Goal: Task Accomplishment & Management: Use online tool/utility

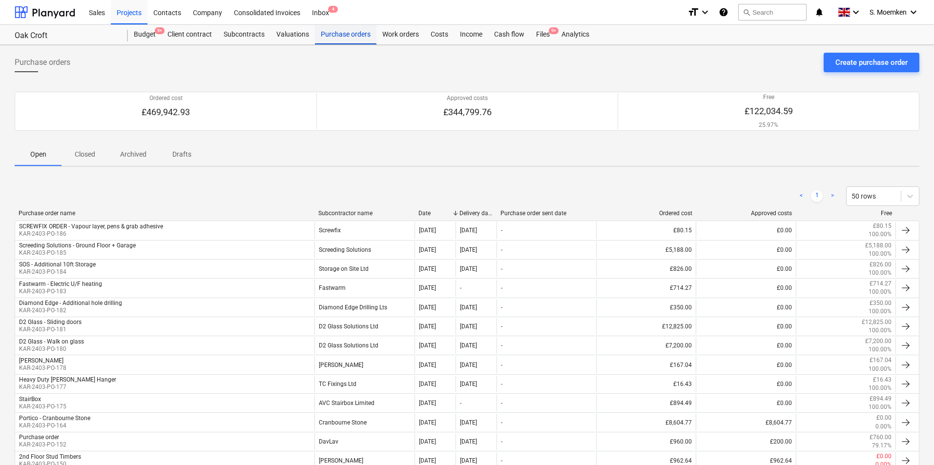
click at [329, 31] on div "Purchase orders" at bounding box center [345, 35] width 61 height 20
click at [443, 35] on div "Costs" at bounding box center [439, 35] width 29 height 20
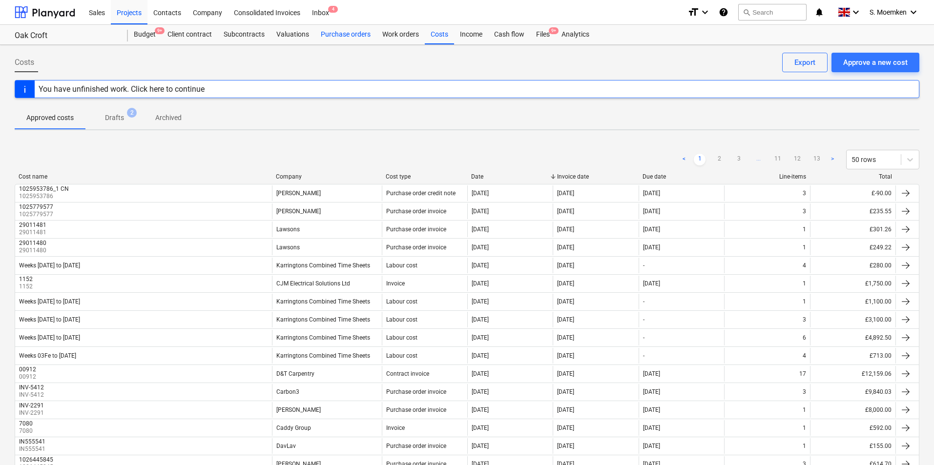
click at [345, 34] on div "Purchase orders" at bounding box center [345, 35] width 61 height 20
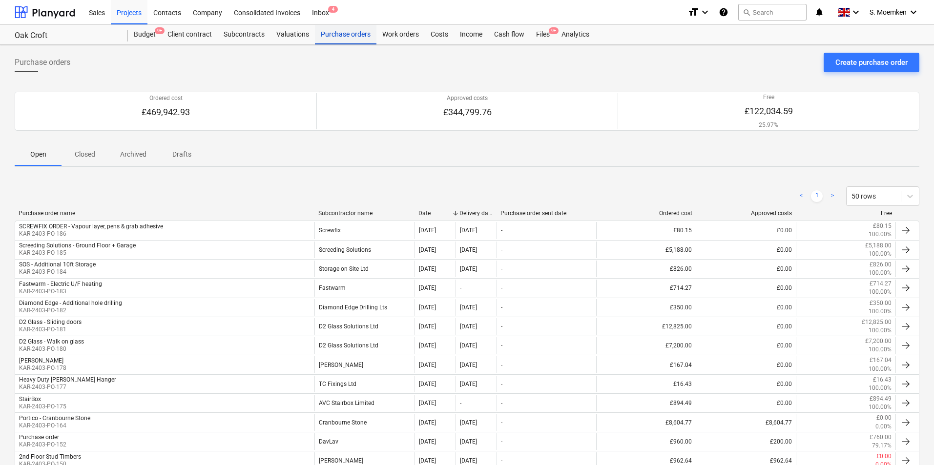
click at [346, 38] on div "Purchase orders" at bounding box center [345, 35] width 61 height 20
click at [433, 35] on div "Costs" at bounding box center [439, 35] width 29 height 20
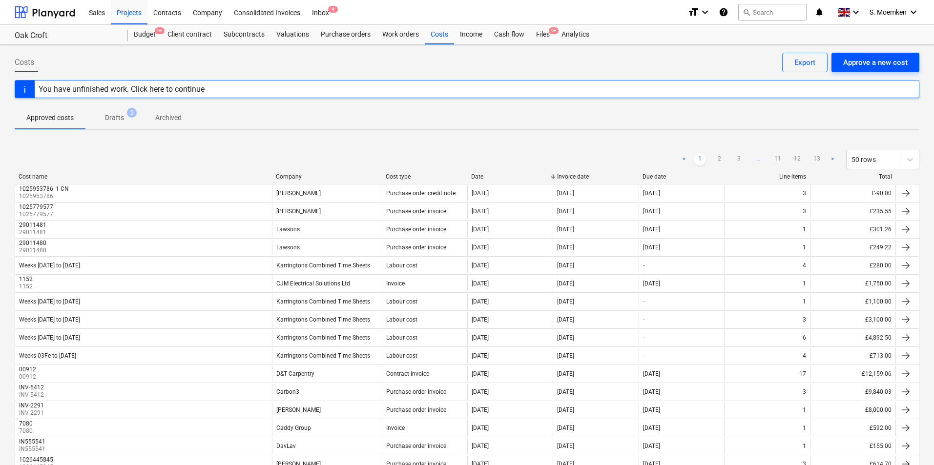
click at [891, 61] on div "Approve a new cost" at bounding box center [875, 62] width 64 height 13
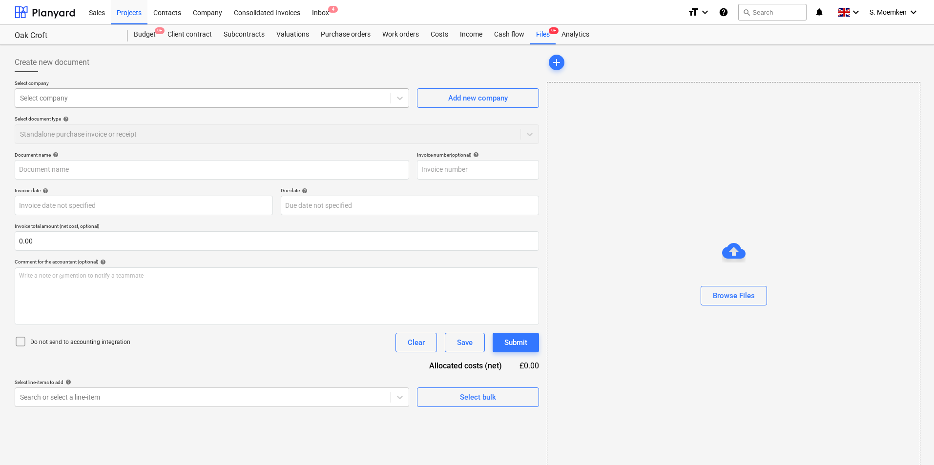
click at [117, 91] on div "Select company" at bounding box center [202, 98] width 375 height 14
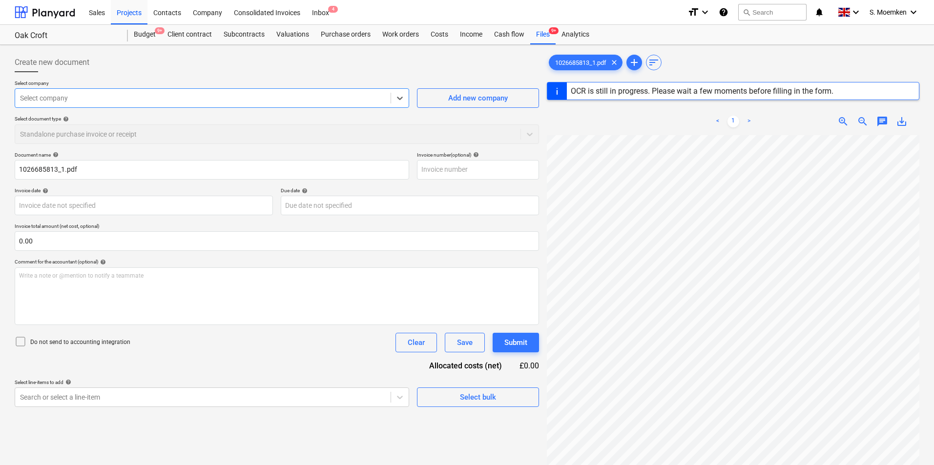
type input "1026685813"
type input "[DATE]"
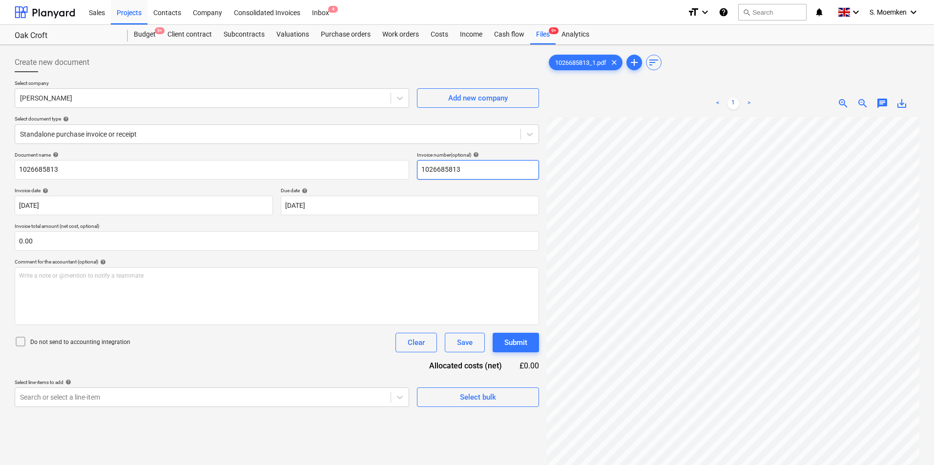
scroll to position [0, 69]
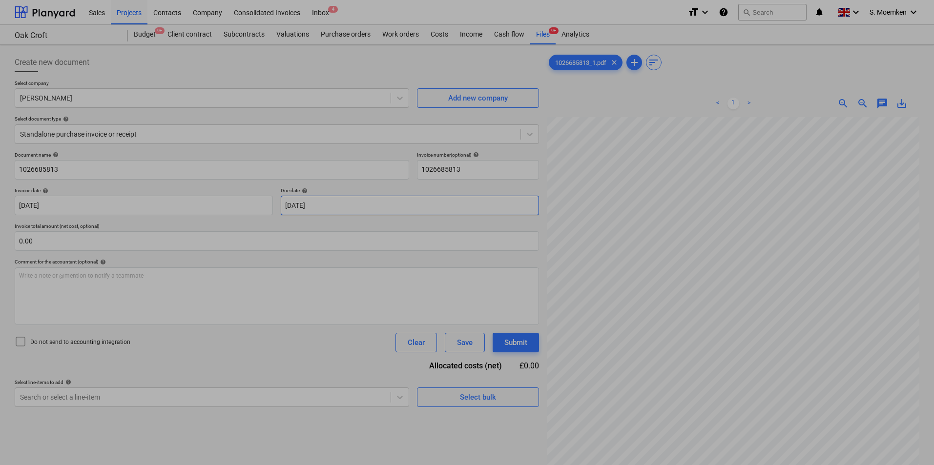
click at [365, 203] on body "Sales Projects Contacts Company Consolidated Invoices Inbox 4 format_size keybo…" at bounding box center [467, 232] width 934 height 465
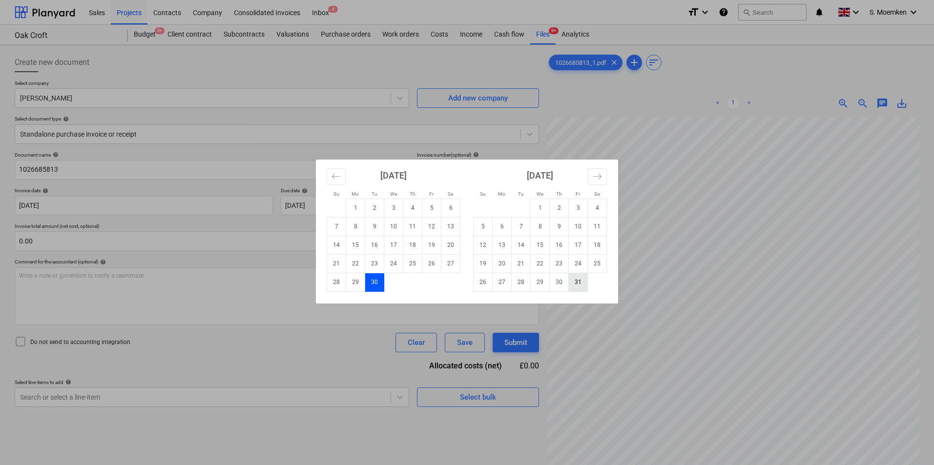
click at [582, 281] on td "31" at bounding box center [578, 282] width 19 height 19
type input "[DATE]"
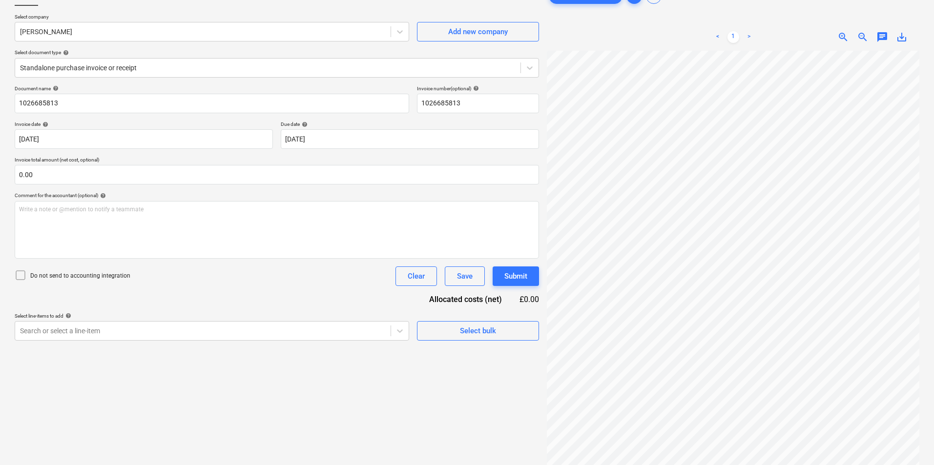
scroll to position [98, 0]
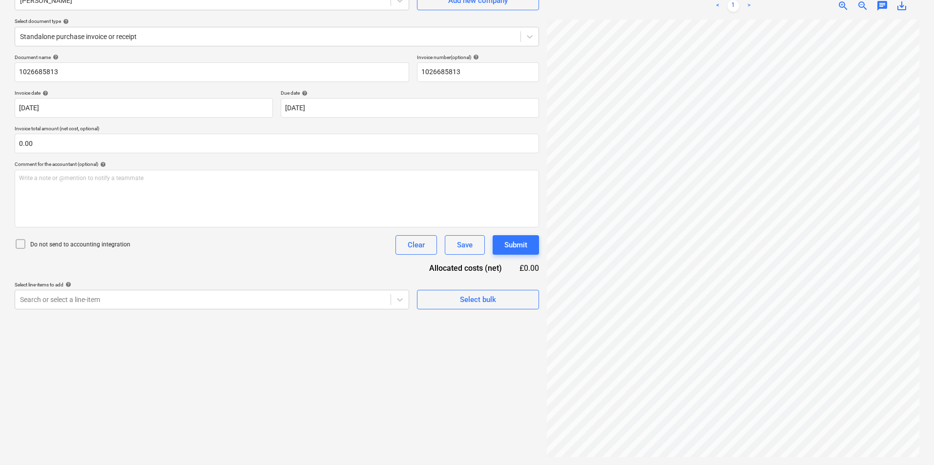
click at [19, 244] on icon at bounding box center [21, 244] width 12 height 12
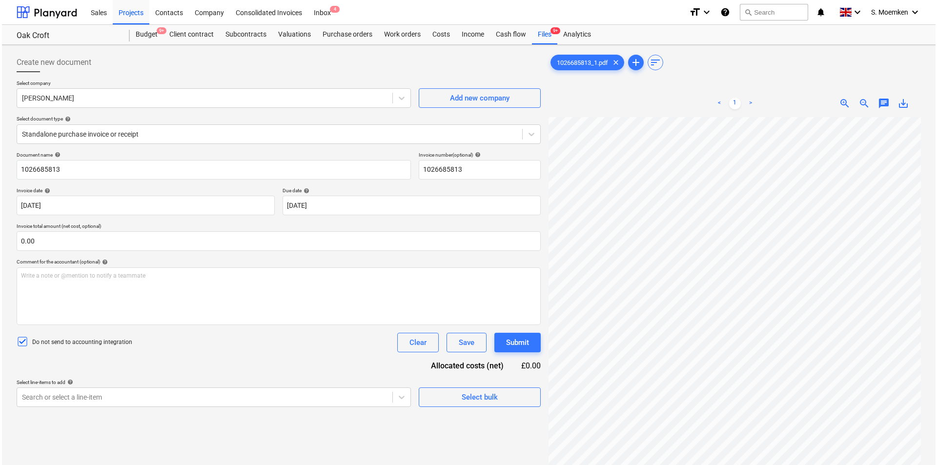
scroll to position [97, 69]
click at [518, 258] on div "Create new document Select company [PERSON_NAME] Add new company Select documen…" at bounding box center [467, 304] width 912 height 510
click at [254, 130] on div at bounding box center [267, 134] width 495 height 10
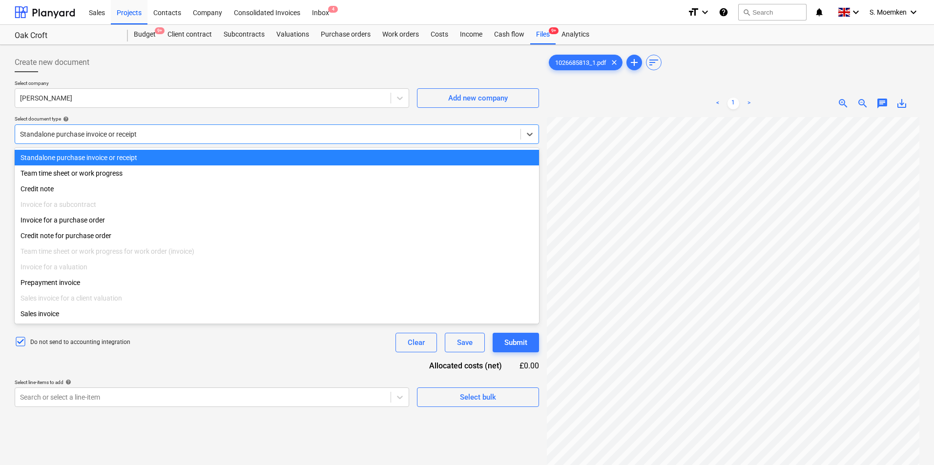
click at [189, 133] on div at bounding box center [267, 134] width 495 height 10
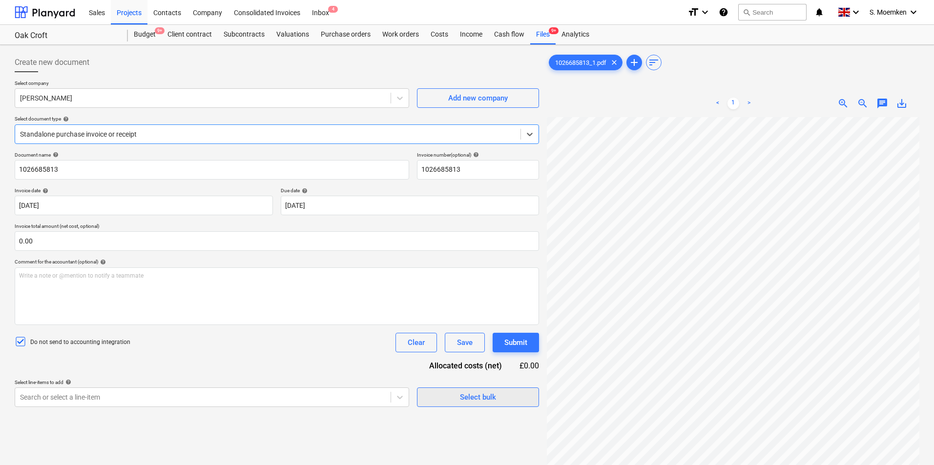
click at [450, 394] on span "Select bulk" at bounding box center [478, 397] width 98 height 13
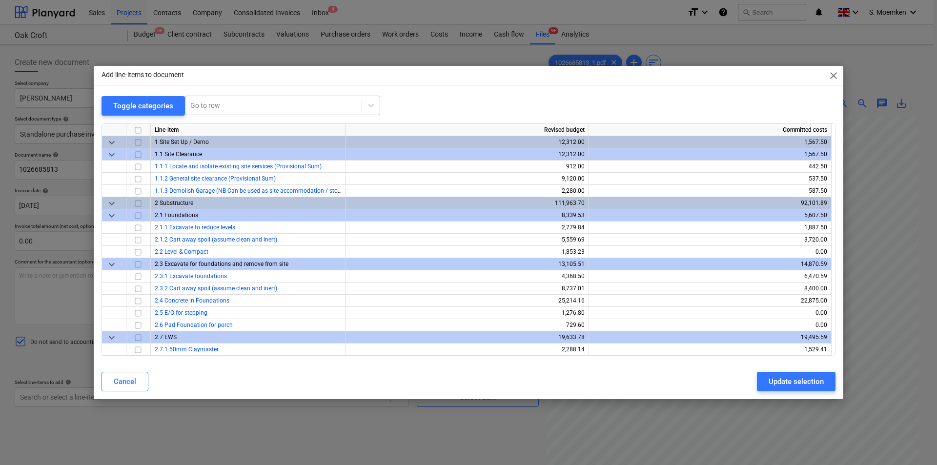
click at [228, 105] on div at bounding box center [273, 106] width 166 height 10
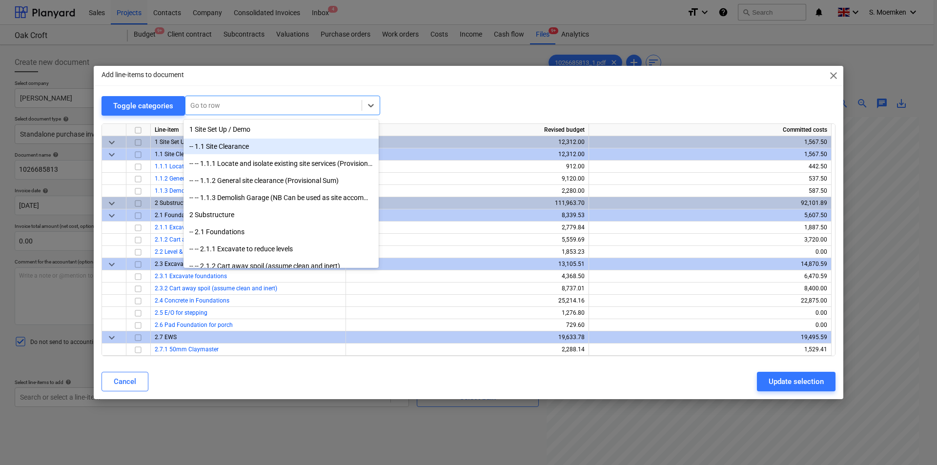
click at [439, 94] on div "Add line-items to document close Toggle categories option -- 1.1 Site Clearance…" at bounding box center [469, 232] width 750 height 333
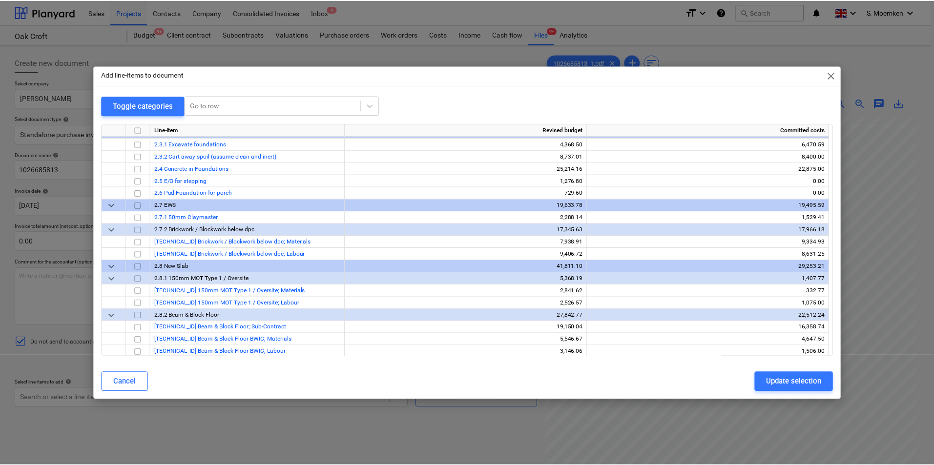
scroll to position [146, 0]
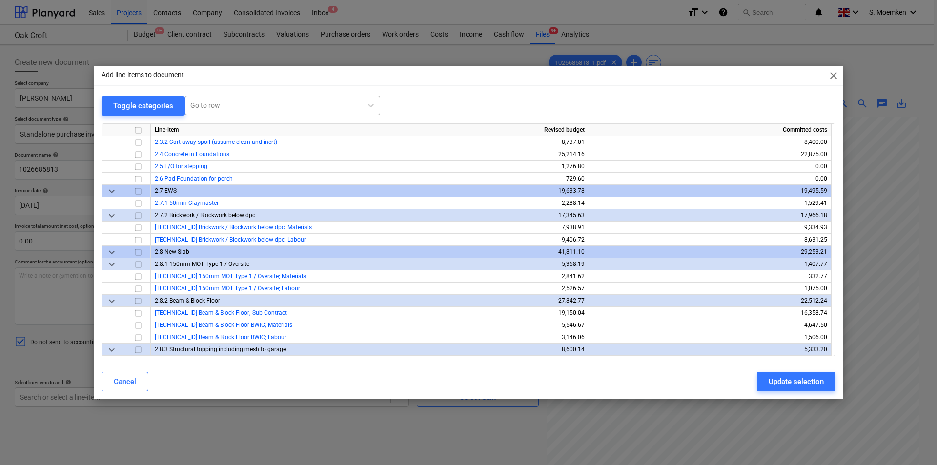
click at [254, 106] on div at bounding box center [273, 106] width 166 height 10
type input "felt"
click at [368, 102] on icon at bounding box center [371, 106] width 10 height 10
click at [331, 105] on div at bounding box center [273, 106] width 166 height 10
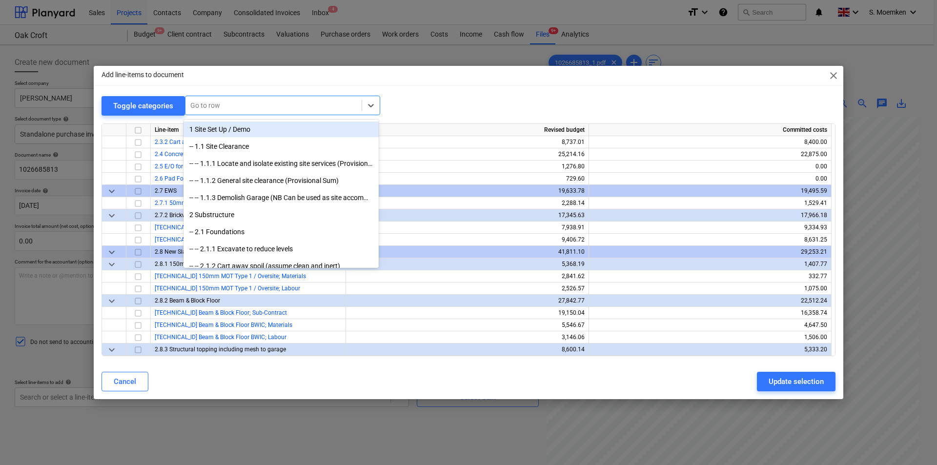
click at [466, 75] on div "Add line-items to document close" at bounding box center [469, 76] width 750 height 20
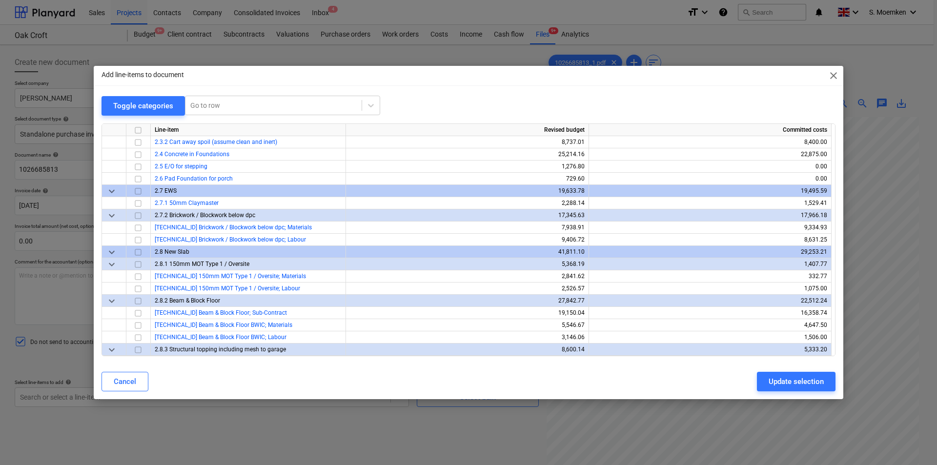
click at [838, 73] on span "close" at bounding box center [834, 76] width 12 height 12
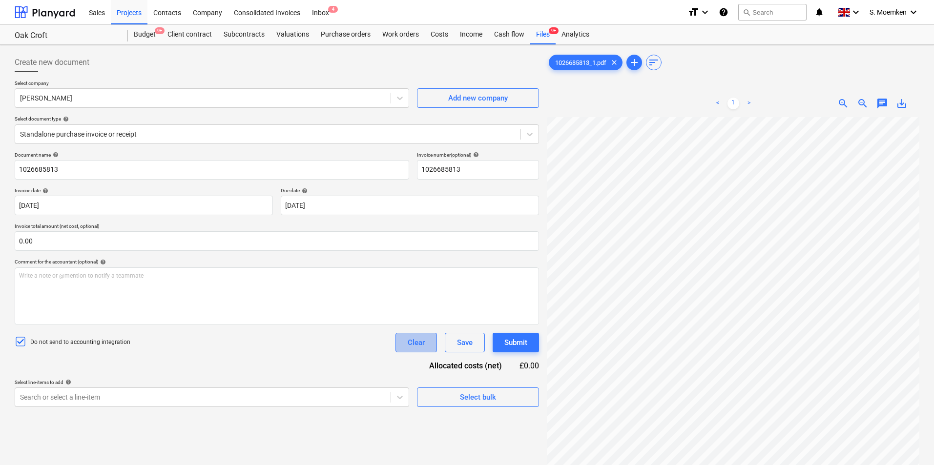
click at [413, 342] on div "Clear" at bounding box center [416, 342] width 17 height 13
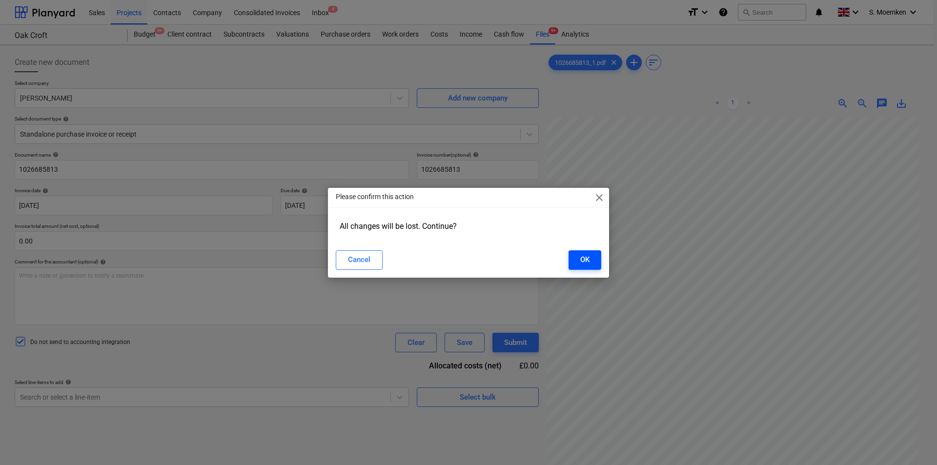
click at [589, 263] on div "OK" at bounding box center [584, 259] width 9 height 13
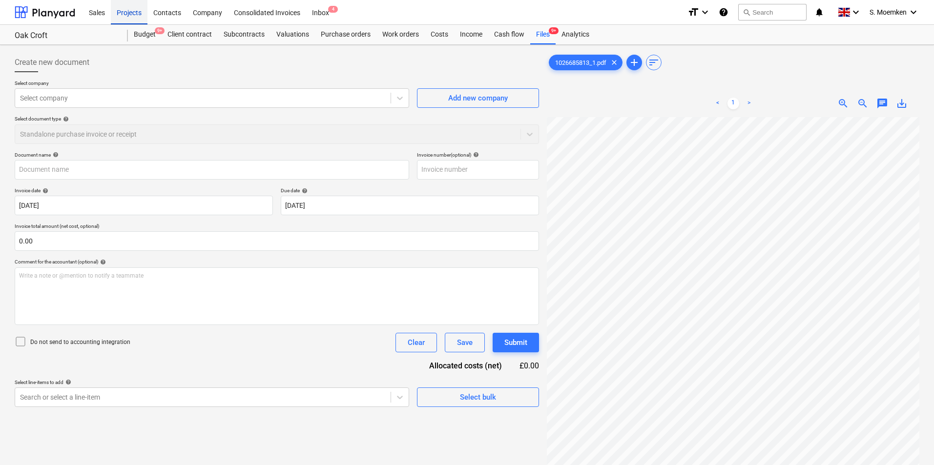
click at [135, 13] on div "Projects" at bounding box center [129, 12] width 37 height 25
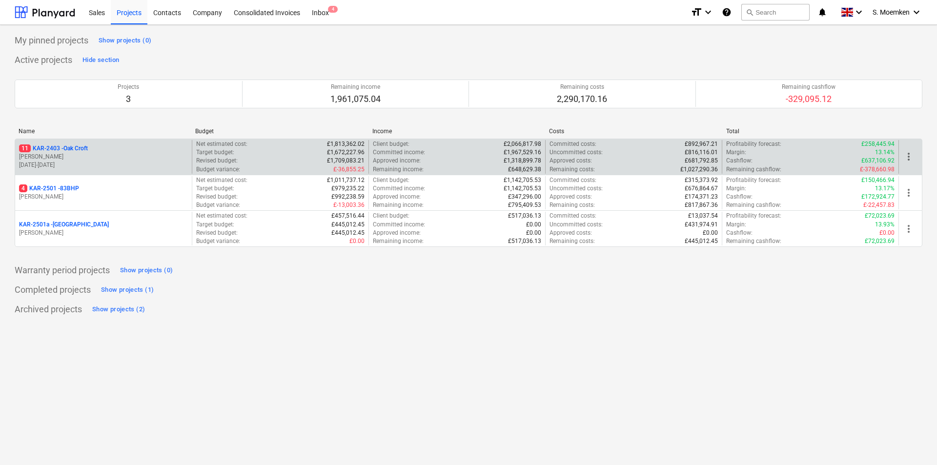
click at [69, 148] on p "11 KAR-2403 - Oak Croft" at bounding box center [53, 148] width 69 height 8
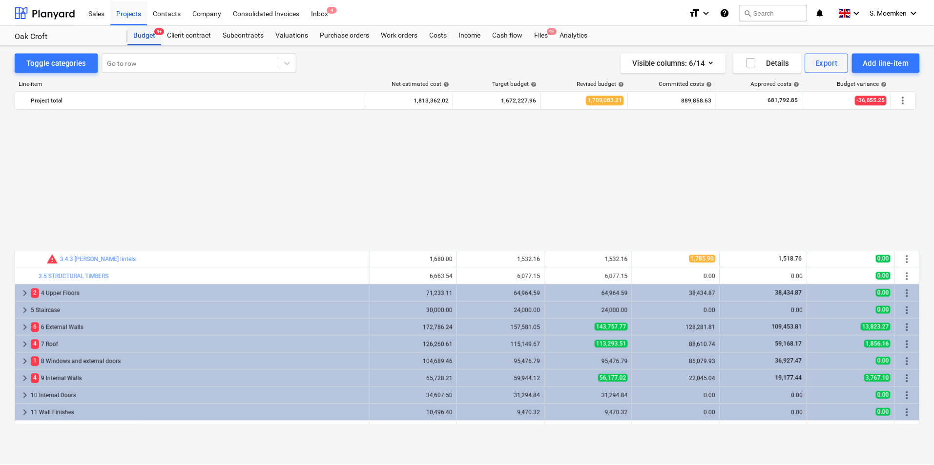
scroll to position [479, 0]
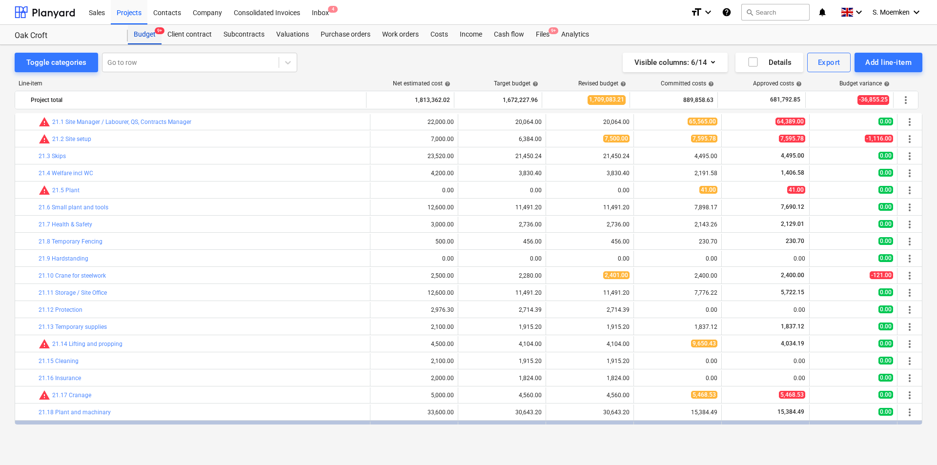
click at [144, 35] on div "Budget 9+" at bounding box center [145, 35] width 34 height 20
click at [126, 15] on div "Projects" at bounding box center [129, 12] width 37 height 25
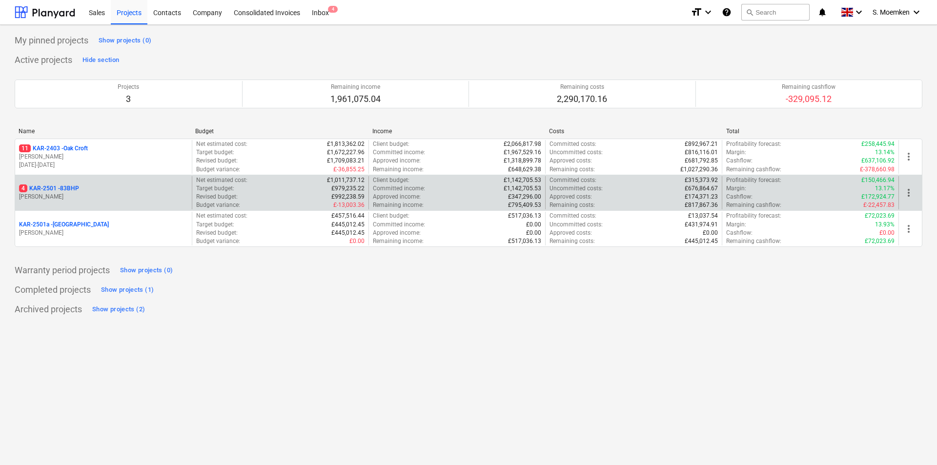
click at [70, 190] on p "4 KAR-2501 - 83BHP" at bounding box center [49, 188] width 60 height 8
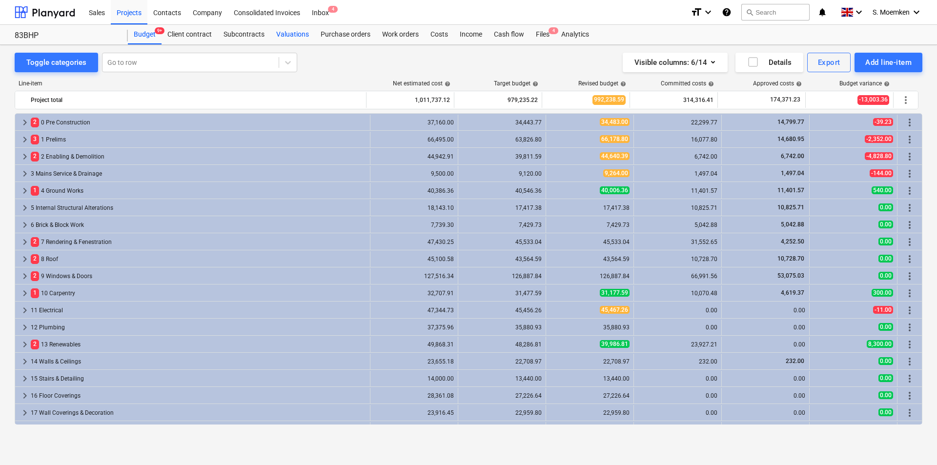
click at [303, 34] on div "Valuations" at bounding box center [292, 35] width 44 height 20
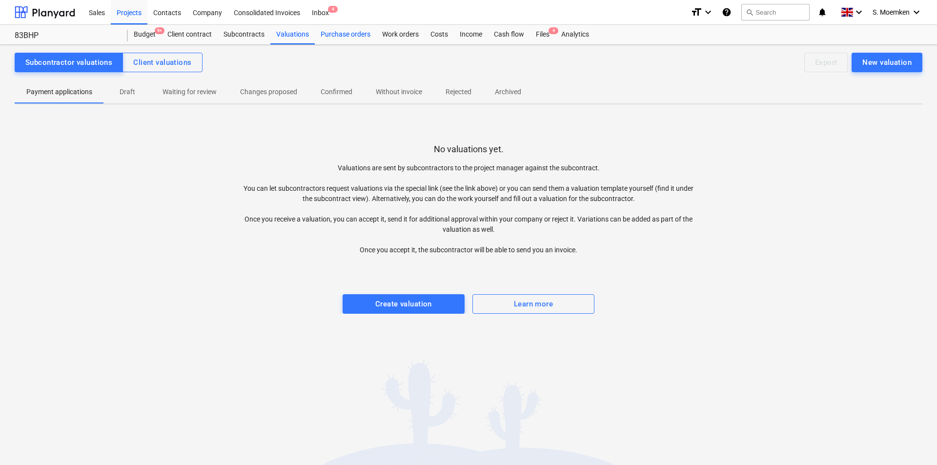
click at [344, 33] on div "Purchase orders" at bounding box center [345, 35] width 61 height 20
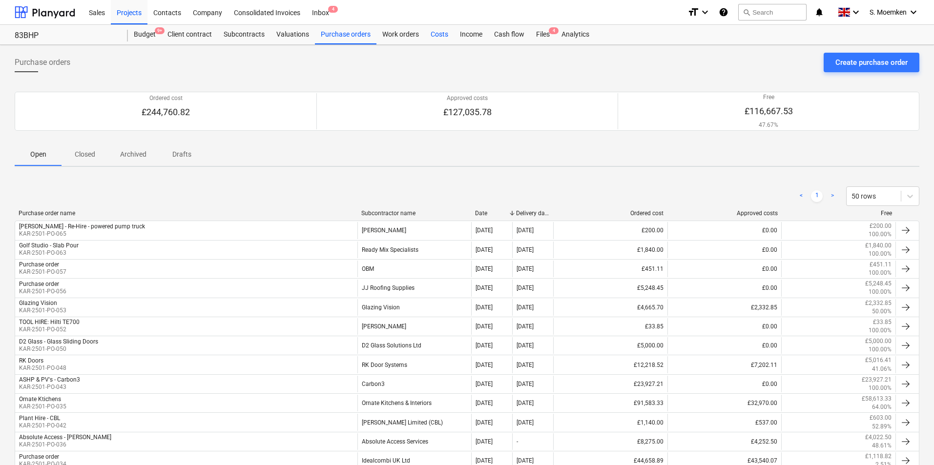
click at [434, 33] on div "Costs" at bounding box center [439, 35] width 29 height 20
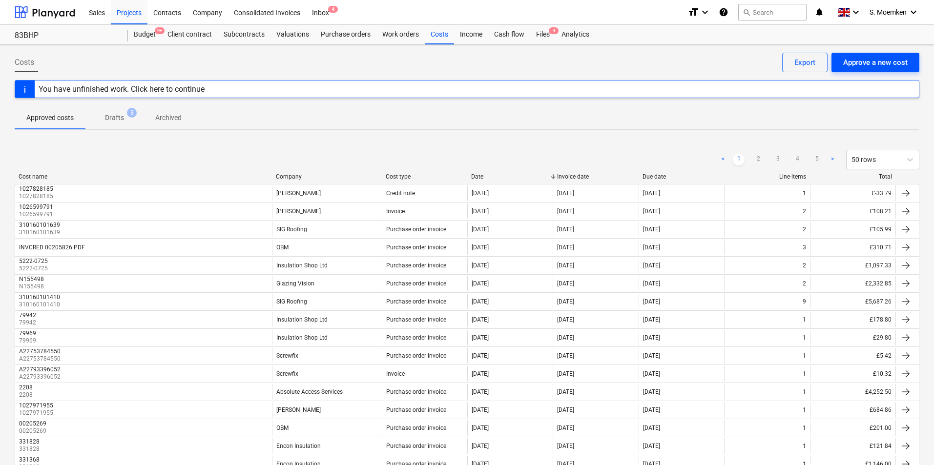
click at [868, 62] on div "Approve a new cost" at bounding box center [875, 62] width 64 height 13
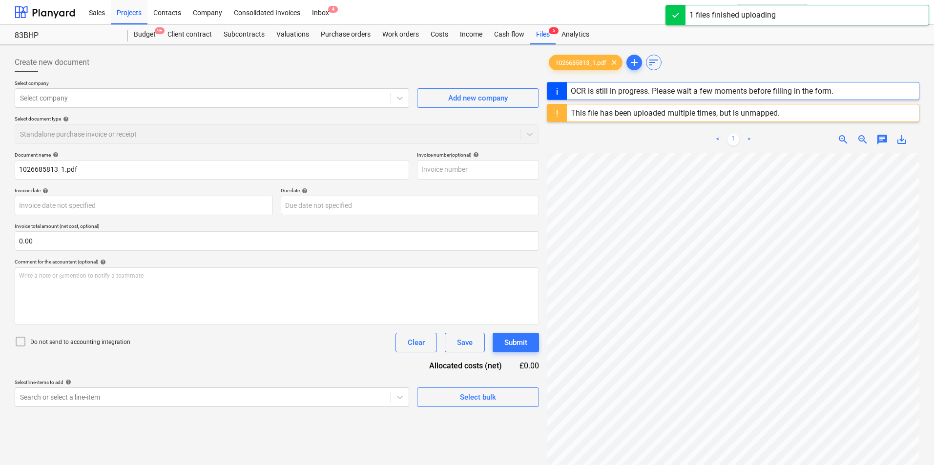
type input "1026685813"
type input "[DATE]"
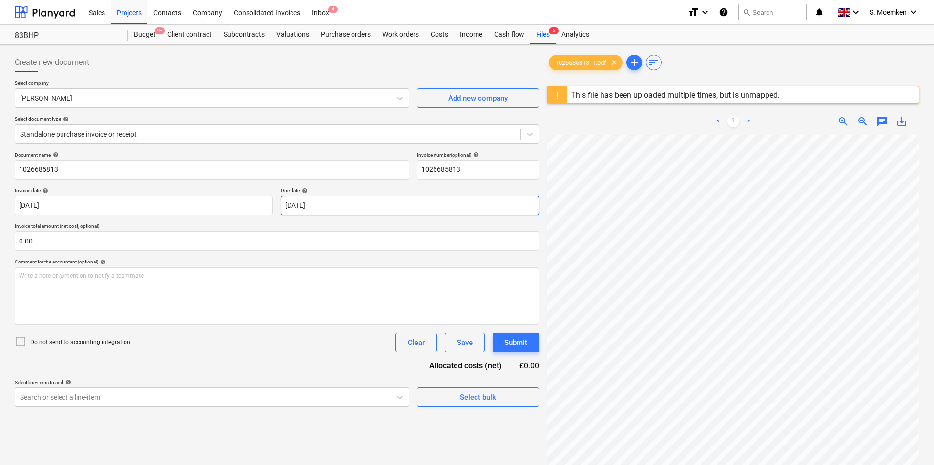
click at [342, 209] on body "Sales Projects Contacts Company Consolidated Invoices Inbox 4 format_size keybo…" at bounding box center [467, 232] width 934 height 465
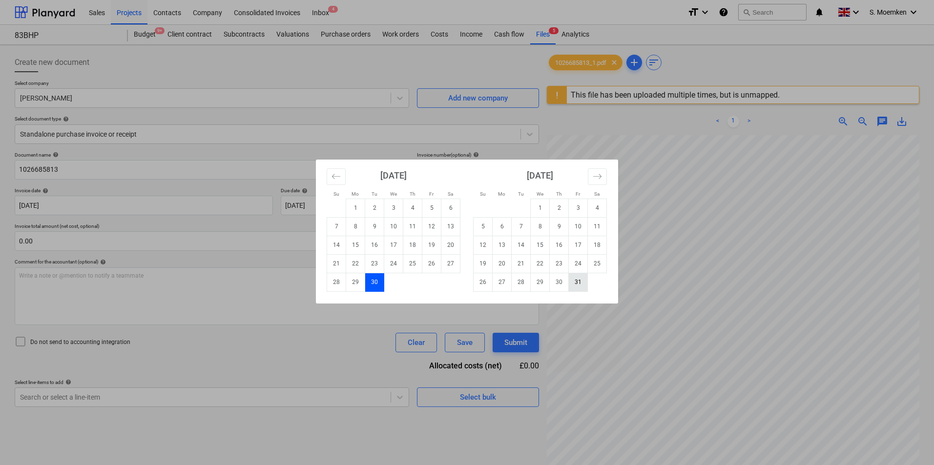
click at [580, 276] on td "31" at bounding box center [578, 282] width 19 height 19
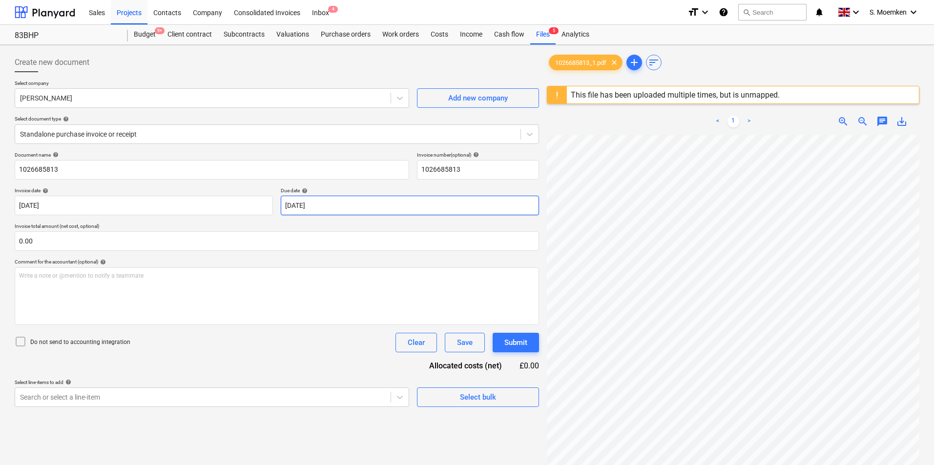
click at [339, 207] on body "Sales Projects Contacts Company Consolidated Invoices Inbox 4 format_size keybo…" at bounding box center [467, 232] width 934 height 465
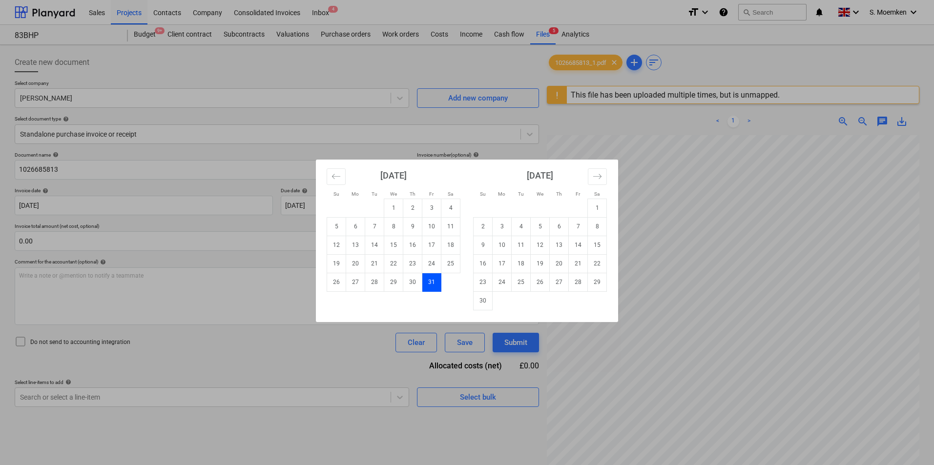
click at [430, 281] on td "31" at bounding box center [431, 282] width 19 height 19
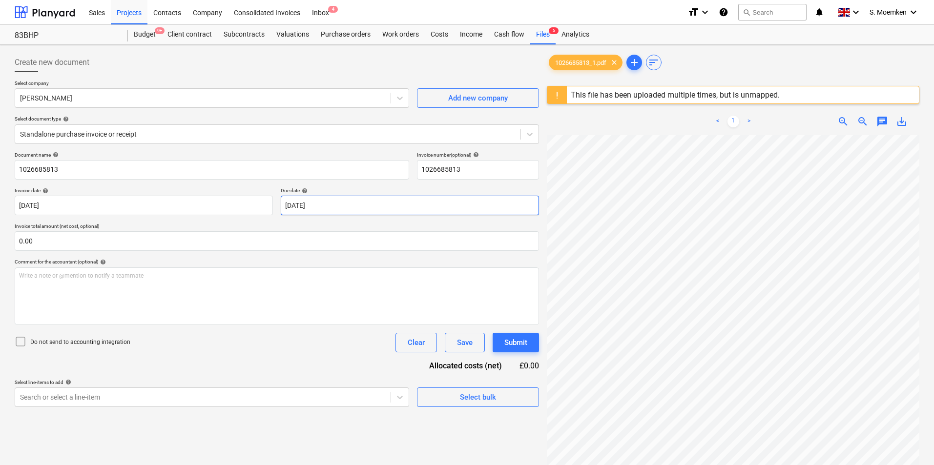
click at [369, 206] on body "Sales Projects Contacts Company Consolidated Invoices Inbox 4 format_size keybo…" at bounding box center [467, 232] width 934 height 465
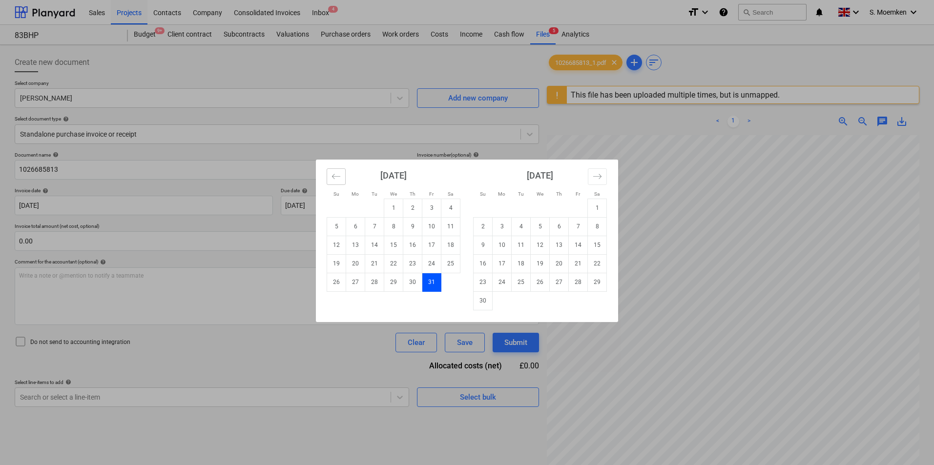
click at [337, 175] on icon "Move backward to switch to the previous month." at bounding box center [335, 176] width 9 height 9
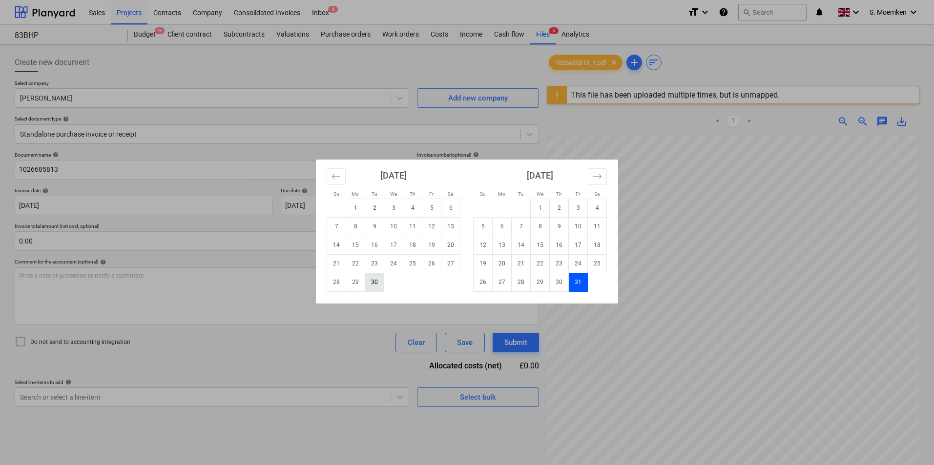
click at [375, 279] on td "30" at bounding box center [374, 282] width 19 height 19
type input "[DATE]"
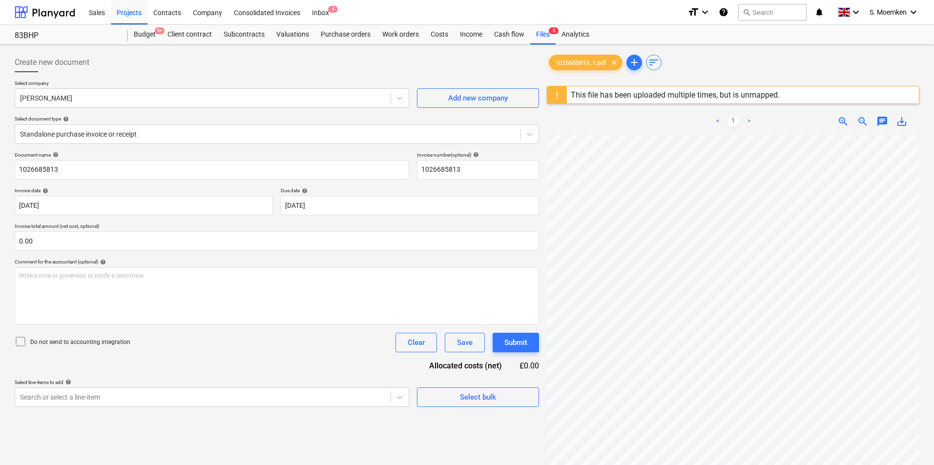
click at [20, 343] on icon at bounding box center [21, 342] width 12 height 12
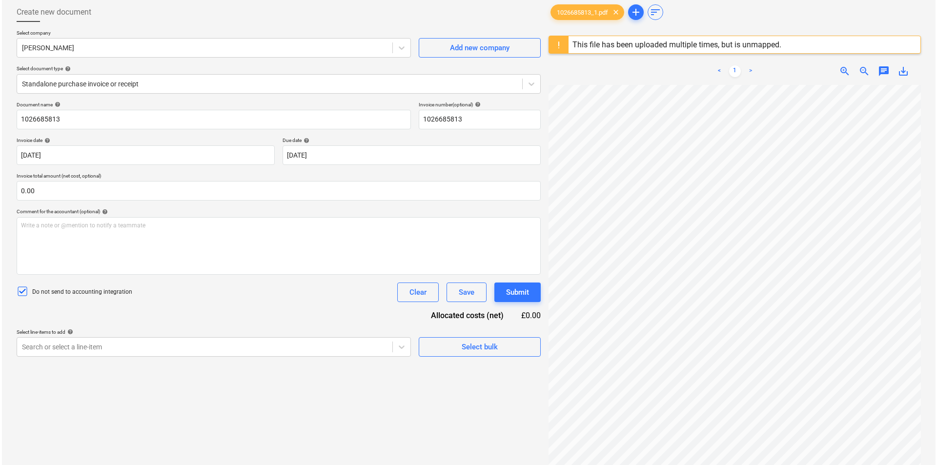
scroll to position [116, 0]
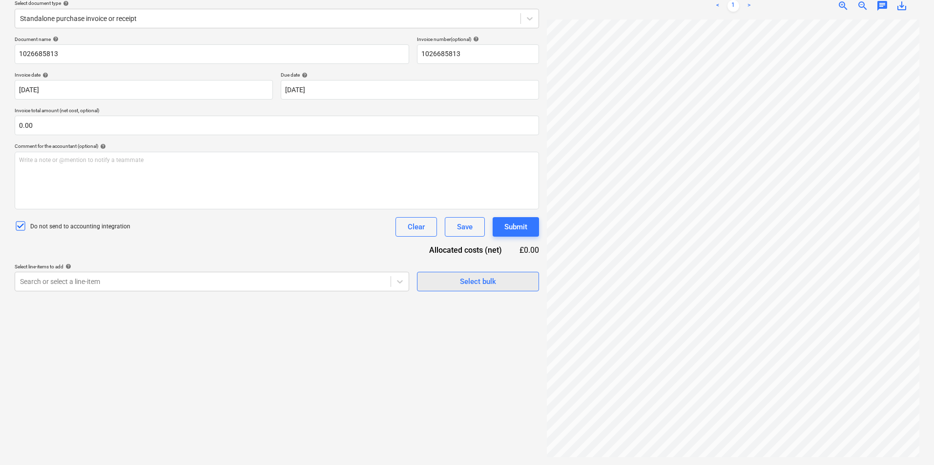
click at [478, 283] on div "Select bulk" at bounding box center [478, 281] width 36 height 13
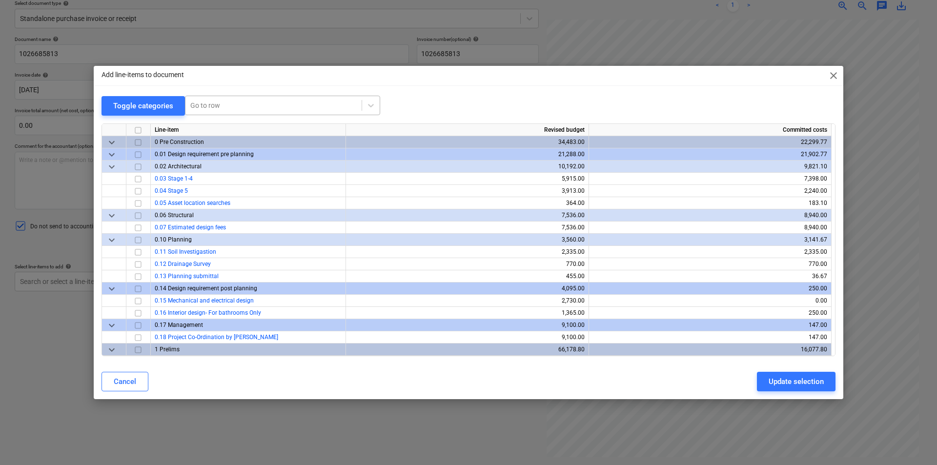
click at [207, 103] on div at bounding box center [273, 106] width 166 height 10
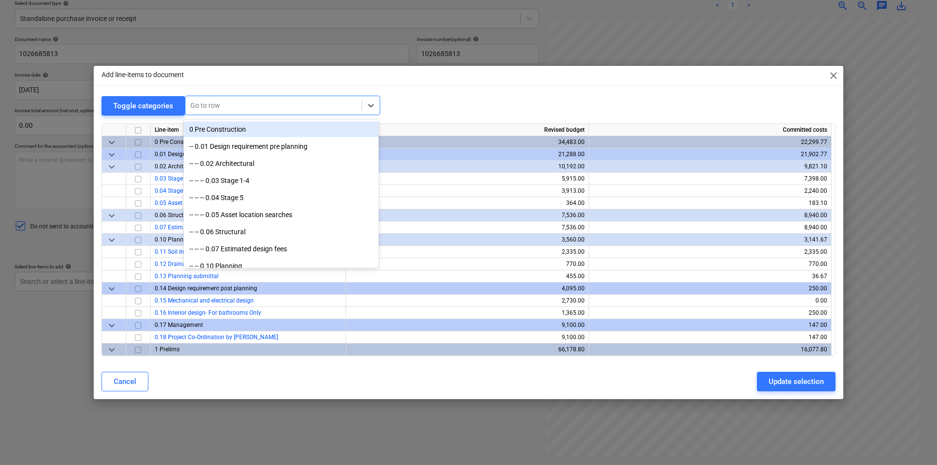
type input "r"
type input "felt"
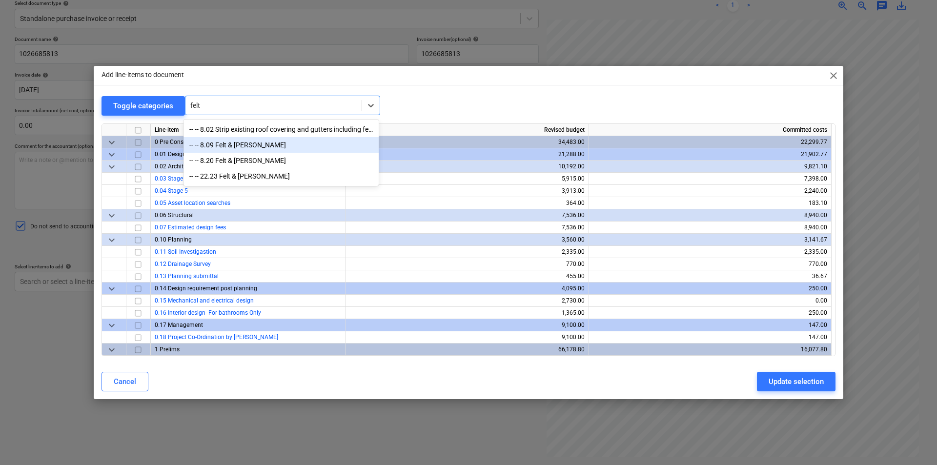
click at [240, 148] on div "-- -- 8.09 Felt & [PERSON_NAME]" at bounding box center [281, 145] width 195 height 16
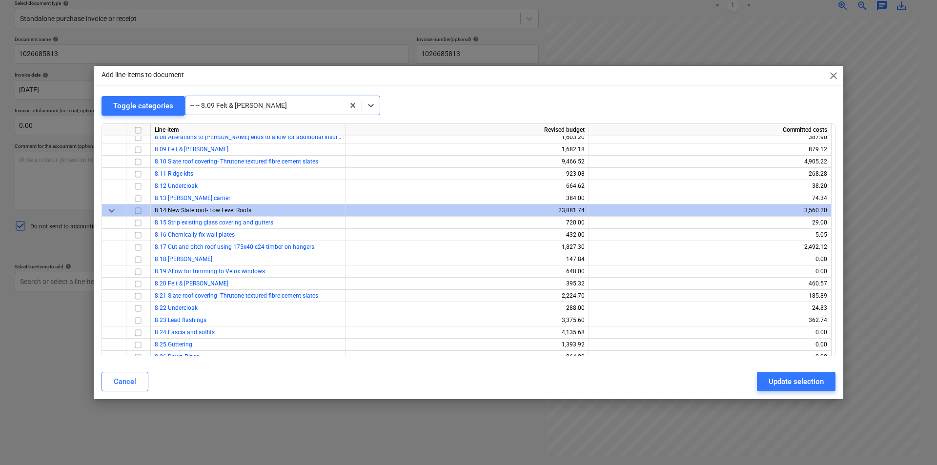
scroll to position [2428, 0]
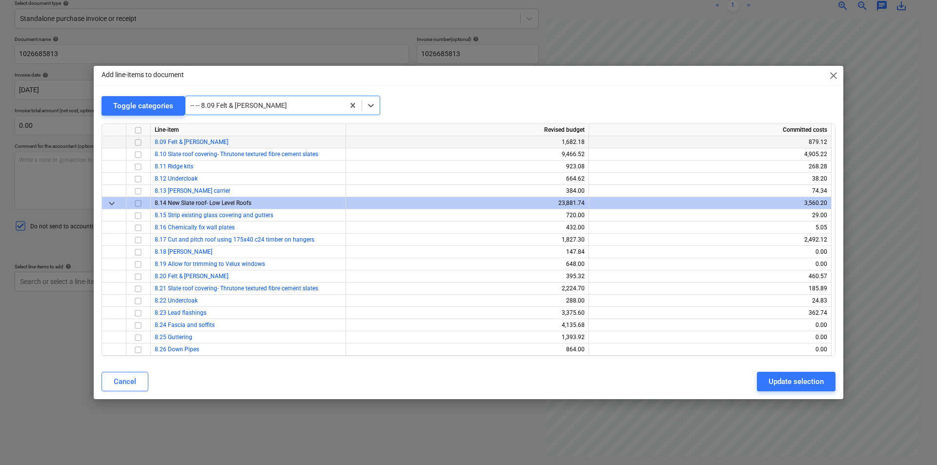
click at [138, 143] on input "checkbox" at bounding box center [138, 143] width 12 height 12
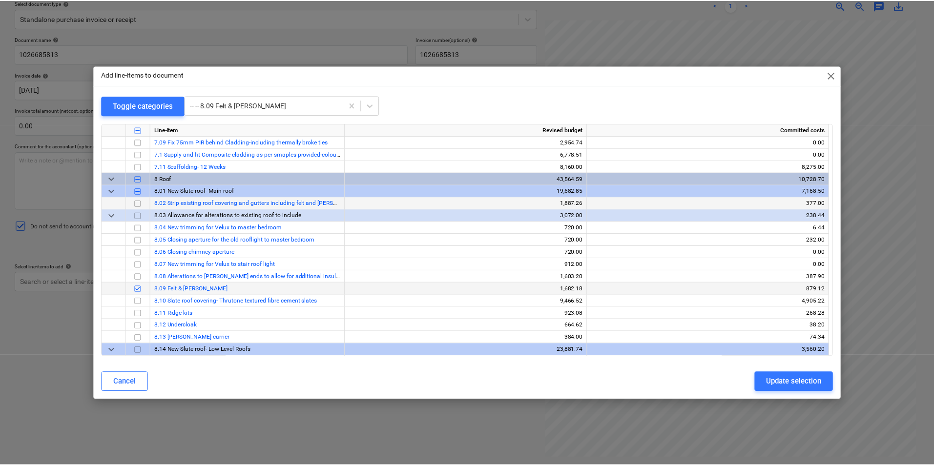
scroll to position [2331, 0]
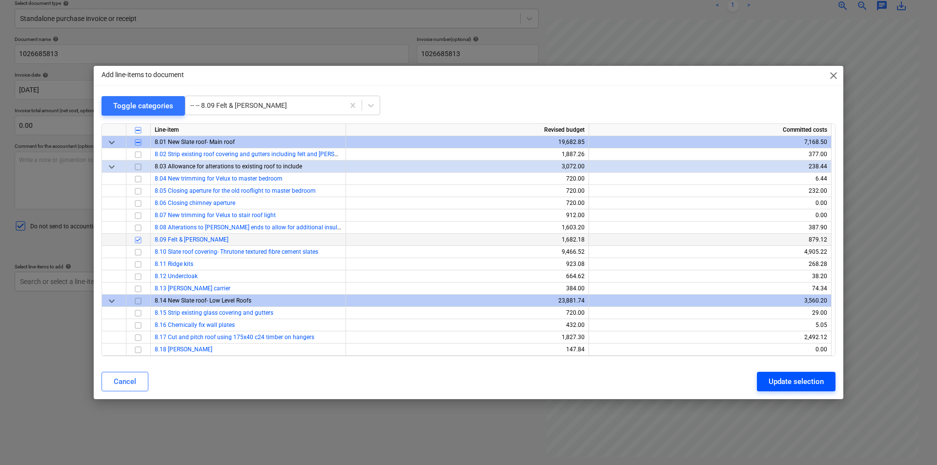
click at [796, 381] on div "Update selection" at bounding box center [796, 381] width 55 height 13
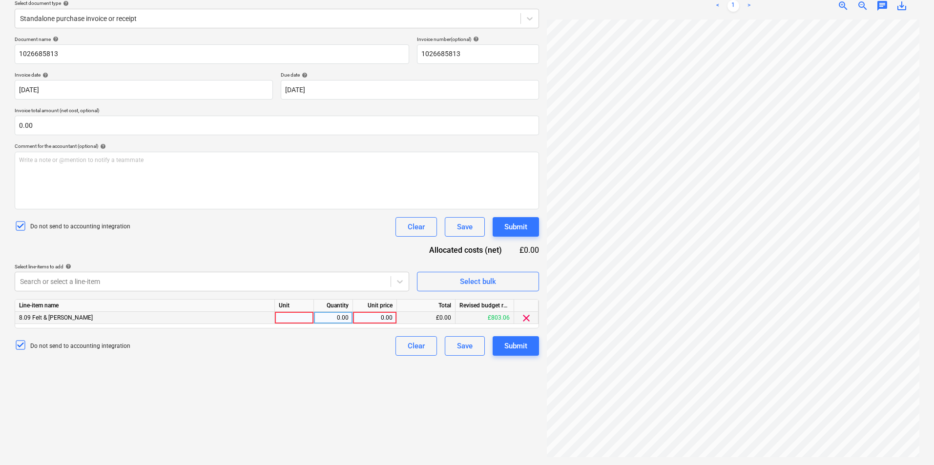
click at [290, 315] on div at bounding box center [294, 318] width 39 height 12
type input "ite,"
click at [439, 319] on div "£0.00" at bounding box center [426, 318] width 59 height 12
click at [374, 319] on div "0.00" at bounding box center [375, 318] width 36 height 12
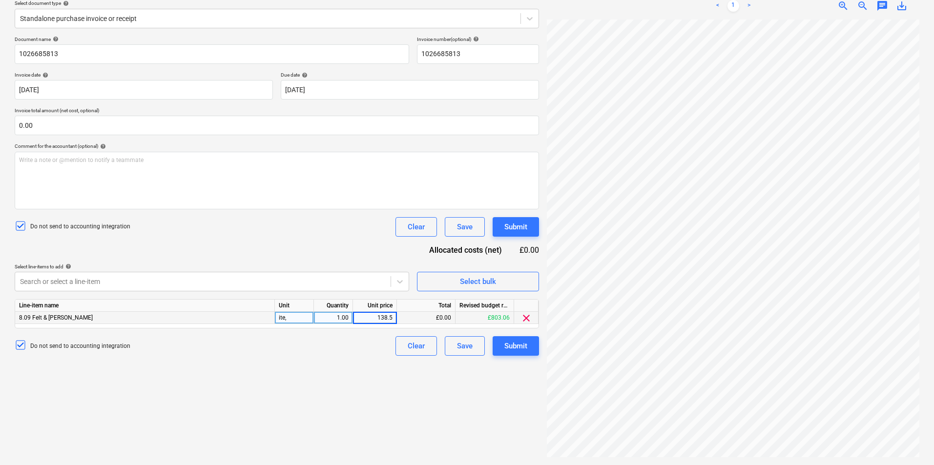
type input "138.50"
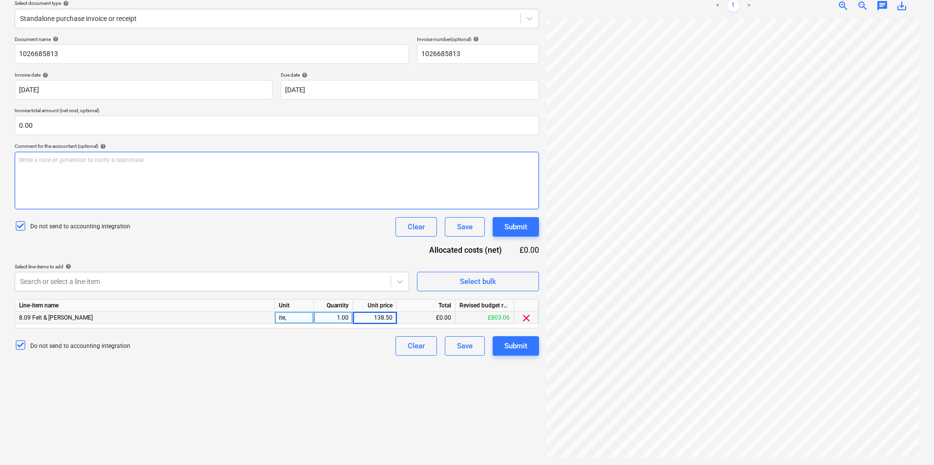
drag, startPoint x: 376, startPoint y: 198, endPoint x: 372, endPoint y: 193, distance: 6.9
click at [376, 198] on div "Write a note or @mention to notify a teammate [PERSON_NAME]" at bounding box center [277, 181] width 524 height 58
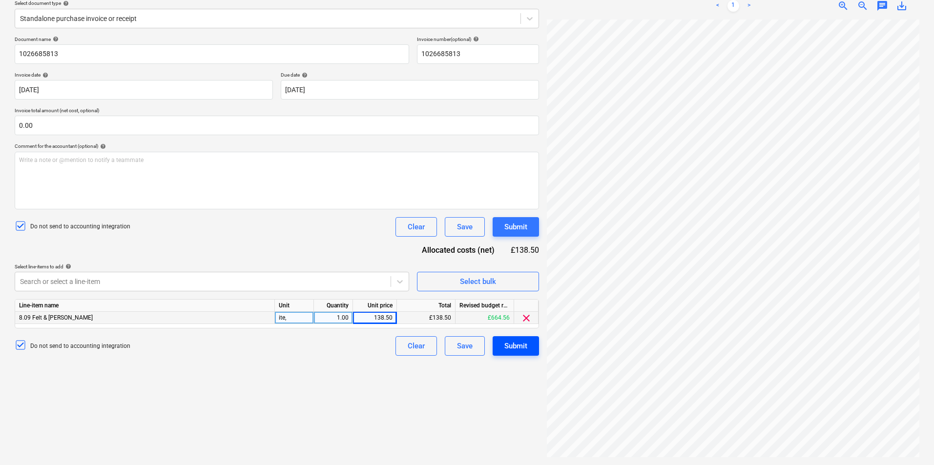
click at [512, 347] on div "Submit" at bounding box center [515, 346] width 23 height 13
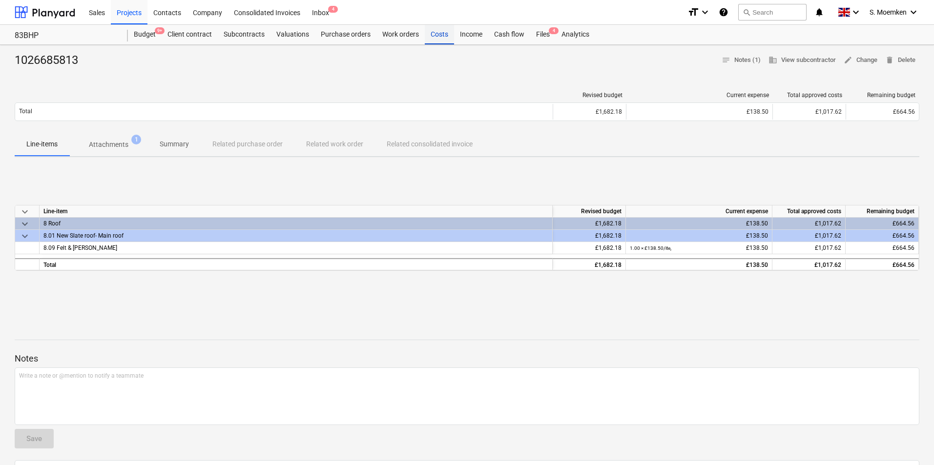
click at [438, 34] on div "Costs" at bounding box center [439, 35] width 29 height 20
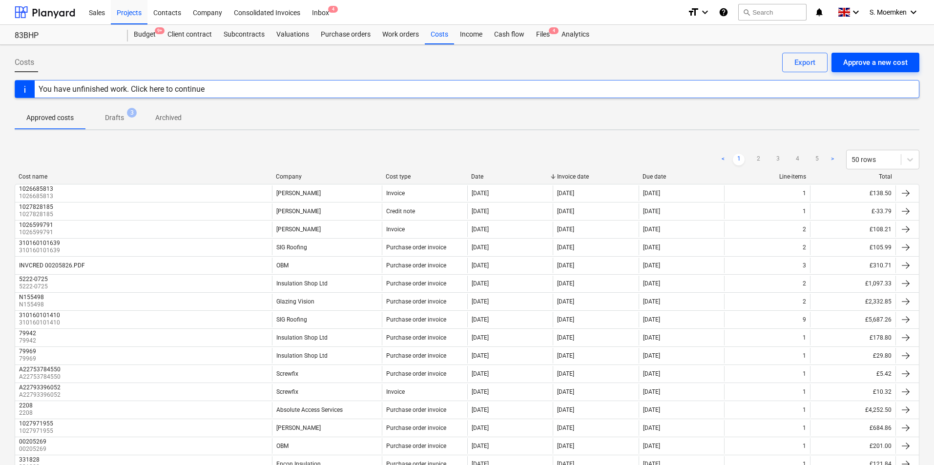
click at [870, 64] on div "Approve a new cost" at bounding box center [875, 62] width 64 height 13
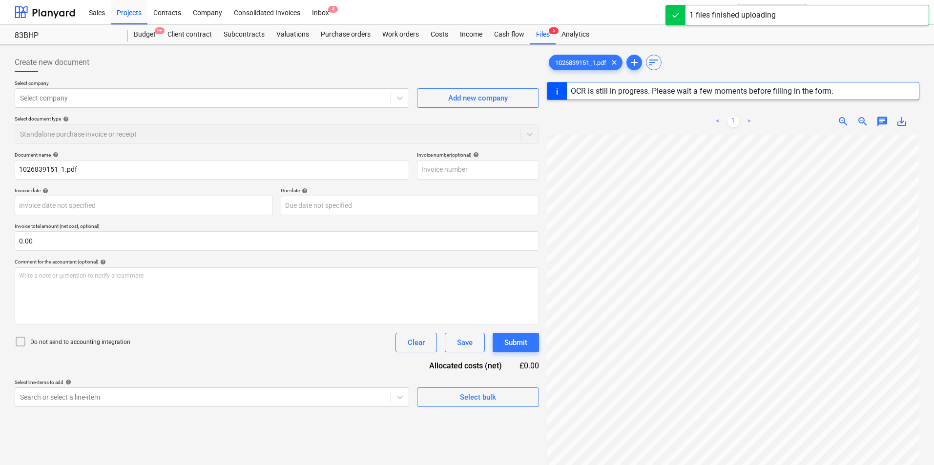
type input "1026839151"
type input "[DATE]"
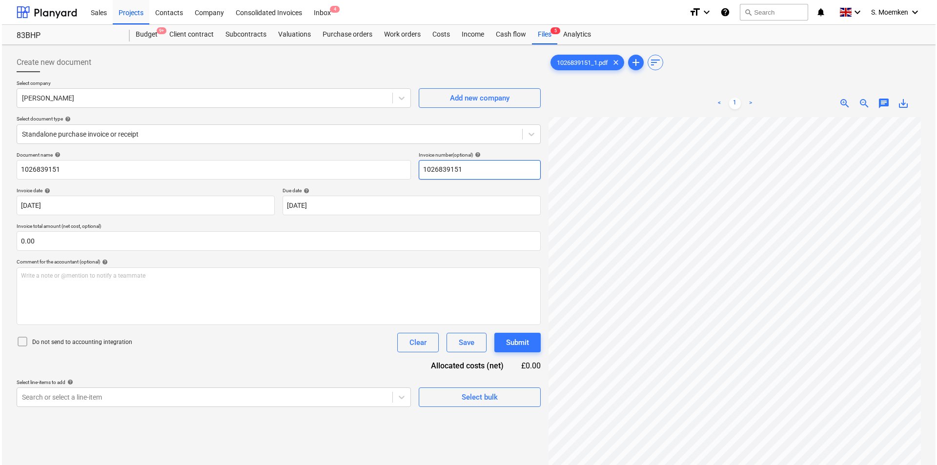
scroll to position [7, 69]
click at [467, 396] on div "Select bulk" at bounding box center [478, 397] width 36 height 13
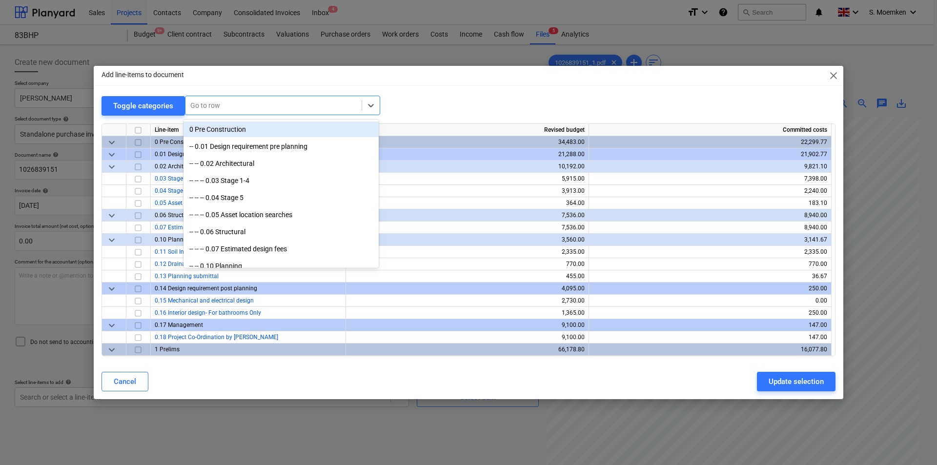
click at [242, 103] on div at bounding box center [273, 106] width 166 height 10
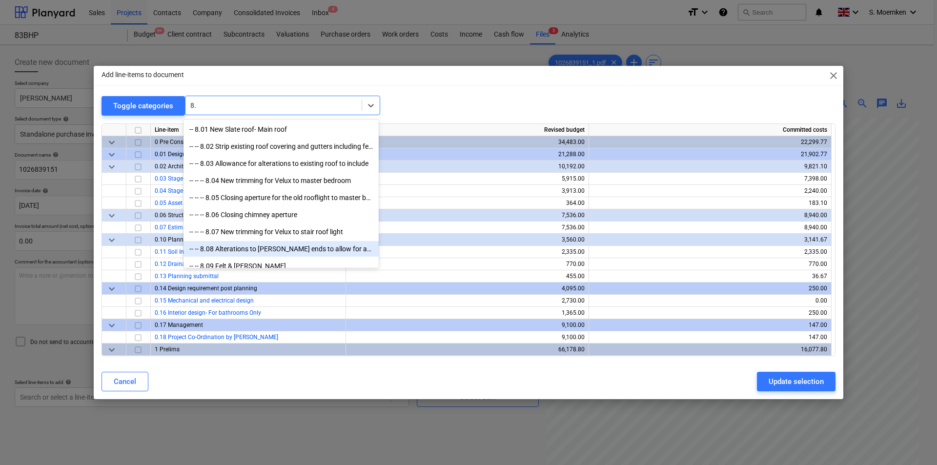
type input "8"
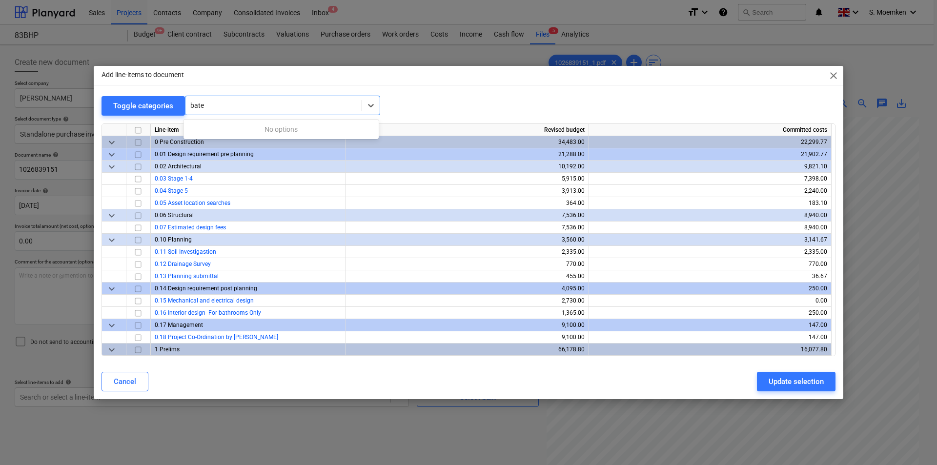
type input "bat"
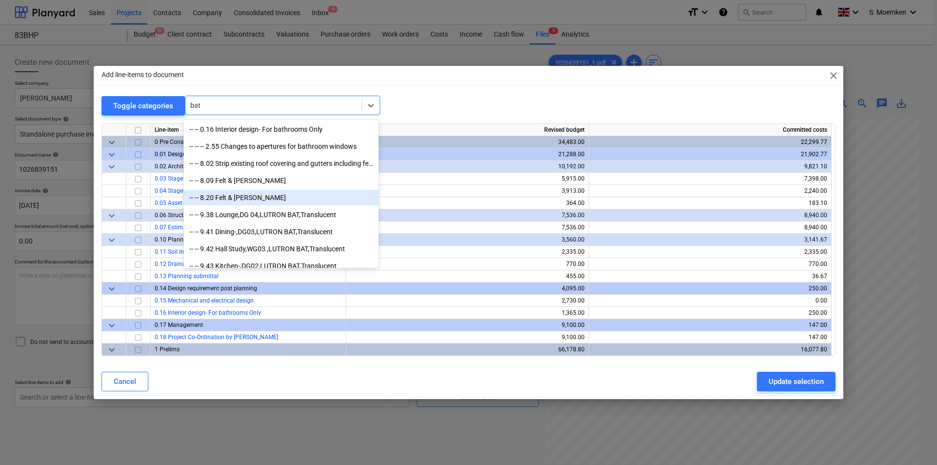
click at [260, 198] on div "-- -- 8.20 Felt & [PERSON_NAME]" at bounding box center [281, 198] width 195 height 16
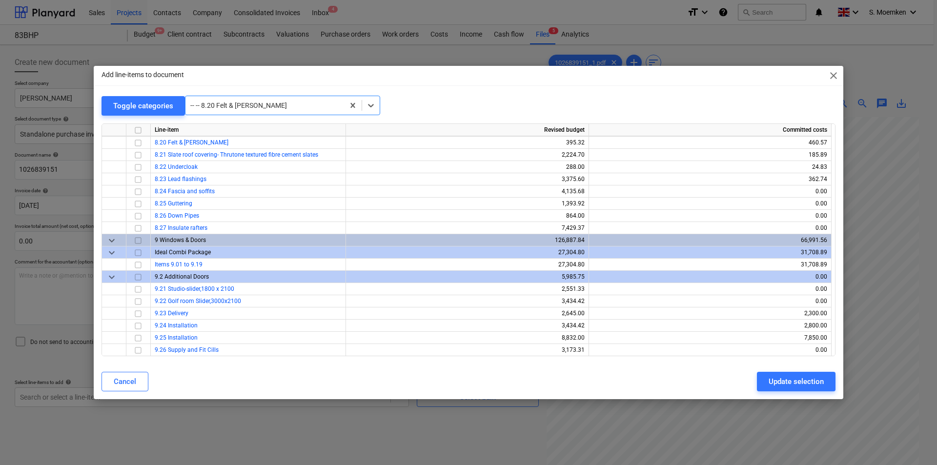
scroll to position [2562, 0]
click at [138, 142] on input "checkbox" at bounding box center [138, 143] width 12 height 12
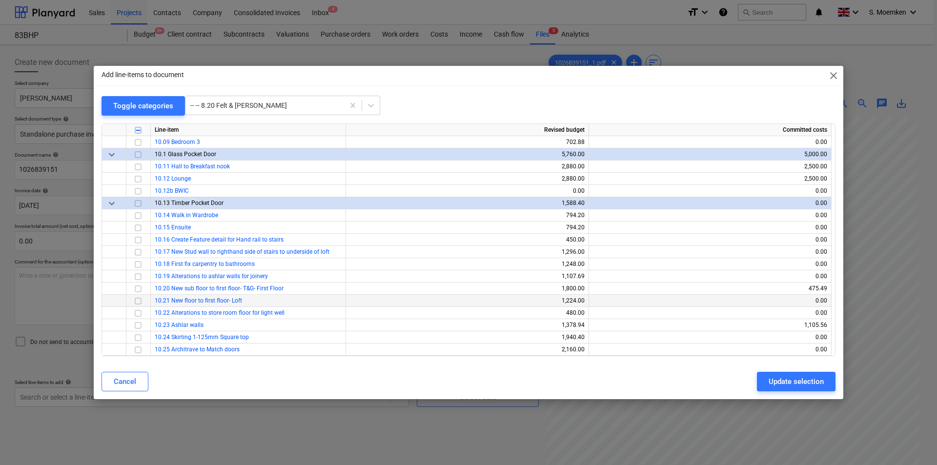
scroll to position [3343, 0]
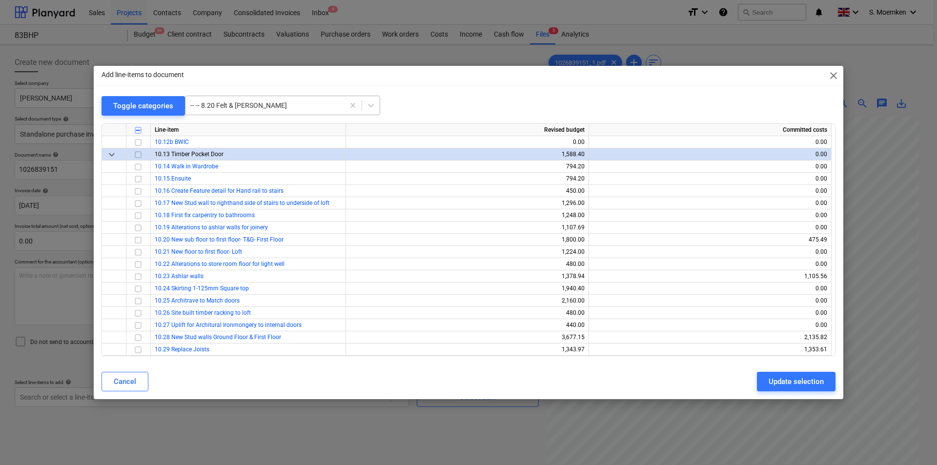
click at [279, 107] on div at bounding box center [264, 106] width 149 height 10
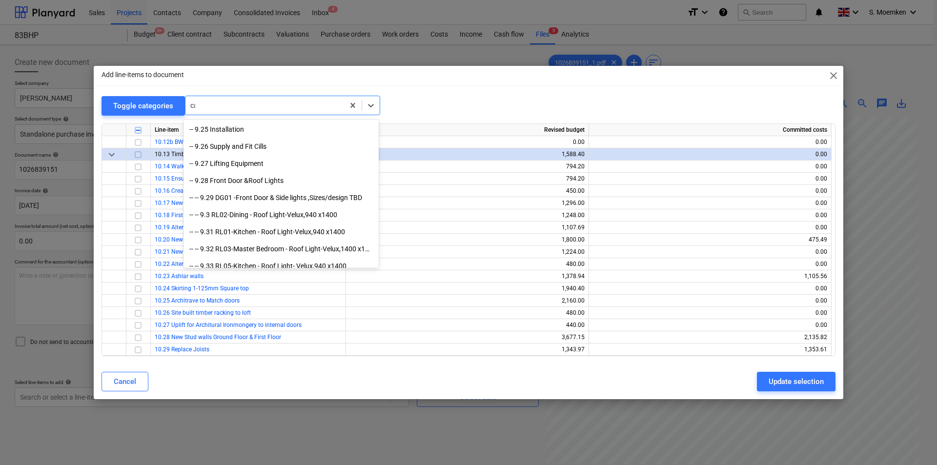
scroll to position [1698, 0]
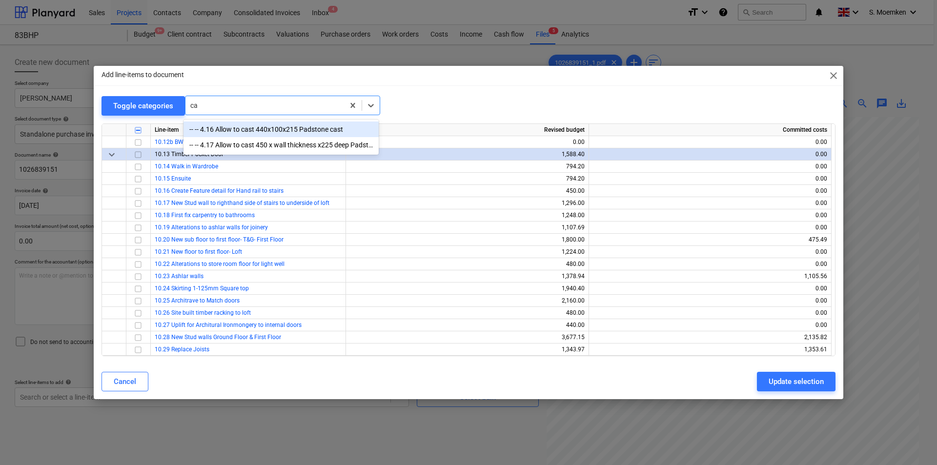
type input "c"
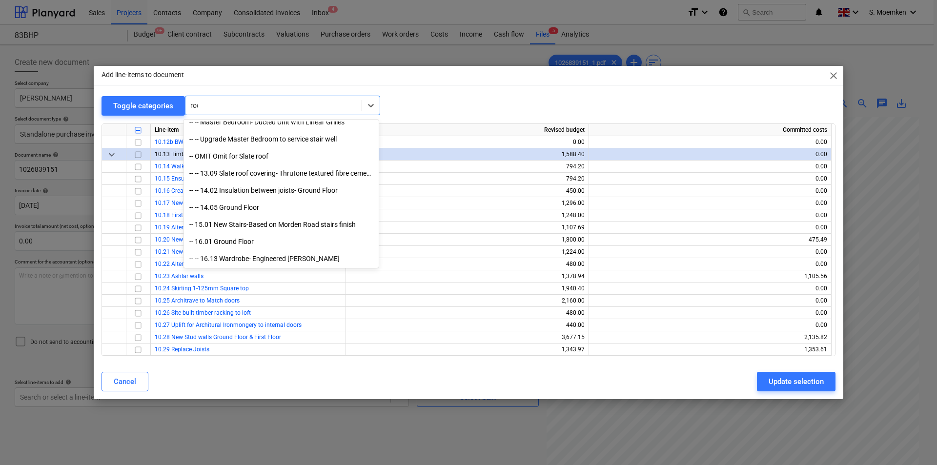
scroll to position [366, 0]
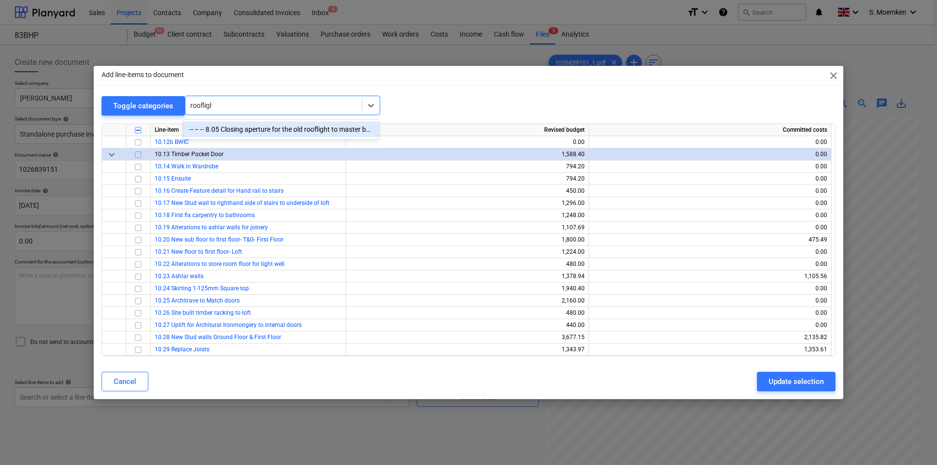
type input "rooflight"
click at [260, 130] on div "-- -- -- 8.05 Closing aperture for the old rooflight to master bedroom" at bounding box center [281, 130] width 195 height 16
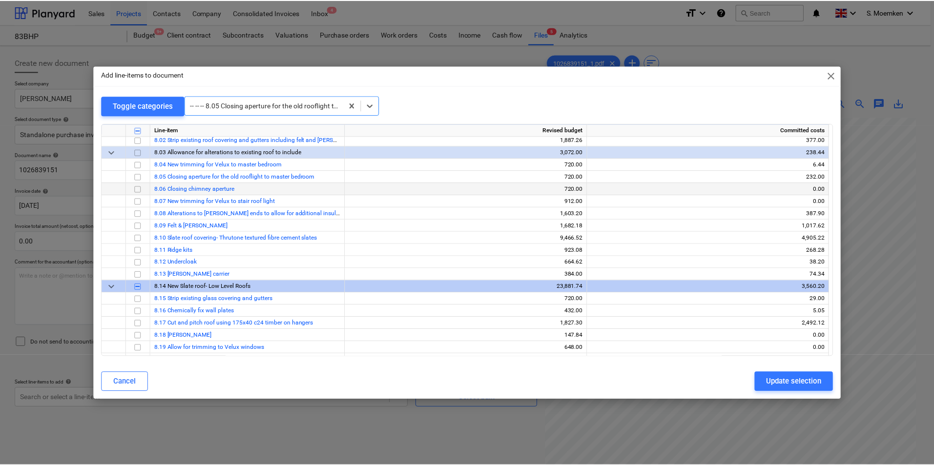
scroll to position [2331, 0]
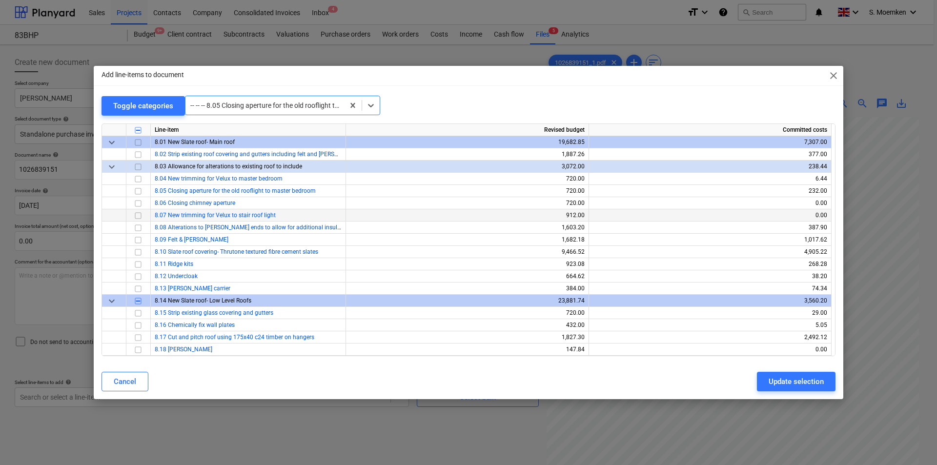
click at [138, 216] on input "checkbox" at bounding box center [138, 216] width 12 height 12
click at [783, 380] on div "Update selection" at bounding box center [796, 381] width 55 height 13
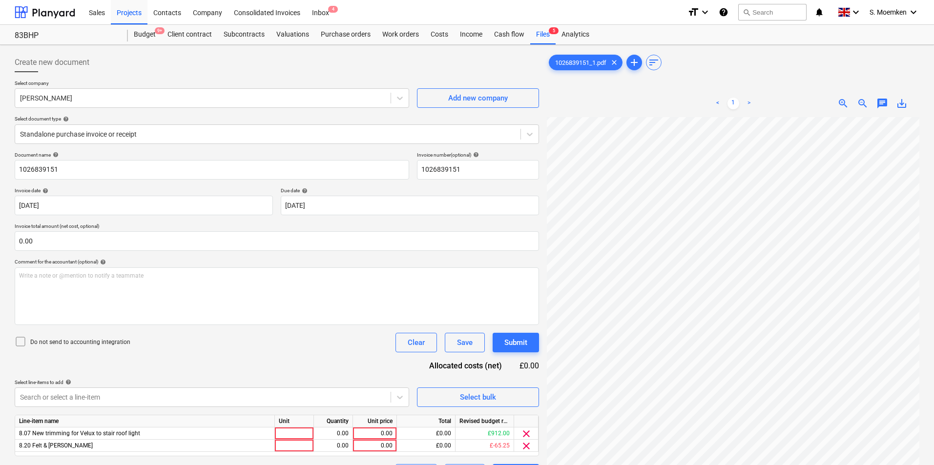
click at [20, 341] on icon at bounding box center [21, 342] width 12 height 12
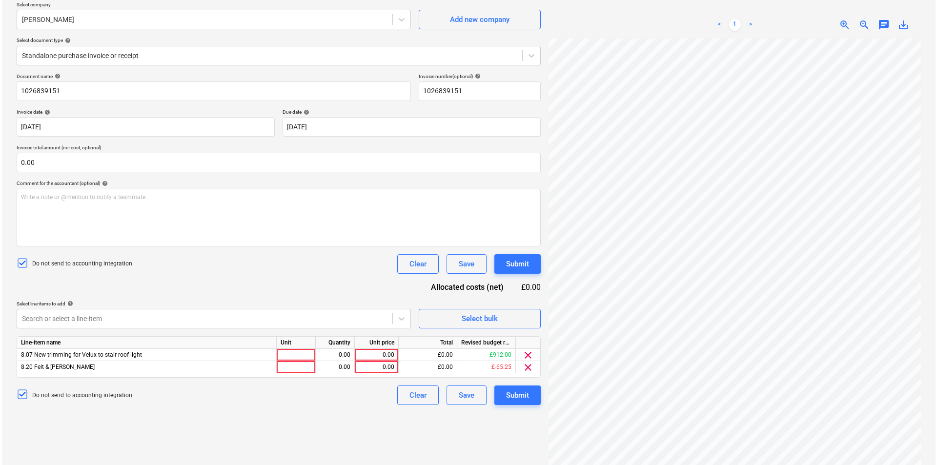
scroll to position [98, 0]
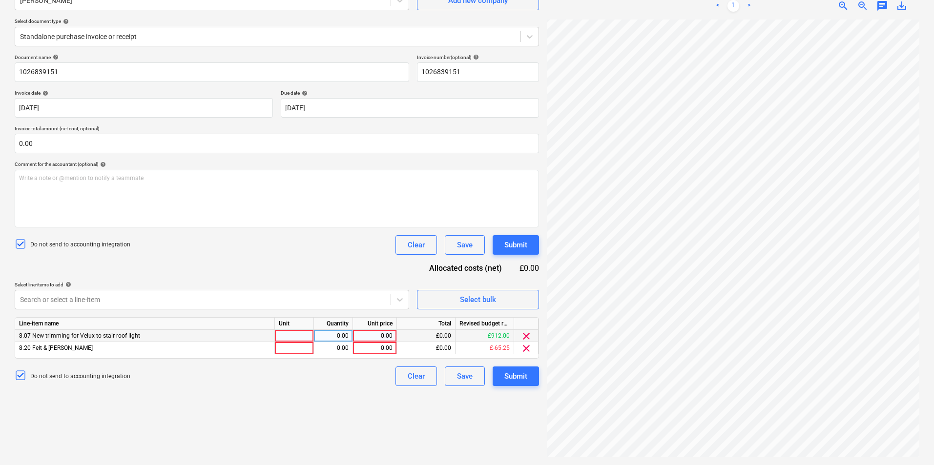
click at [289, 335] on div at bounding box center [294, 336] width 39 height 12
type input "Item"
click at [295, 347] on div at bounding box center [294, 348] width 39 height 12
type input "Item"
click at [378, 348] on div "0.00" at bounding box center [375, 348] width 36 height 12
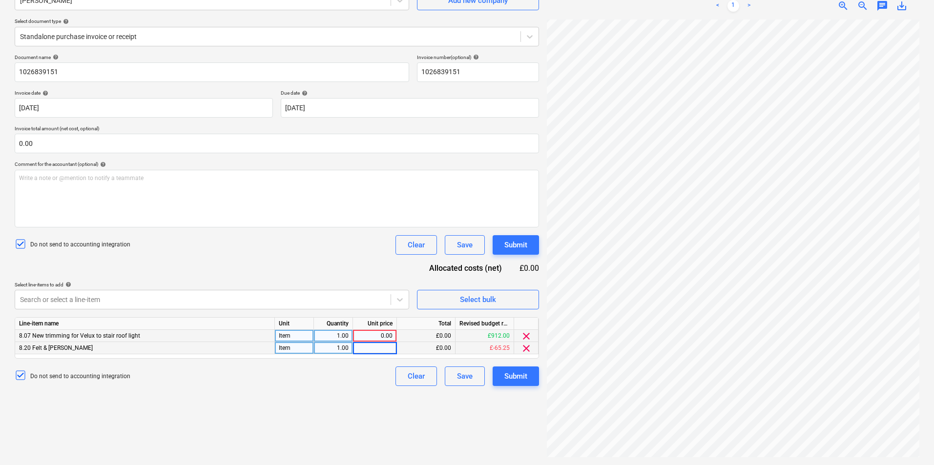
type input "1"
type input "48.24"
click at [427, 330] on div "£0.00" at bounding box center [426, 336] width 59 height 12
click at [374, 336] on div "0.00" at bounding box center [375, 336] width 36 height 12
type input "50.30"
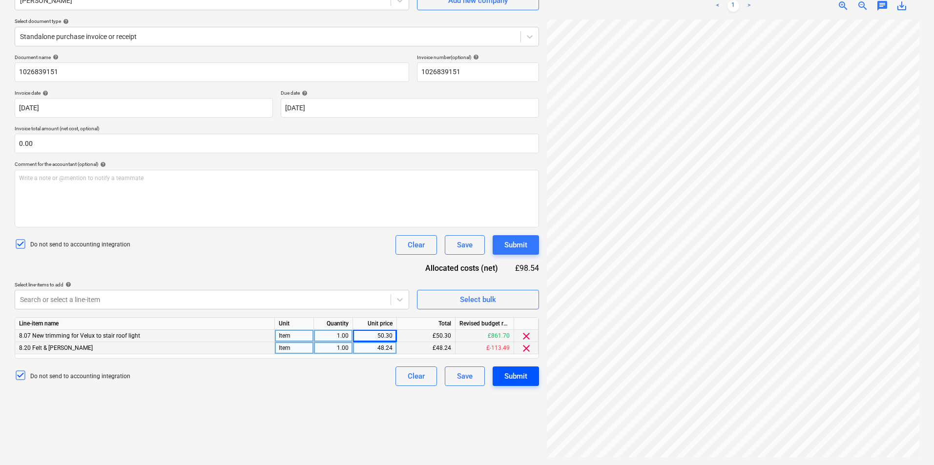
click at [511, 374] on div "Submit" at bounding box center [515, 376] width 23 height 13
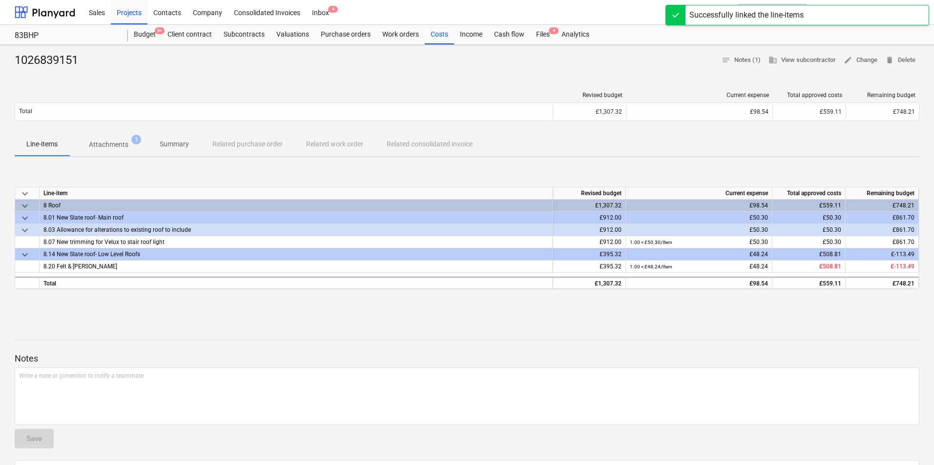
click at [255, 75] on div at bounding box center [467, 72] width 904 height 8
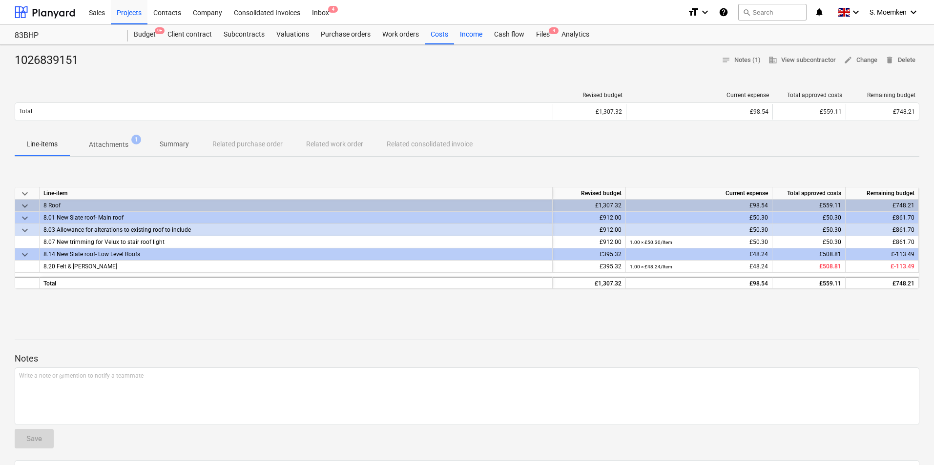
click at [455, 33] on div "Income" at bounding box center [471, 35] width 34 height 20
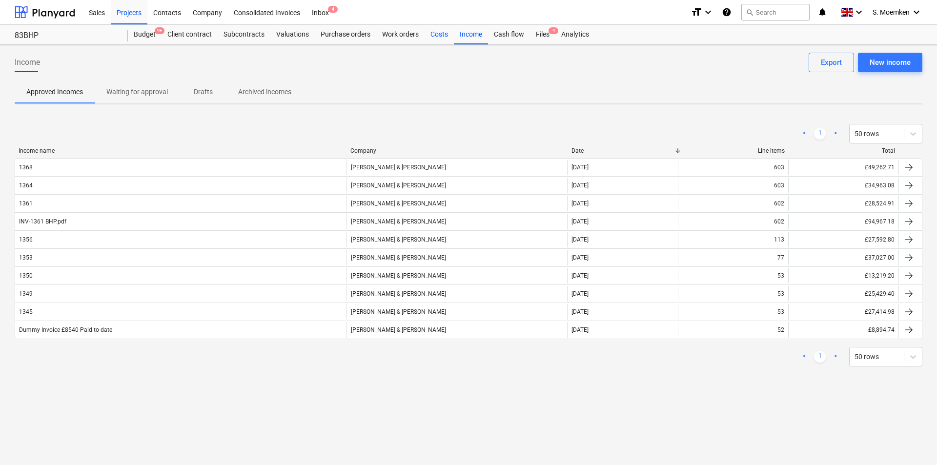
click at [441, 33] on div "Costs" at bounding box center [439, 35] width 29 height 20
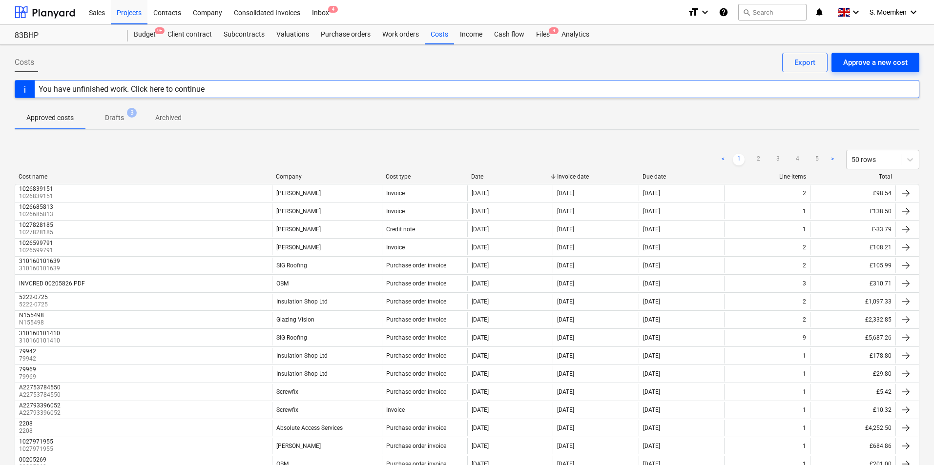
click at [862, 59] on div "Approve a new cost" at bounding box center [875, 62] width 64 height 13
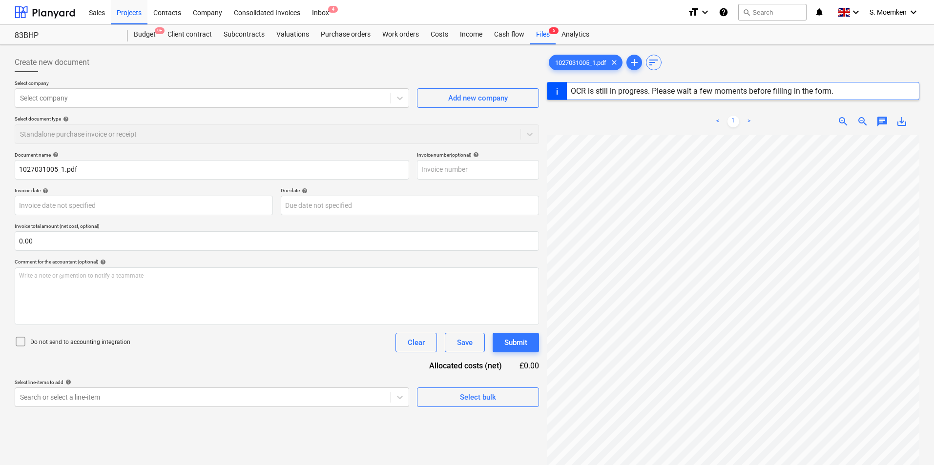
type input "1027031005"
type input "[DATE]"
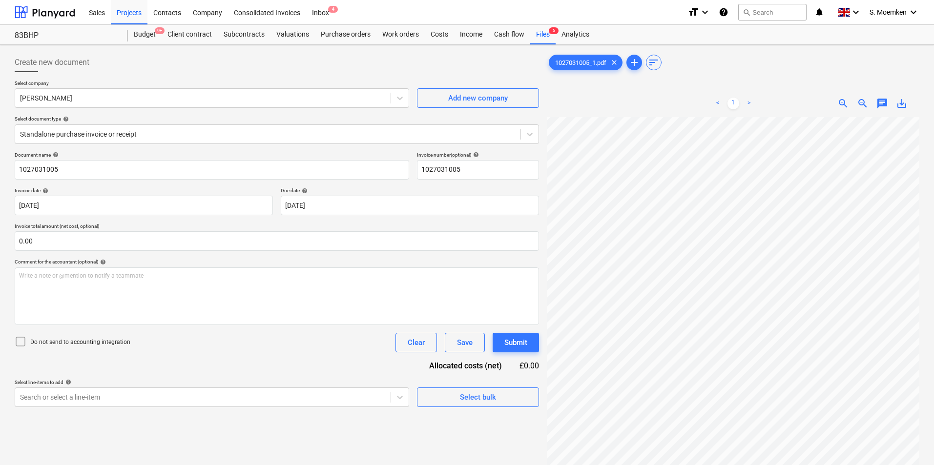
scroll to position [15, 69]
click at [340, 209] on body "Sales Projects Contacts Company Consolidated Invoices Inbox 4 format_size keybo…" at bounding box center [467, 232] width 934 height 465
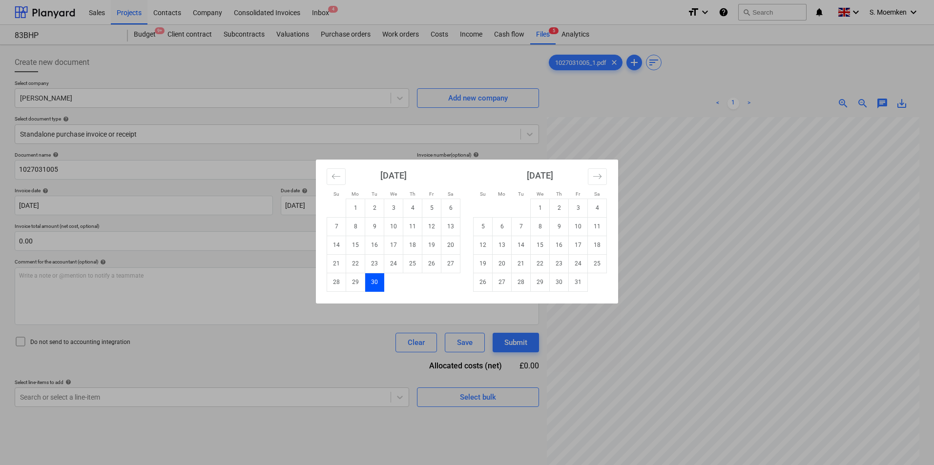
click at [371, 282] on td "30" at bounding box center [374, 282] width 19 height 19
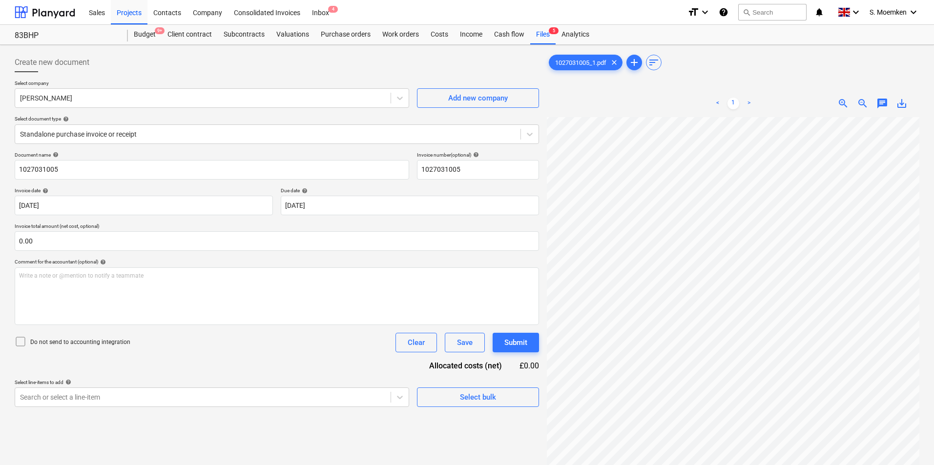
click at [22, 342] on icon at bounding box center [21, 342] width 12 height 12
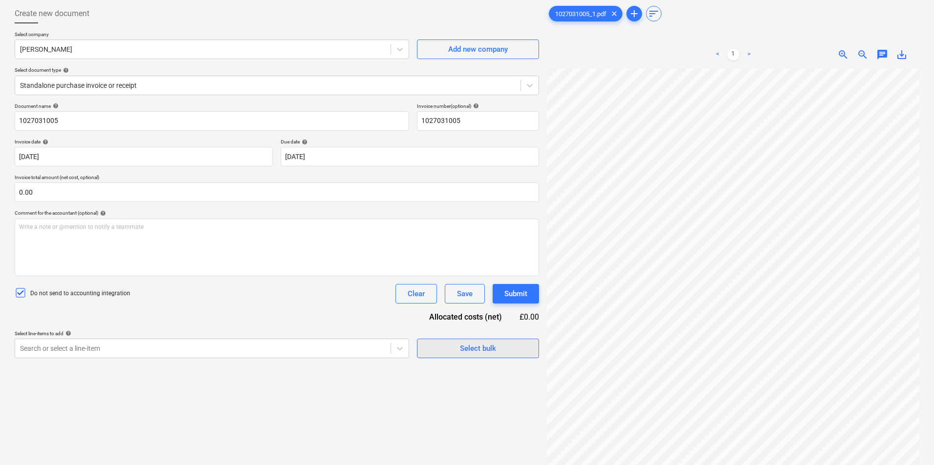
click at [472, 351] on div "Select bulk" at bounding box center [478, 348] width 36 height 13
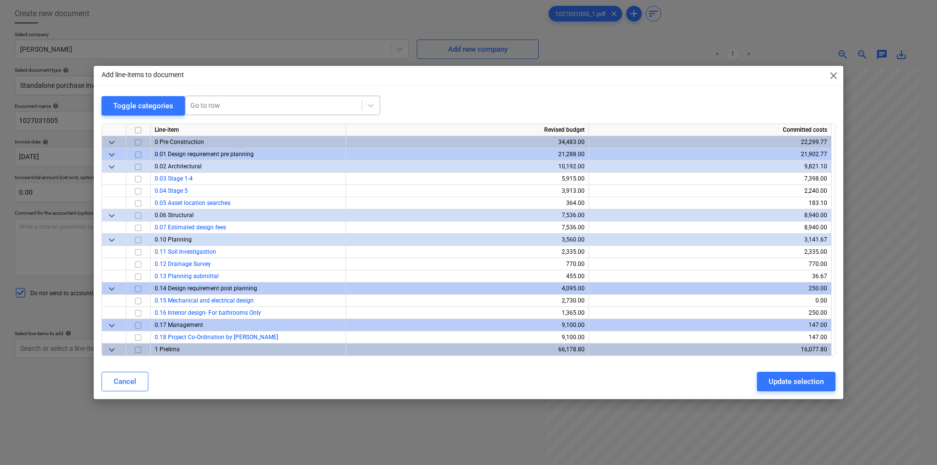
click at [212, 104] on div at bounding box center [273, 106] width 166 height 10
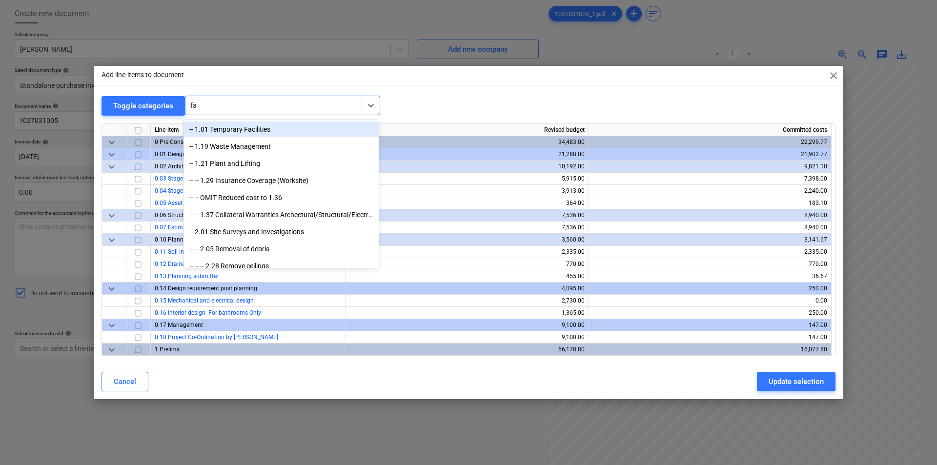
type input "f"
type input "r"
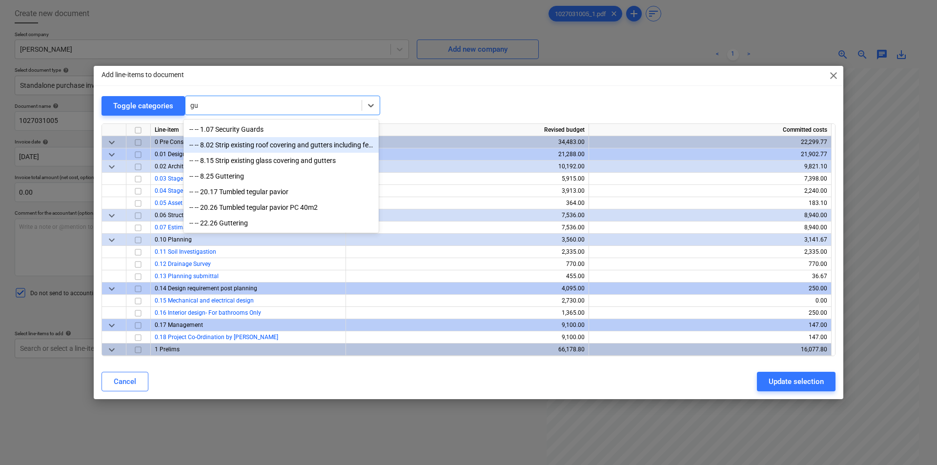
type input "g"
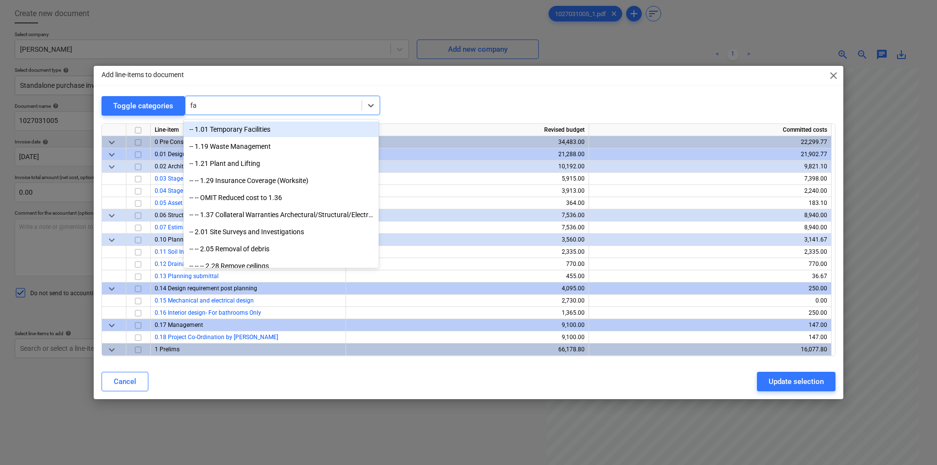
type input "f"
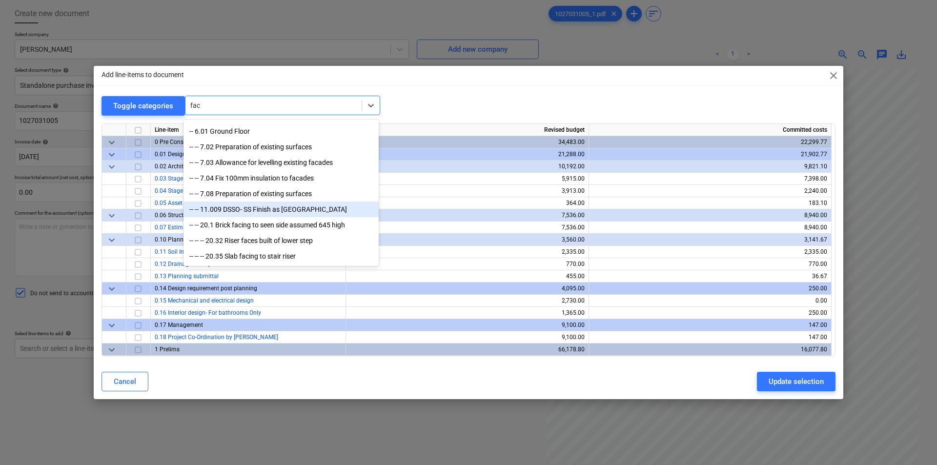
scroll to position [0, 0]
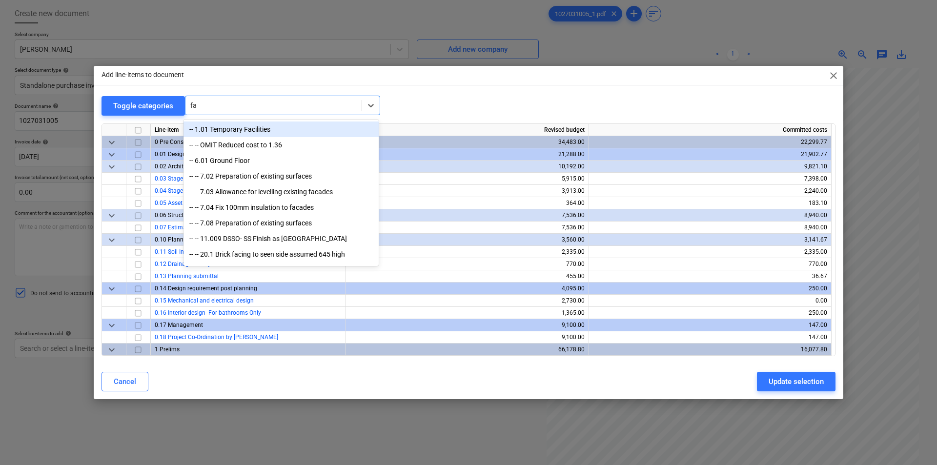
type input "f"
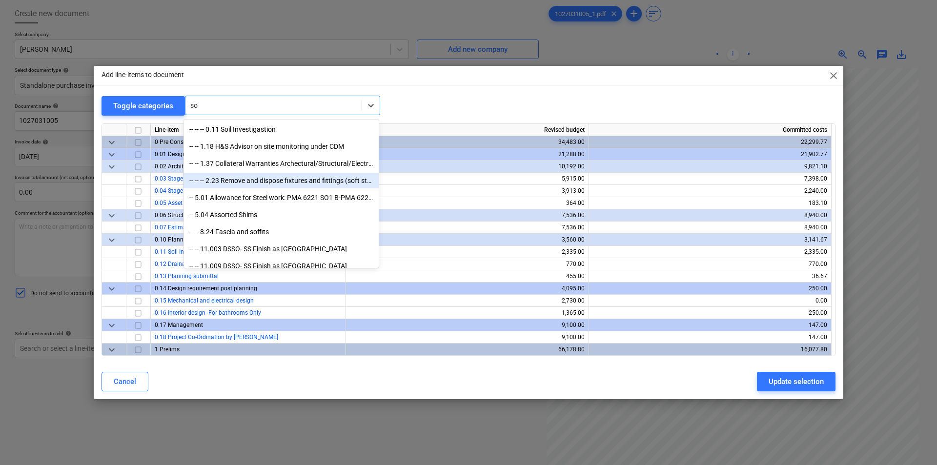
type input "s"
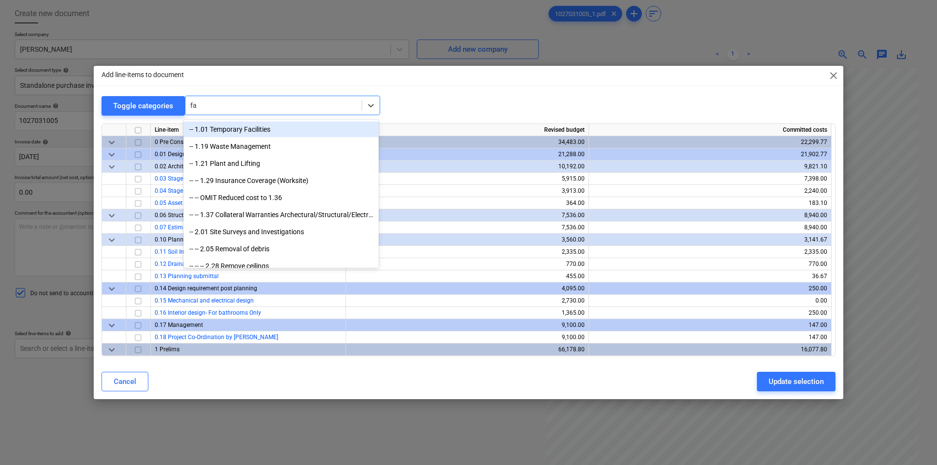
type input "fas"
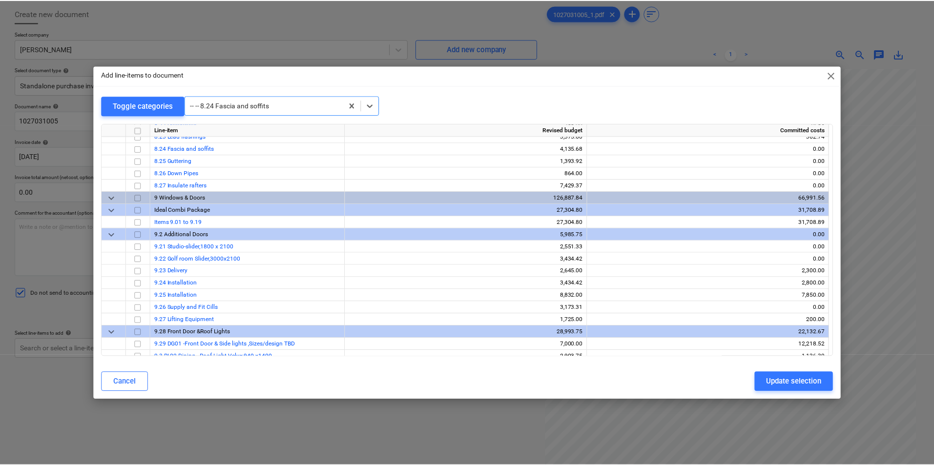
scroll to position [2611, 0]
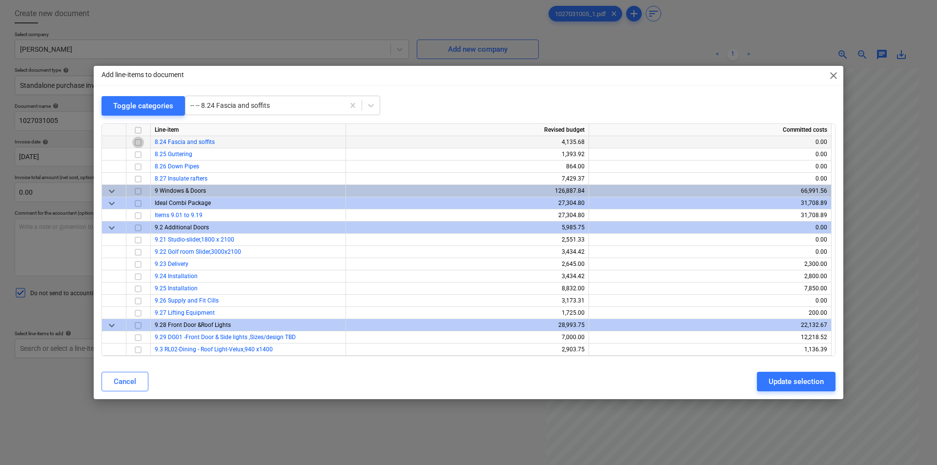
click at [136, 143] on input "checkbox" at bounding box center [138, 143] width 12 height 12
click at [785, 378] on div "Update selection" at bounding box center [796, 381] width 55 height 13
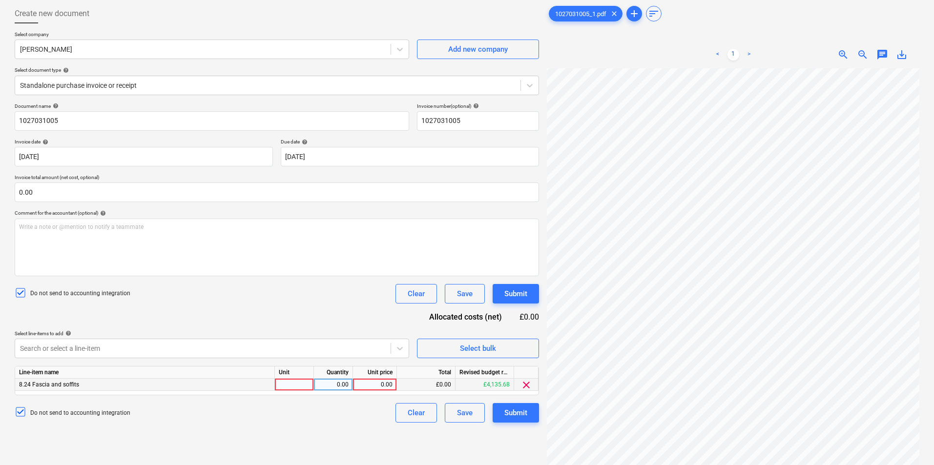
click at [289, 386] on div at bounding box center [294, 385] width 39 height 12
type input "Item"
type input "99.96"
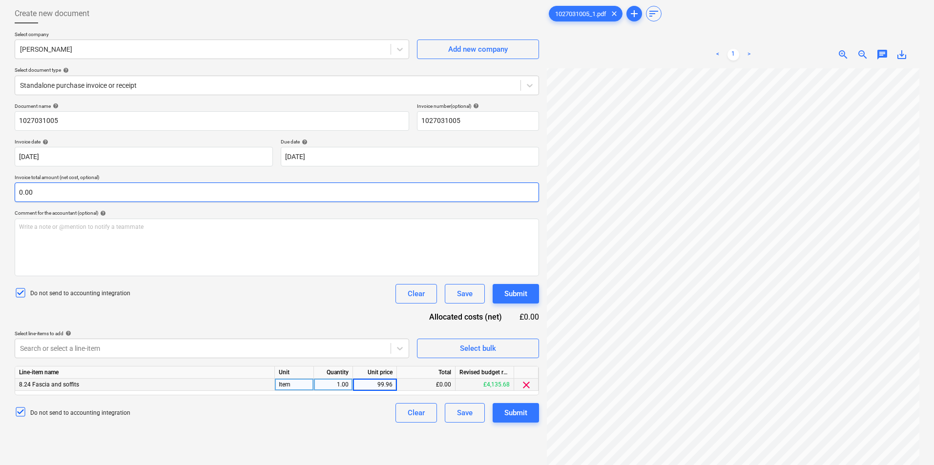
click at [371, 193] on input "0.00" at bounding box center [277, 193] width 524 height 20
type input "119.95"
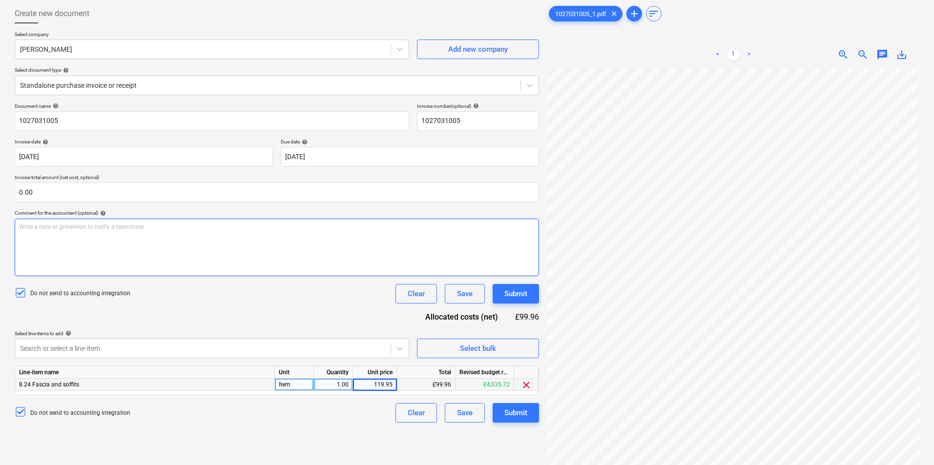
click at [337, 250] on div "Write a note or @mention to notify a teammate [PERSON_NAME]" at bounding box center [277, 248] width 524 height 58
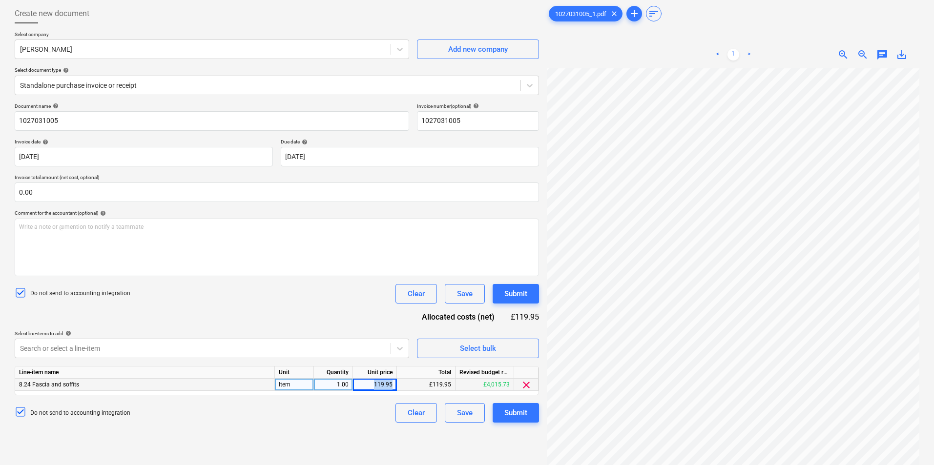
drag, startPoint x: 395, startPoint y: 384, endPoint x: 363, endPoint y: 383, distance: 32.2
click at [363, 383] on div "119.95" at bounding box center [375, 385] width 44 height 12
type input "99.96"
click at [509, 413] on div "Submit" at bounding box center [515, 413] width 23 height 13
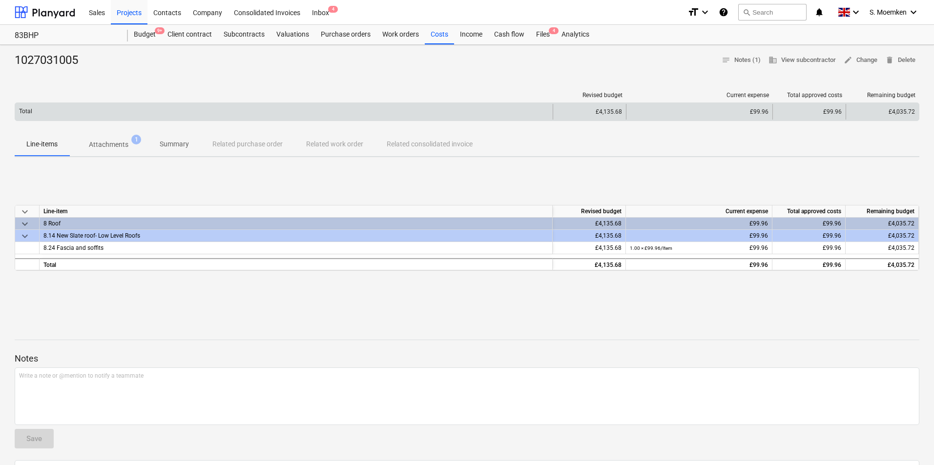
click at [807, 112] on div "£99.96" at bounding box center [808, 112] width 73 height 16
click at [824, 109] on div "£99.96" at bounding box center [808, 112] width 73 height 16
click at [831, 113] on div "£99.96" at bounding box center [808, 112] width 73 height 16
click at [913, 113] on span "£4,035.72" at bounding box center [901, 111] width 26 height 7
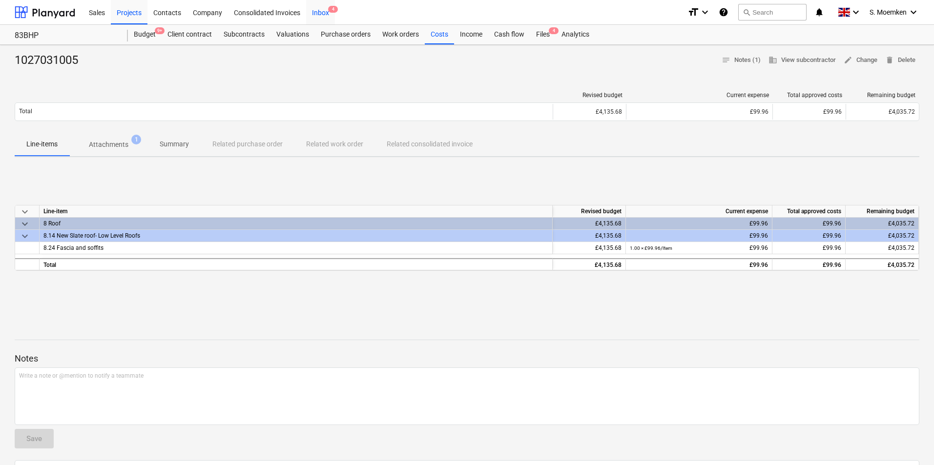
click at [324, 13] on div "Inbox 4" at bounding box center [320, 12] width 29 height 25
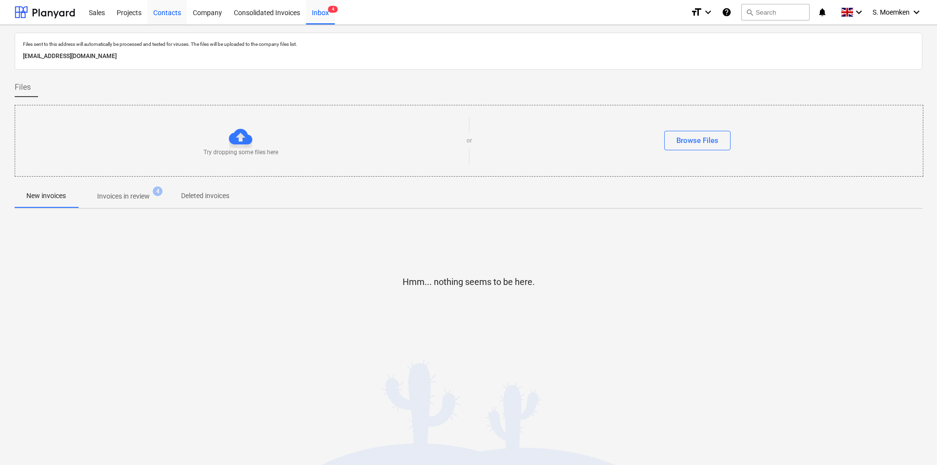
click at [173, 11] on div "Contacts" at bounding box center [167, 12] width 40 height 25
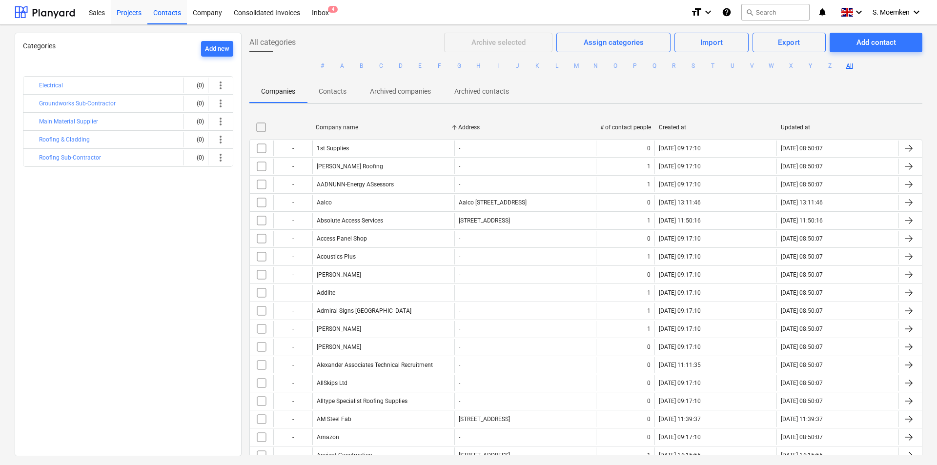
drag, startPoint x: 159, startPoint y: 10, endPoint x: 125, endPoint y: 13, distance: 33.8
click at [159, 10] on div "Contacts" at bounding box center [167, 12] width 40 height 25
click at [125, 13] on div "Projects" at bounding box center [129, 12] width 37 height 25
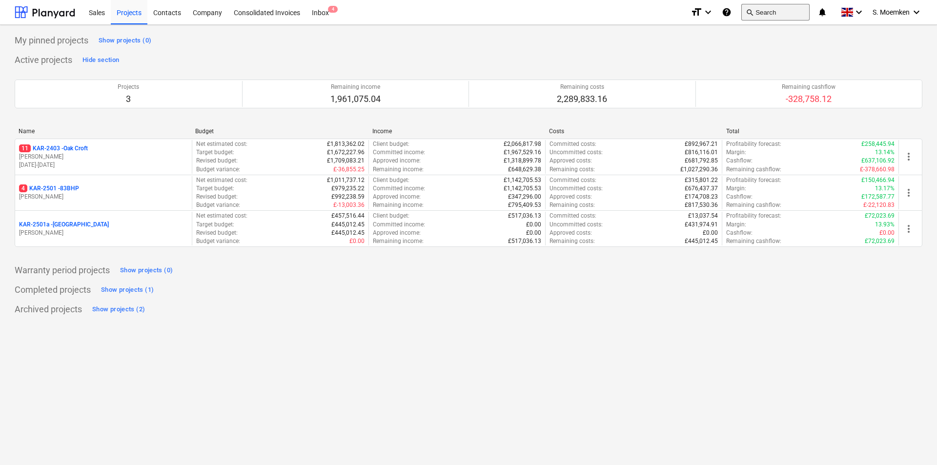
click at [777, 9] on button "search Search" at bounding box center [775, 12] width 68 height 17
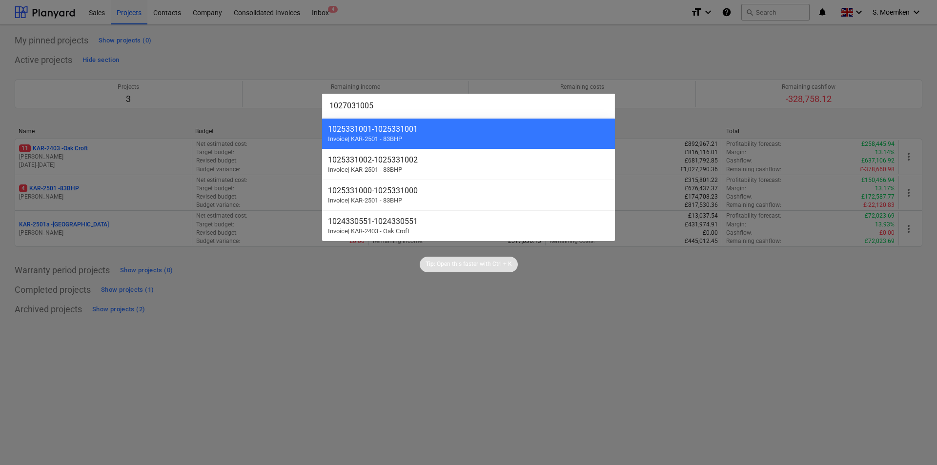
type input "1027031005"
click at [655, 52] on div at bounding box center [468, 232] width 937 height 465
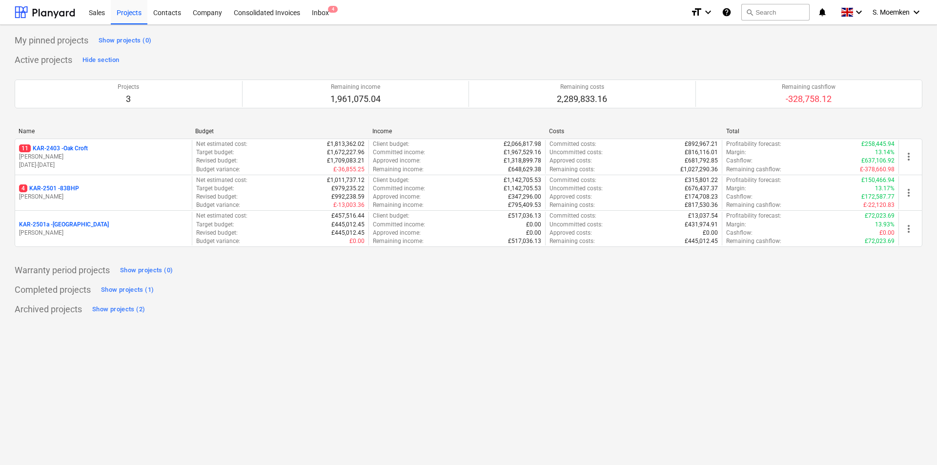
click at [108, 196] on p "[PERSON_NAME]" at bounding box center [103, 197] width 169 height 8
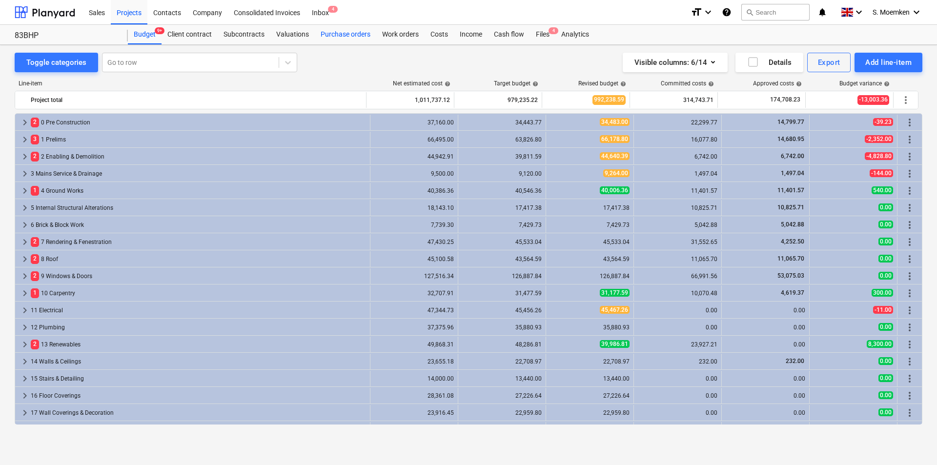
click at [356, 37] on div "Purchase orders" at bounding box center [345, 35] width 61 height 20
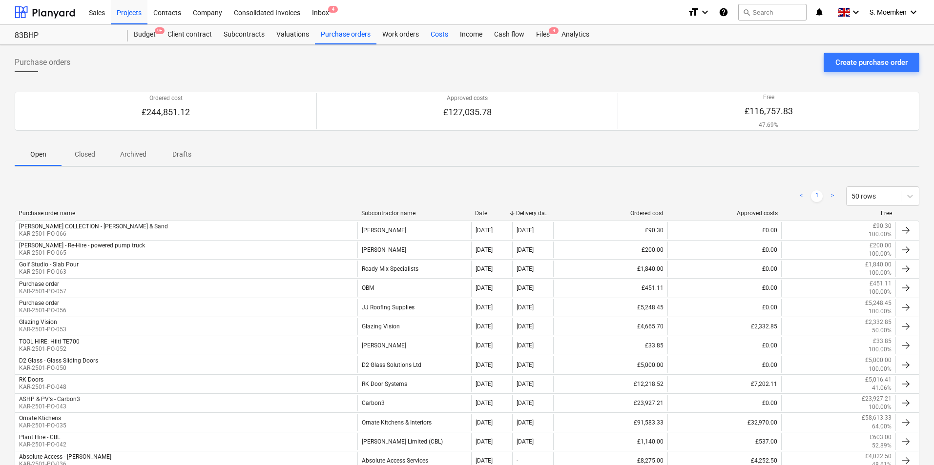
click at [441, 36] on div "Costs" at bounding box center [439, 35] width 29 height 20
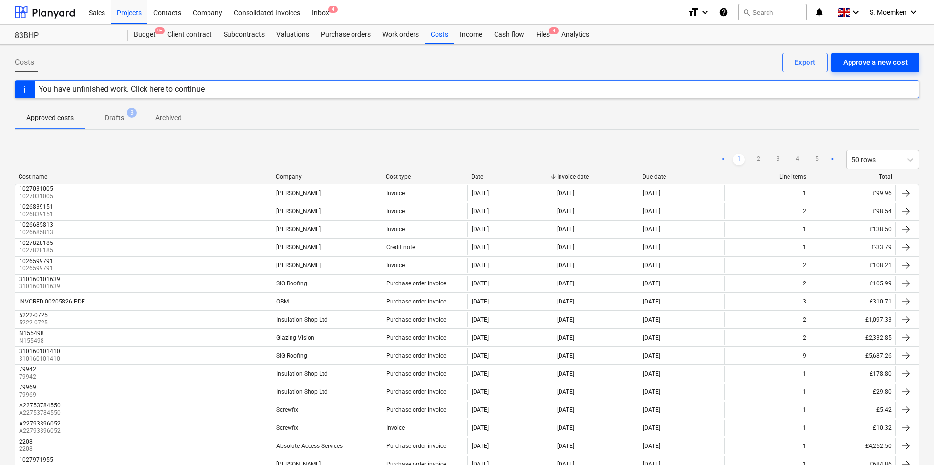
click at [880, 64] on div "Approve a new cost" at bounding box center [875, 62] width 64 height 13
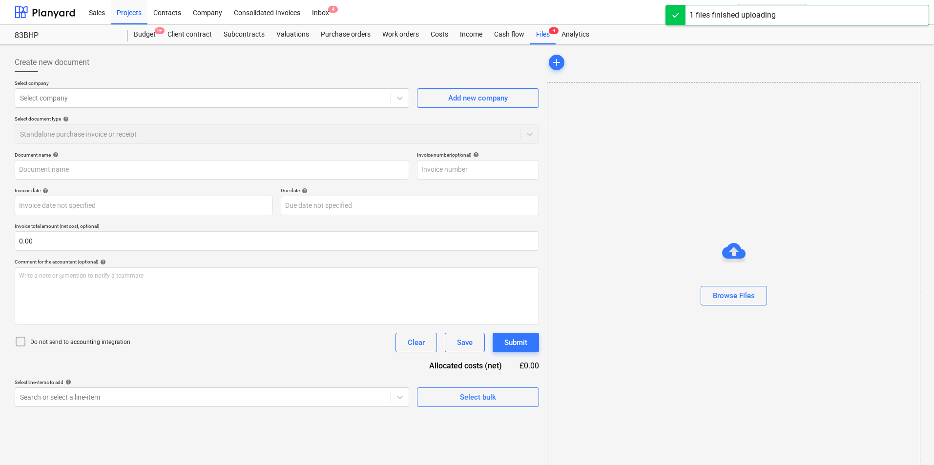
type input "1027031005_1.pdf"
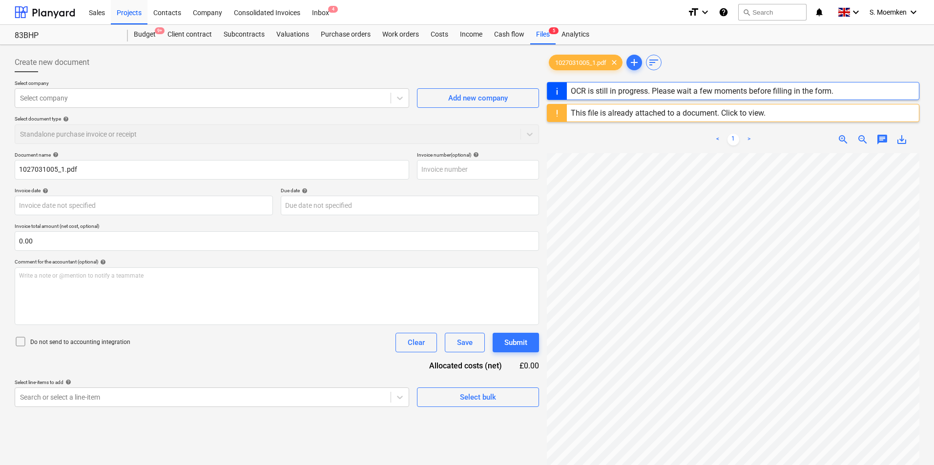
click at [673, 112] on div "This file is already attached to a document. Click to view." at bounding box center [668, 112] width 195 height 9
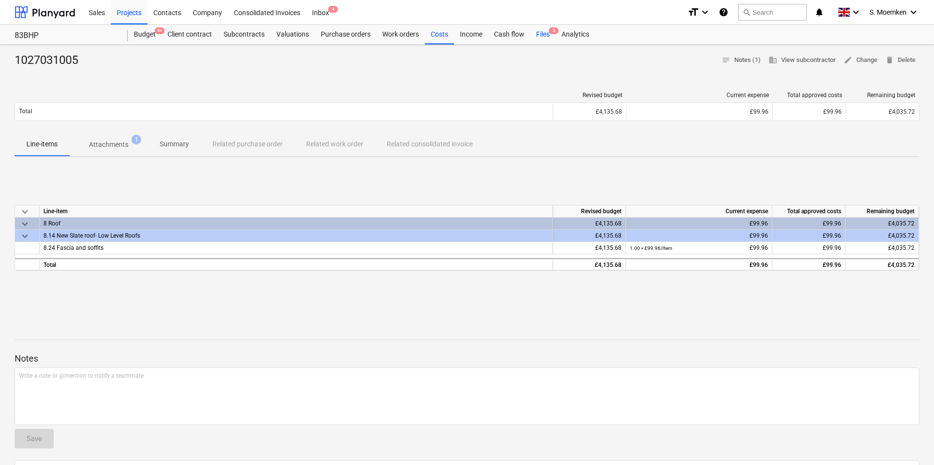
click at [541, 33] on div "Files 5" at bounding box center [542, 35] width 25 height 20
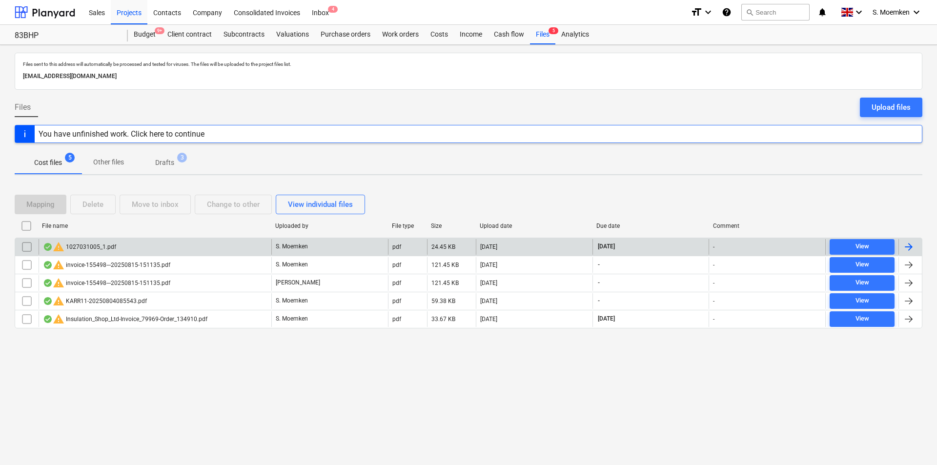
click at [86, 247] on div "warning 1027031005_1.pdf" at bounding box center [79, 247] width 73 height 12
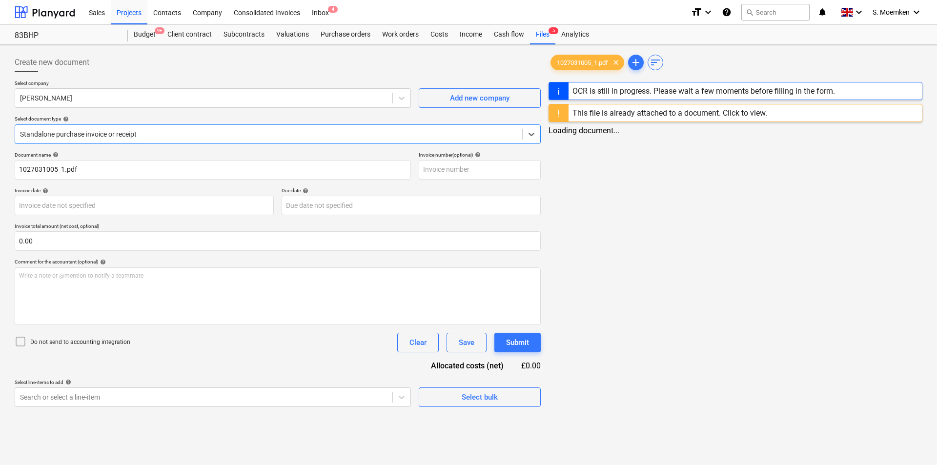
type input "1027031005"
type input "[DATE]"
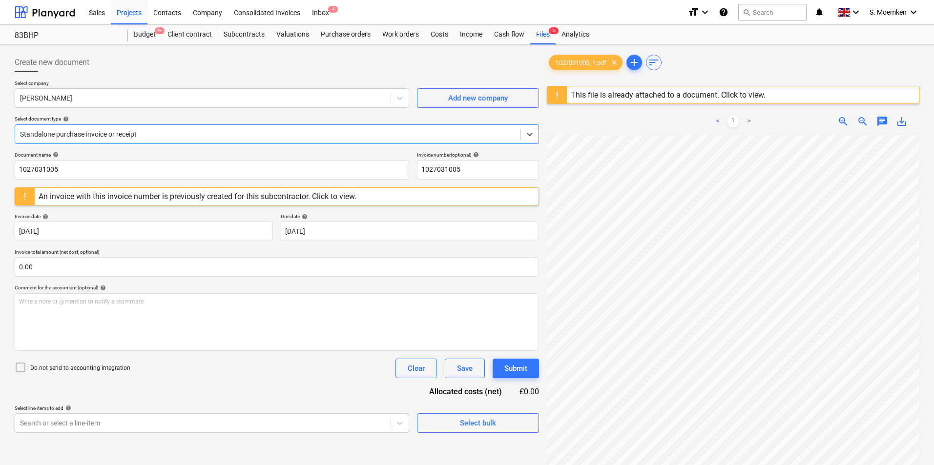
click at [281, 199] on div "An invoice with this invoice number is previously created for this subcontracto…" at bounding box center [198, 196] width 318 height 9
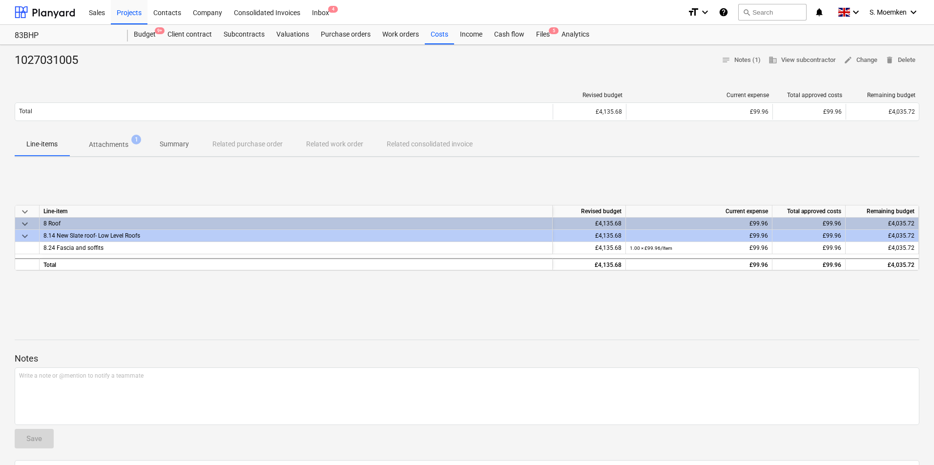
click at [106, 144] on p "Attachments" at bounding box center [109, 145] width 40 height 10
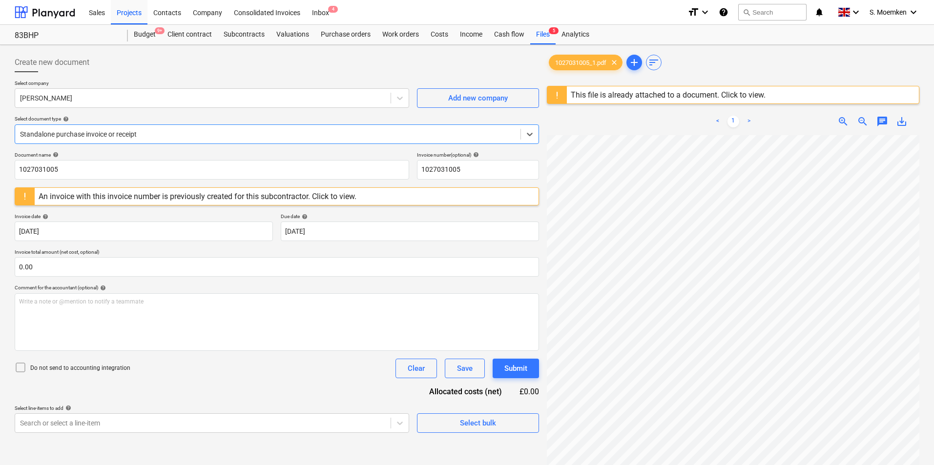
click at [597, 95] on div "This file is already attached to a document. Click to view." at bounding box center [668, 94] width 195 height 9
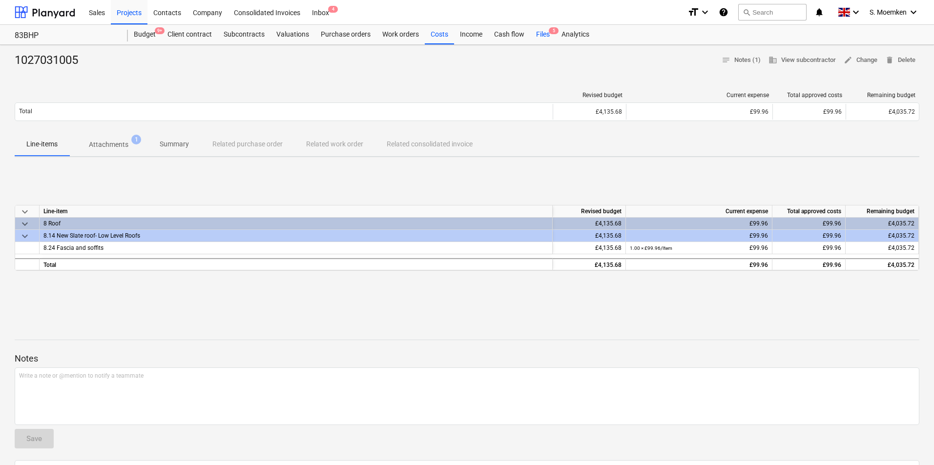
click at [546, 37] on div "Files 5" at bounding box center [542, 35] width 25 height 20
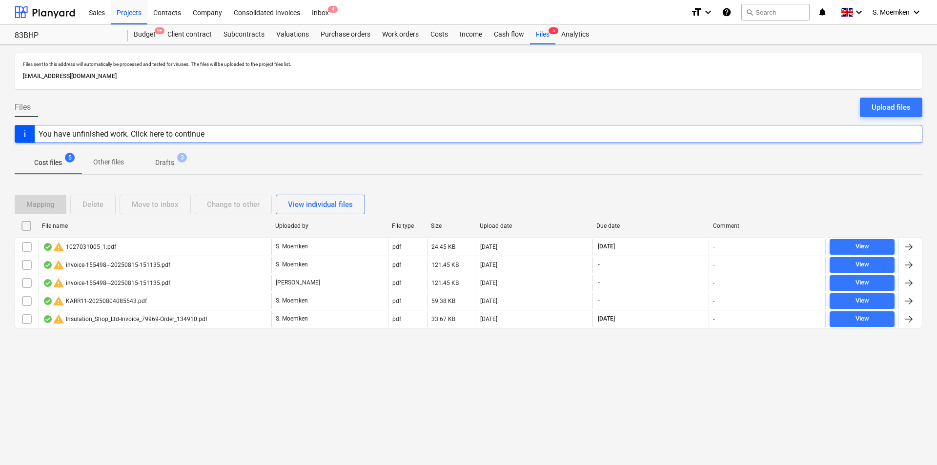
click at [168, 163] on p "Drafts" at bounding box center [164, 163] width 19 height 10
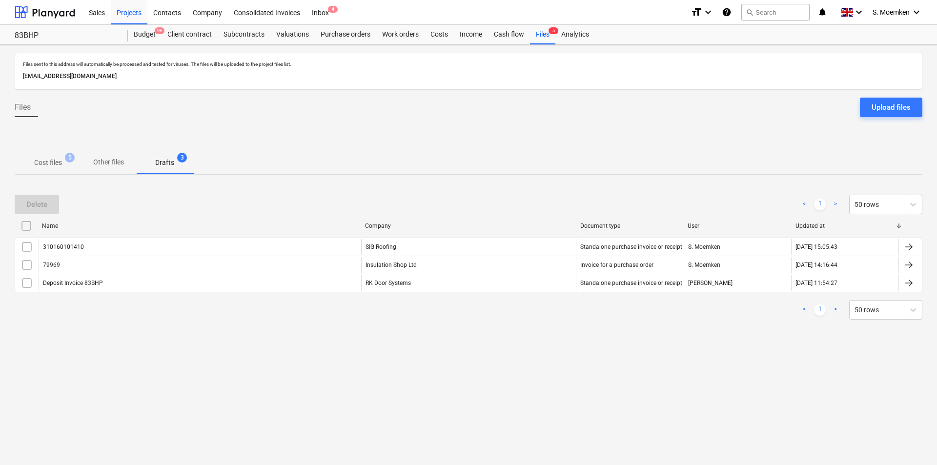
click at [54, 164] on p "Cost files" at bounding box center [48, 163] width 28 height 10
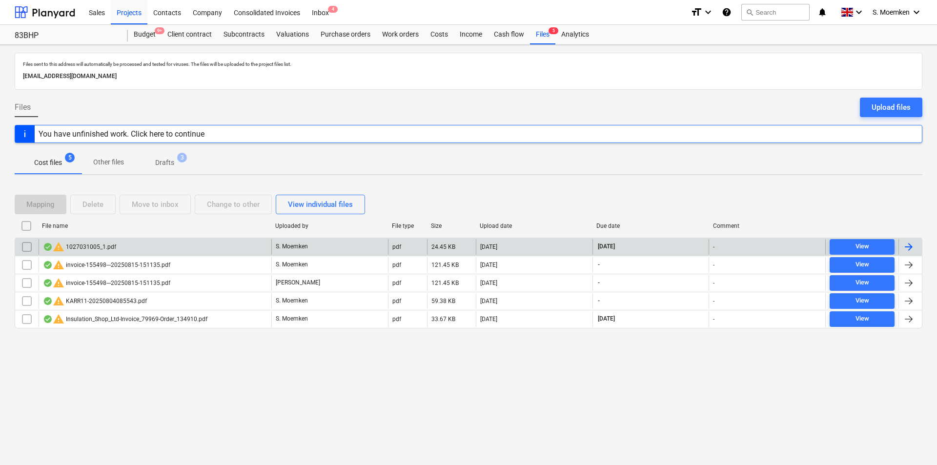
click at [31, 247] on input "checkbox" at bounding box center [27, 247] width 16 height 16
click at [94, 206] on div "Delete" at bounding box center [92, 204] width 21 height 13
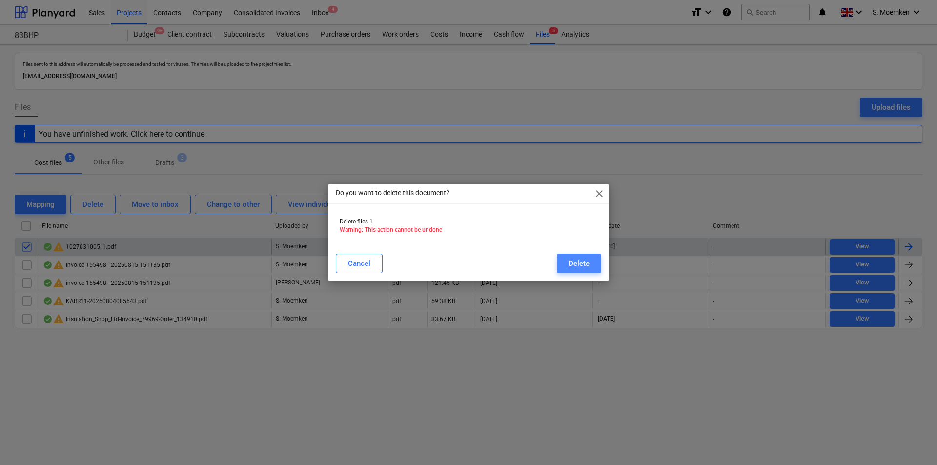
drag, startPoint x: 584, startPoint y: 266, endPoint x: 556, endPoint y: 244, distance: 35.1
click at [583, 266] on div "Delete" at bounding box center [579, 263] width 21 height 13
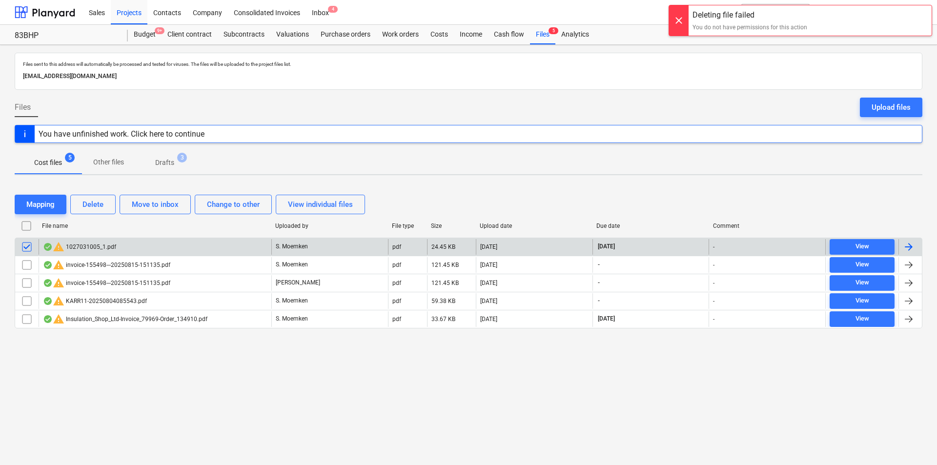
click at [283, 394] on div "Files sent to this address will automatically be processed and tested for virus…" at bounding box center [468, 255] width 937 height 420
click at [32, 247] on input "checkbox" at bounding box center [27, 247] width 16 height 16
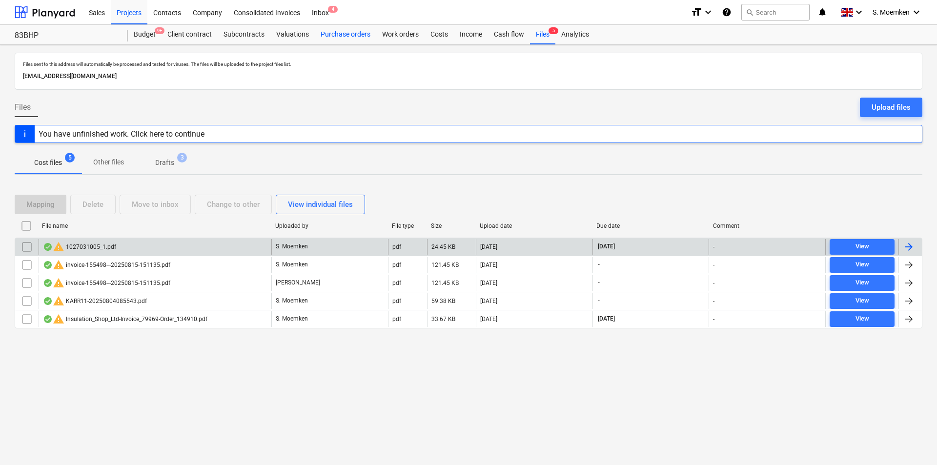
click at [364, 35] on div "Purchase orders" at bounding box center [345, 35] width 61 height 20
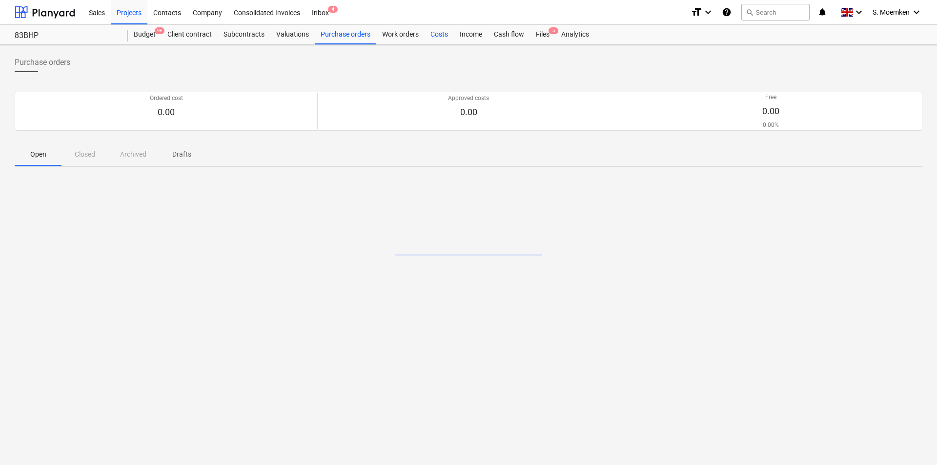
click at [444, 34] on div "Costs" at bounding box center [439, 35] width 29 height 20
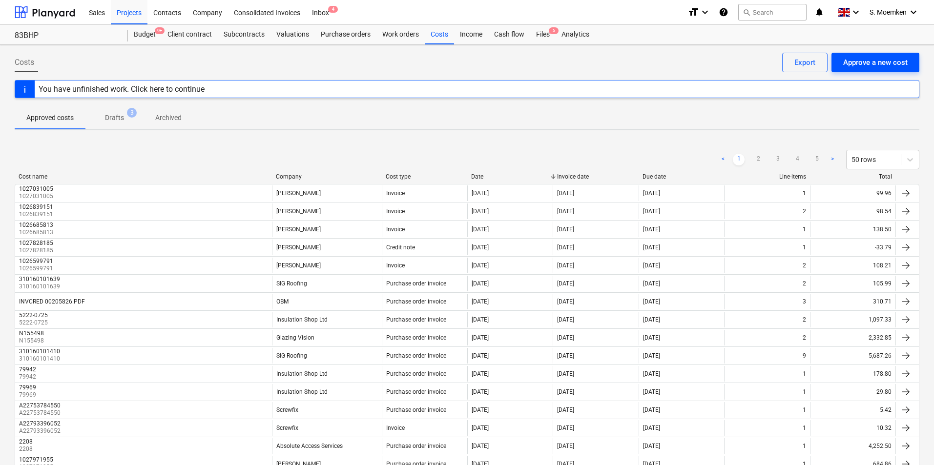
click at [869, 61] on div "Approve a new cost" at bounding box center [875, 62] width 64 height 13
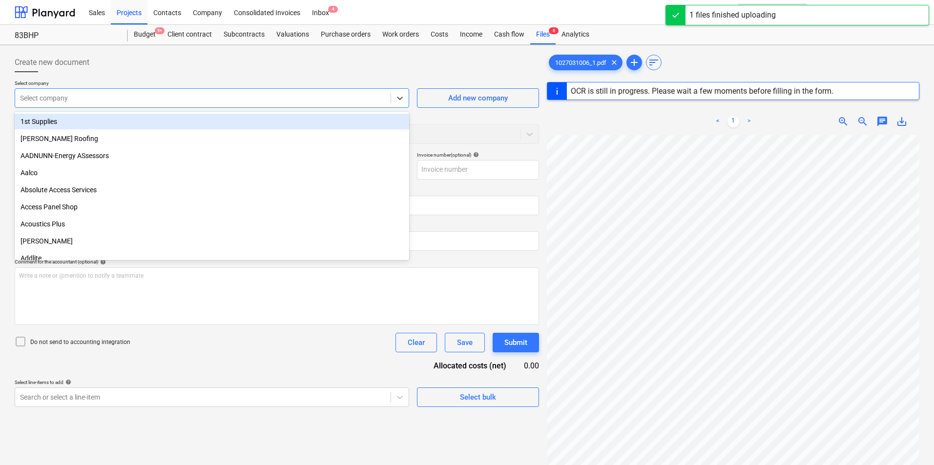
click at [167, 106] on div "Select company" at bounding box center [212, 98] width 394 height 20
click at [412, 67] on div "Create new document" at bounding box center [277, 63] width 524 height 20
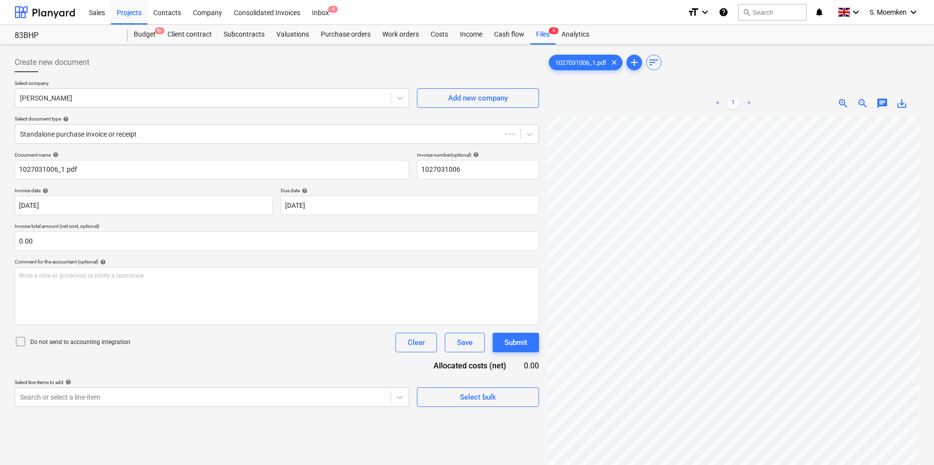
type input "1027031006"
type input "[DATE]"
click at [132, 33] on div "Budget 9+" at bounding box center [145, 35] width 34 height 20
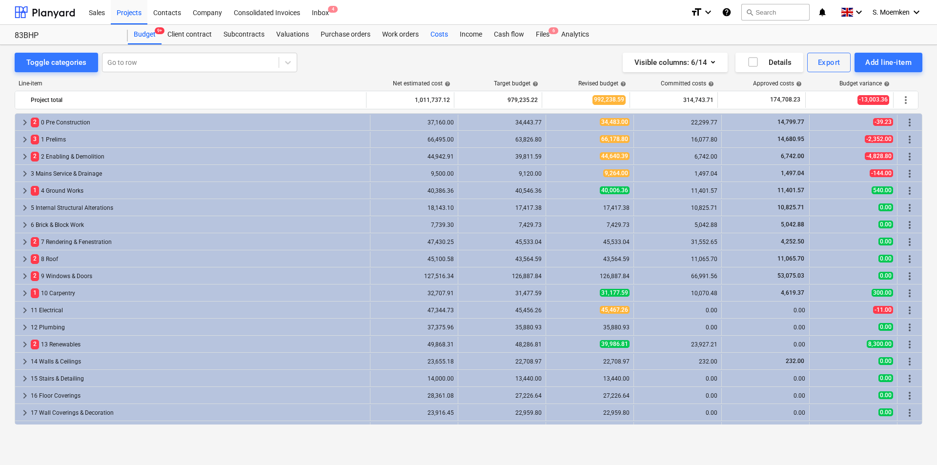
click at [430, 30] on div "Costs" at bounding box center [439, 35] width 29 height 20
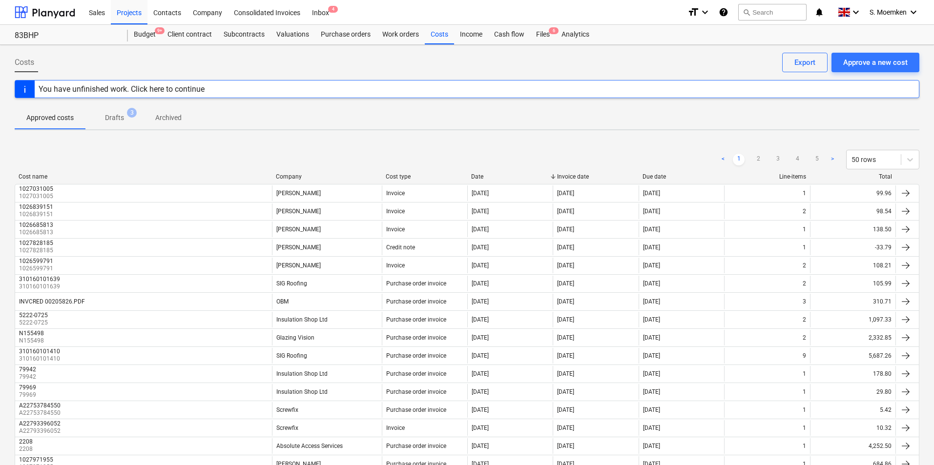
click at [123, 119] on p "Drafts" at bounding box center [114, 118] width 19 height 10
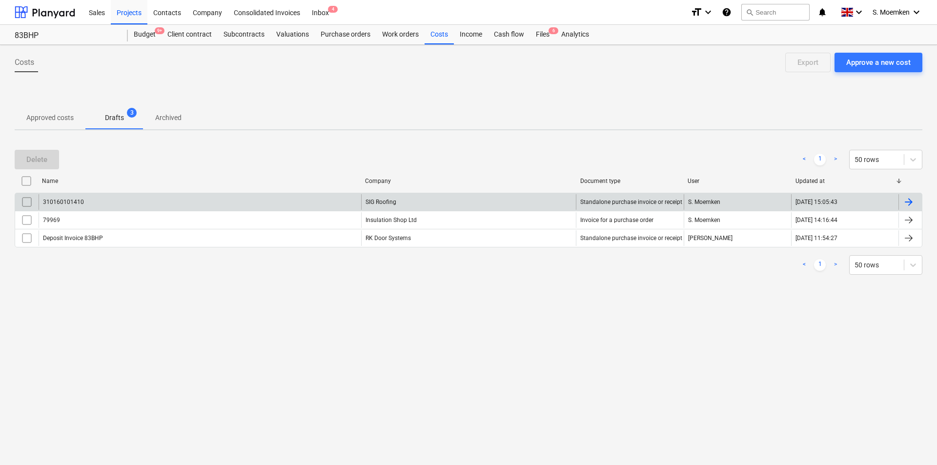
click at [86, 205] on div "310160101410" at bounding box center [200, 202] width 323 height 16
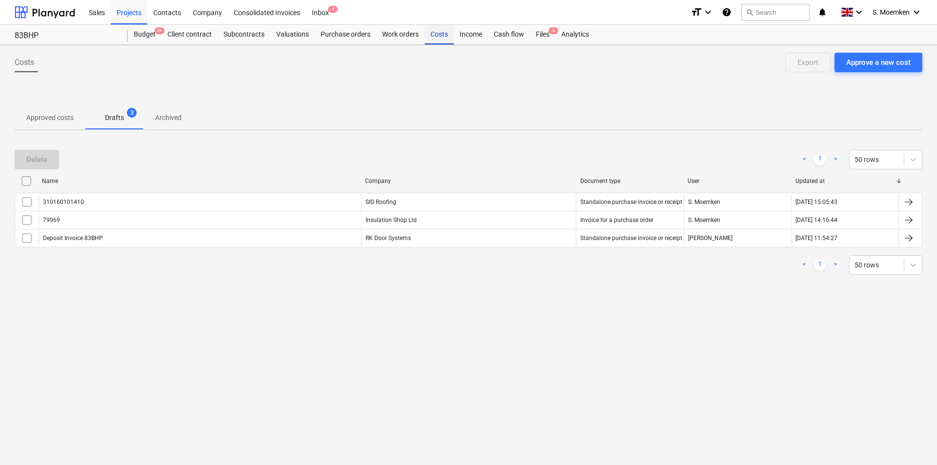
click at [433, 33] on div "Costs" at bounding box center [439, 35] width 29 height 20
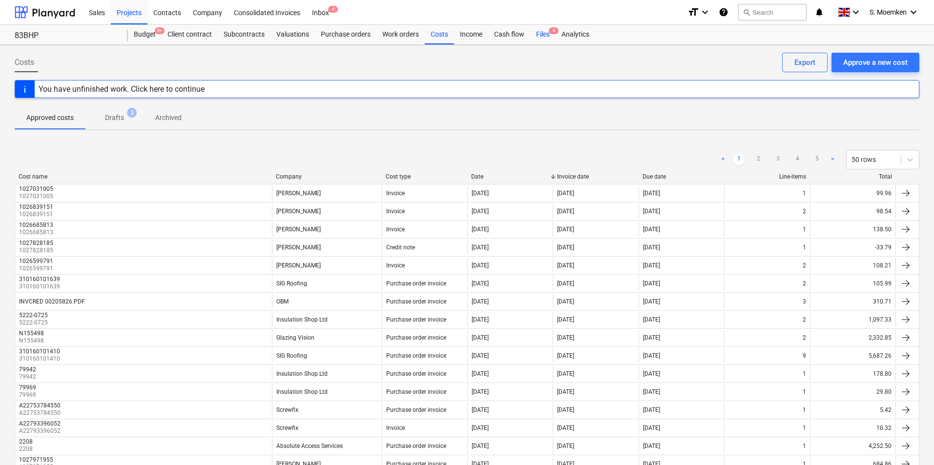
click at [545, 36] on div "Files 6" at bounding box center [542, 35] width 25 height 20
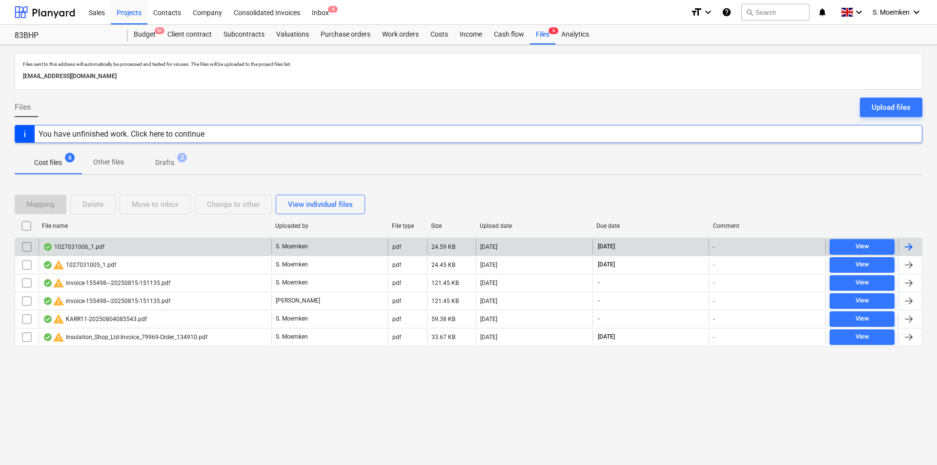
click at [85, 245] on div "1027031006_1.pdf" at bounding box center [73, 247] width 61 height 8
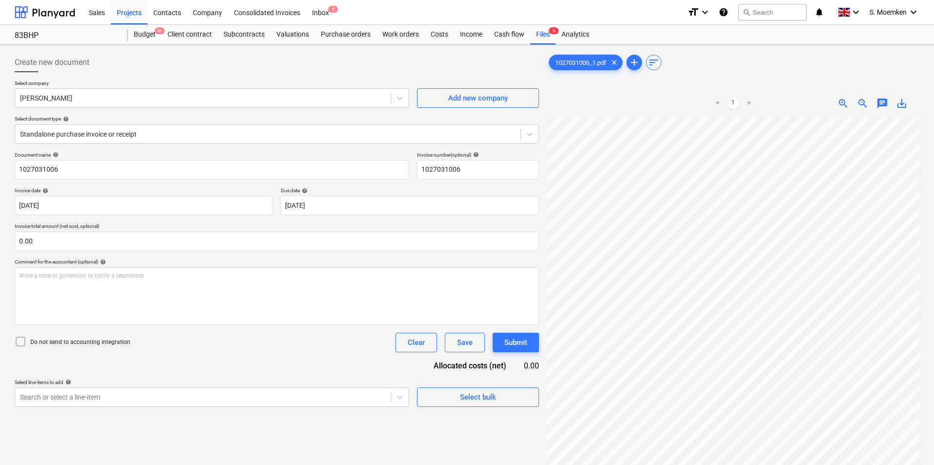
scroll to position [11, 69]
click at [104, 397] on body "Sales Projects Contacts Company Consolidated Invoices Inbox 4 format_size keybo…" at bounding box center [467, 232] width 934 height 465
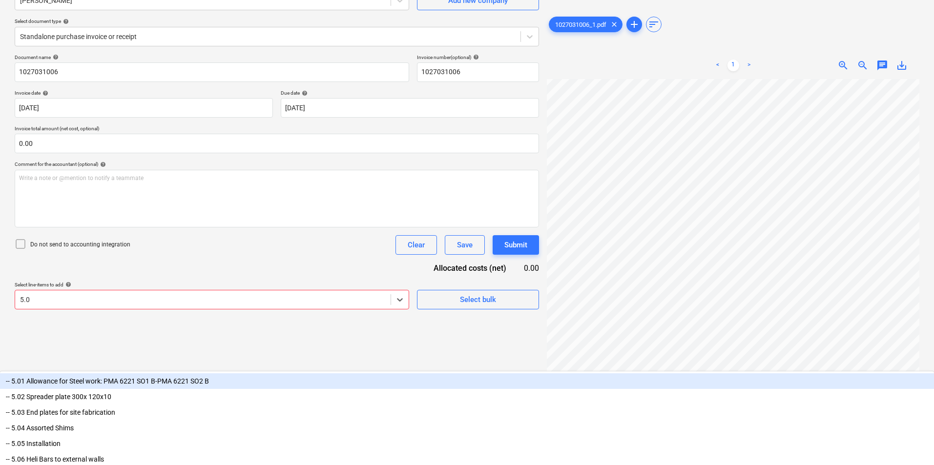
type input "5.06"
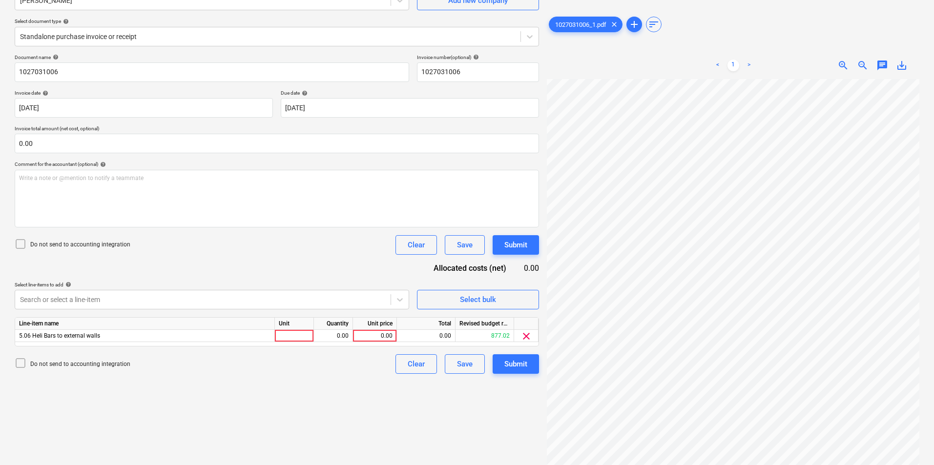
click at [197, 243] on div "Do not send to accounting integration Clear Save Submit" at bounding box center [277, 245] width 524 height 20
click at [304, 334] on div at bounding box center [294, 336] width 39 height 12
type input "Item"
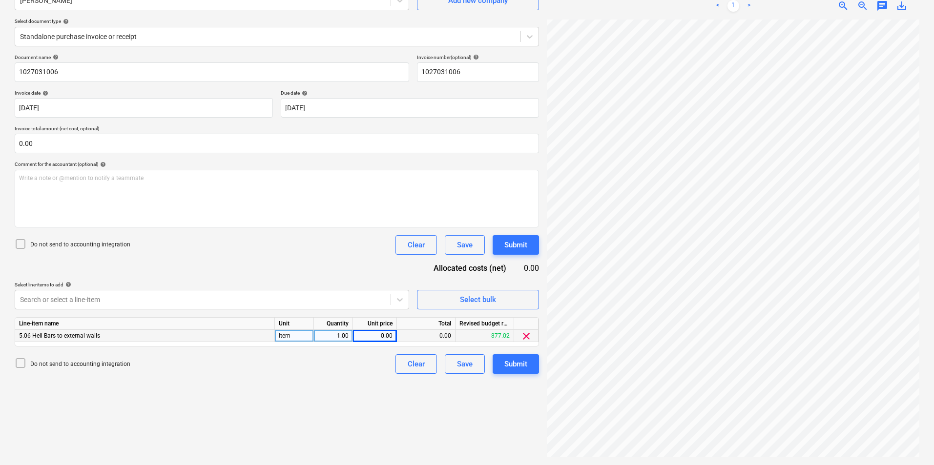
click at [377, 335] on div "0.00" at bounding box center [375, 336] width 36 height 12
type input "48.22"
click at [20, 244] on icon at bounding box center [21, 244] width 12 height 12
click at [518, 368] on div "Submit" at bounding box center [515, 364] width 23 height 13
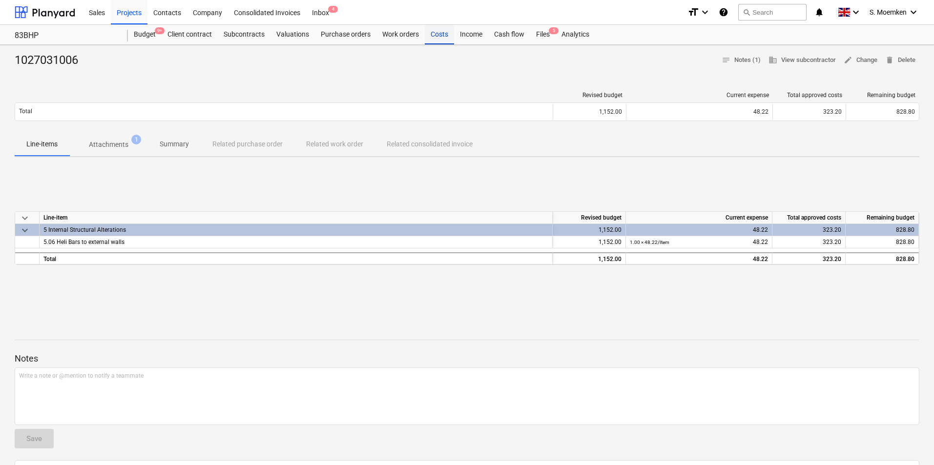
click at [434, 35] on div "Costs" at bounding box center [439, 35] width 29 height 20
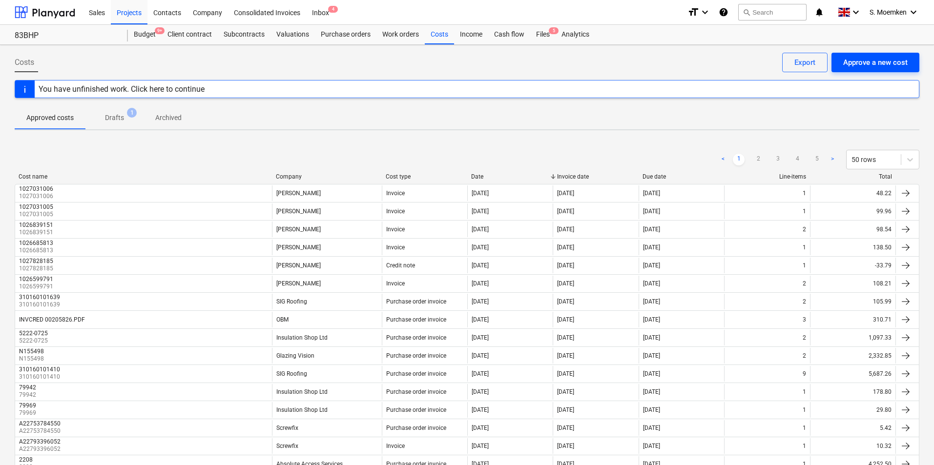
click at [873, 62] on div "Approve a new cost" at bounding box center [875, 62] width 64 height 13
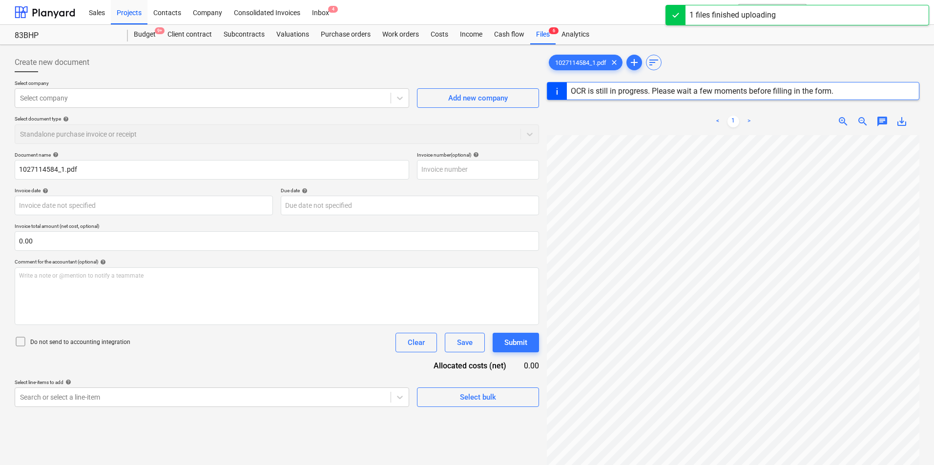
type input "1027114584"
type input "[DATE]"
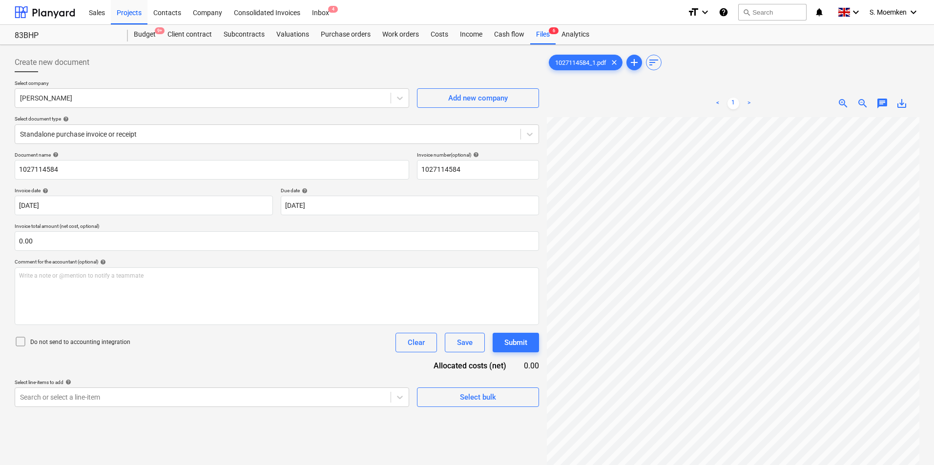
scroll to position [20, 69]
click at [113, 394] on body "Sales Projects Contacts Company Consolidated Invoices Inbox 4 format_size keybo…" at bounding box center [467, 232] width 934 height 465
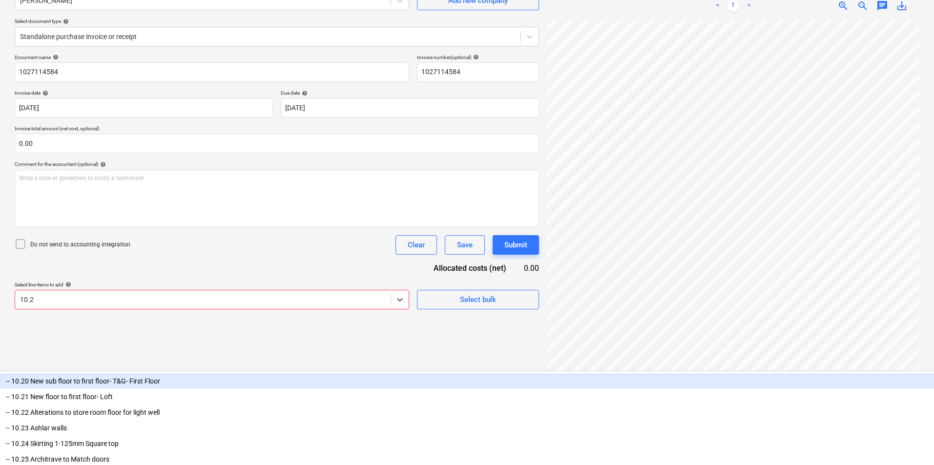
type input "10.28"
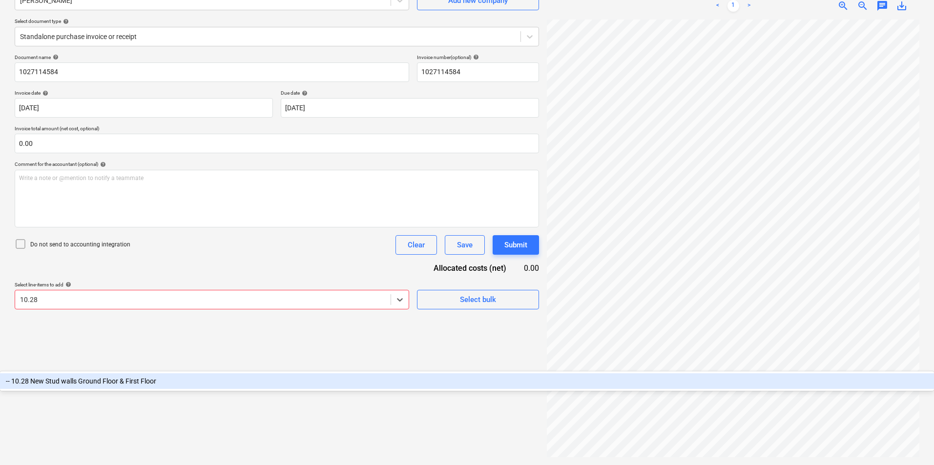
click at [71, 373] on div "-- 10.28 New Stud walls Ground Floor & First Floor" at bounding box center [467, 381] width 934 height 16
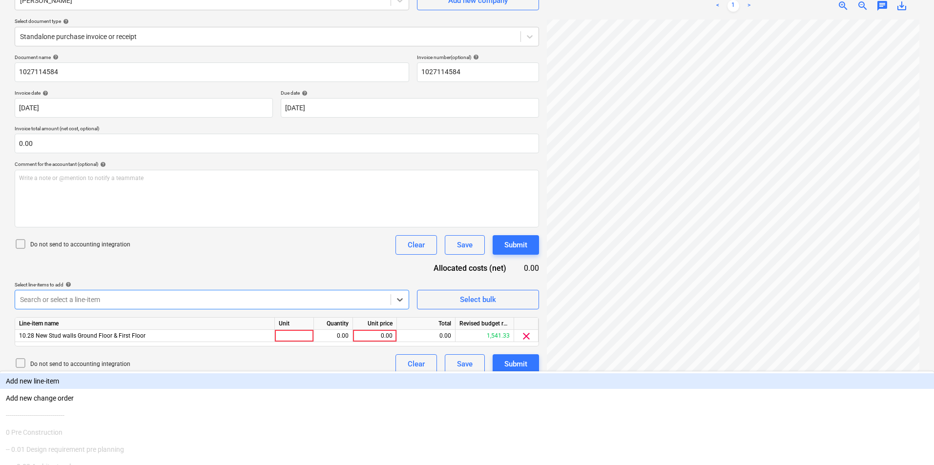
click at [337, 244] on div "Do not send to accounting integration Clear Save Submit" at bounding box center [277, 245] width 524 height 20
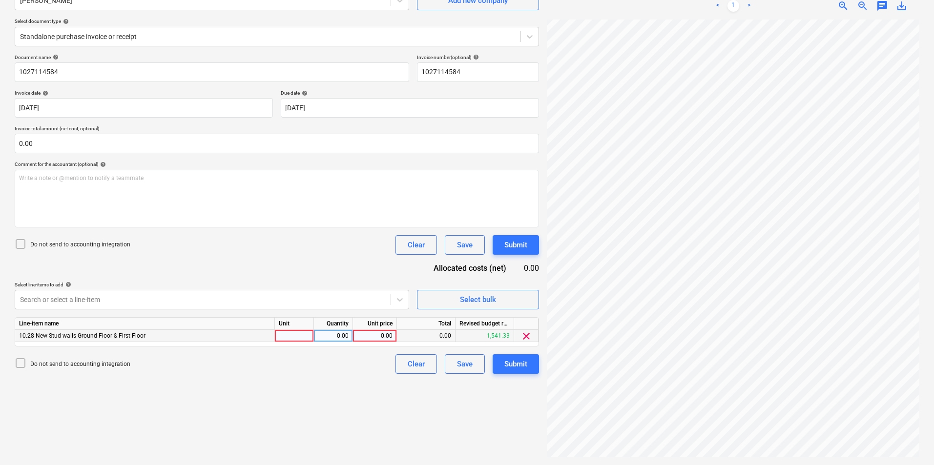
click at [306, 332] on div at bounding box center [294, 336] width 39 height 12
type input "Item"
type input "18.59"
click at [282, 256] on div "Document name help 1027114584 Invoice number (optional) help 1027114584 Invoice…" at bounding box center [277, 214] width 524 height 320
click at [23, 243] on icon at bounding box center [21, 244] width 12 height 12
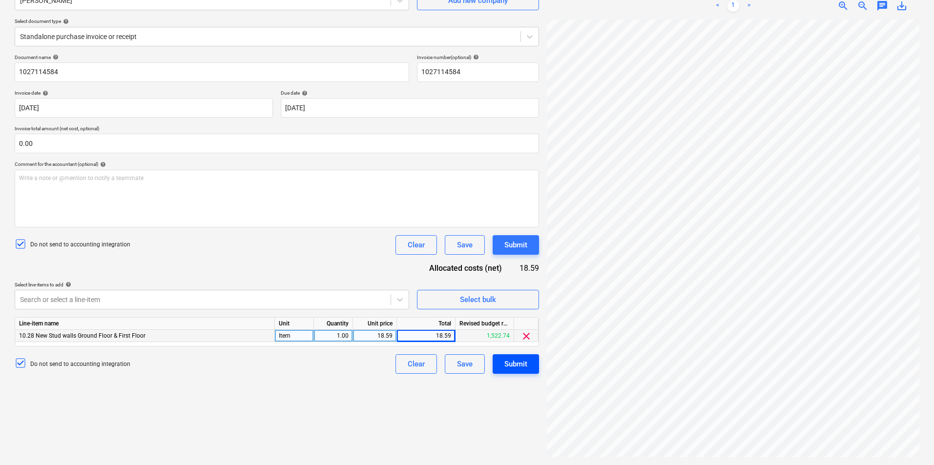
click at [522, 369] on div "Submit" at bounding box center [515, 364] width 23 height 13
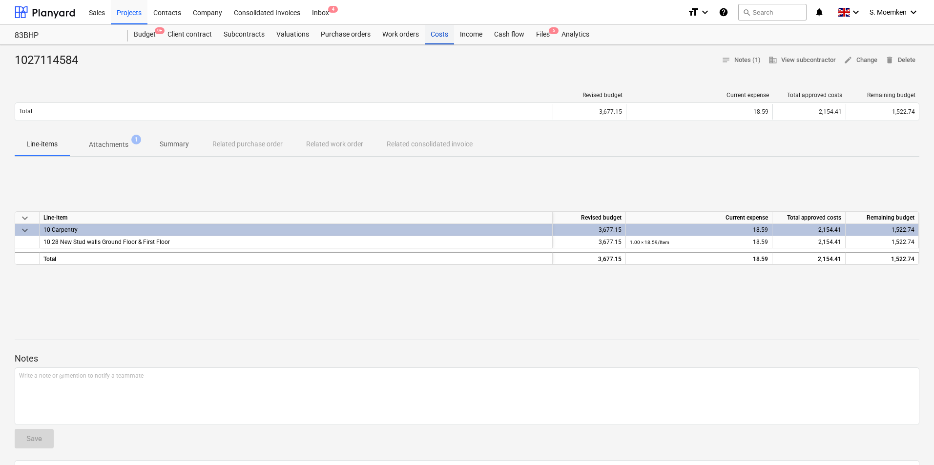
click at [434, 33] on div "Costs" at bounding box center [439, 35] width 29 height 20
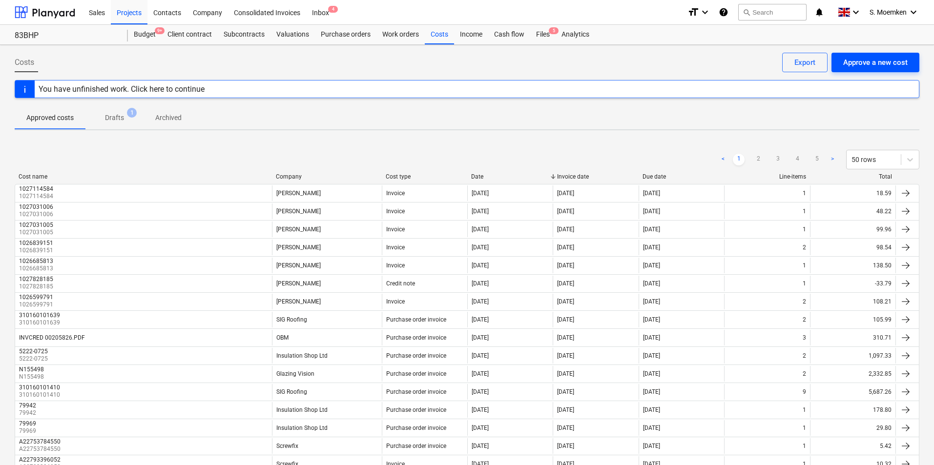
click at [877, 65] on div "Approve a new cost" at bounding box center [875, 62] width 64 height 13
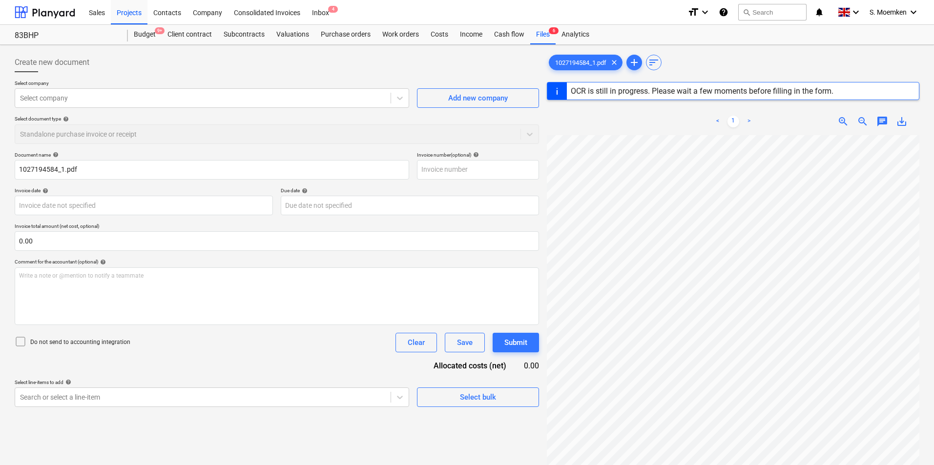
type input "1027194584"
type input "[DATE]"
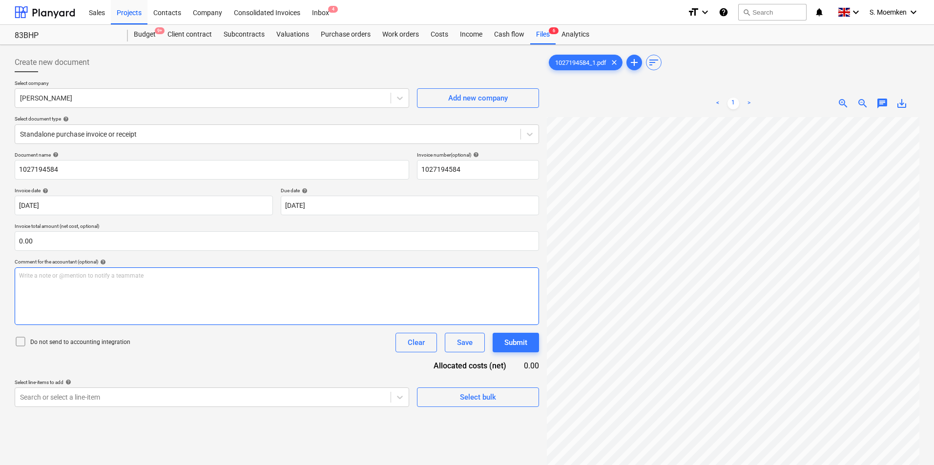
scroll to position [98, 0]
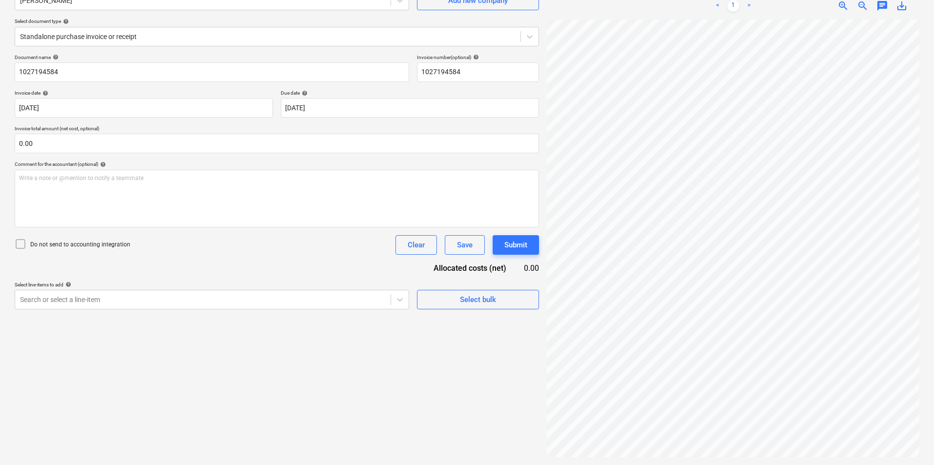
click at [22, 250] on div at bounding box center [21, 245] width 12 height 14
click at [197, 302] on div at bounding box center [203, 300] width 366 height 10
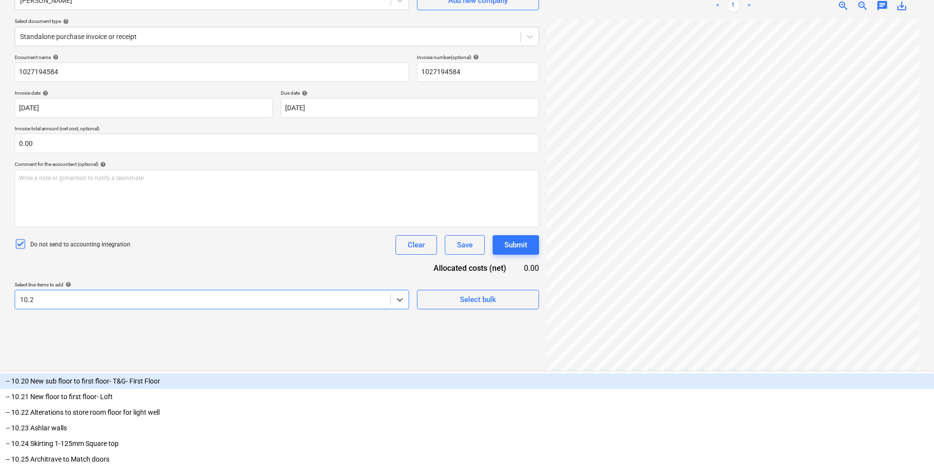
type input "10.28"
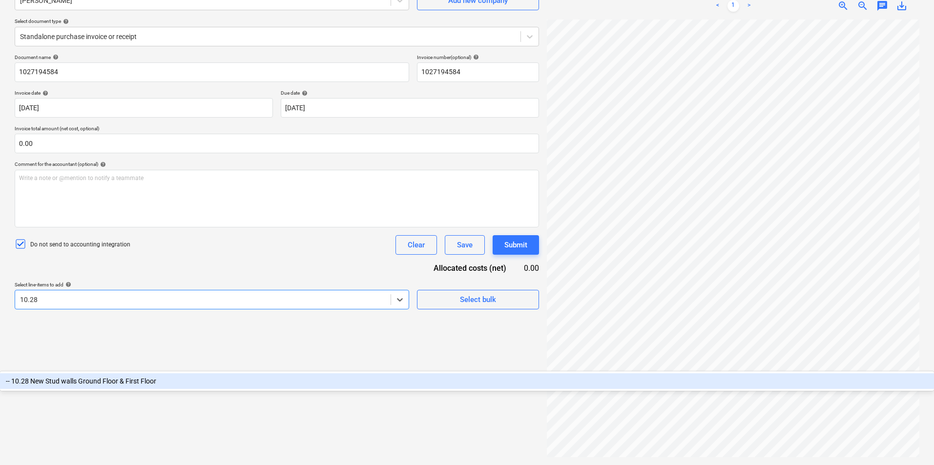
click at [176, 373] on div "-- 10.28 New Stud walls Ground Floor & First Floor" at bounding box center [467, 381] width 934 height 16
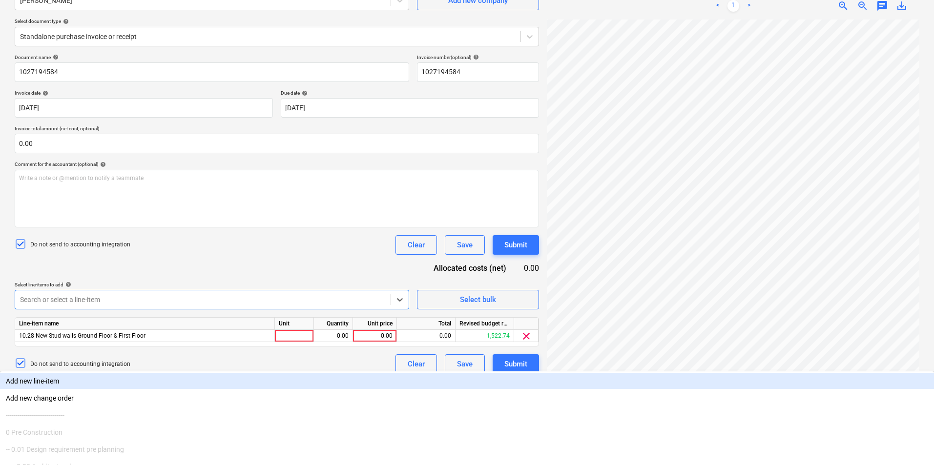
click at [307, 256] on div "Document name help 1027194584 Invoice number (optional) help 1027194584 Invoice…" at bounding box center [277, 214] width 524 height 320
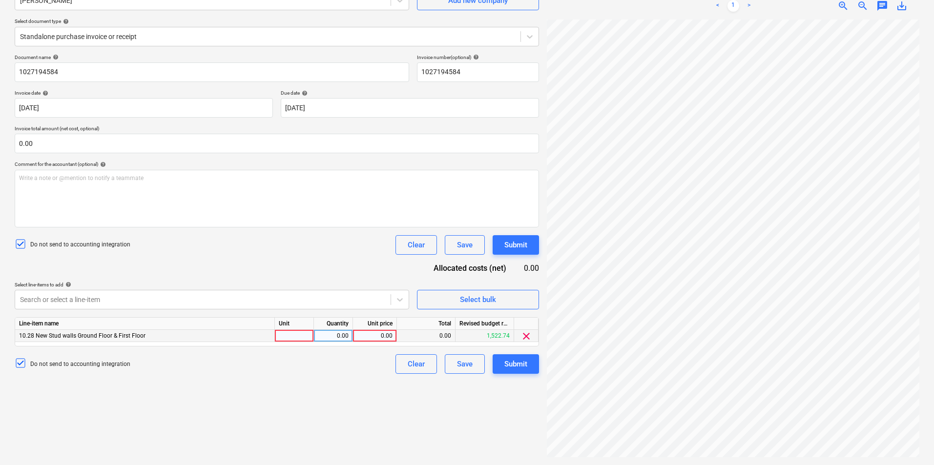
click at [280, 338] on div at bounding box center [294, 336] width 39 height 12
type input "Item"
type input "46.46"
click at [241, 247] on div "Do not send to accounting integration Clear Save Submit" at bounding box center [277, 245] width 524 height 20
click at [522, 363] on div "Submit" at bounding box center [515, 364] width 23 height 13
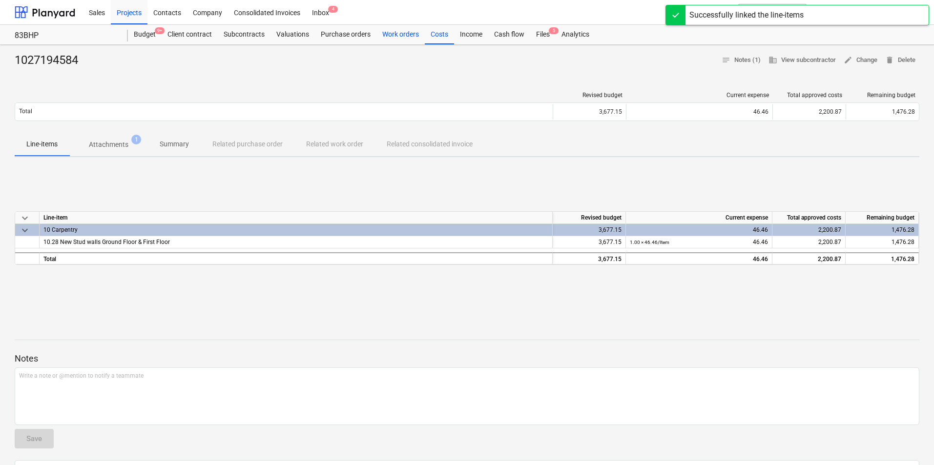
click at [438, 36] on div "Costs" at bounding box center [439, 35] width 29 height 20
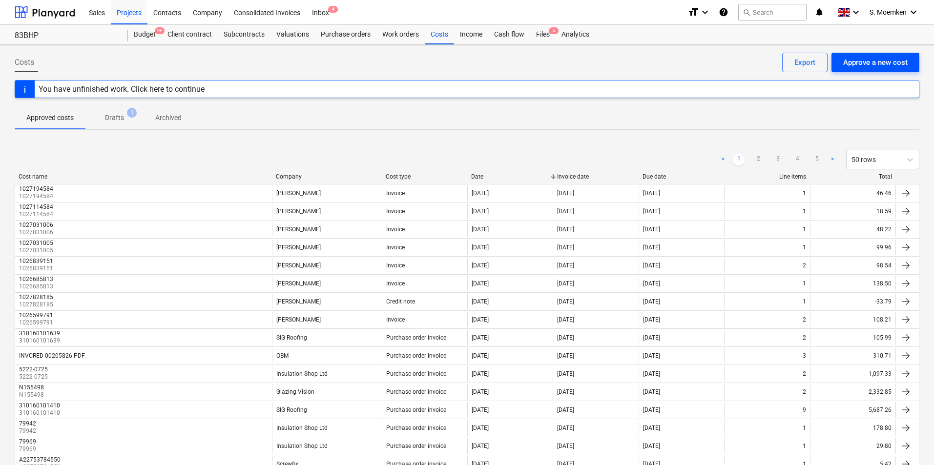
click at [889, 61] on div "Approve a new cost" at bounding box center [875, 62] width 64 height 13
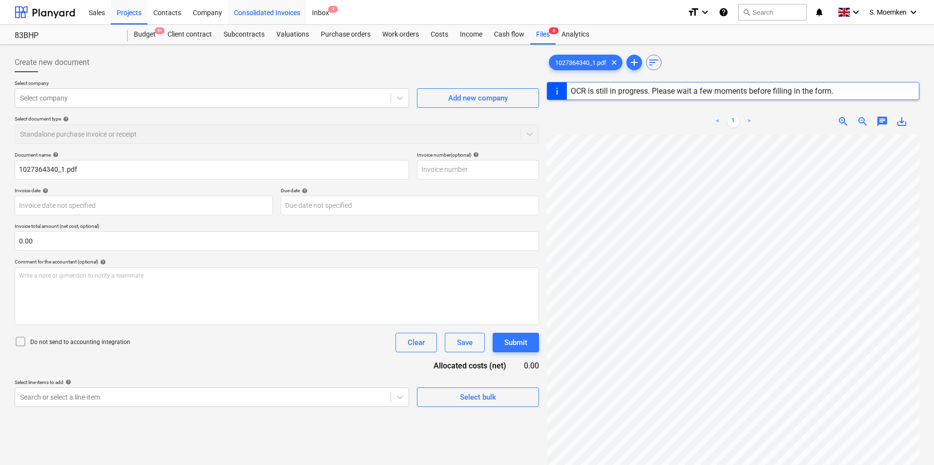
type input "1027364340"
type input "[DATE]"
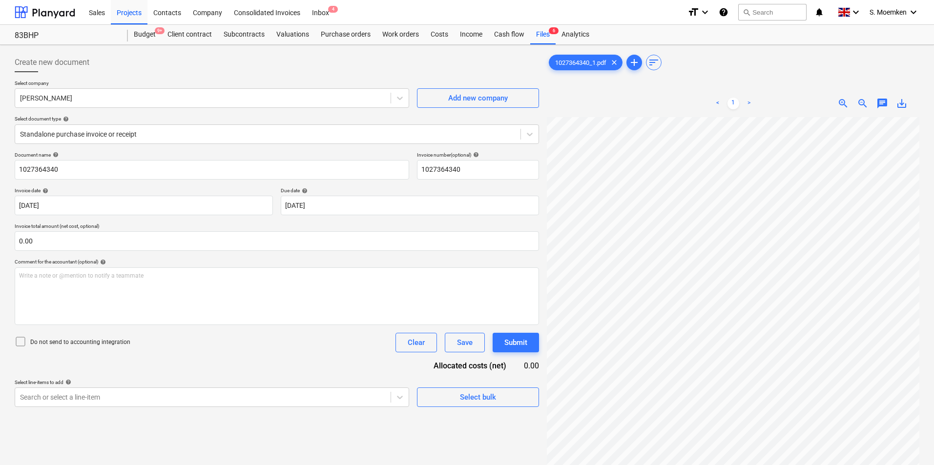
click at [24, 338] on icon at bounding box center [21, 342] width 12 height 12
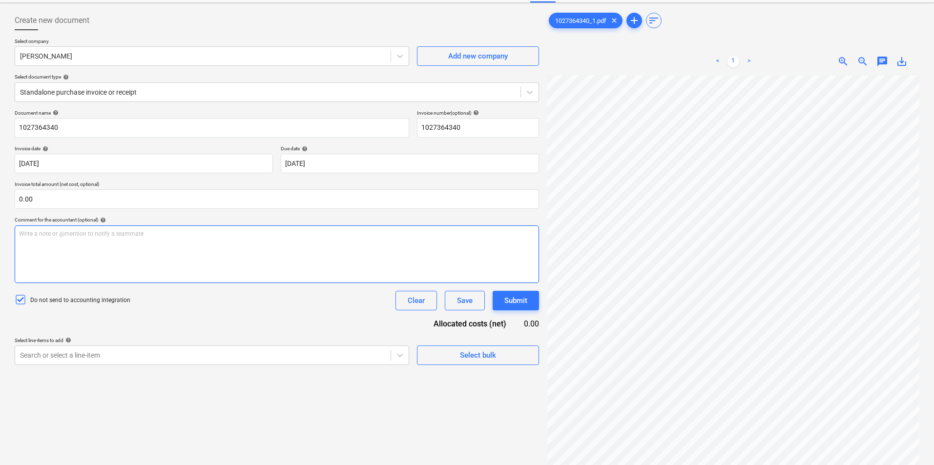
scroll to position [98, 0]
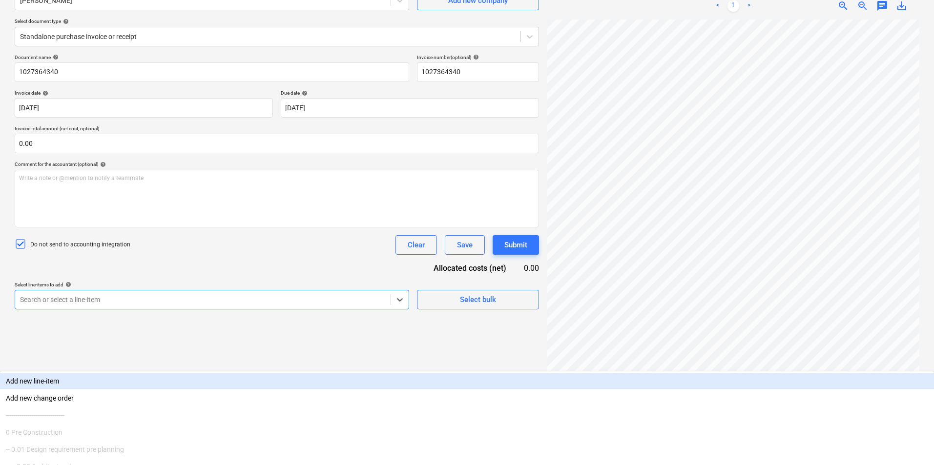
click at [228, 301] on div at bounding box center [203, 300] width 366 height 10
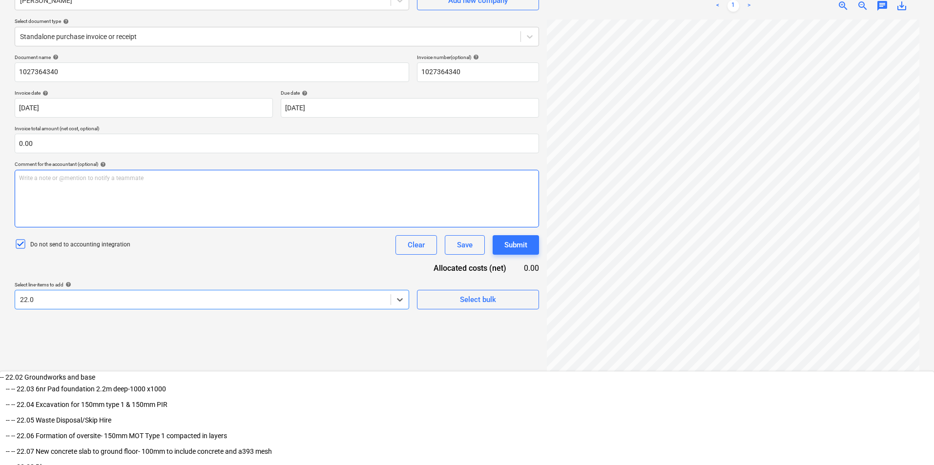
type input "22.07"
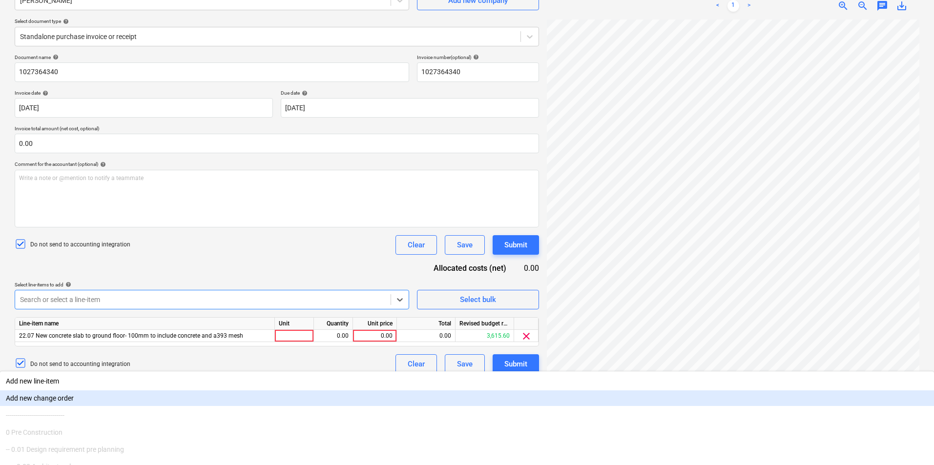
click at [294, 253] on div "Do not send to accounting integration Clear Save Submit" at bounding box center [277, 245] width 524 height 20
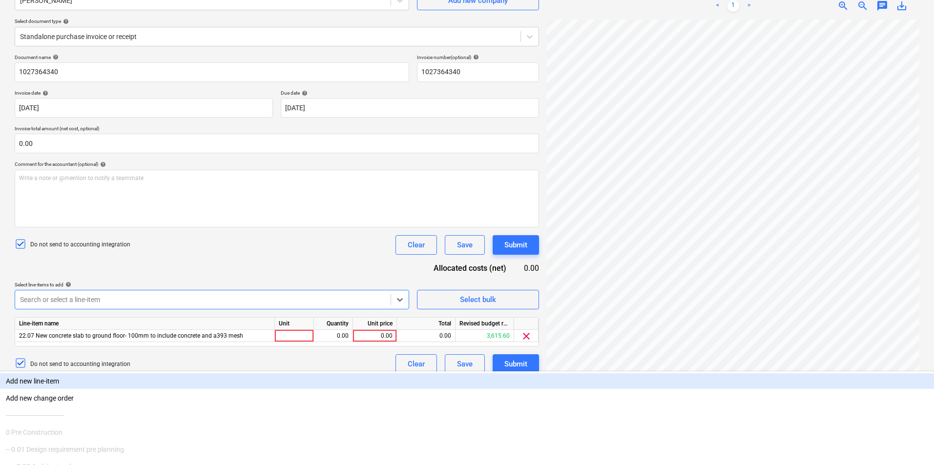
click at [307, 302] on div at bounding box center [203, 300] width 366 height 10
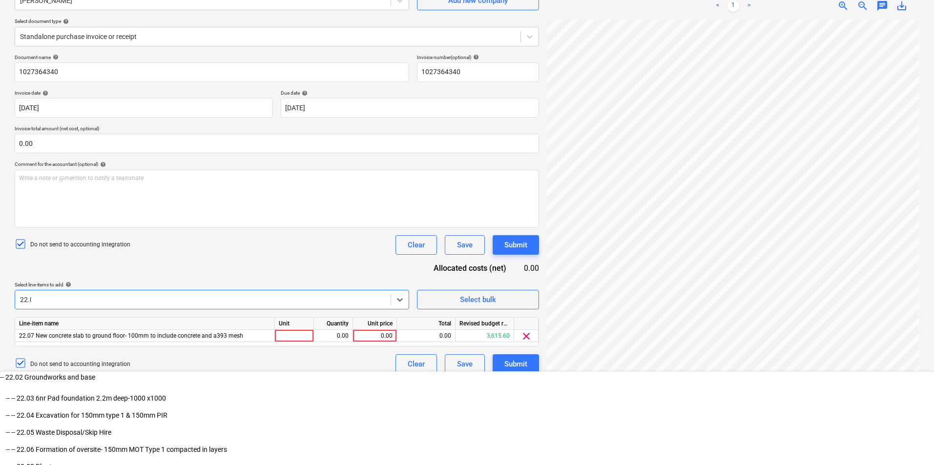
type input "22.06"
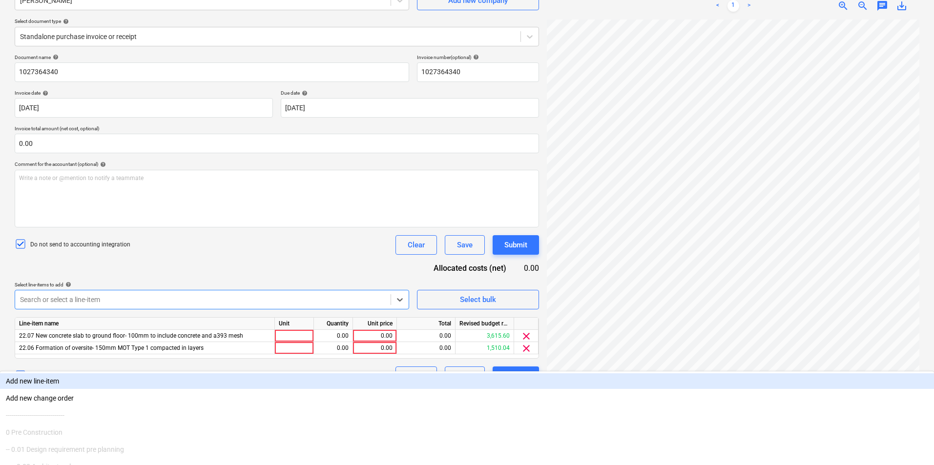
click at [225, 373] on div "Add new line-item" at bounding box center [467, 381] width 934 height 16
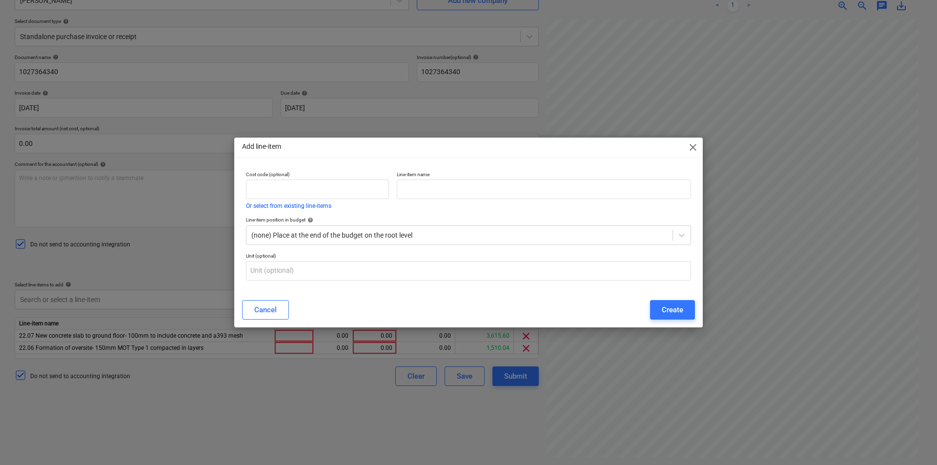
click at [688, 143] on span "close" at bounding box center [693, 148] width 12 height 12
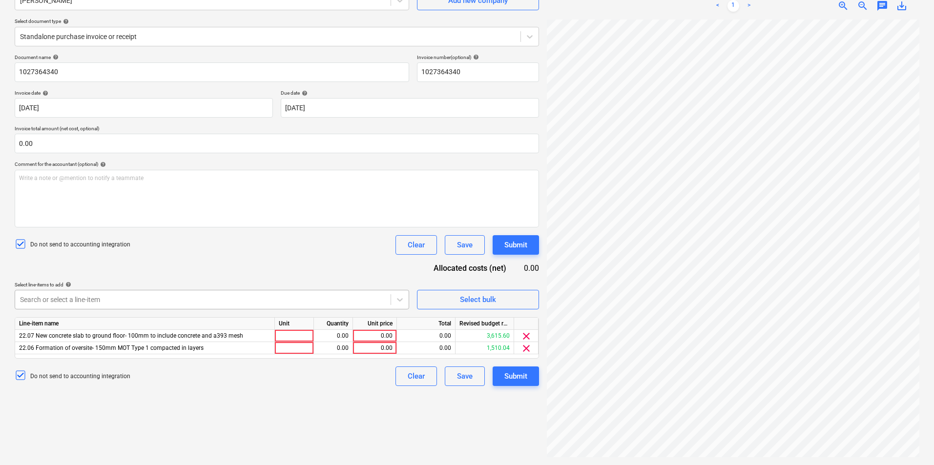
click at [209, 303] on div at bounding box center [203, 300] width 366 height 10
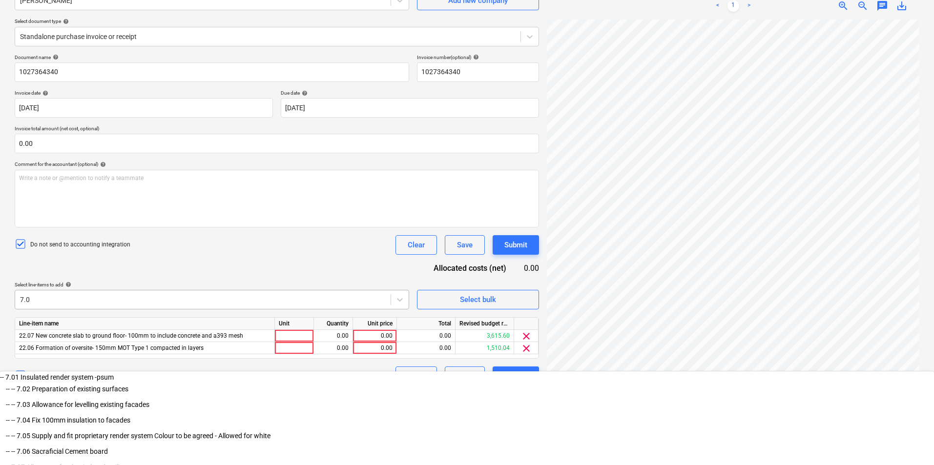
type input "7.06"
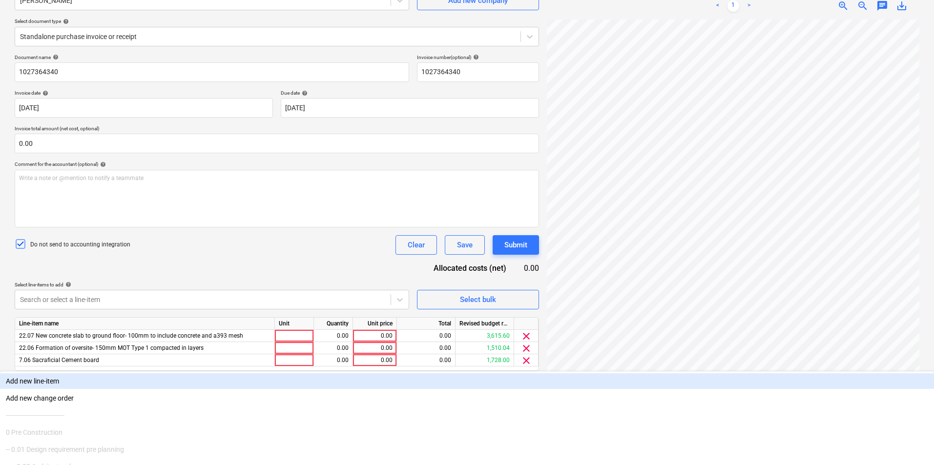
click at [184, 247] on div "Do not send to accounting integration Clear Save Submit" at bounding box center [277, 245] width 524 height 20
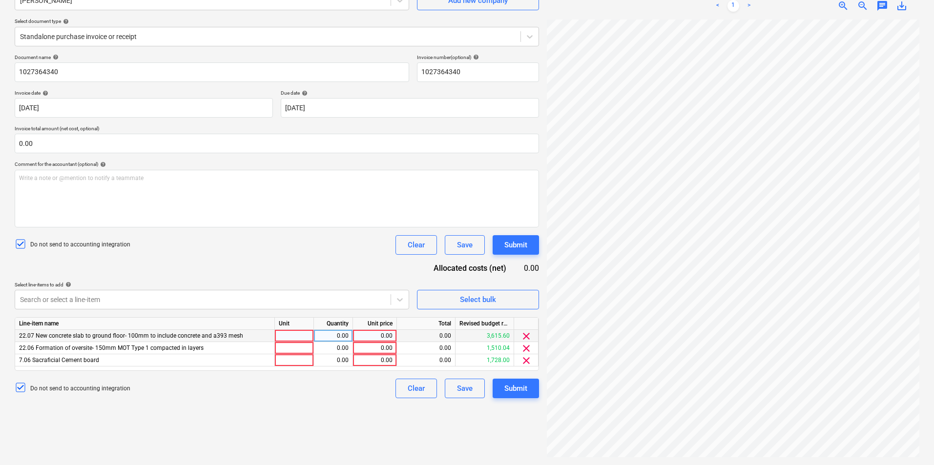
click at [296, 337] on div at bounding box center [294, 336] width 39 height 12
type input "Item"
click at [332, 336] on div "0.00" at bounding box center [333, 336] width 31 height 12
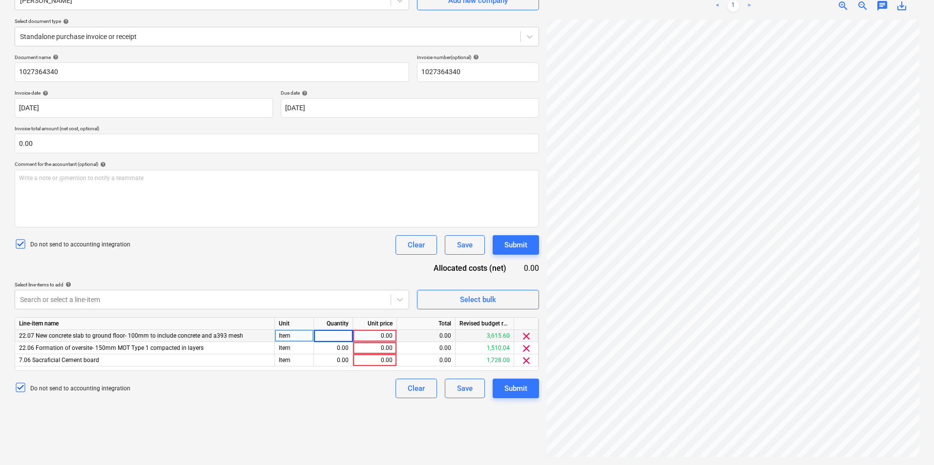
type input "1"
click at [383, 335] on div "0.00" at bounding box center [375, 336] width 36 height 12
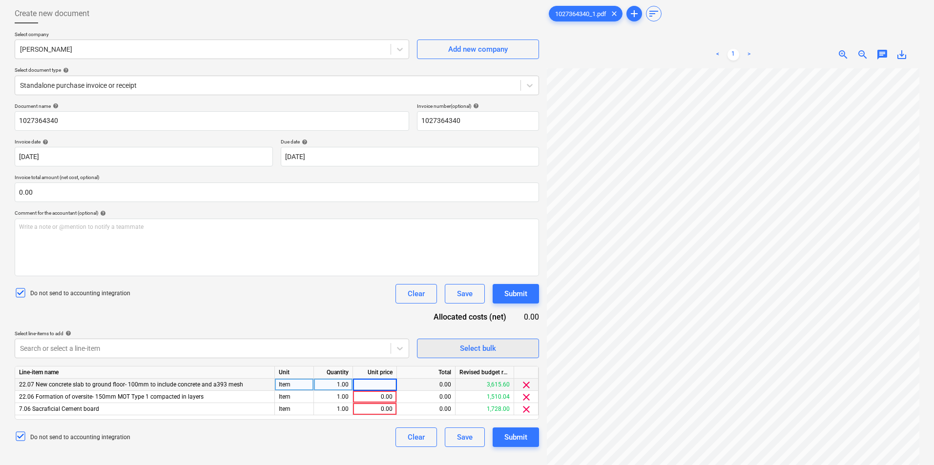
scroll to position [98, 69]
click at [379, 409] on div "0.00" at bounding box center [375, 409] width 36 height 12
type input "103.68"
click at [336, 298] on div "Do not send to accounting integration Clear Save Submit" at bounding box center [277, 294] width 524 height 20
drag, startPoint x: 368, startPoint y: 381, endPoint x: 395, endPoint y: 383, distance: 26.9
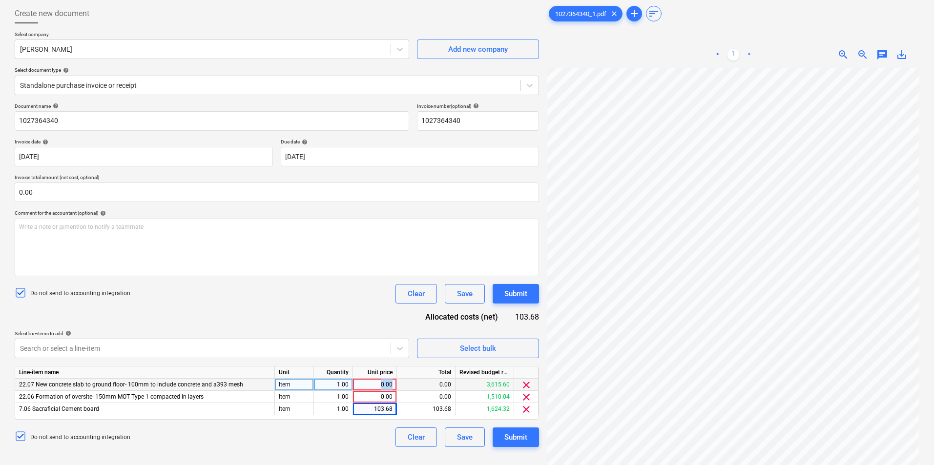
click at [395, 383] on div "0.00" at bounding box center [375, 385] width 44 height 12
type input "104.44"
drag, startPoint x: 368, startPoint y: 385, endPoint x: 413, endPoint y: 384, distance: 45.9
click at [0, 0] on div "22.07 New concrete slab to ground floor- 100mm to include concrete and a393 mes…" at bounding box center [0, 0] width 0 height 0
type input "2"
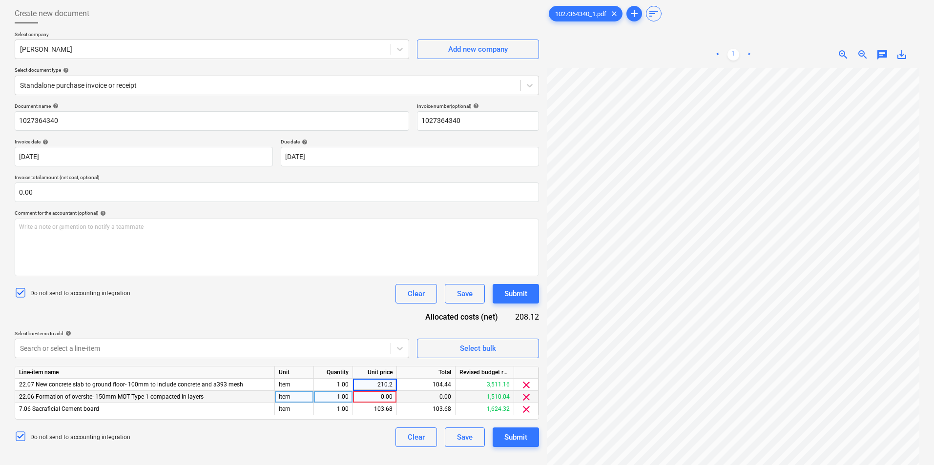
type input "210.28"
type input "7"
type input "1"
type input "73.04"
type input "103.68"
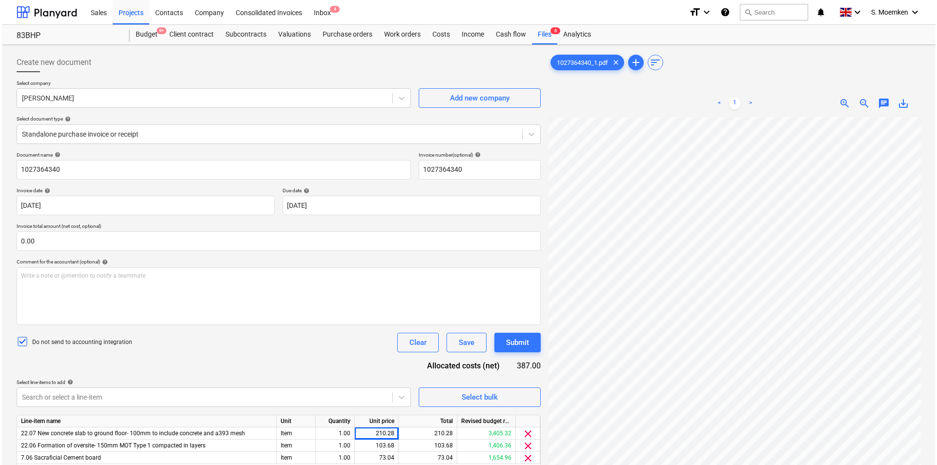
scroll to position [98, 0]
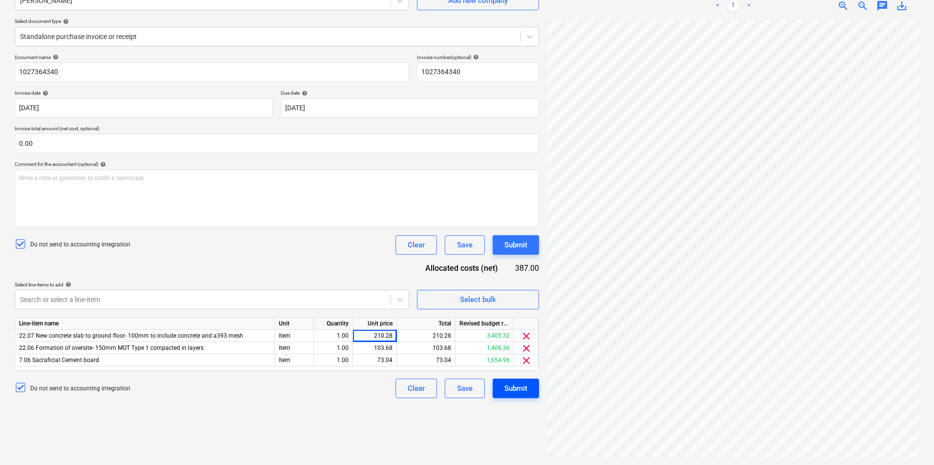
click at [514, 384] on div "Submit" at bounding box center [515, 388] width 23 height 13
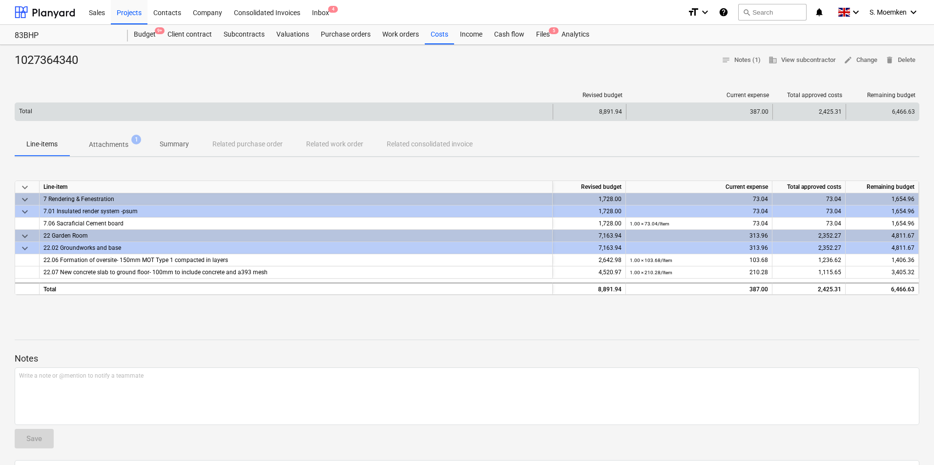
click at [239, 116] on div "Total" at bounding box center [283, 112] width 537 height 16
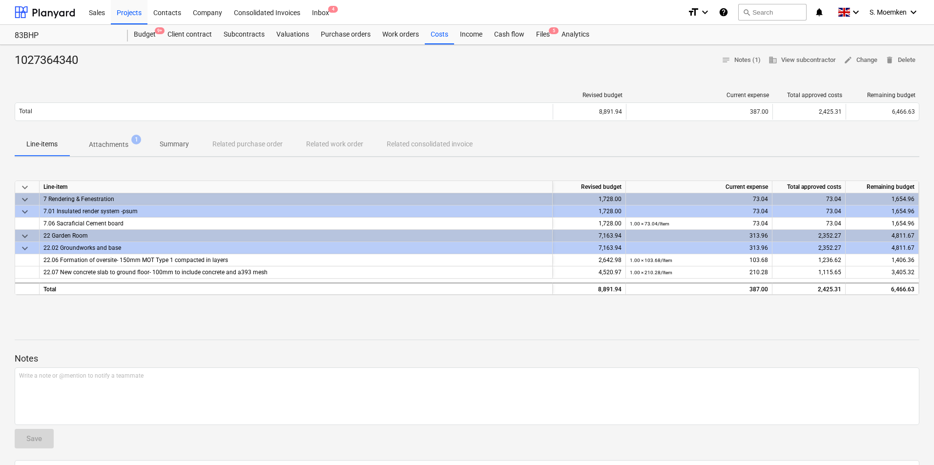
click at [430, 80] on div "1027364340 notes Notes (1) business View subcontractor edit Change delete Delet…" at bounding box center [467, 308] width 934 height 527
click at [429, 31] on div "Costs" at bounding box center [439, 35] width 29 height 20
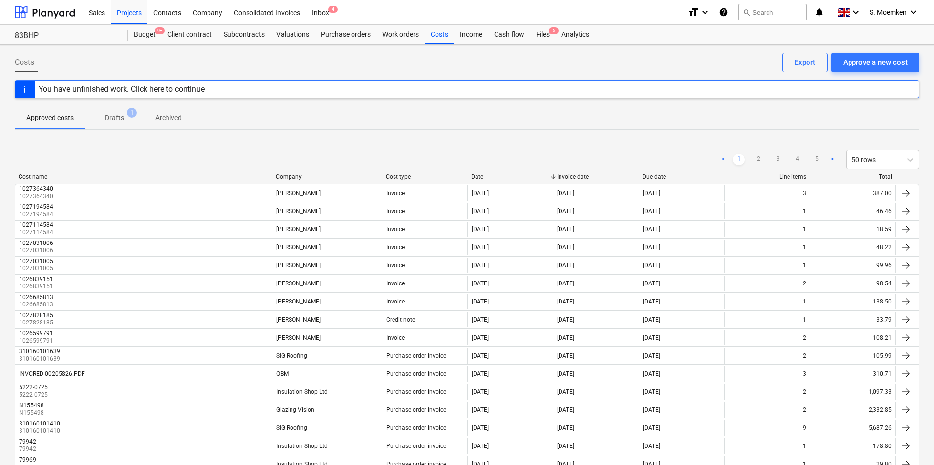
click at [122, 113] on p "Drafts" at bounding box center [114, 118] width 19 height 10
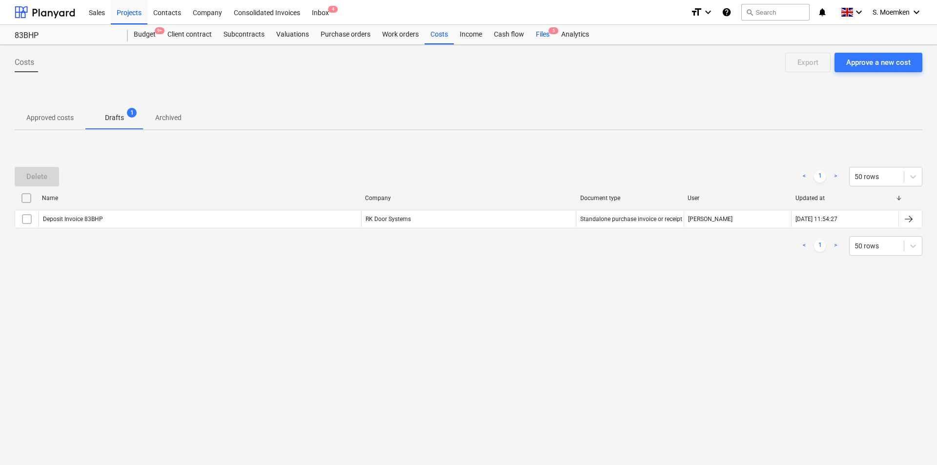
click at [539, 34] on div "Files 5" at bounding box center [542, 35] width 25 height 20
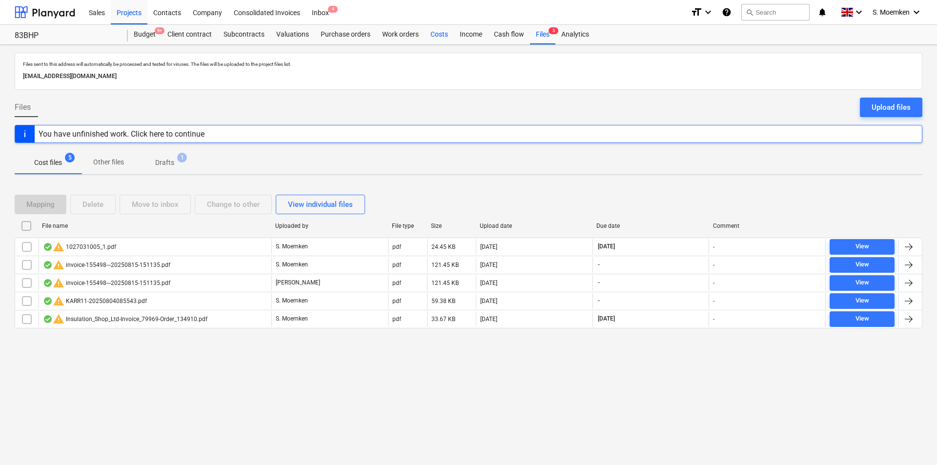
click at [440, 33] on div "Costs" at bounding box center [439, 35] width 29 height 20
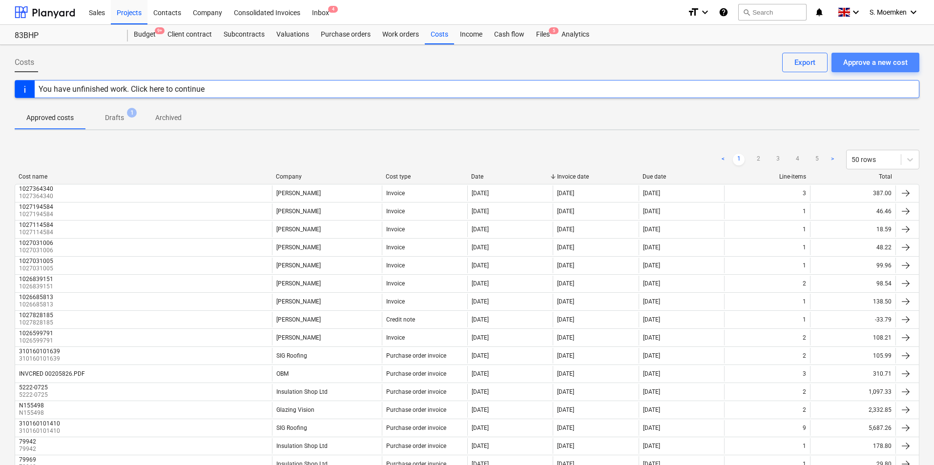
click at [876, 64] on div "Approve a new cost" at bounding box center [875, 62] width 64 height 13
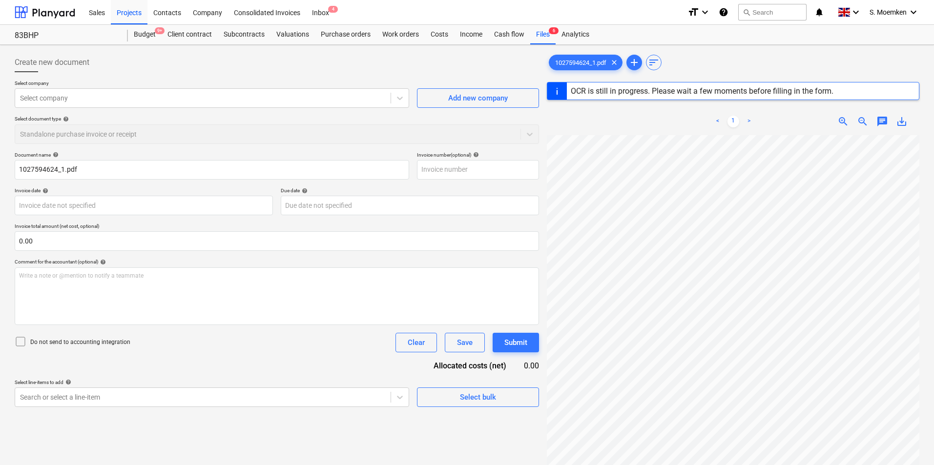
type input "1027594624"
type input "[DATE]"
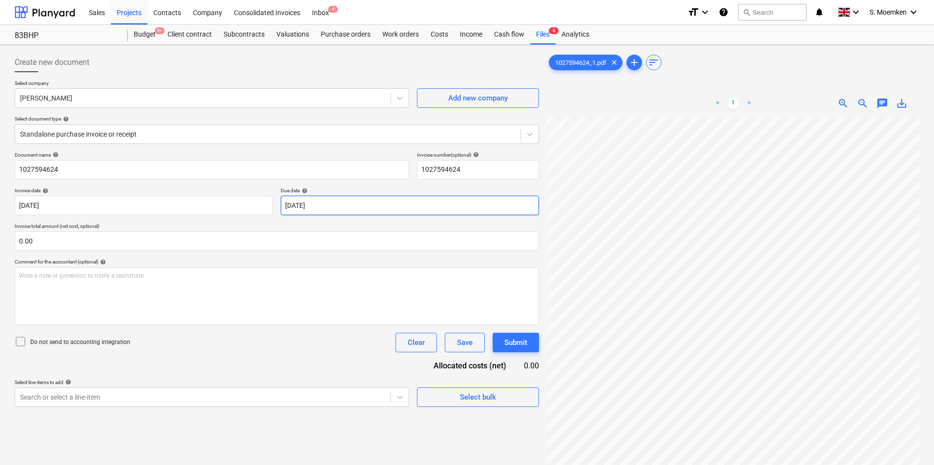
scroll to position [5, 60]
click at [18, 337] on icon at bounding box center [21, 342] width 12 height 12
click at [263, 393] on body "Sales Projects Contacts Company Consolidated Invoices Inbox 4 format_size keybo…" at bounding box center [467, 232] width 934 height 465
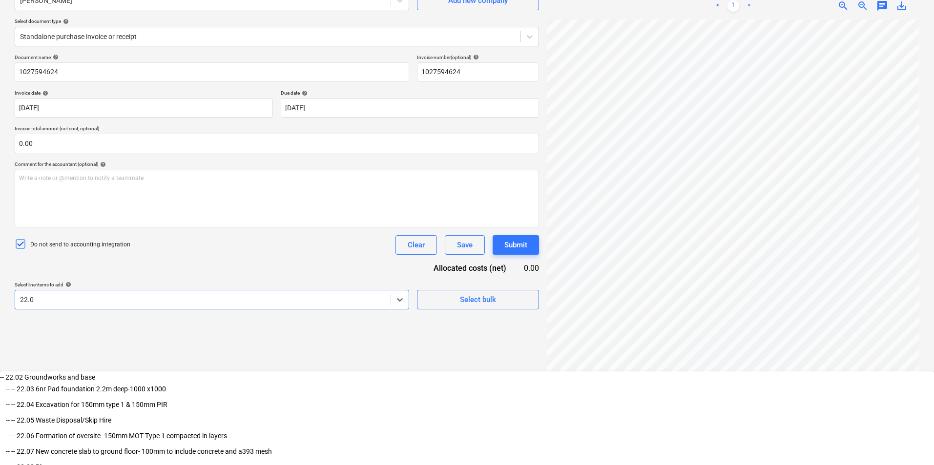
type input "22.03"
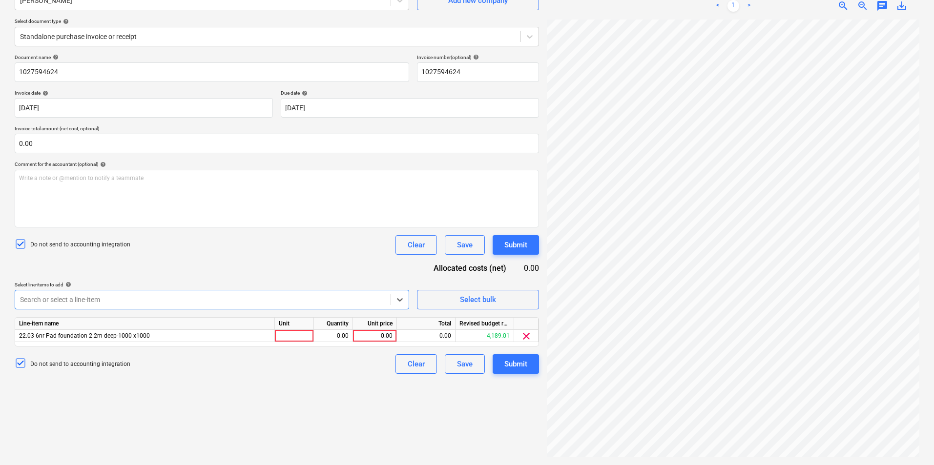
click at [190, 299] on div at bounding box center [203, 300] width 366 height 10
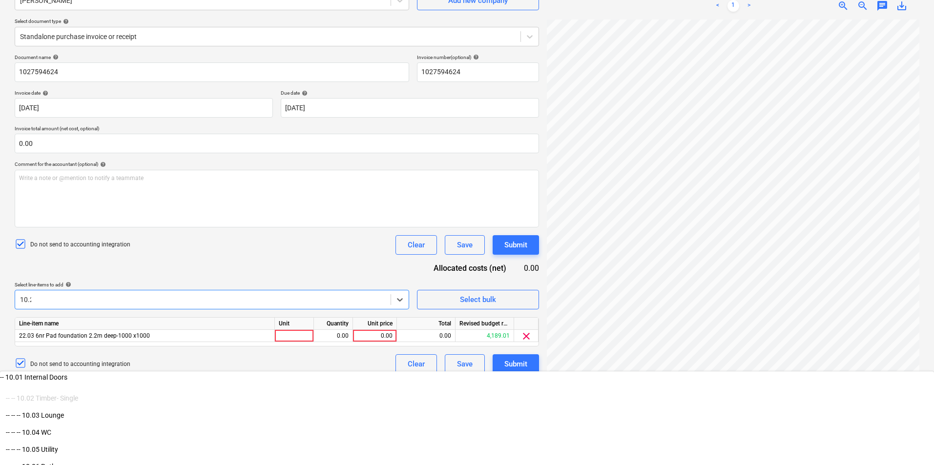
type input "10.20"
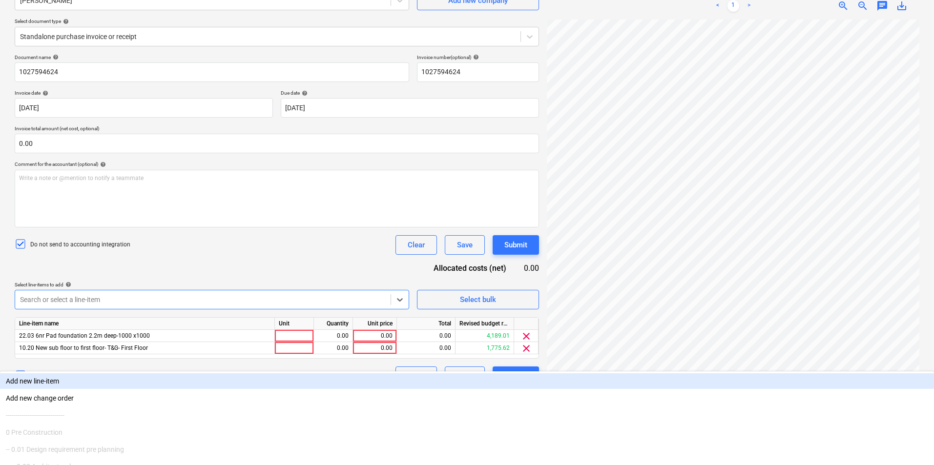
click at [261, 243] on div "Do not send to accounting integration Clear Save Submit" at bounding box center [277, 245] width 524 height 20
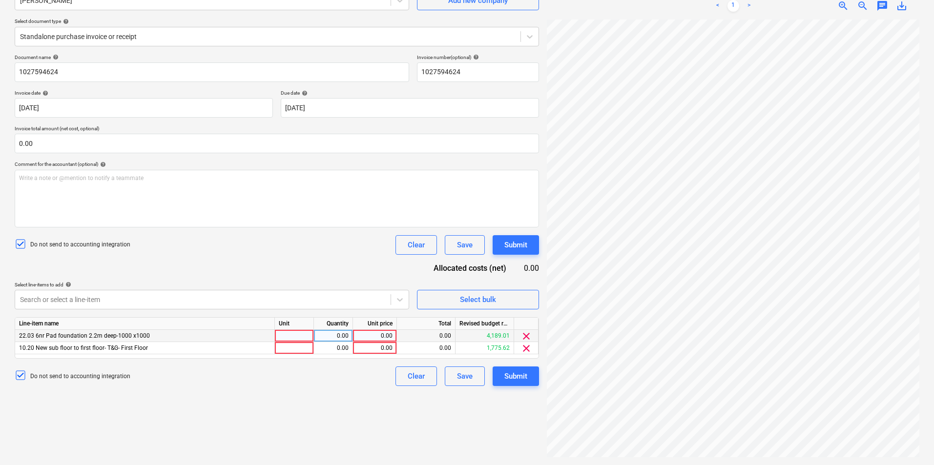
click at [299, 336] on div at bounding box center [294, 336] width 39 height 12
type input "1"
type input "ITEM"
type input "Item"
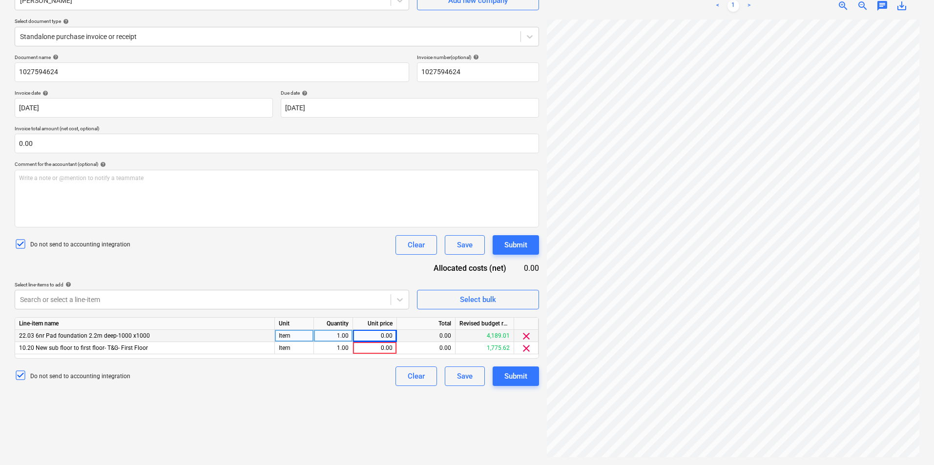
click at [372, 337] on div "0.00" at bounding box center [375, 336] width 36 height 12
type input "37.91"
type input "12.32"
click at [507, 371] on div "Submit" at bounding box center [515, 376] width 23 height 13
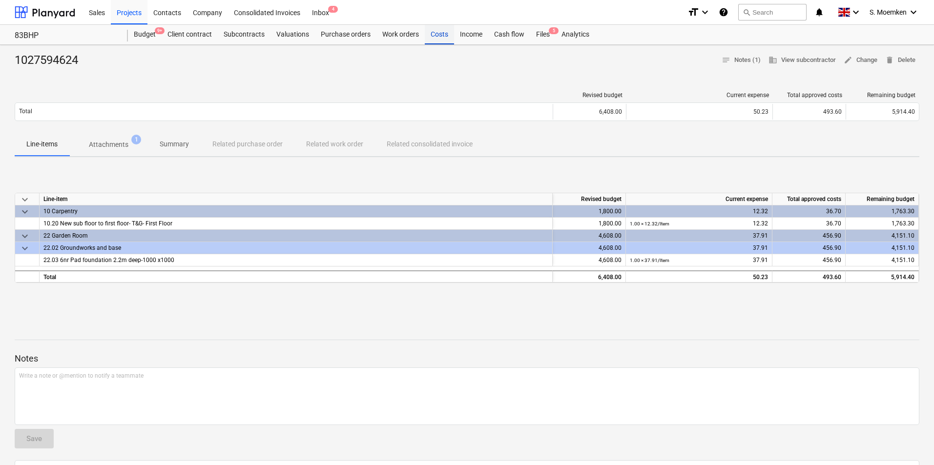
click at [436, 34] on div "Costs" at bounding box center [439, 35] width 29 height 20
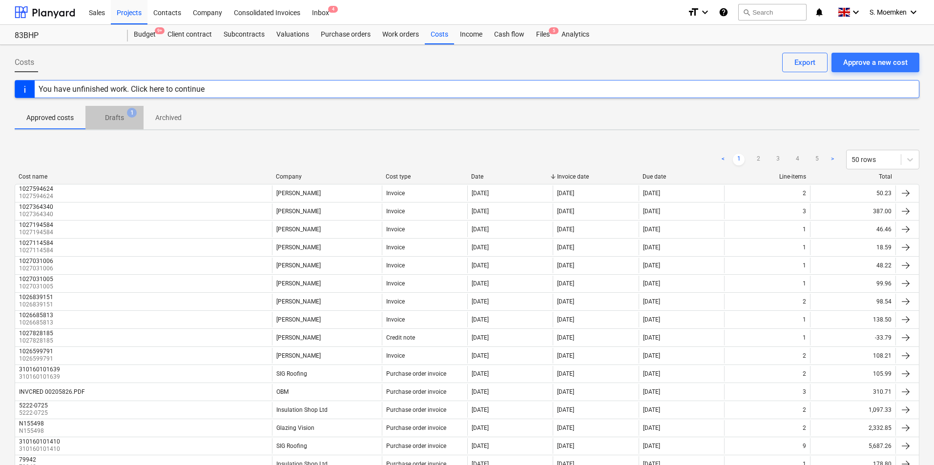
click at [117, 114] on p "Drafts" at bounding box center [114, 118] width 19 height 10
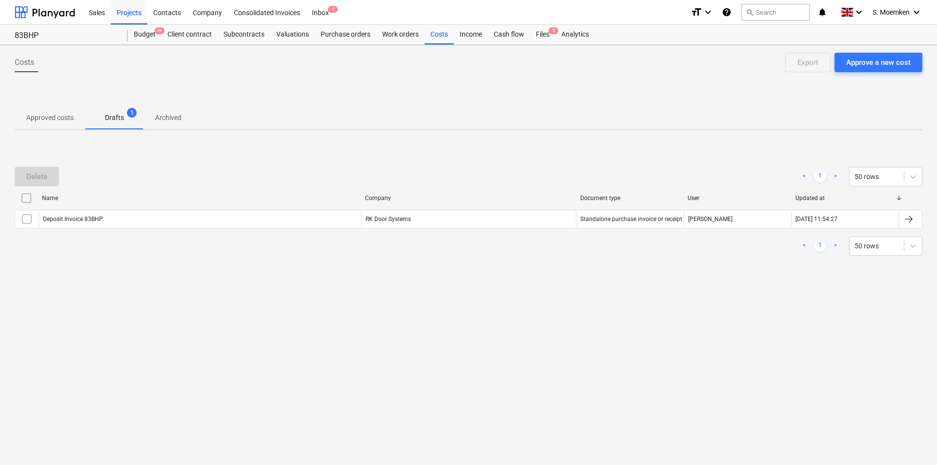
click at [52, 114] on p "Approved costs" at bounding box center [49, 118] width 47 height 10
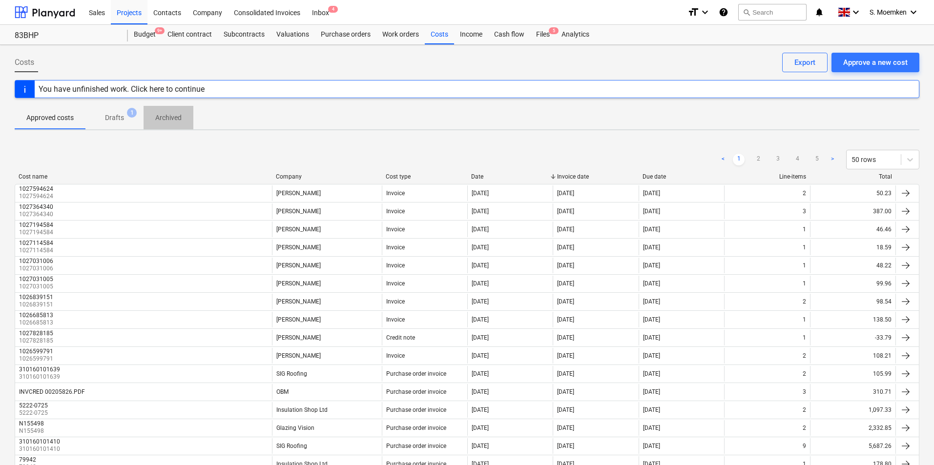
click at [164, 117] on p "Archived" at bounding box center [168, 118] width 26 height 10
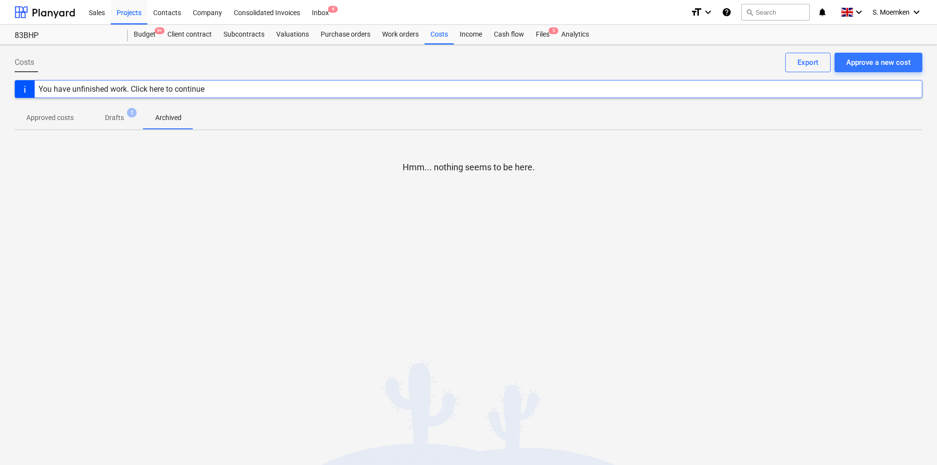
click at [40, 119] on p "Approved costs" at bounding box center [49, 118] width 47 height 10
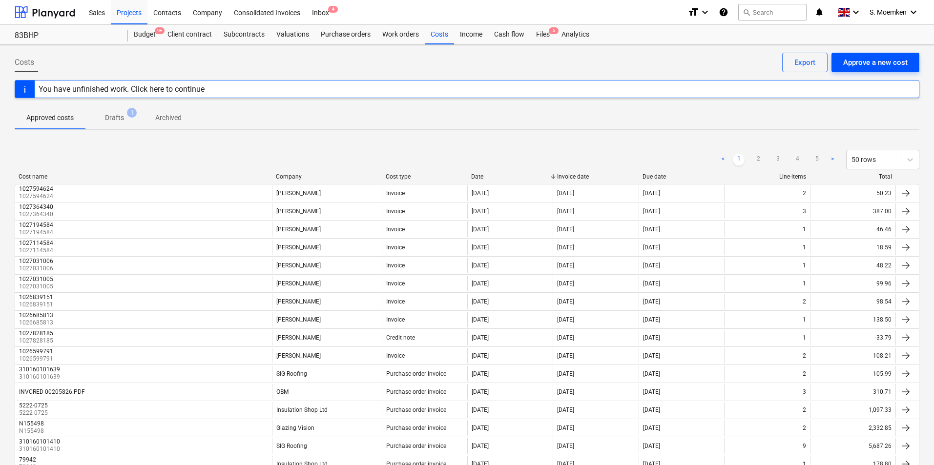
click at [899, 53] on button "Approve a new cost" at bounding box center [875, 63] width 88 height 20
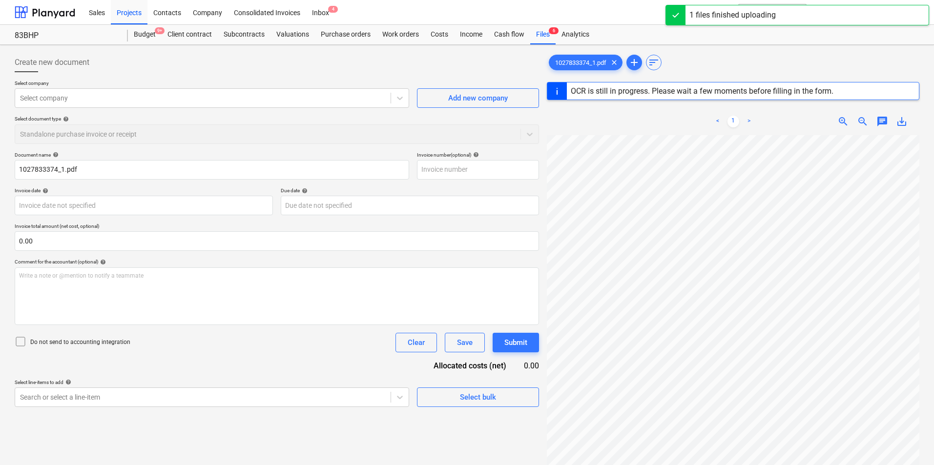
type input "1027833374"
type input "[DATE]"
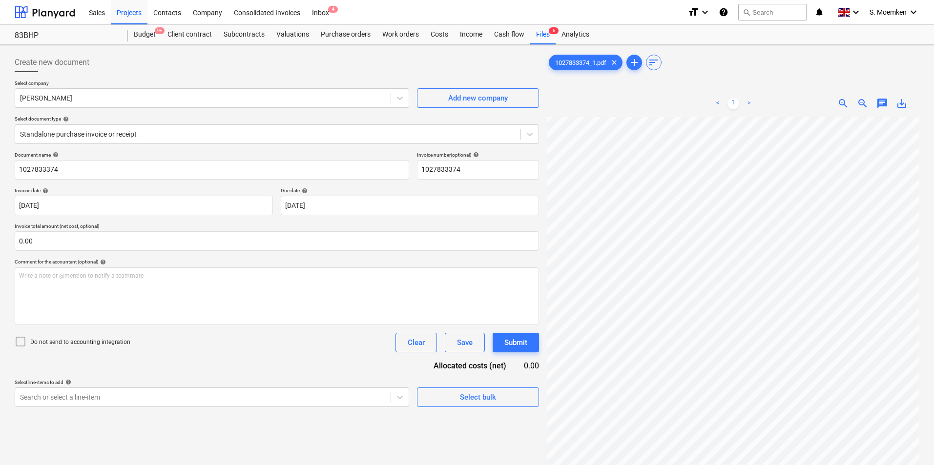
scroll to position [6, 69]
click at [21, 338] on icon at bounding box center [21, 342] width 12 height 12
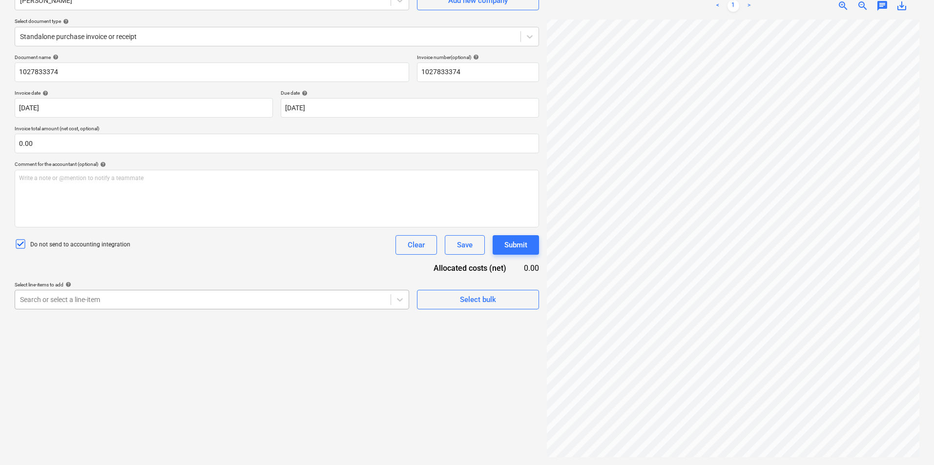
click at [169, 368] on body "Sales Projects Contacts Company Consolidated Invoices Inbox 4 format_size keybo…" at bounding box center [467, 134] width 934 height 465
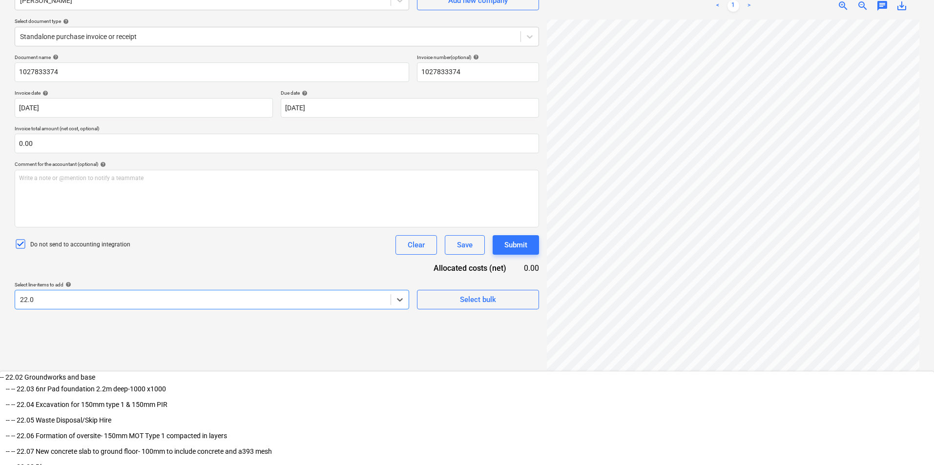
type input "22.07"
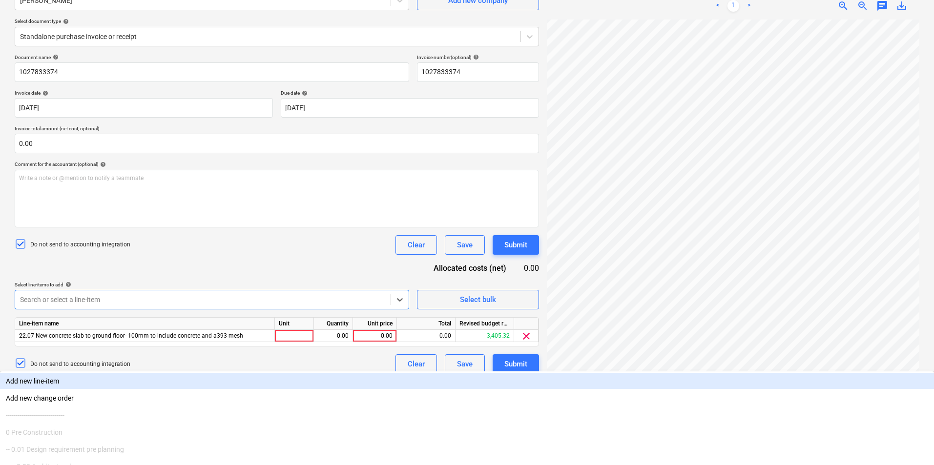
click at [309, 266] on div "Document name help 1027833374 Invoice number (optional) help 1027833374 Invoice…" at bounding box center [277, 214] width 524 height 320
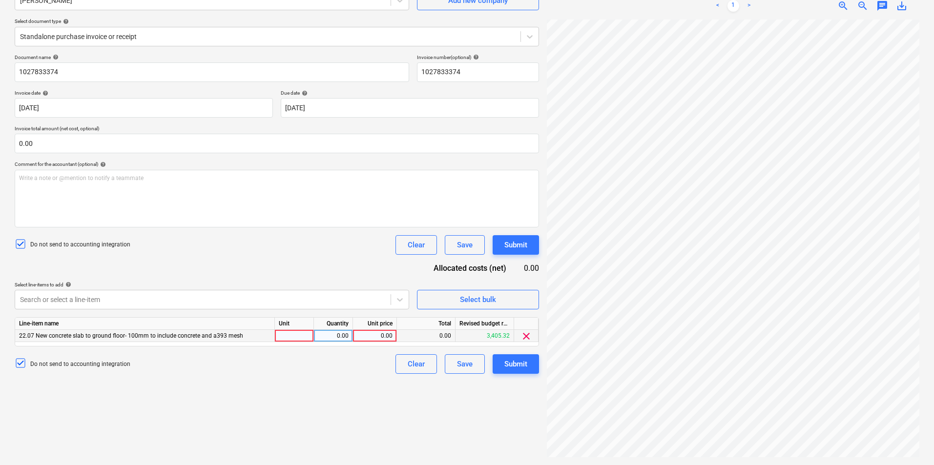
click at [306, 336] on div at bounding box center [294, 336] width 39 height 12
type input "Item"
type input "8.45"
click at [345, 256] on div "Document name help 1027833374 Invoice number (optional) help 1027833374 Invoice…" at bounding box center [277, 214] width 524 height 320
click at [519, 366] on div "Submit" at bounding box center [515, 364] width 23 height 13
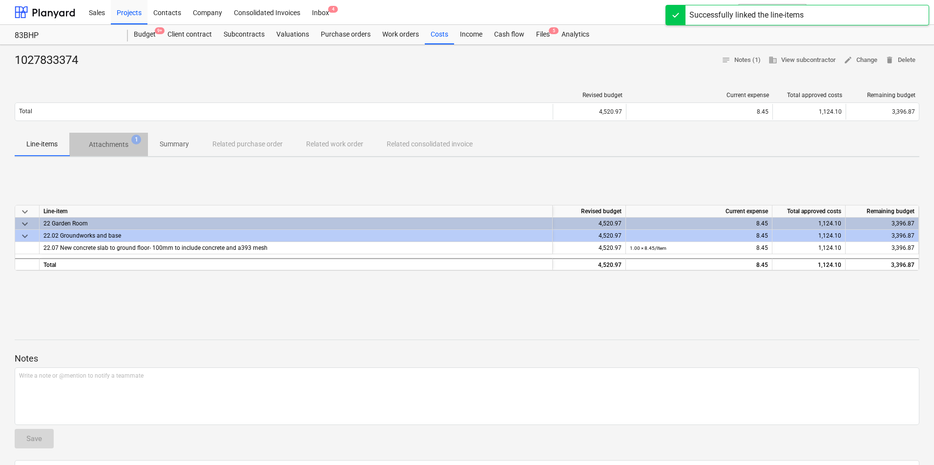
click at [109, 144] on p "Attachments" at bounding box center [109, 145] width 40 height 10
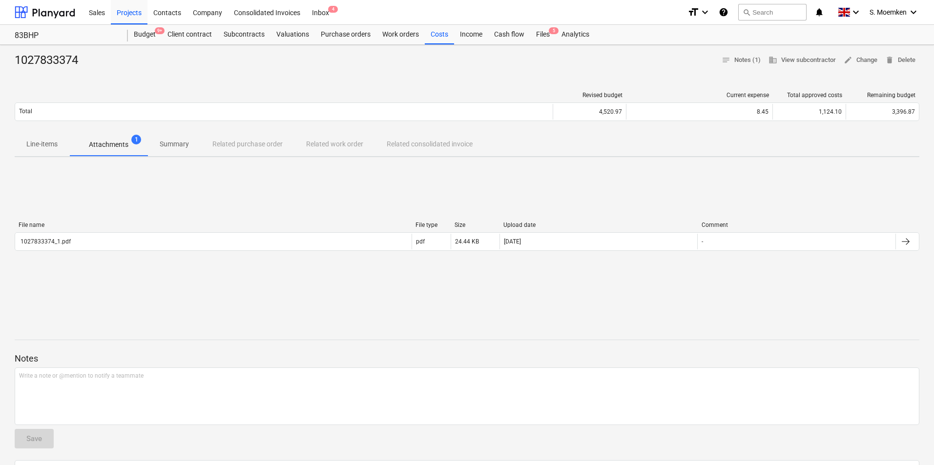
click at [46, 140] on p "Line-items" at bounding box center [41, 144] width 31 height 10
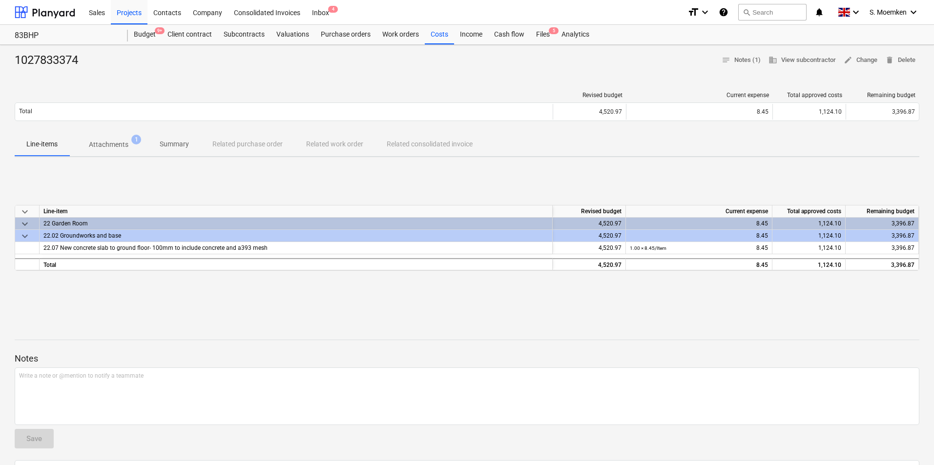
click at [272, 89] on div "Revised budget Current expense Total approved costs Remaining budget Total 4,52…" at bounding box center [467, 108] width 904 height 49
click at [433, 32] on div "Costs" at bounding box center [439, 35] width 29 height 20
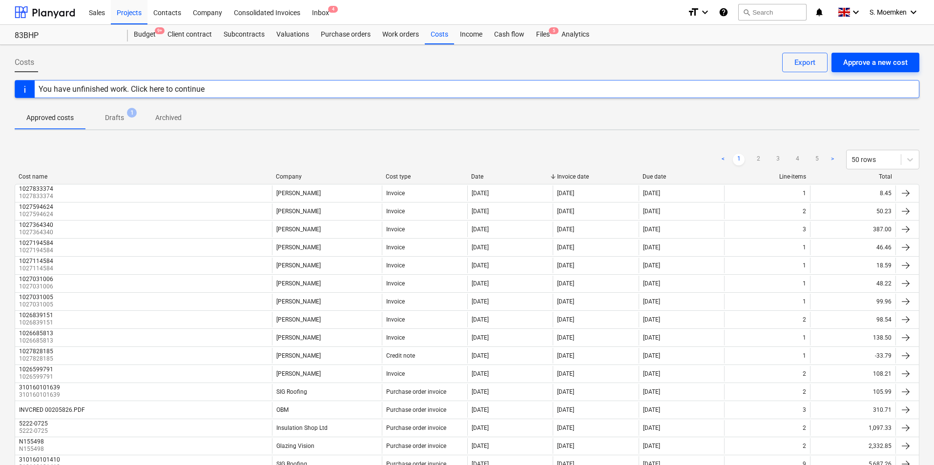
click at [880, 61] on div "Approve a new cost" at bounding box center [875, 62] width 64 height 13
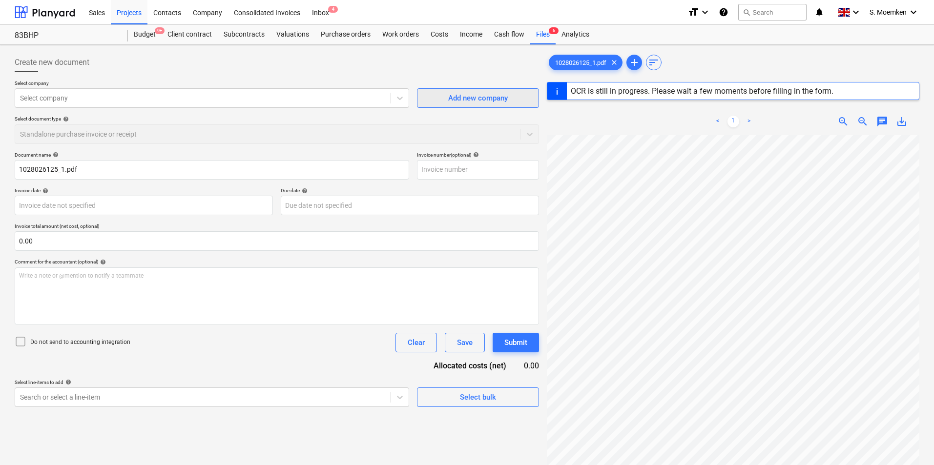
type input "1028026125"
type input "[DATE]"
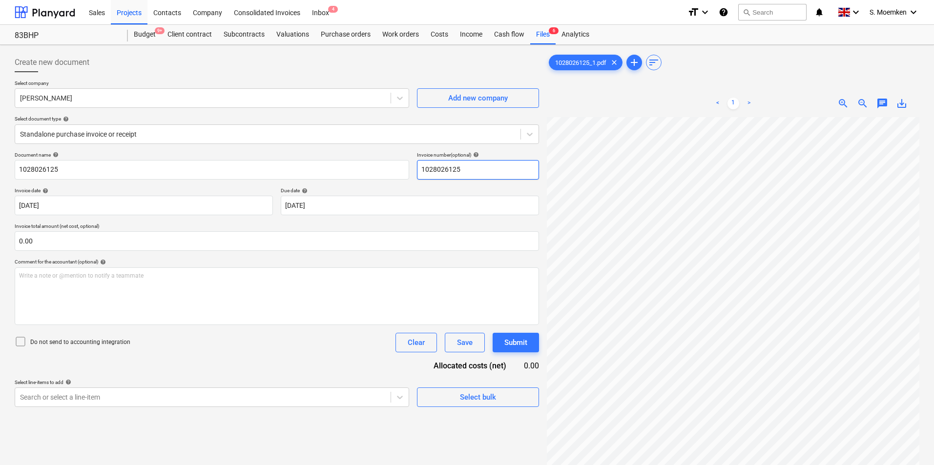
scroll to position [0, 69]
click at [21, 343] on icon at bounding box center [21, 342] width 12 height 12
click at [286, 400] on body "Sales Projects Contacts Company Consolidated Invoices Inbox 4 format_size keybo…" at bounding box center [467, 232] width 934 height 465
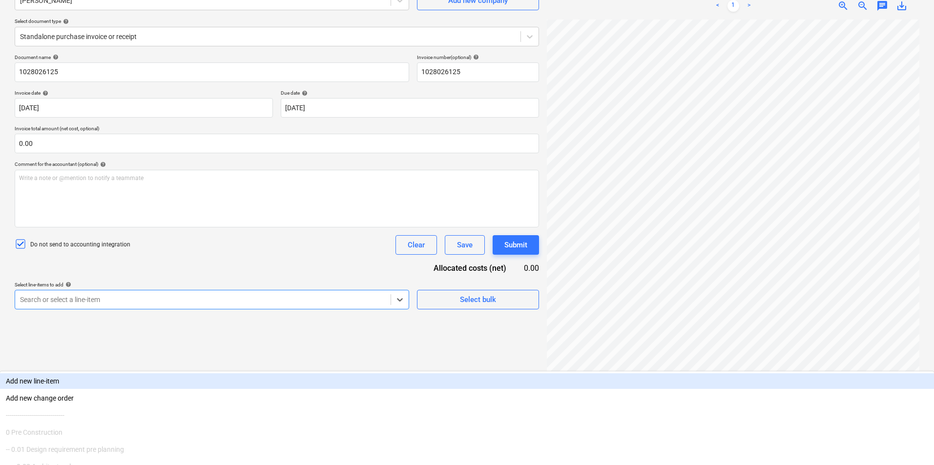
click at [208, 371] on div "Add new line-item Add new change order ------------------------------ 0 Pre Con…" at bounding box center [467, 445] width 934 height 148
click at [199, 373] on div "Add new line-item" at bounding box center [467, 381] width 934 height 16
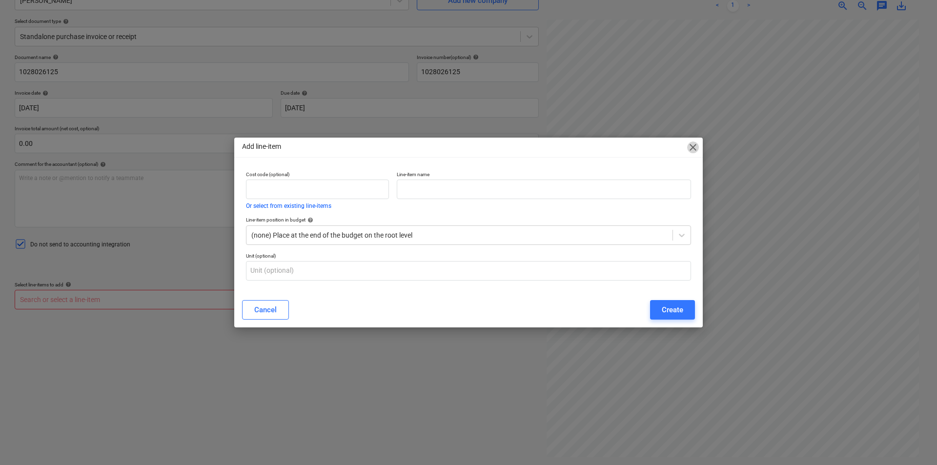
click at [694, 147] on span "close" at bounding box center [693, 148] width 12 height 12
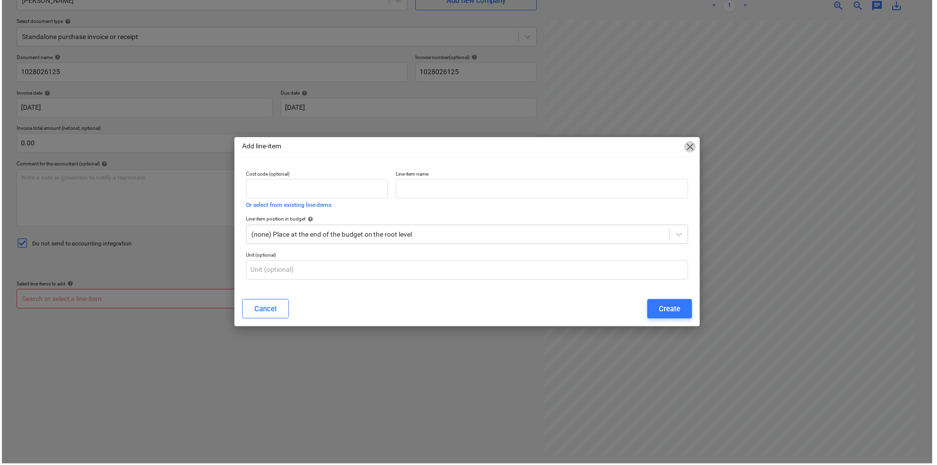
scroll to position [0, 67]
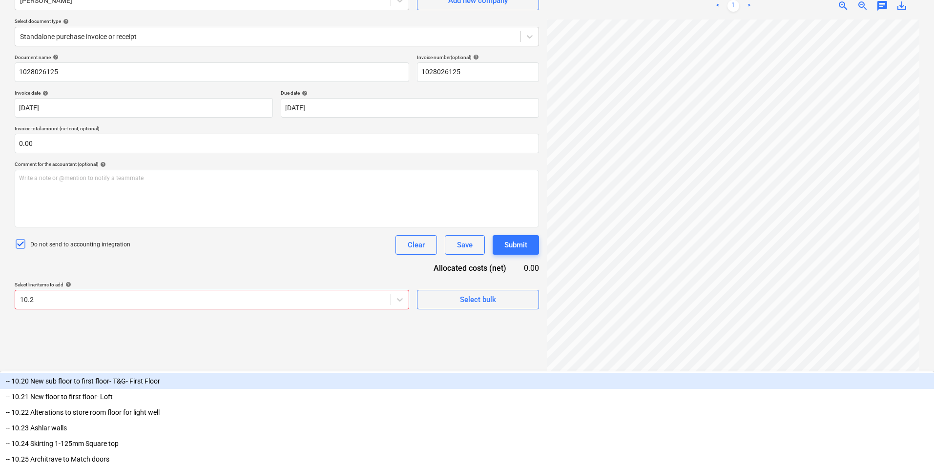
type input "10.28"
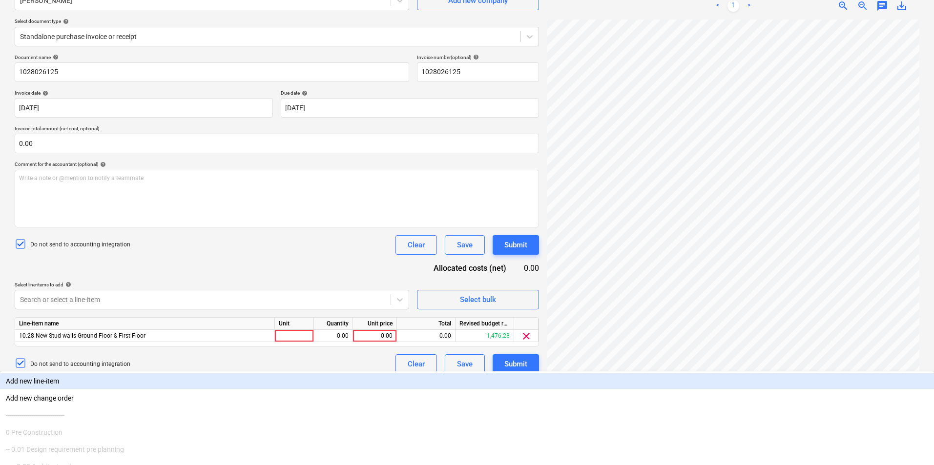
click at [326, 247] on div "Do not send to accounting integration Clear Save Submit" at bounding box center [277, 245] width 524 height 20
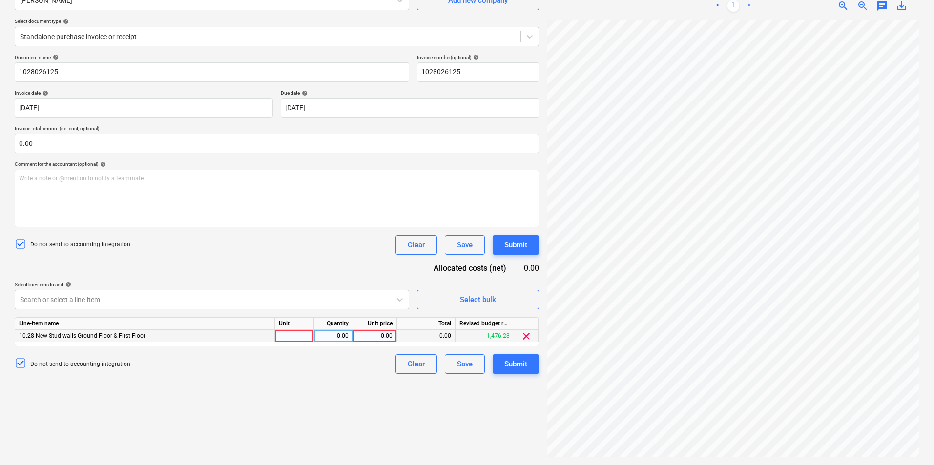
click at [295, 336] on div at bounding box center [294, 336] width 39 height 12
type input "Item"
type input "33.36"
type input "1"
type input "33.36"
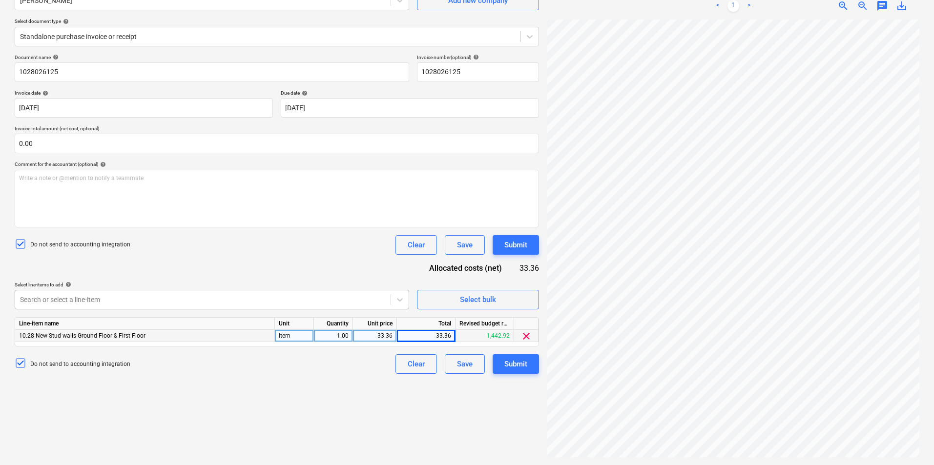
click at [141, 301] on div at bounding box center [203, 300] width 366 height 10
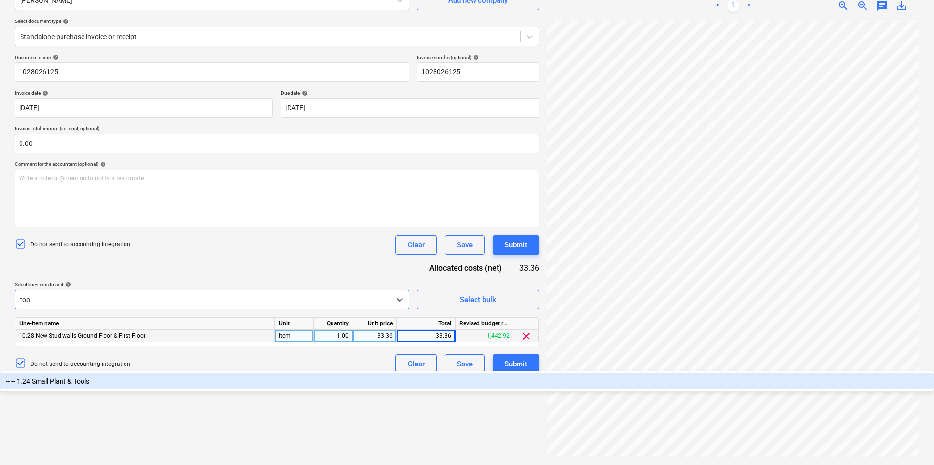
type input "tool"
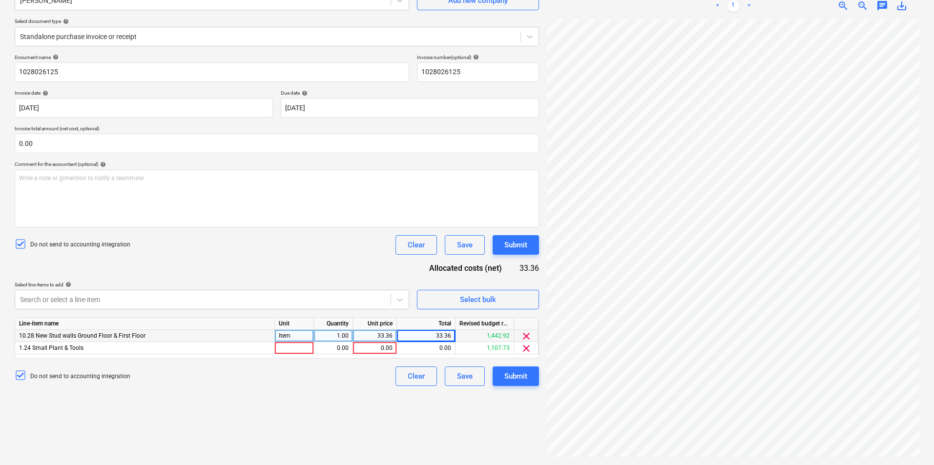
click at [301, 282] on div "Select line-items to add help" at bounding box center [212, 285] width 394 height 6
click at [293, 349] on div at bounding box center [294, 348] width 39 height 12
type input "Item"
type input "9.04"
click at [517, 371] on div "Submit" at bounding box center [515, 376] width 23 height 13
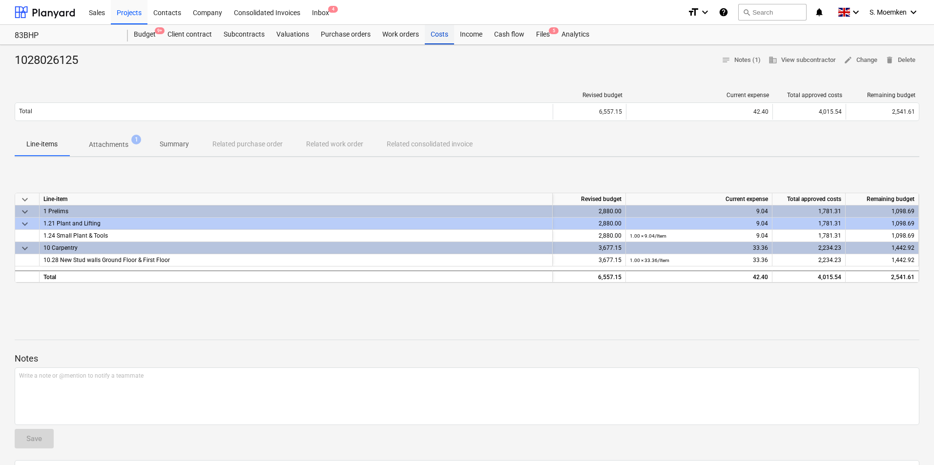
click at [438, 37] on div "Costs" at bounding box center [439, 35] width 29 height 20
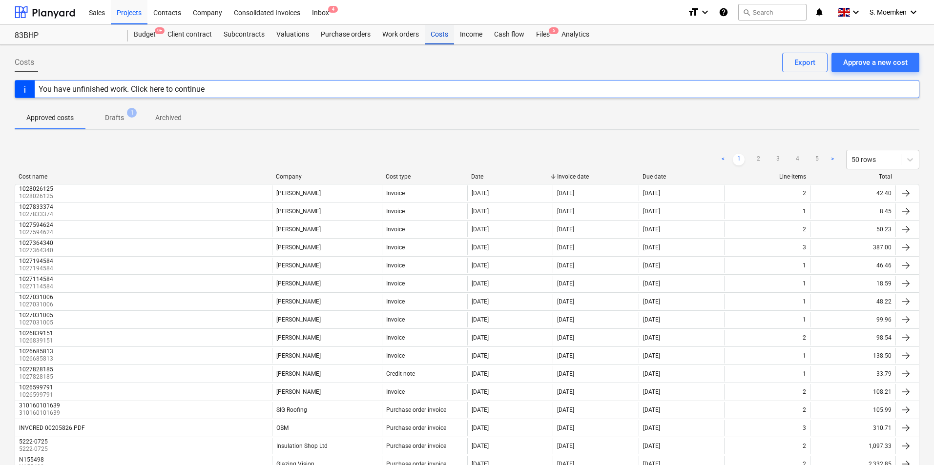
click at [435, 34] on div "Costs" at bounding box center [439, 35] width 29 height 20
click at [854, 60] on div "Approve a new cost" at bounding box center [875, 62] width 64 height 13
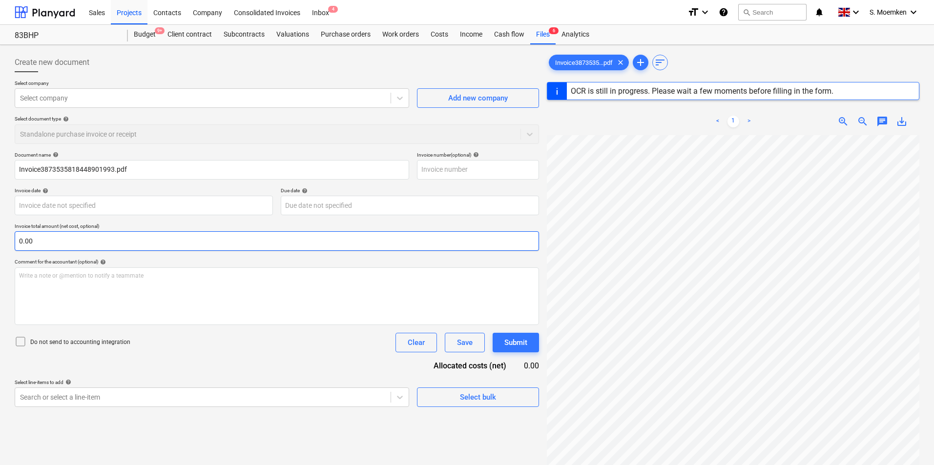
type input "A22570027058"
type input "[DATE]"
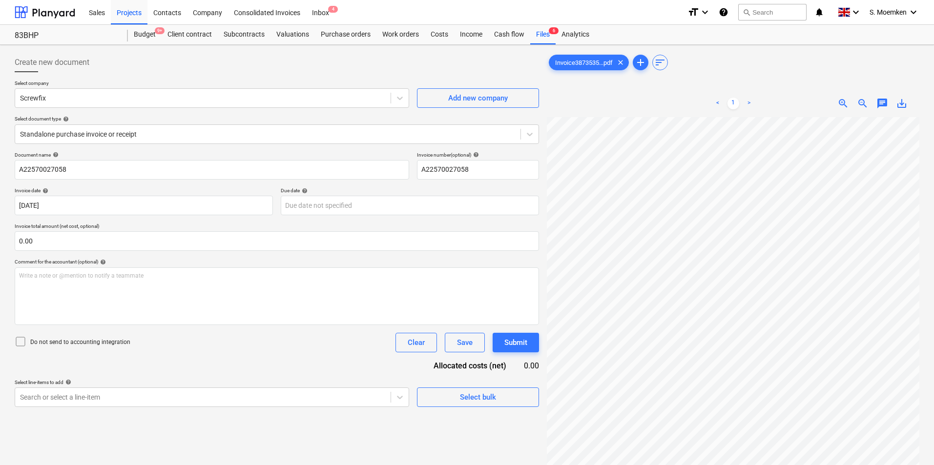
scroll to position [8, 69]
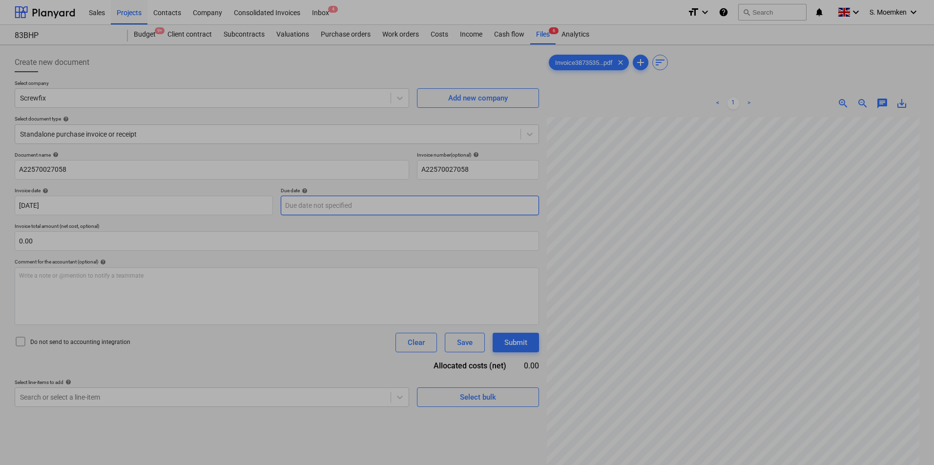
click at [321, 205] on body "Sales Projects Contacts Company Consolidated Invoices Inbox 4 format_size keybo…" at bounding box center [467, 232] width 934 height 465
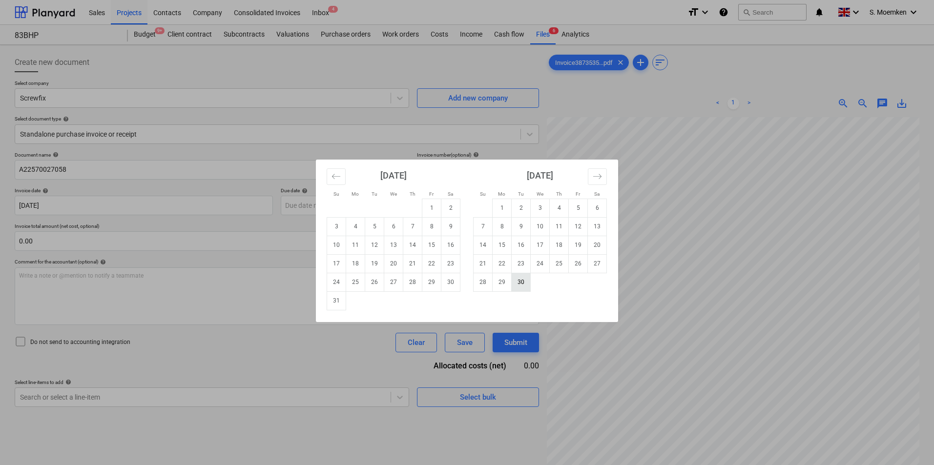
click at [519, 282] on td "30" at bounding box center [520, 282] width 19 height 19
type input "[DATE]"
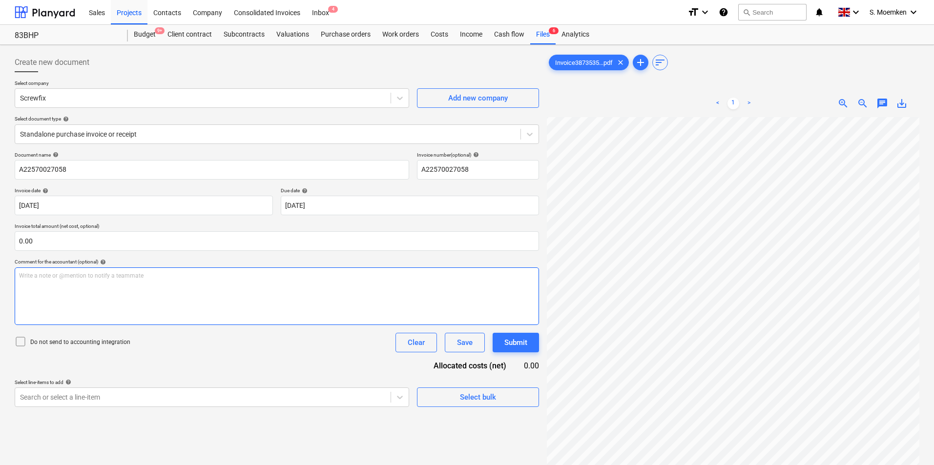
click at [240, 291] on div "Write a note or @mention to notify a teammate [PERSON_NAME]" at bounding box center [277, 296] width 524 height 58
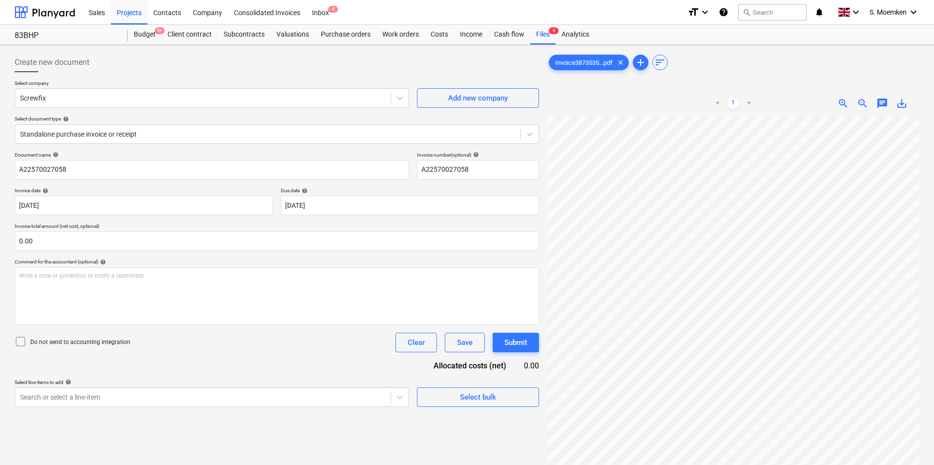
click at [20, 342] on icon at bounding box center [21, 342] width 12 height 12
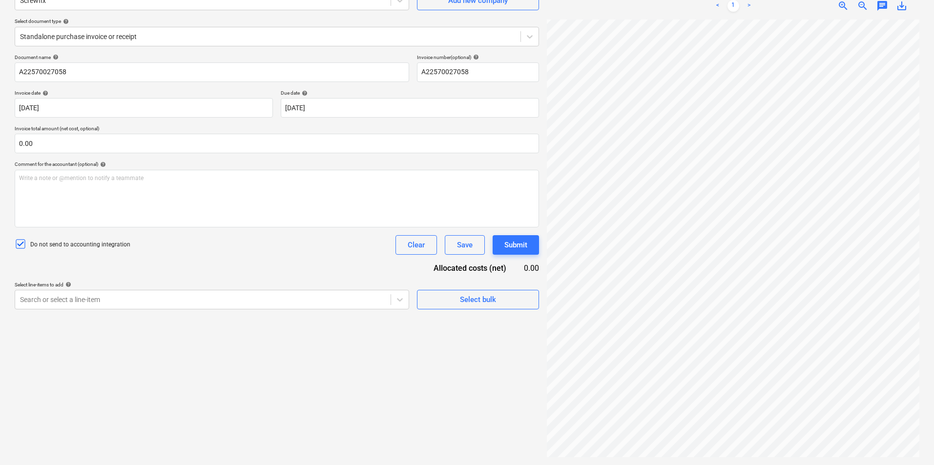
scroll to position [0, 61]
click at [223, 319] on div "Create new document Select company Screwfix Add new company Select document typ…" at bounding box center [277, 206] width 532 height 510
click at [225, 302] on div at bounding box center [203, 300] width 366 height 10
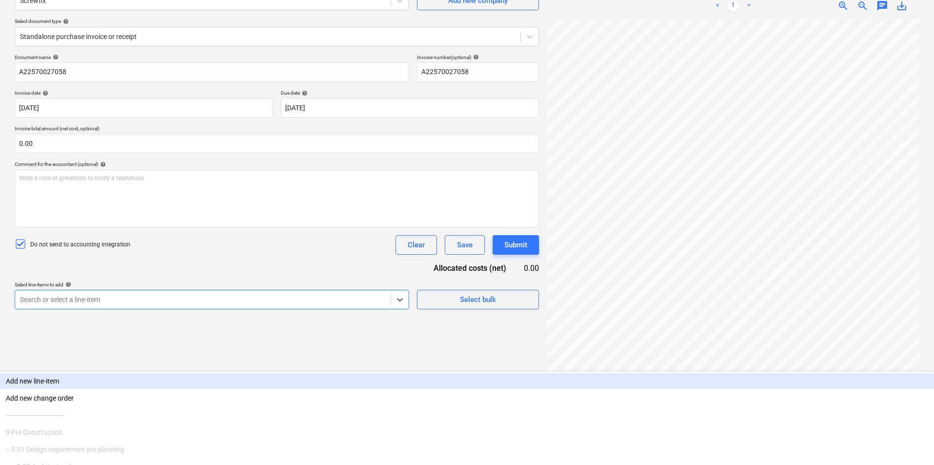
click at [211, 373] on div "Add new line-item" at bounding box center [467, 381] width 934 height 16
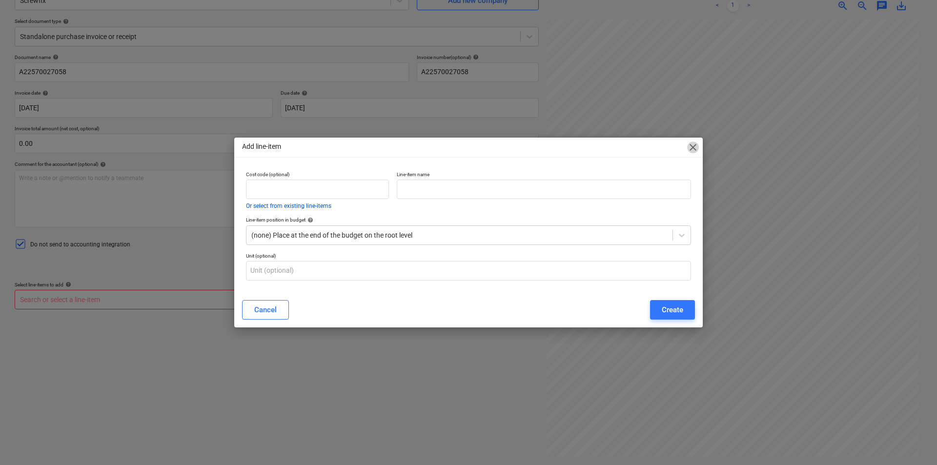
click at [694, 146] on span "close" at bounding box center [693, 148] width 12 height 12
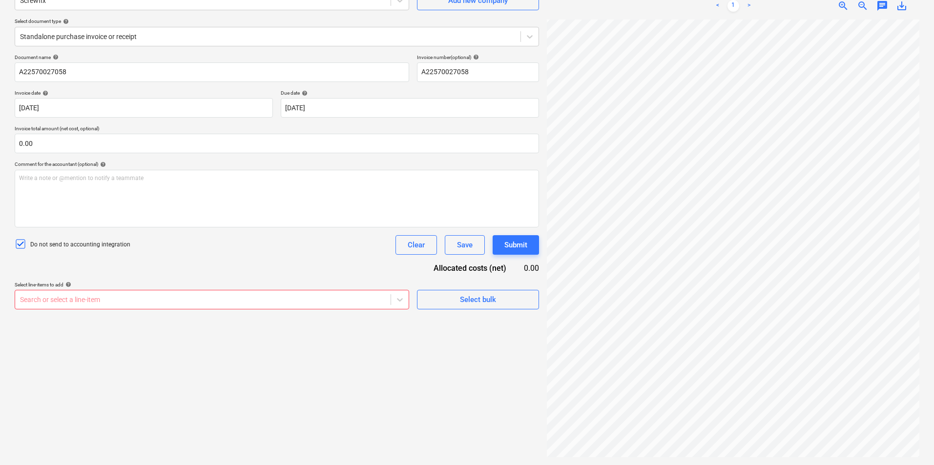
click at [203, 298] on div at bounding box center [203, 300] width 366 height 10
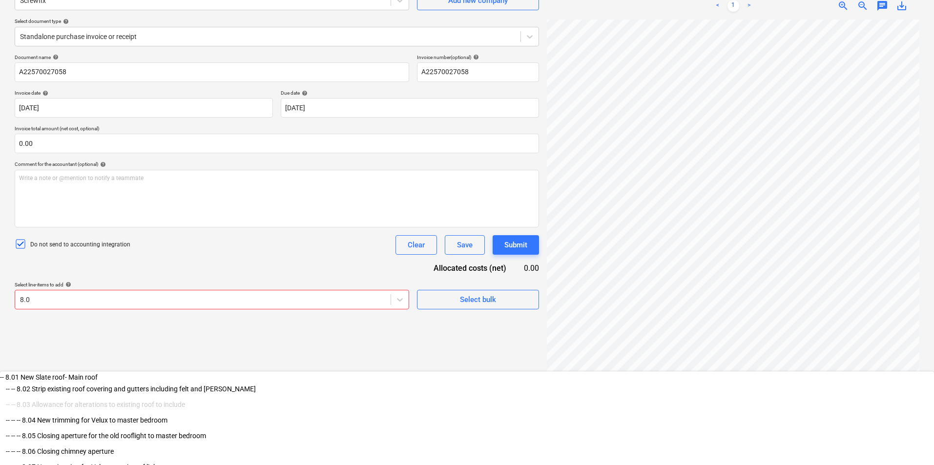
type input "8.09"
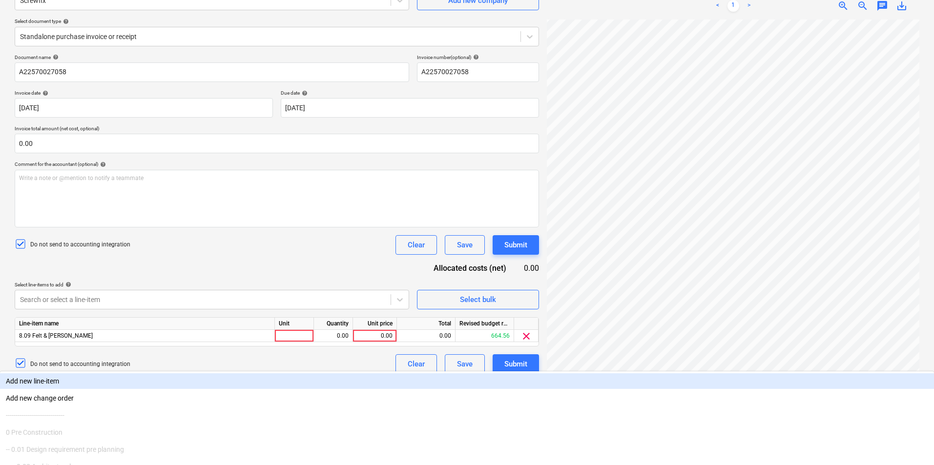
click at [275, 272] on div "Document name help A22570027058 Invoice number (optional) help A22570027058 Inv…" at bounding box center [277, 214] width 524 height 320
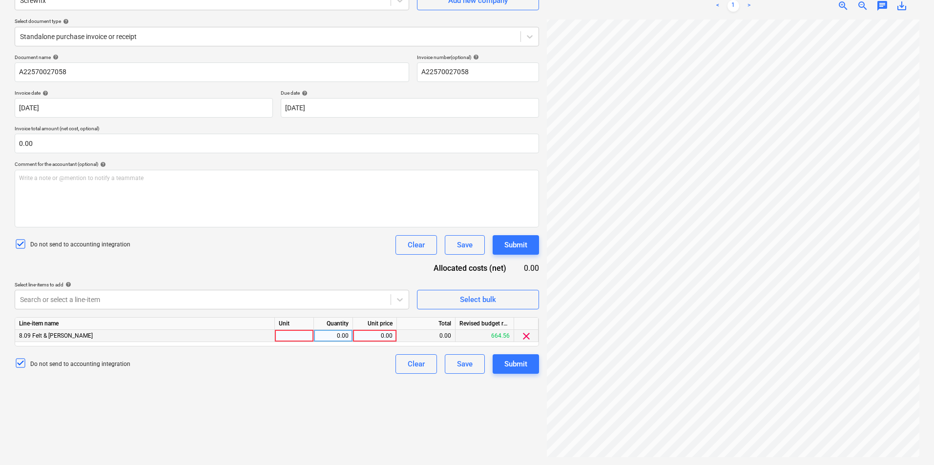
click at [296, 331] on div at bounding box center [294, 336] width 39 height 12
type input "Item"
type input "11.64"
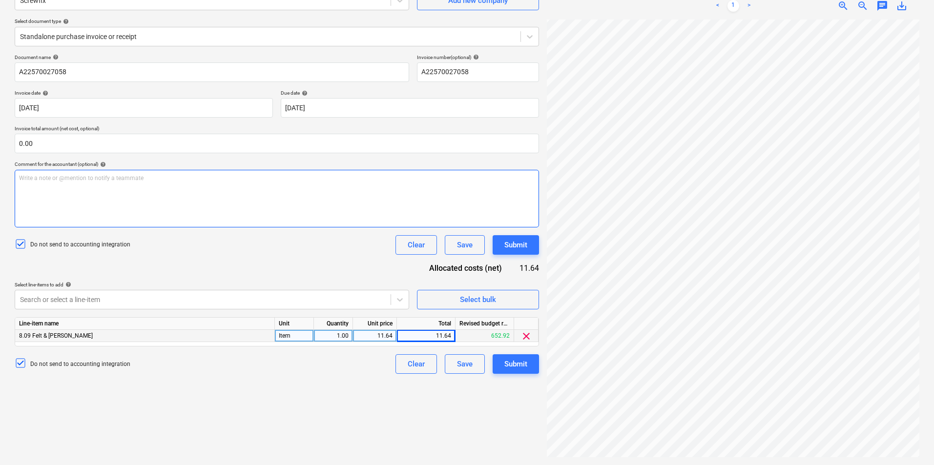
click at [286, 206] on div "Write a note or @mention to notify a teammate [PERSON_NAME]" at bounding box center [277, 199] width 524 height 58
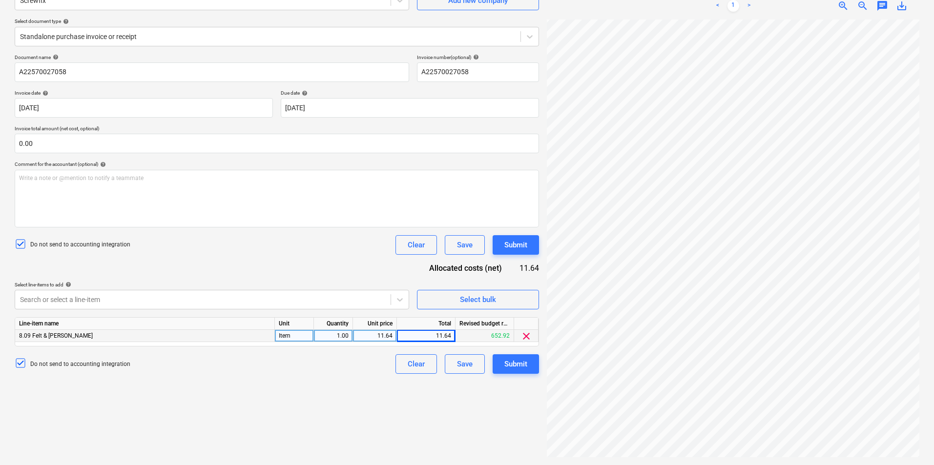
click at [291, 253] on div "Do not send to accounting integration Clear Save Submit" at bounding box center [277, 245] width 524 height 20
click at [245, 240] on div "Do not send to accounting integration Clear Save Submit" at bounding box center [277, 245] width 524 height 20
click at [322, 329] on div "Quantity" at bounding box center [333, 324] width 39 height 12
click at [315, 243] on div "Do not send to accounting integration Clear Save Submit" at bounding box center [277, 245] width 524 height 20
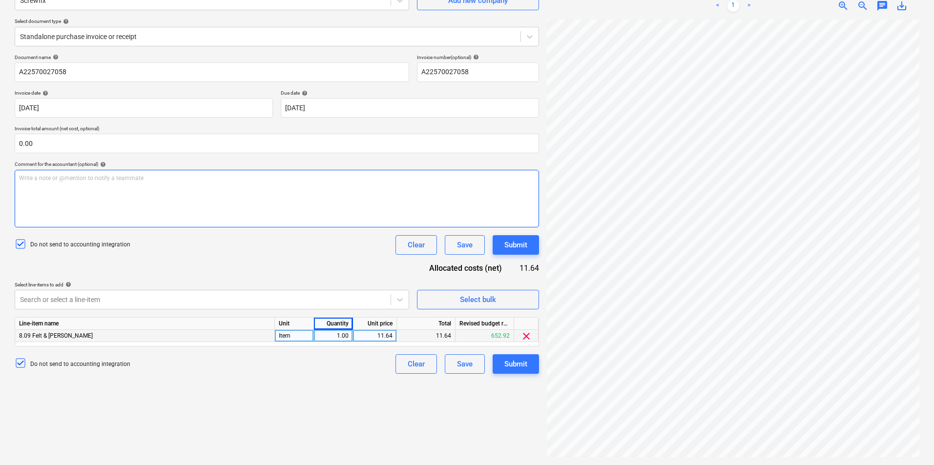
click at [331, 225] on div "Write a note or @mention to notify a teammate [PERSON_NAME]" at bounding box center [277, 199] width 524 height 58
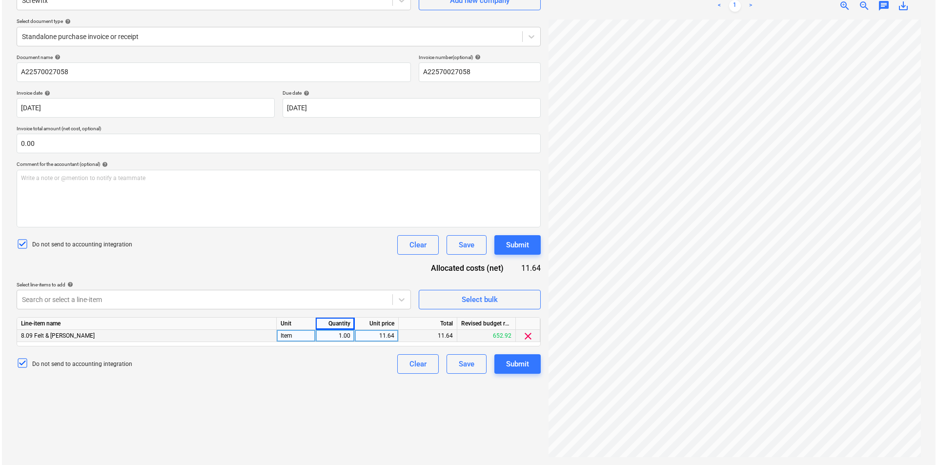
scroll to position [2, 69]
click at [500, 367] on button "Submit" at bounding box center [515, 364] width 46 height 20
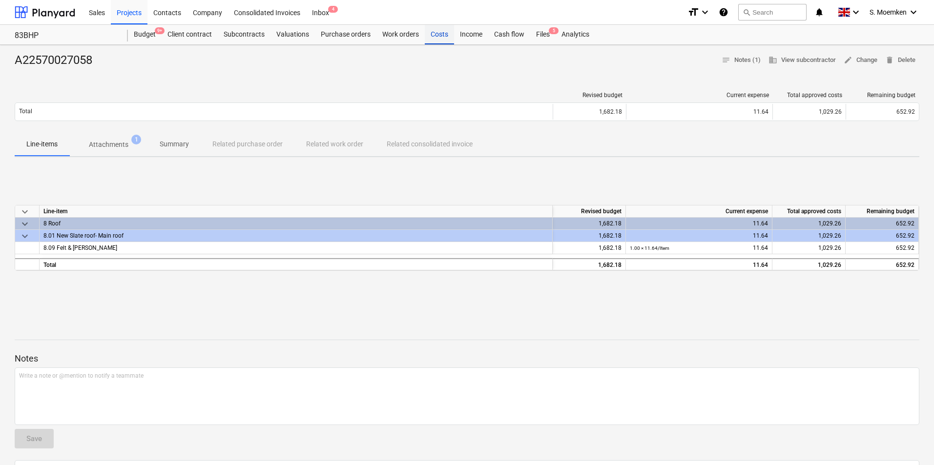
click at [440, 33] on div "Costs" at bounding box center [439, 35] width 29 height 20
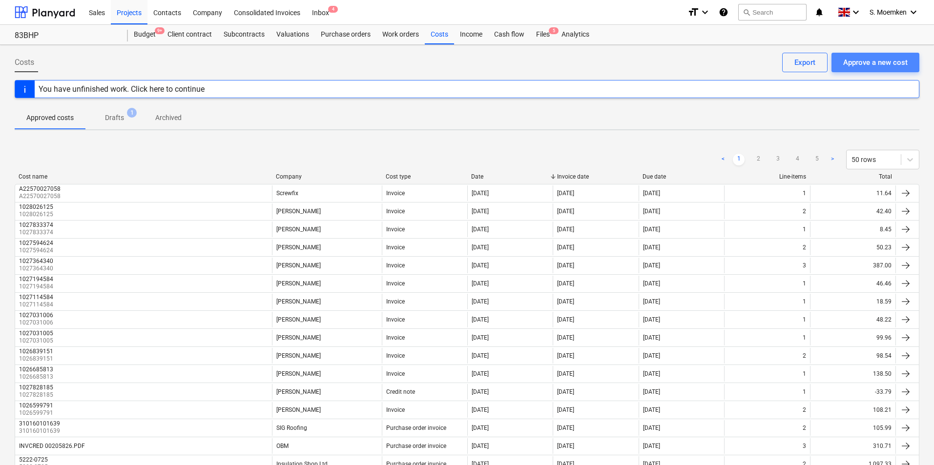
click at [866, 60] on div "Approve a new cost" at bounding box center [875, 62] width 64 height 13
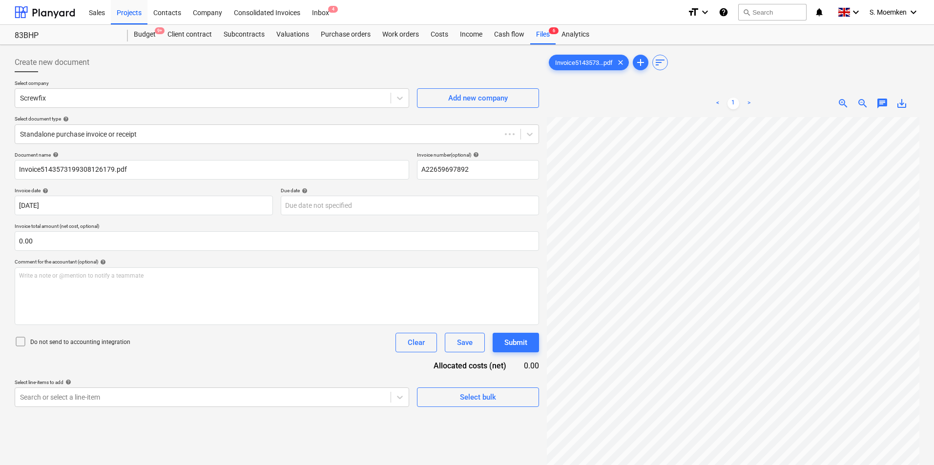
type input "A22659697892"
type input "[DATE]"
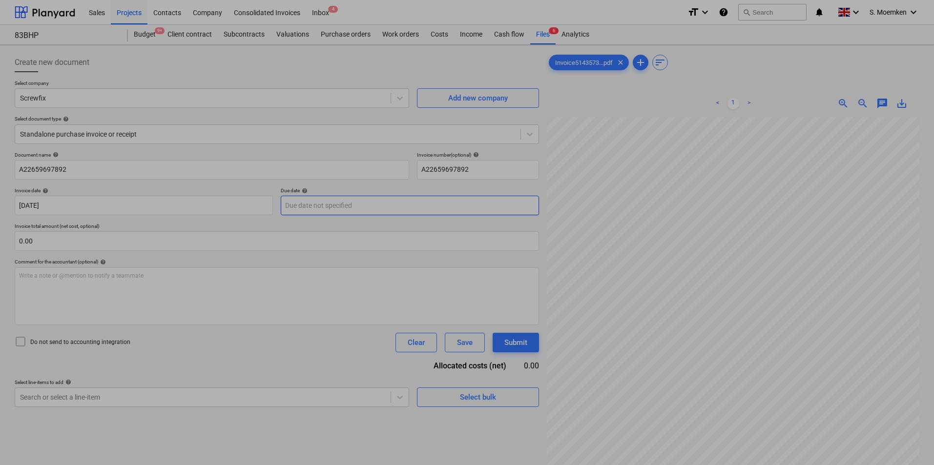
click at [304, 206] on body "Sales Projects Contacts Company Consolidated Invoices Inbox 4 format_size keybo…" at bounding box center [467, 232] width 934 height 465
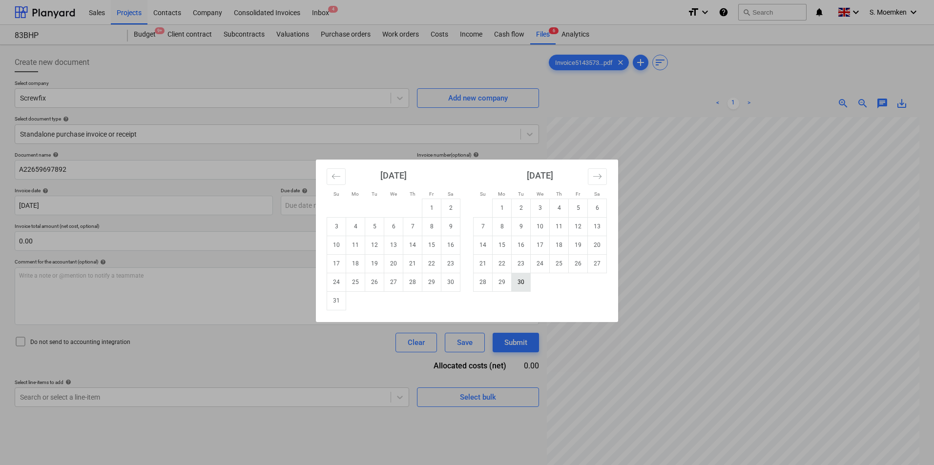
click at [524, 283] on td "30" at bounding box center [520, 282] width 19 height 19
type input "[DATE]"
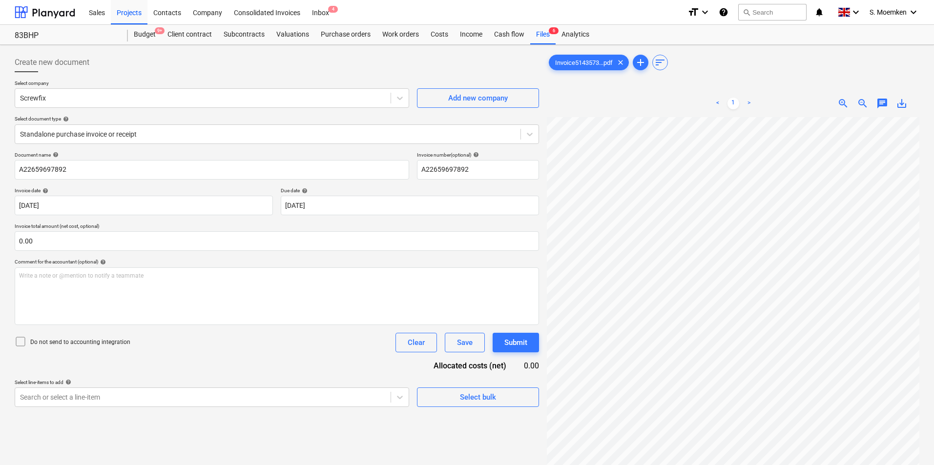
click at [21, 339] on icon at bounding box center [21, 342] width 12 height 12
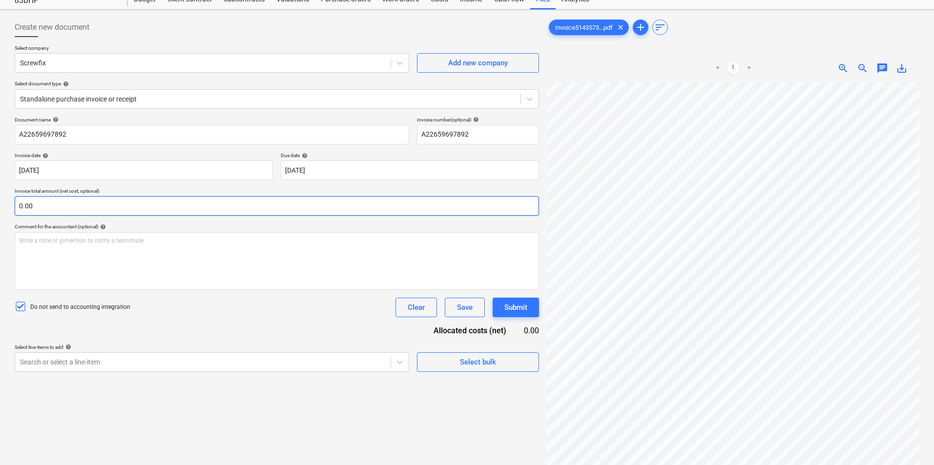
scroll to position [98, 0]
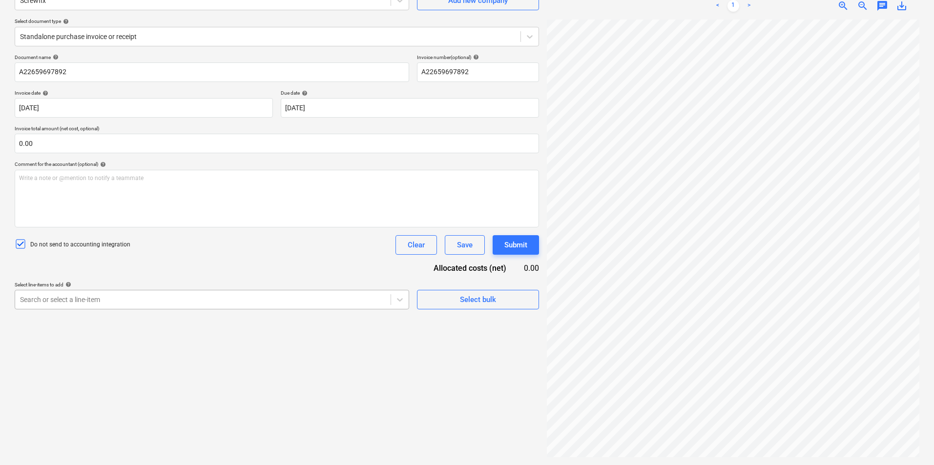
click at [198, 298] on div at bounding box center [203, 300] width 366 height 10
click at [189, 298] on div at bounding box center [203, 300] width 366 height 10
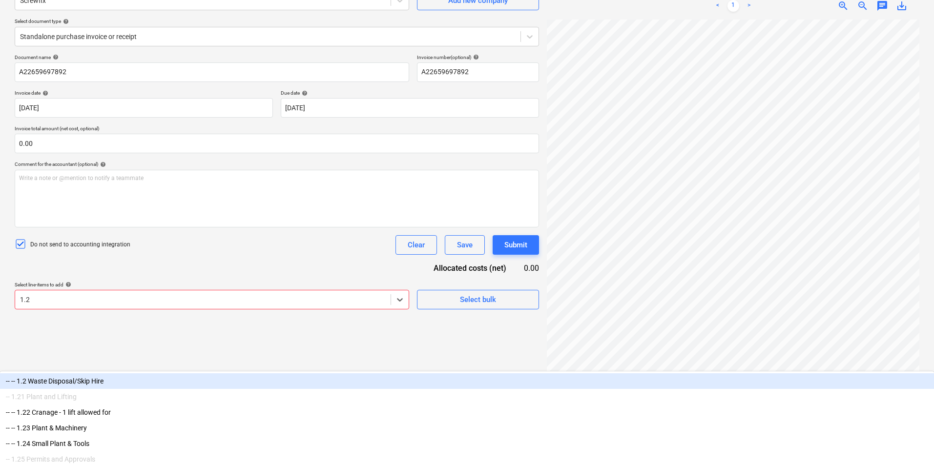
type input "1.24"
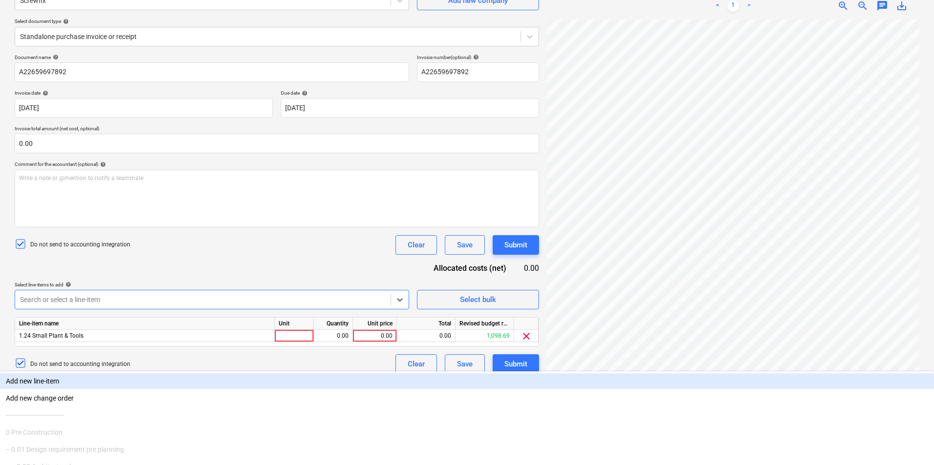
click at [245, 260] on div "Document name help A22659697892 Invoice number (optional) help A22659697892 Inv…" at bounding box center [277, 214] width 524 height 320
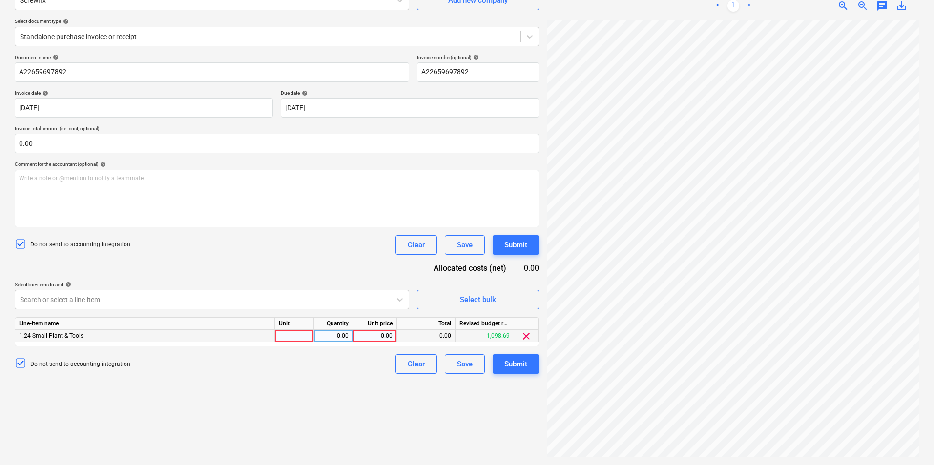
click at [295, 334] on div at bounding box center [294, 336] width 39 height 12
type input "Item"
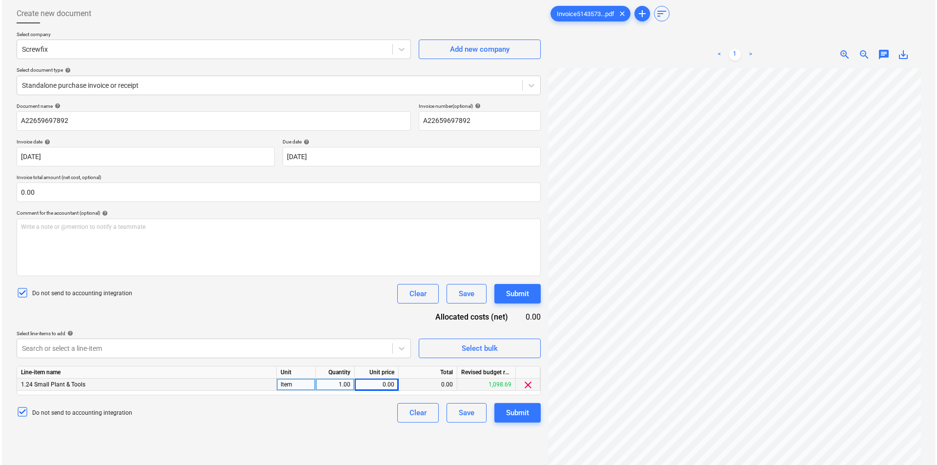
scroll to position [98, 69]
click at [383, 381] on div "0.00" at bounding box center [375, 385] width 36 height 12
type input "66.66"
click at [517, 412] on div "Submit" at bounding box center [515, 413] width 23 height 13
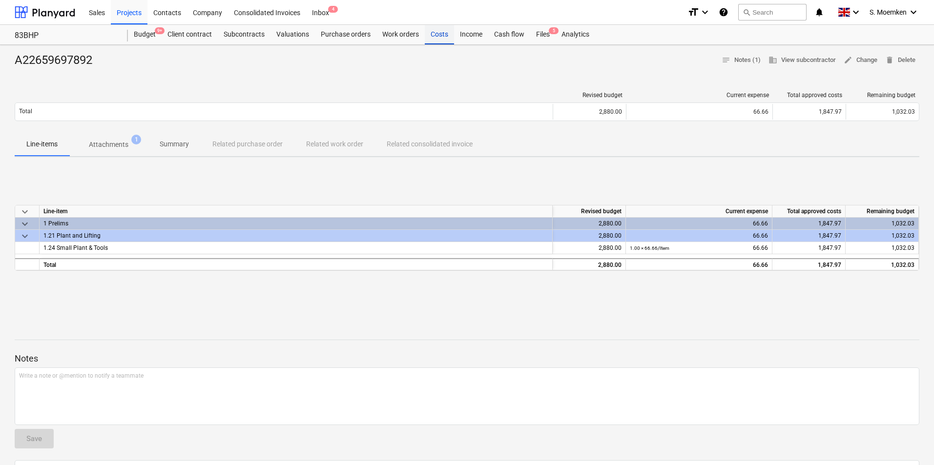
click at [439, 35] on div "Costs" at bounding box center [439, 35] width 29 height 20
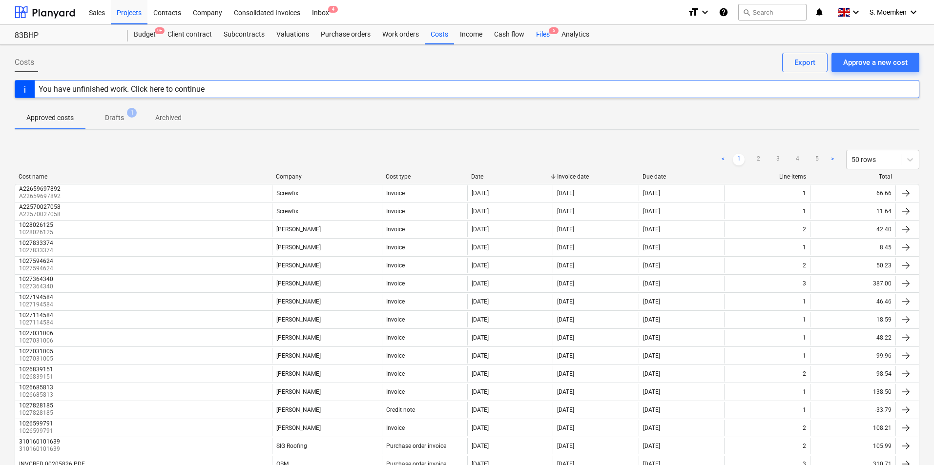
click at [544, 31] on div "Files 5" at bounding box center [542, 35] width 25 height 20
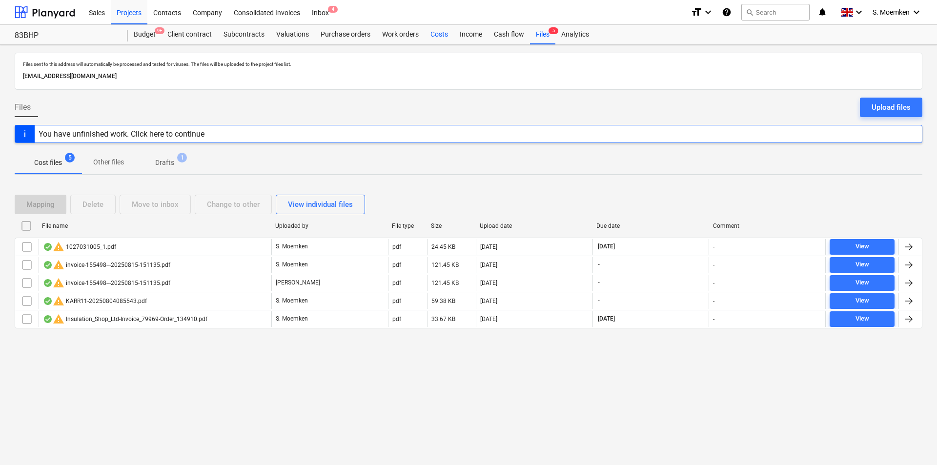
click at [436, 33] on div "Costs" at bounding box center [439, 35] width 29 height 20
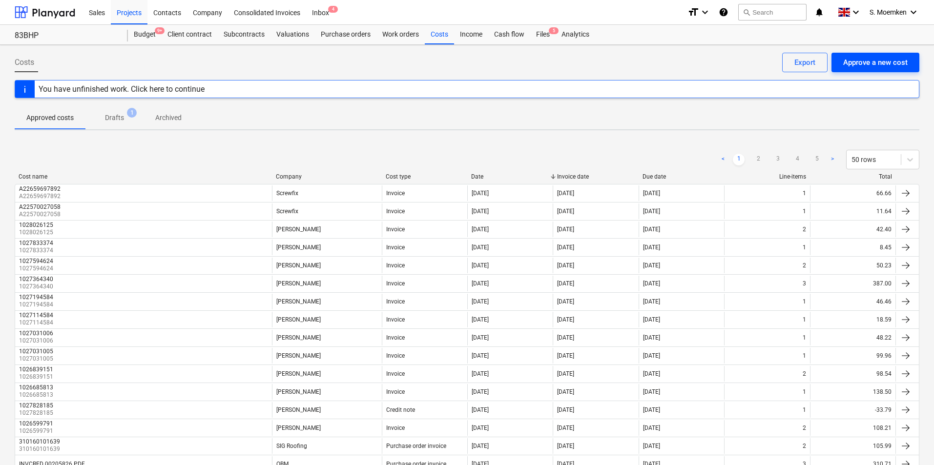
click at [876, 63] on div "Approve a new cost" at bounding box center [875, 62] width 64 height 13
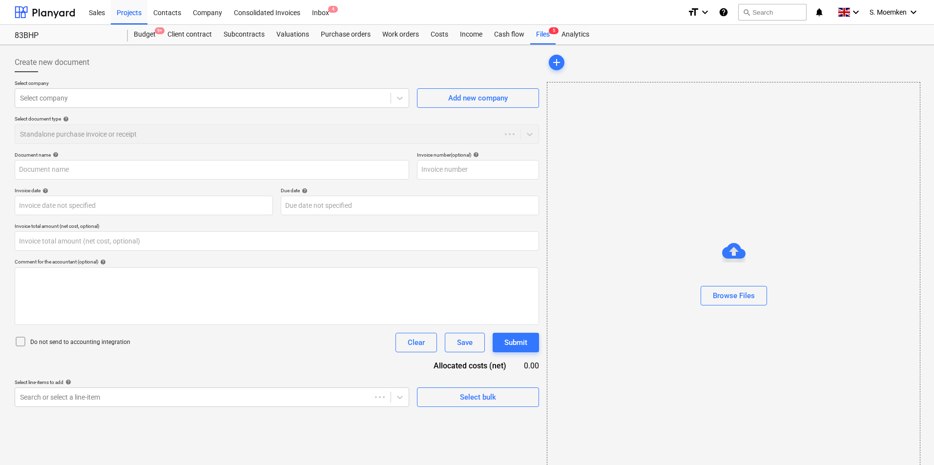
type input "0.00"
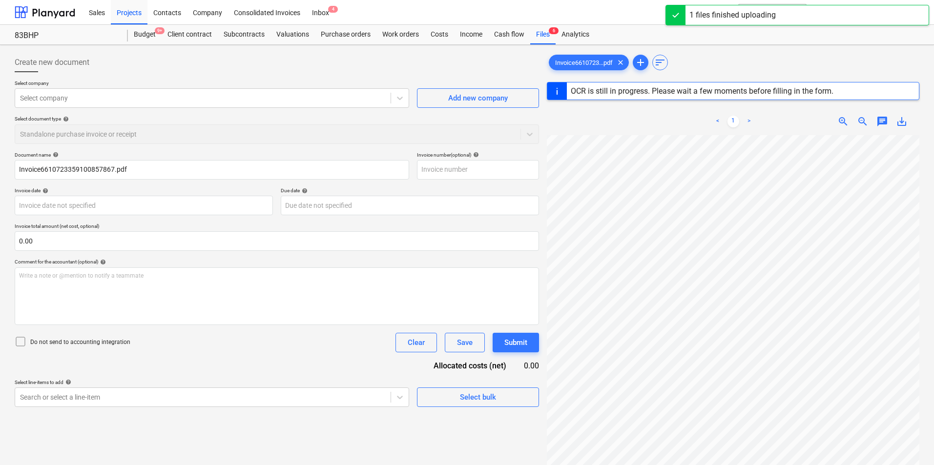
scroll to position [32, 69]
type input "A22661367630"
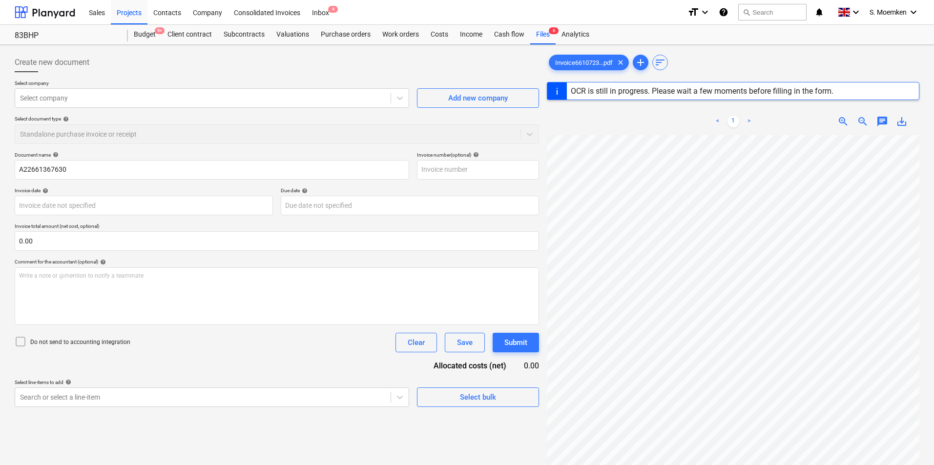
type input "A22661367630"
type input "[DATE]"
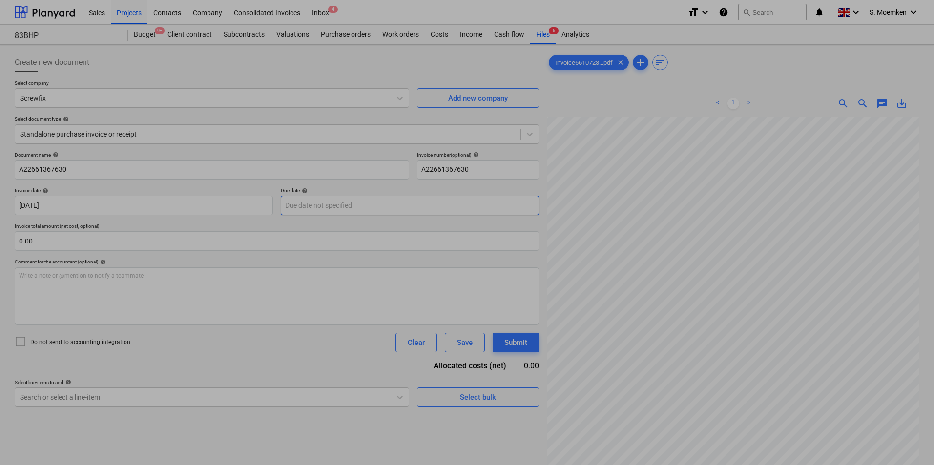
click at [312, 199] on body "Sales Projects Contacts Company Consolidated Invoices Inbox 4 format_size keybo…" at bounding box center [467, 232] width 934 height 465
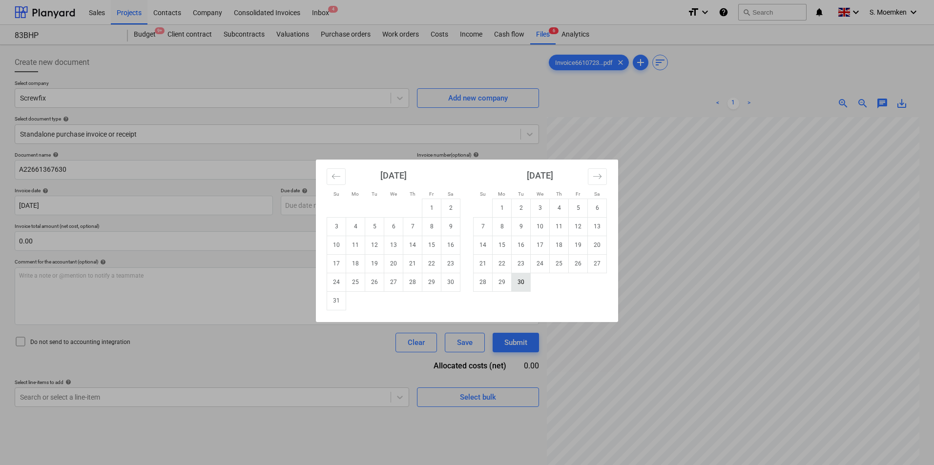
click at [513, 283] on td "30" at bounding box center [520, 282] width 19 height 19
type input "[DATE]"
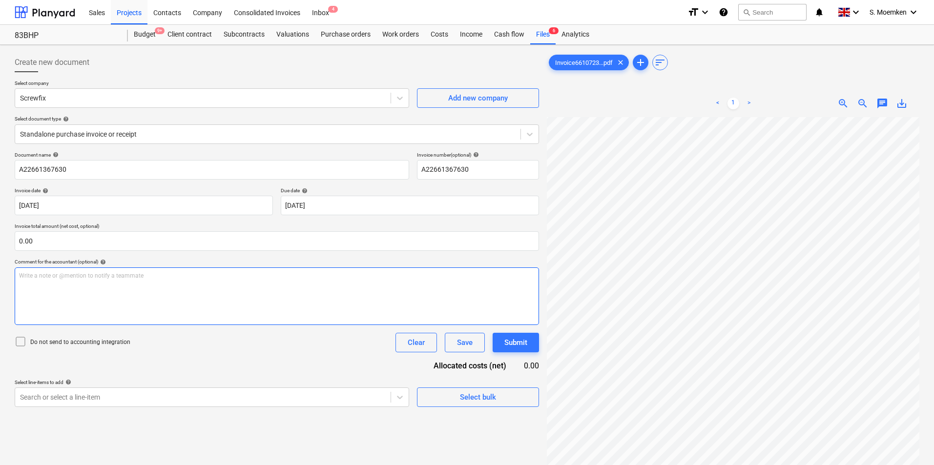
click at [171, 287] on div "Write a note or @mention to notify a teammate [PERSON_NAME]" at bounding box center [277, 296] width 524 height 58
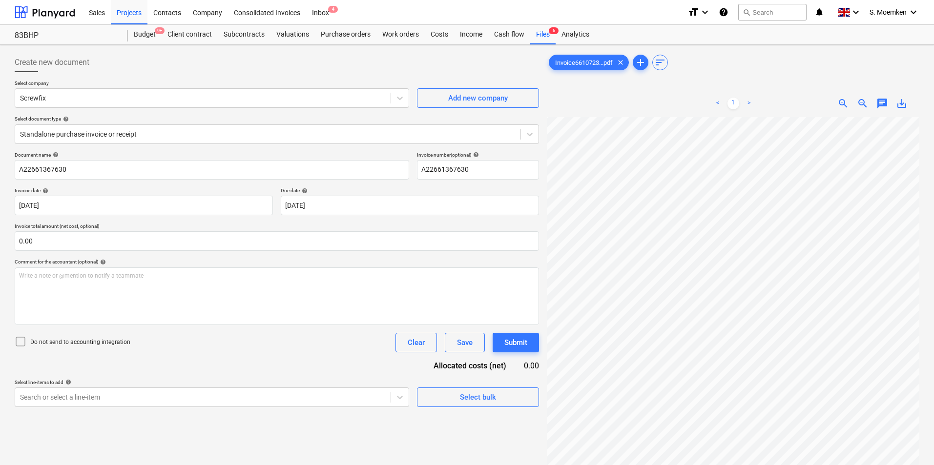
click at [23, 345] on icon at bounding box center [21, 342] width 12 height 12
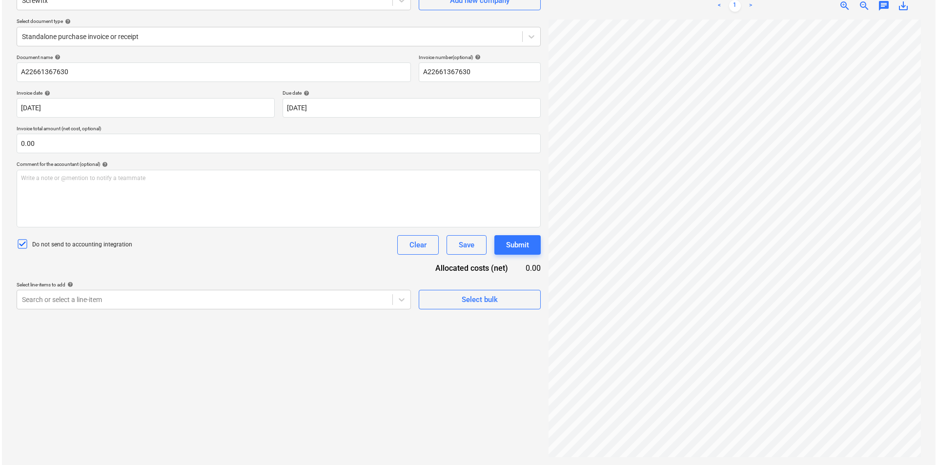
scroll to position [41, 69]
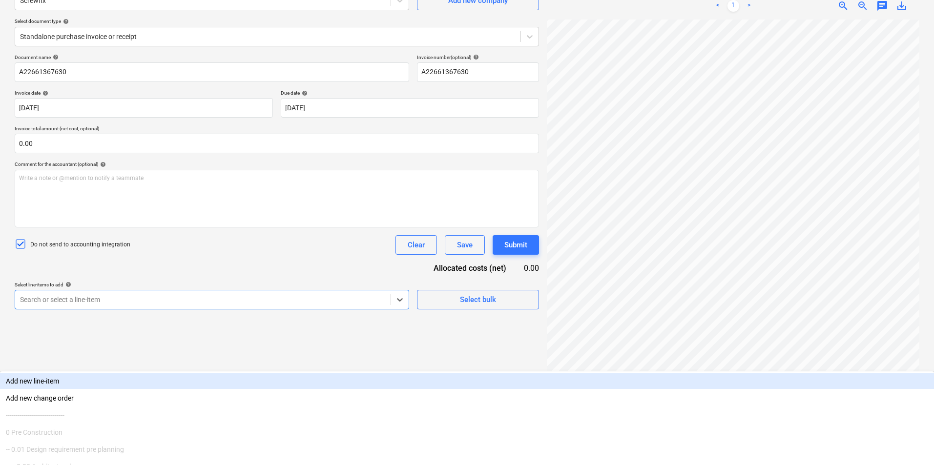
click at [143, 300] on div at bounding box center [203, 300] width 366 height 10
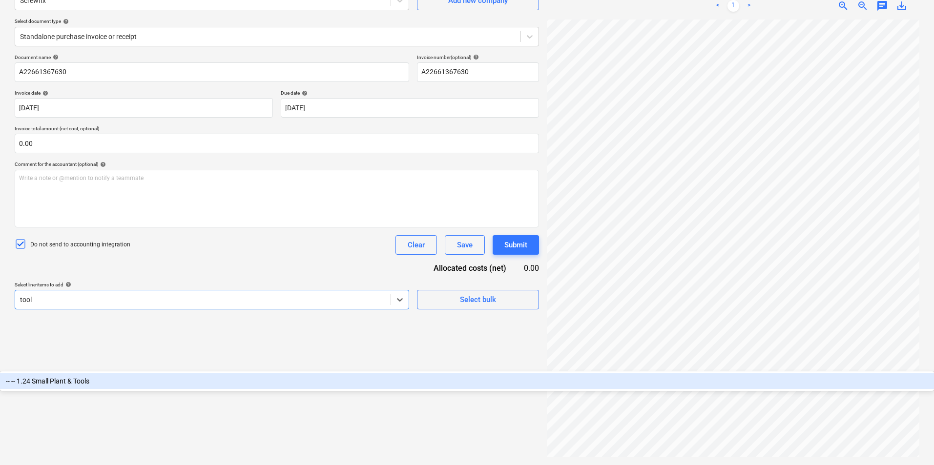
type input "tools"
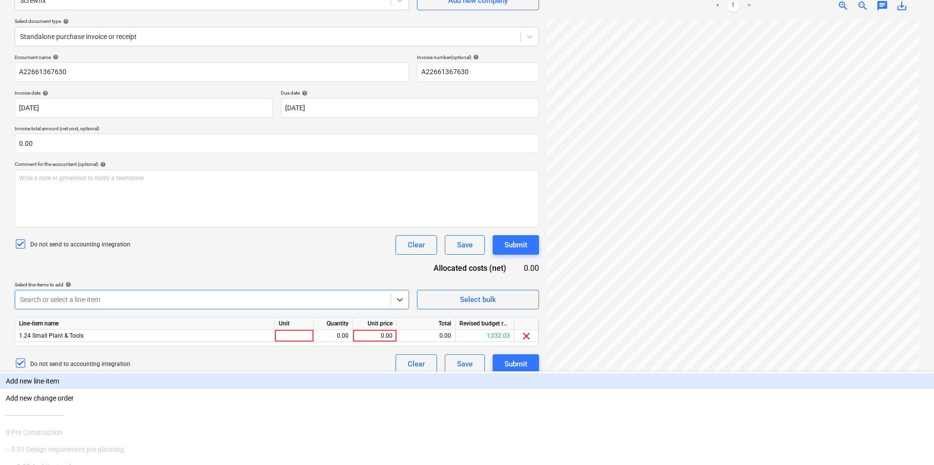
click at [337, 253] on div "Do not send to accounting integration Clear Save Submit" at bounding box center [277, 245] width 524 height 20
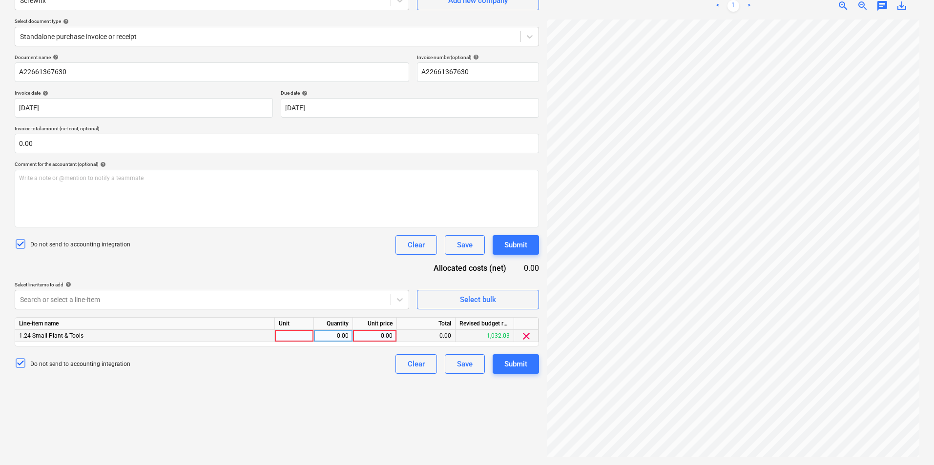
click at [286, 336] on div at bounding box center [294, 336] width 39 height 12
type input "Item"
type input "18.32"
click at [507, 360] on div "Submit" at bounding box center [515, 364] width 23 height 13
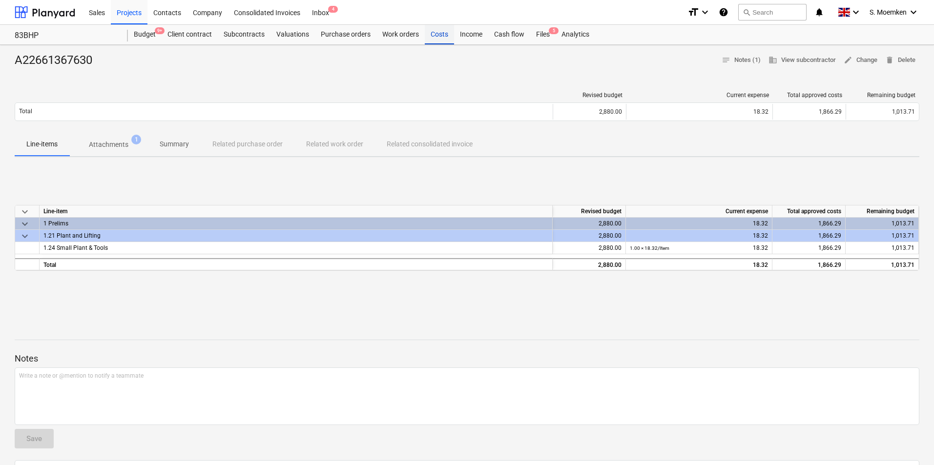
click at [446, 33] on div "Costs" at bounding box center [439, 35] width 29 height 20
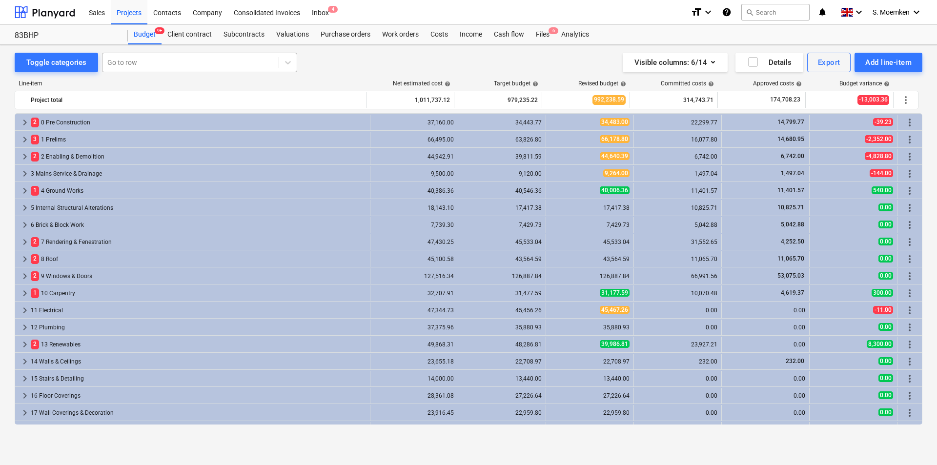
click at [135, 66] on div at bounding box center [190, 63] width 166 height 10
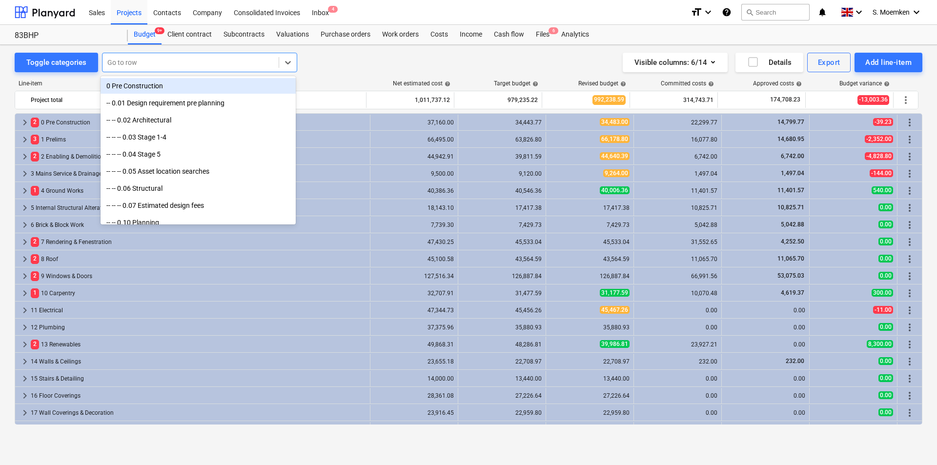
click at [157, 56] on div "Toggle categories option 0 Pre Construction focused, 1 of 750. 750 results avai…" at bounding box center [468, 244] width 937 height 399
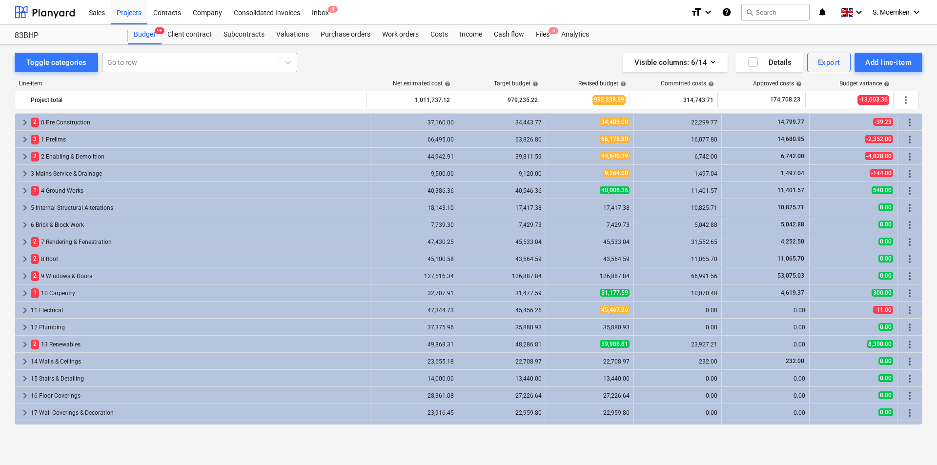
click at [160, 58] on div at bounding box center [190, 63] width 166 height 10
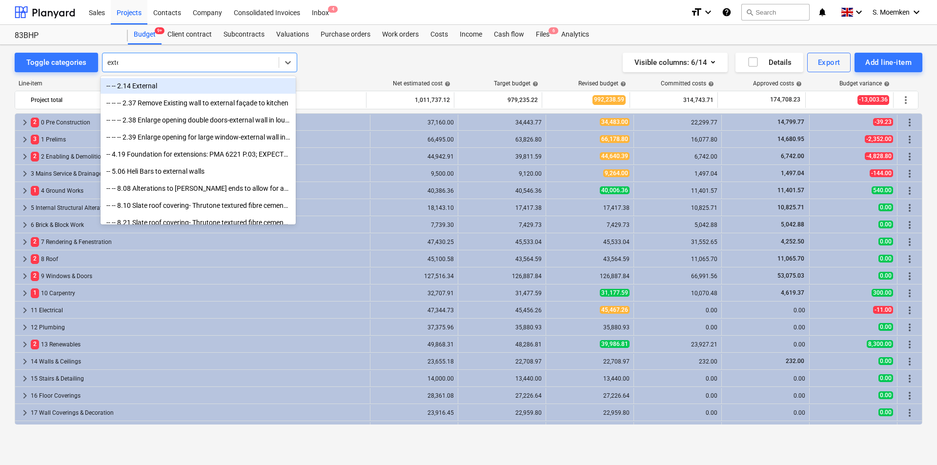
type input "exter"
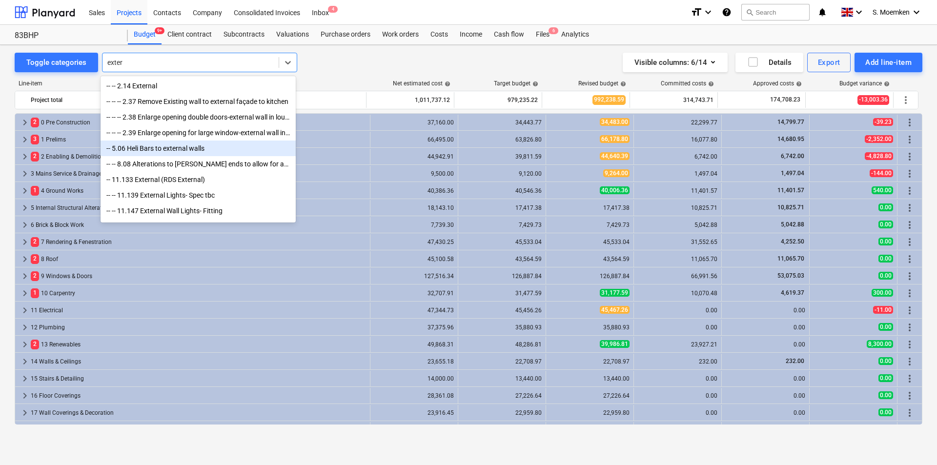
click at [145, 152] on div "-- 5.06 Heli Bars to external walls" at bounding box center [198, 149] width 195 height 16
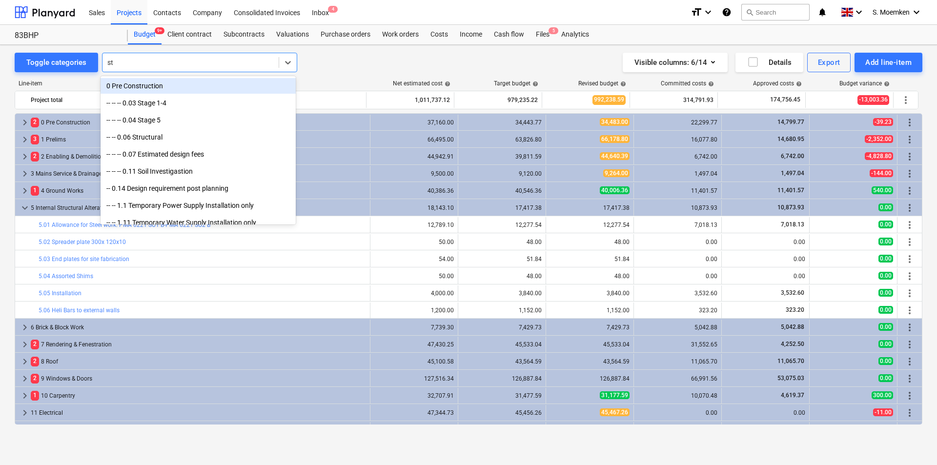
type input "s"
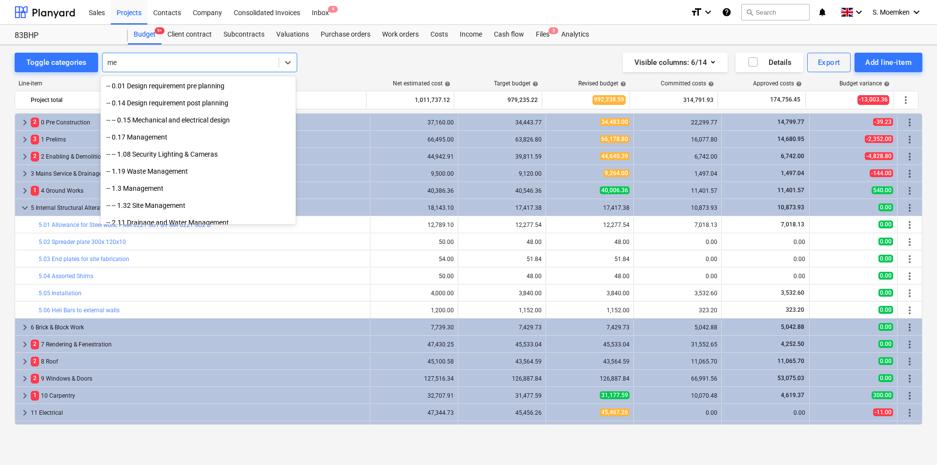
type input "m"
type input "s"
type input "m"
type input "s"
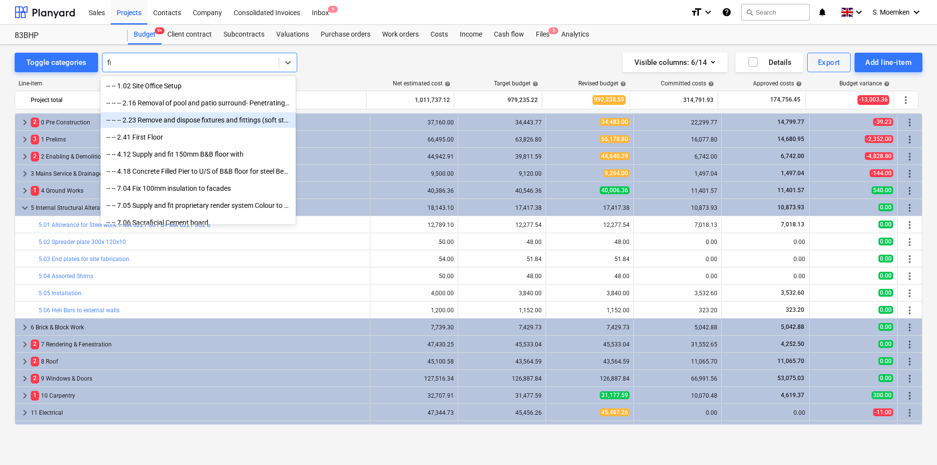
type input "f"
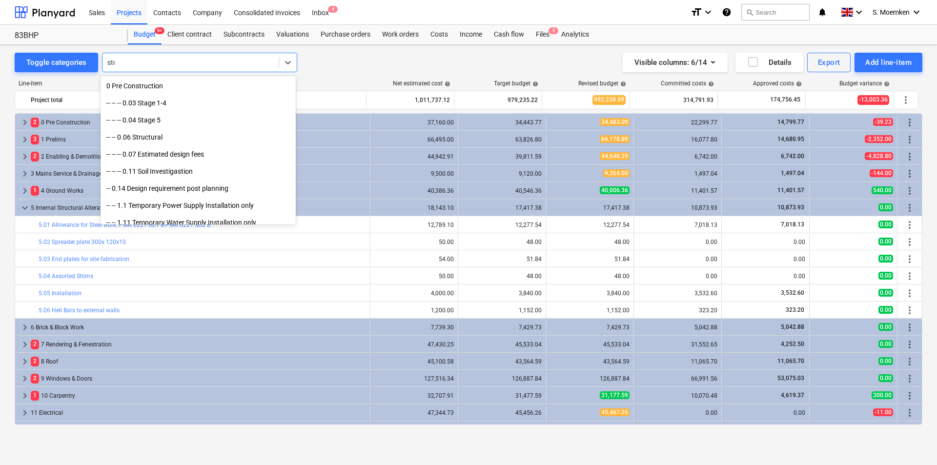
type input "stud"
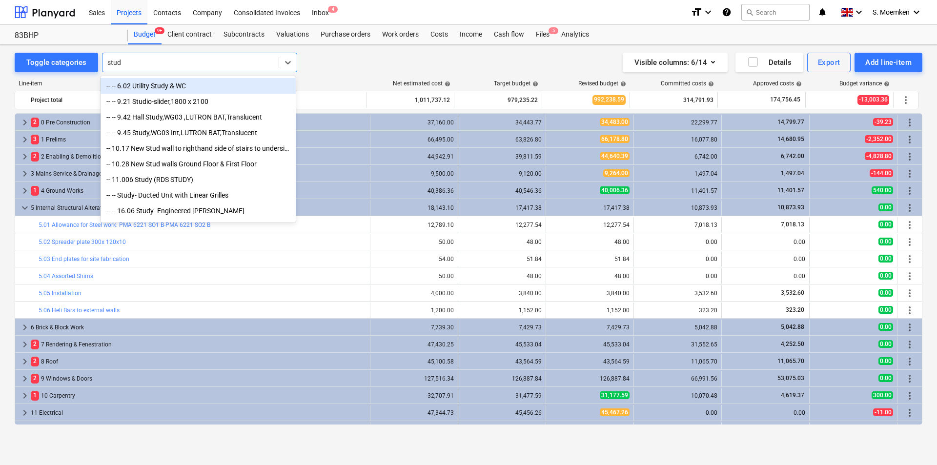
click at [240, 164] on div "-- 10.28 New Stud walls Ground Floor & First Floor" at bounding box center [198, 164] width 195 height 16
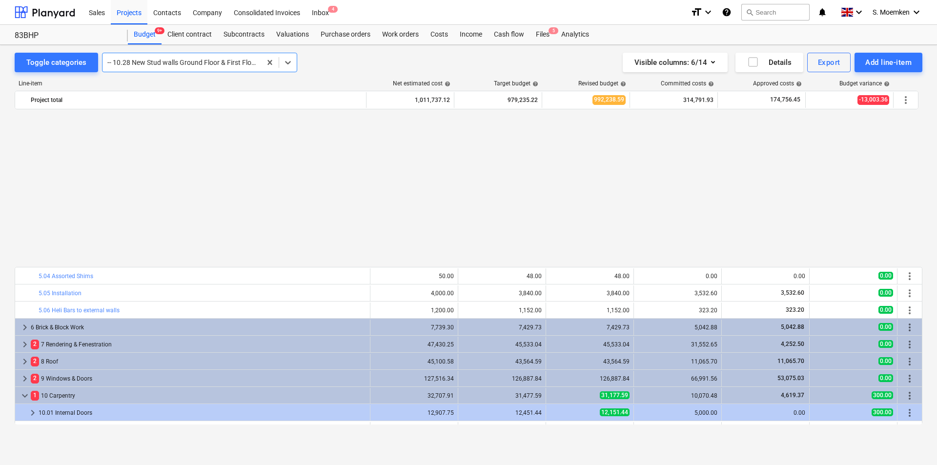
scroll to position [509, 0]
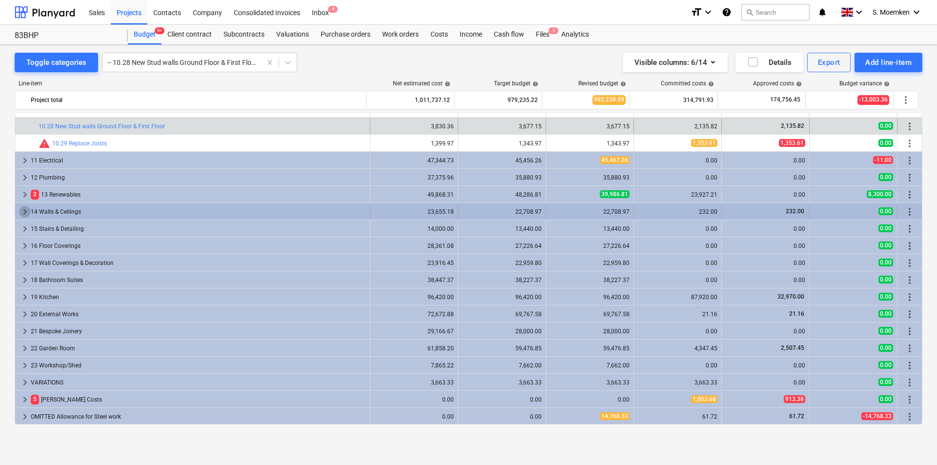
click at [26, 211] on span "keyboard_arrow_right" at bounding box center [25, 212] width 12 height 12
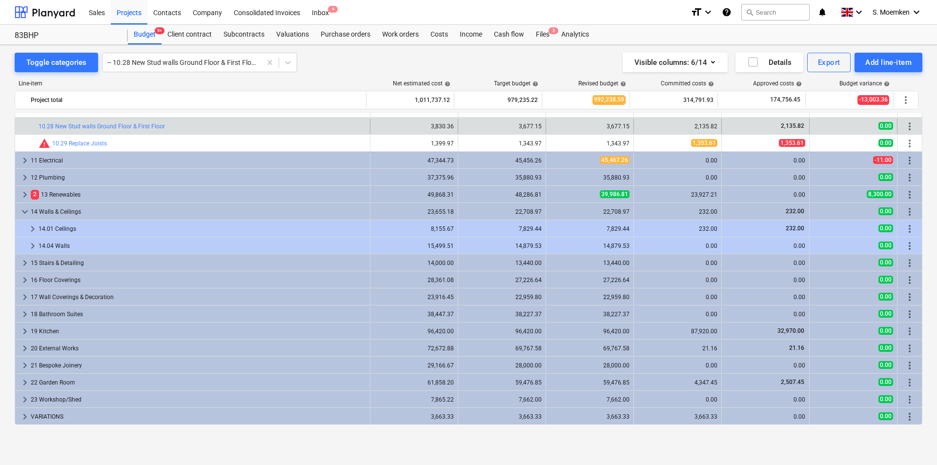
click at [26, 211] on span "keyboard_arrow_down" at bounding box center [25, 212] width 12 height 12
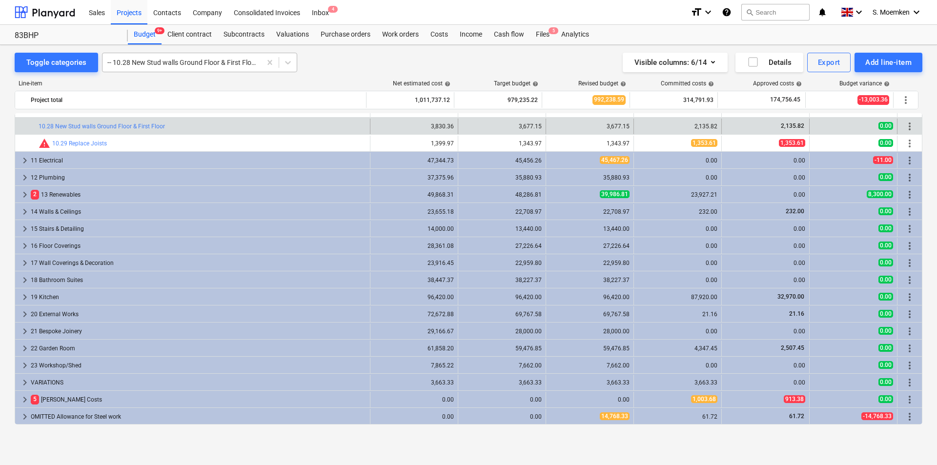
click at [183, 64] on div at bounding box center [181, 63] width 149 height 10
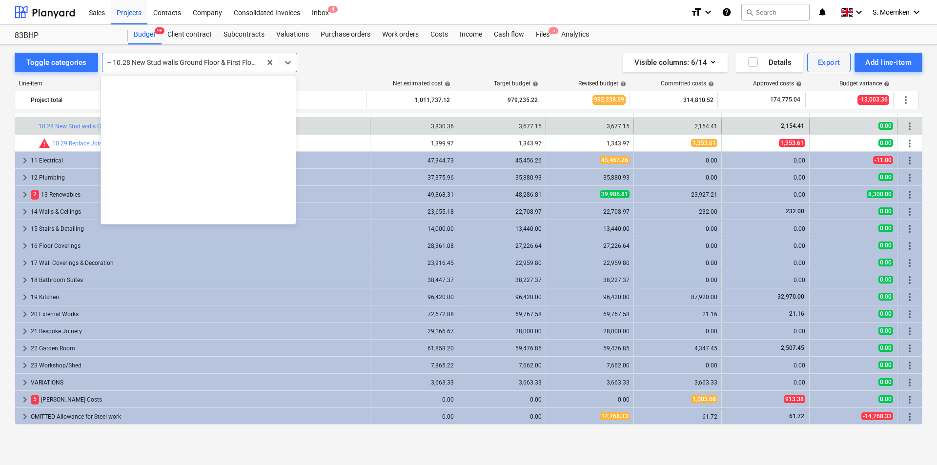
scroll to position [4954, 0]
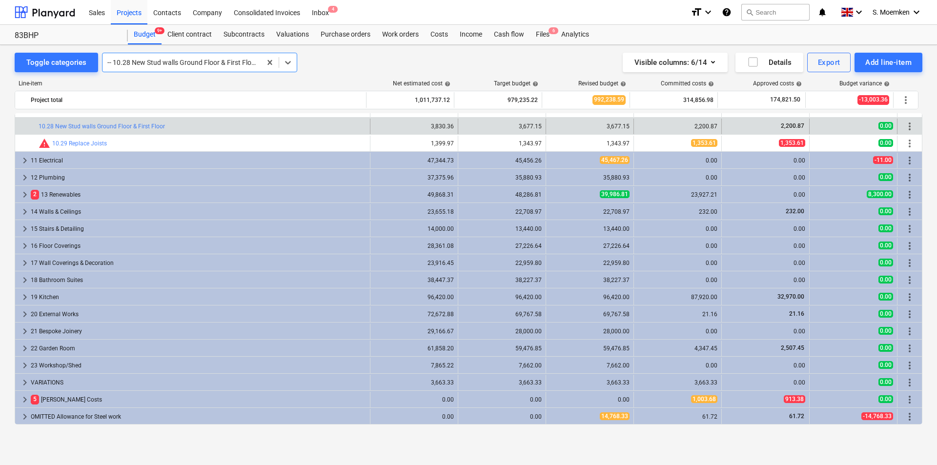
click at [179, 62] on div at bounding box center [181, 63] width 149 height 10
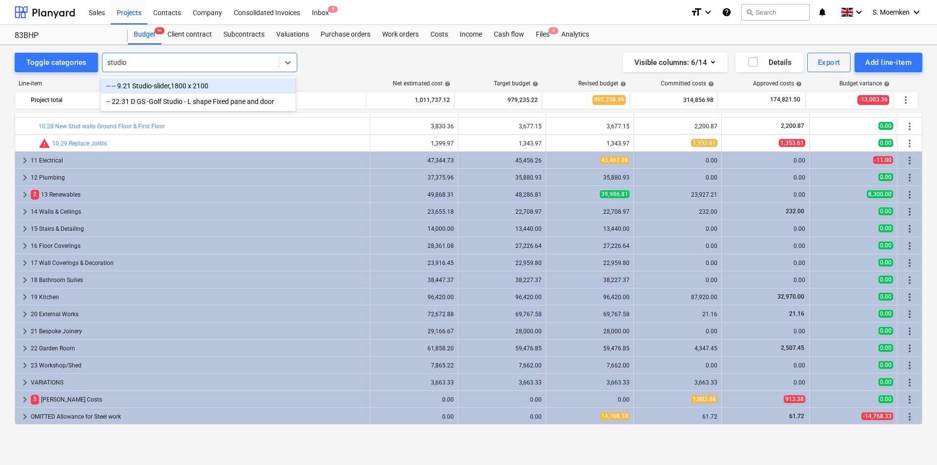
type input "studio"
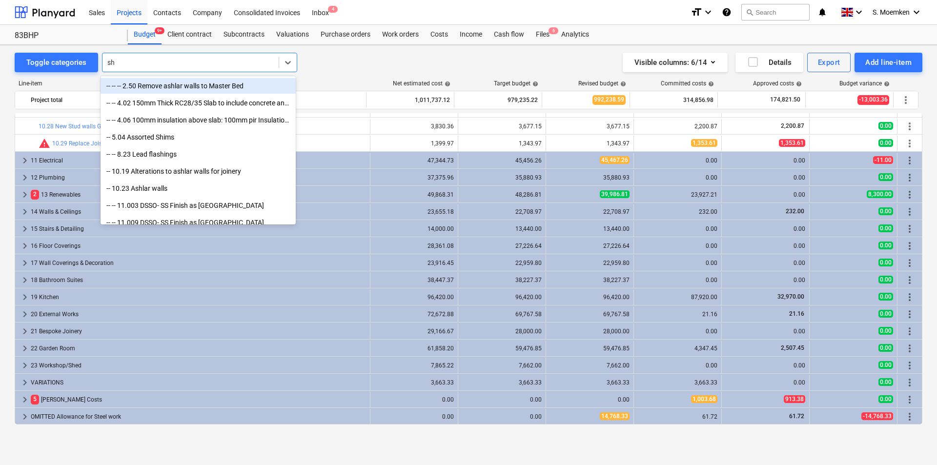
type input "s"
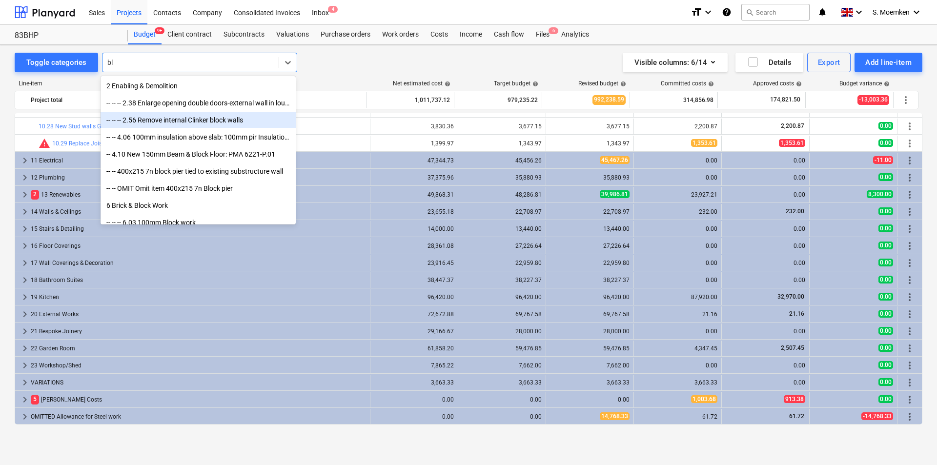
type input "b"
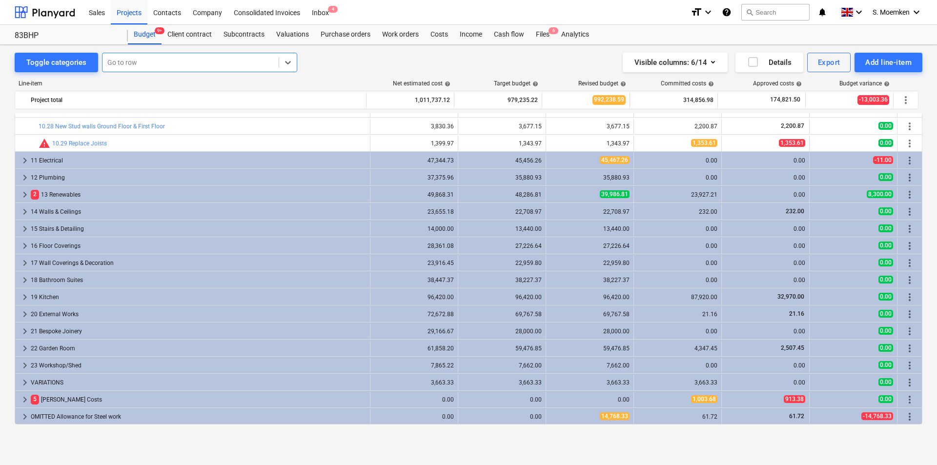
click at [152, 60] on div at bounding box center [190, 63] width 166 height 10
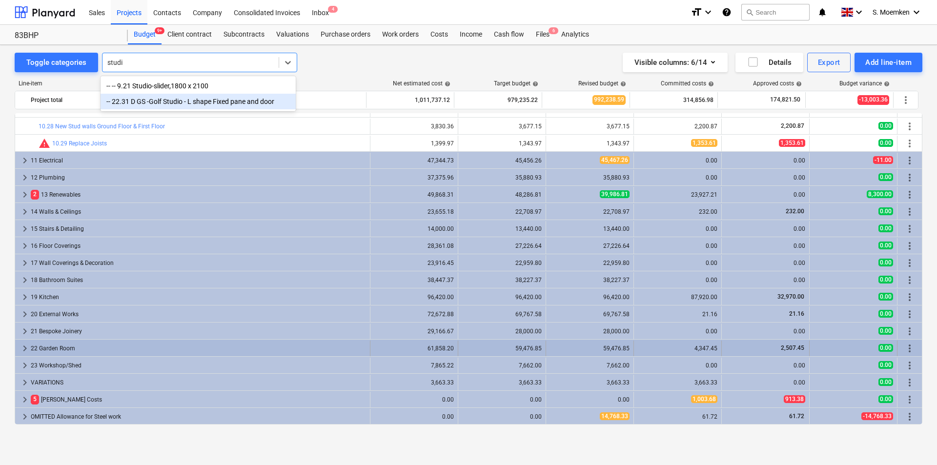
type input "studi"
click at [24, 346] on span "keyboard_arrow_right" at bounding box center [25, 349] width 12 height 12
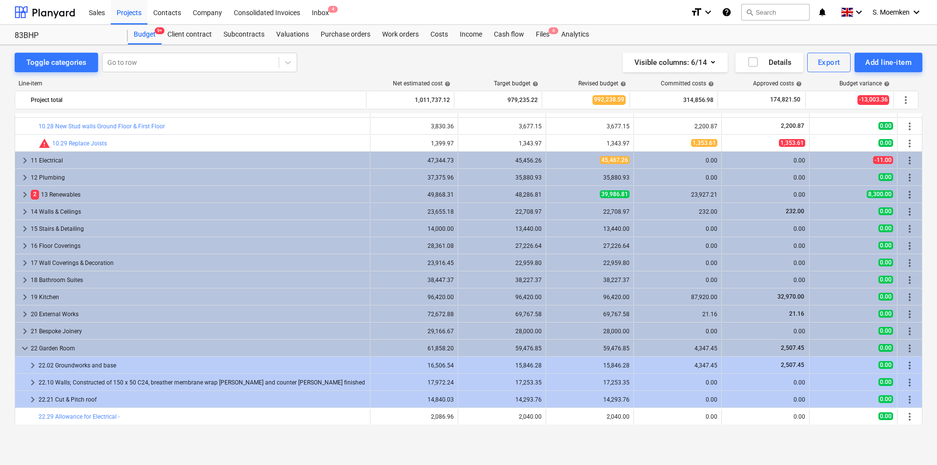
scroll to position [662, 0]
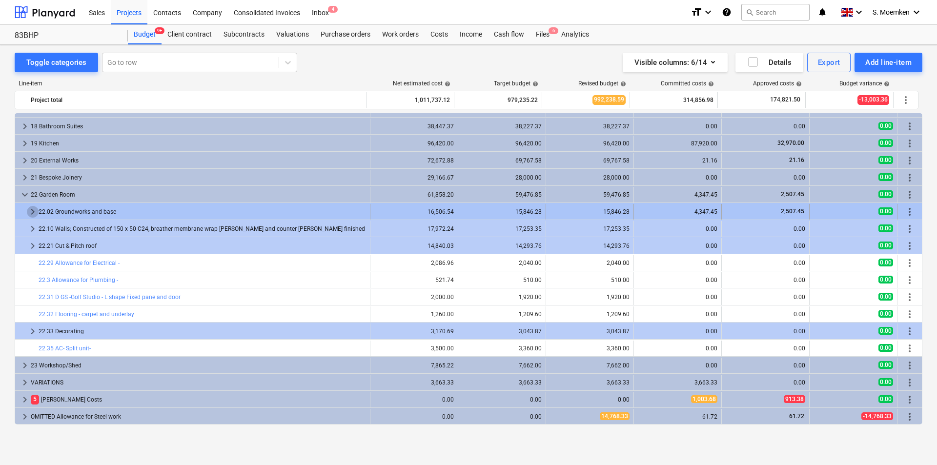
click at [32, 209] on span "keyboard_arrow_right" at bounding box center [33, 212] width 12 height 12
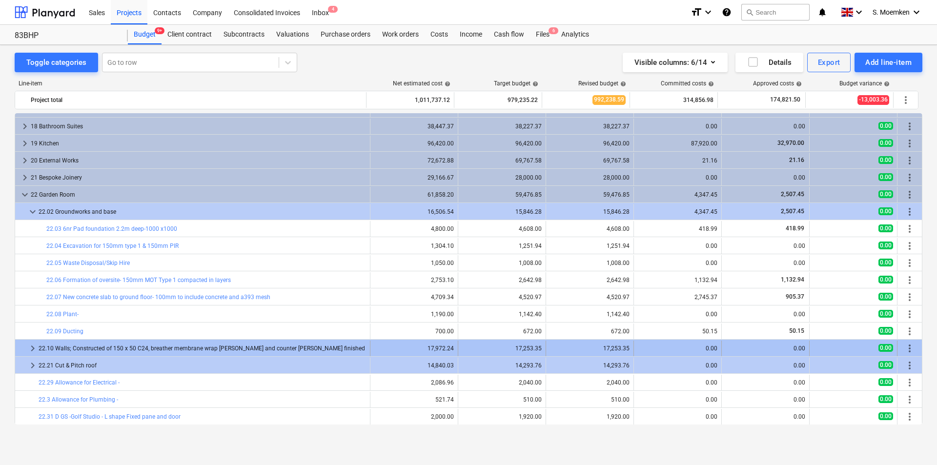
click at [32, 348] on span "keyboard_arrow_right" at bounding box center [33, 349] width 12 height 12
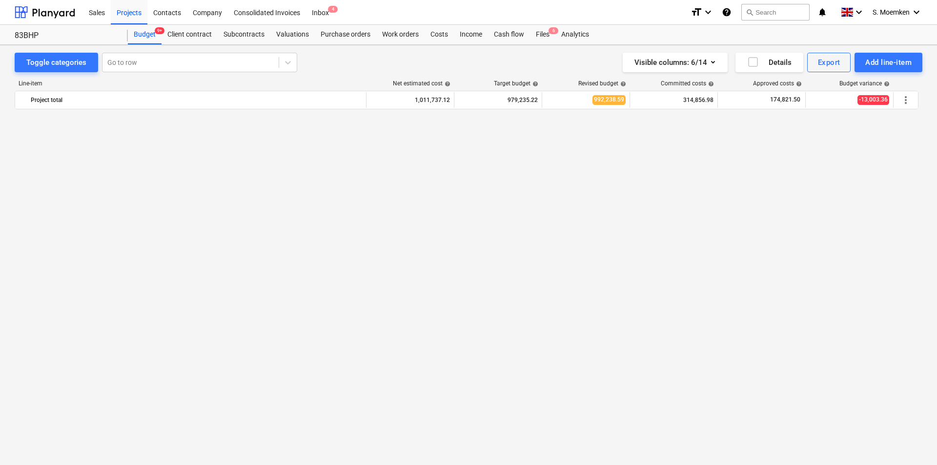
scroll to position [125, 0]
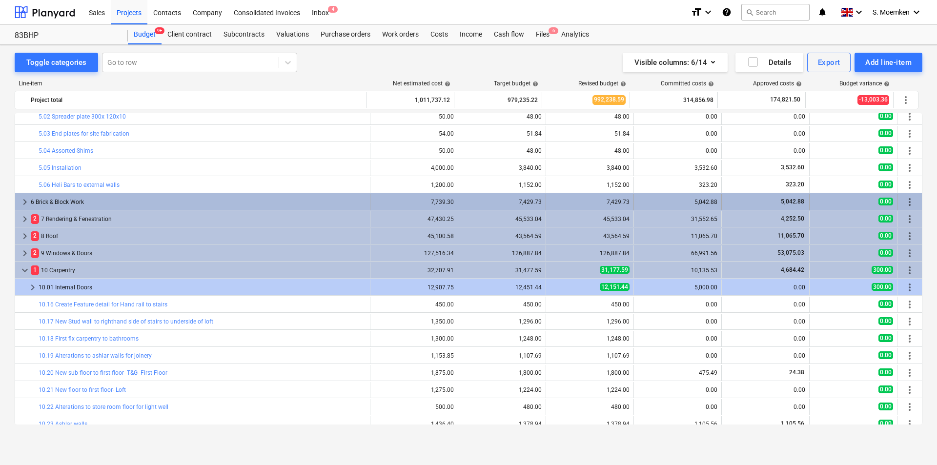
click at [24, 203] on span "keyboard_arrow_right" at bounding box center [25, 202] width 12 height 12
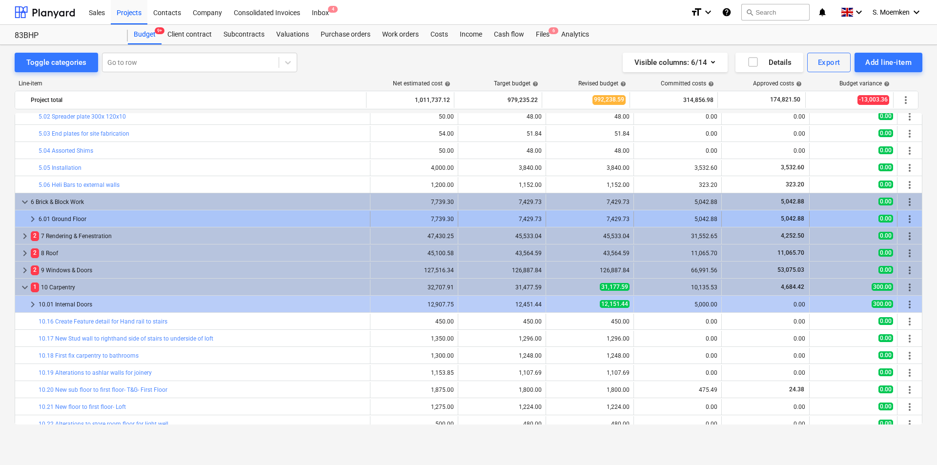
click at [32, 216] on span "keyboard_arrow_right" at bounding box center [33, 219] width 12 height 12
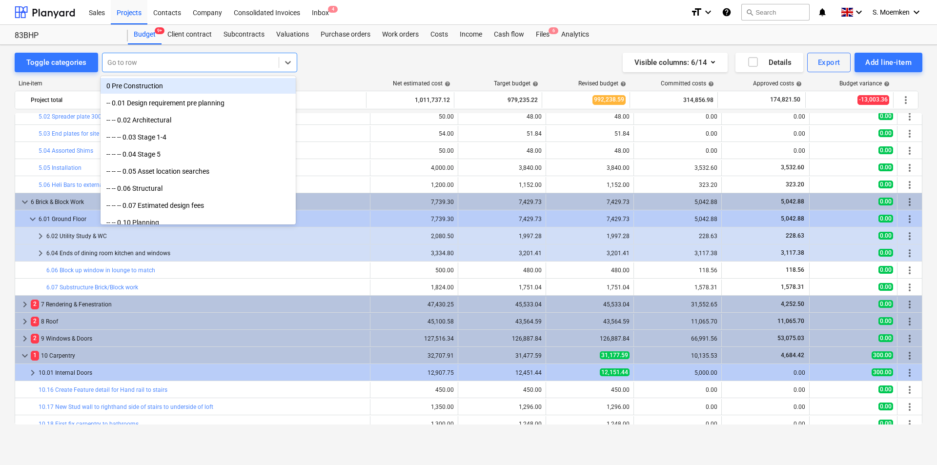
click at [151, 59] on div at bounding box center [190, 63] width 166 height 10
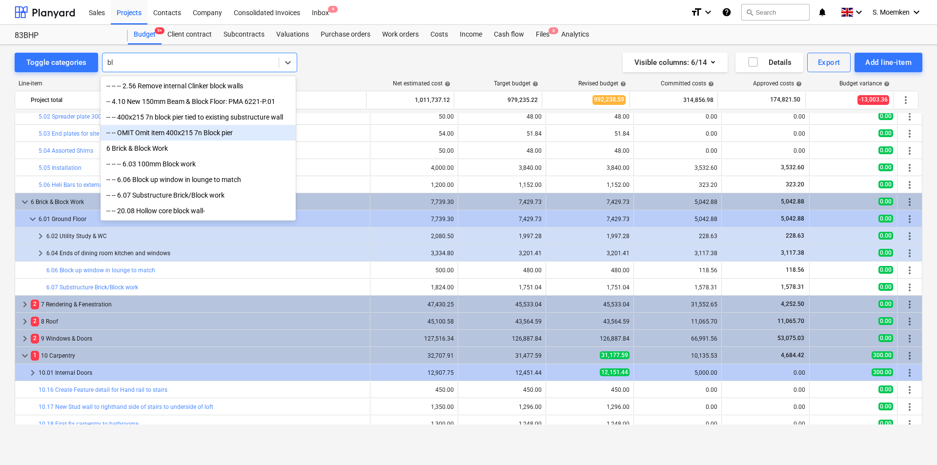
type input "b"
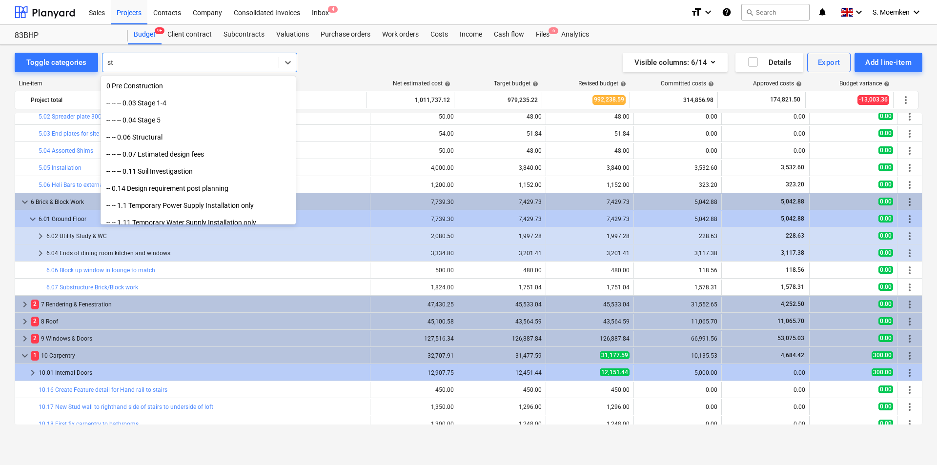
type input "s"
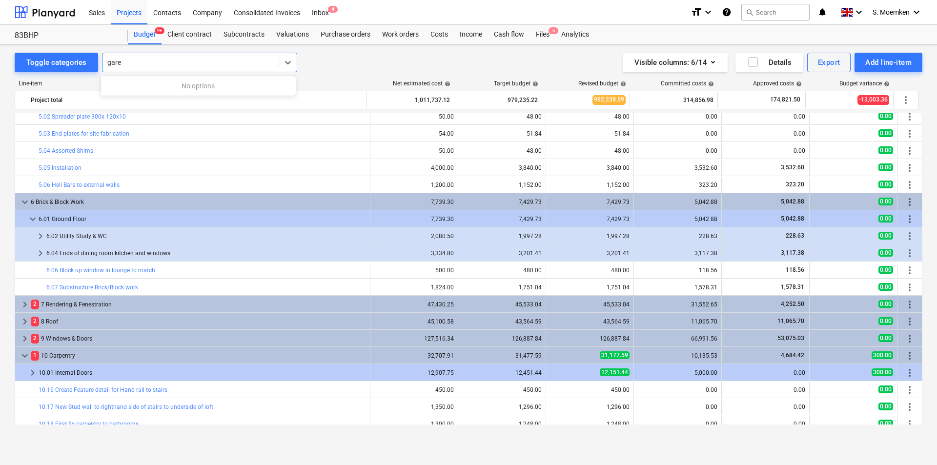
type input "gar"
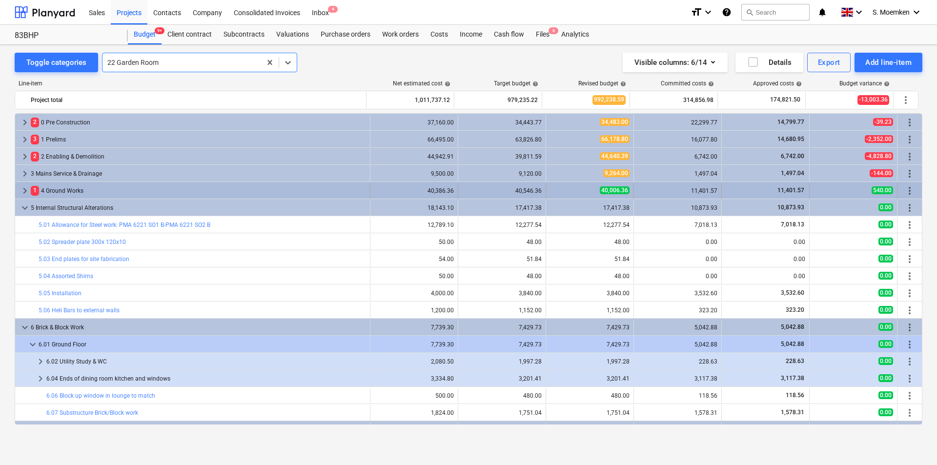
click at [23, 189] on span "keyboard_arrow_right" at bounding box center [25, 191] width 12 height 12
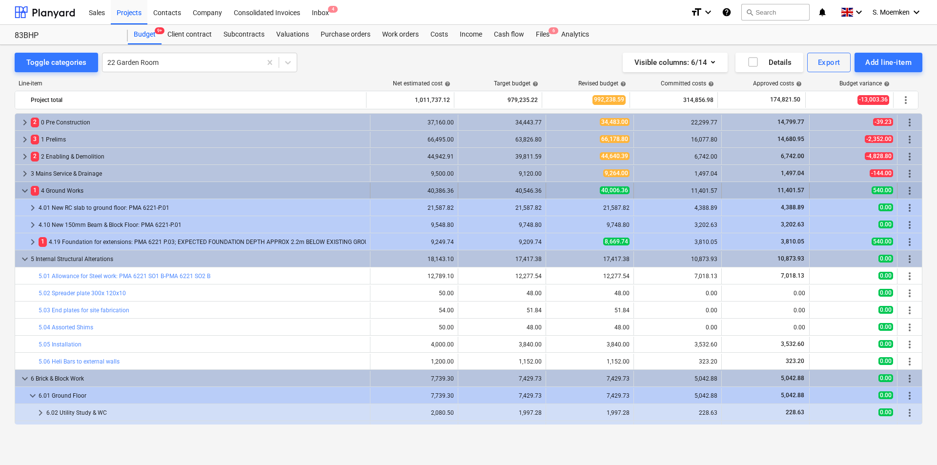
click at [24, 188] on span "keyboard_arrow_down" at bounding box center [25, 191] width 12 height 12
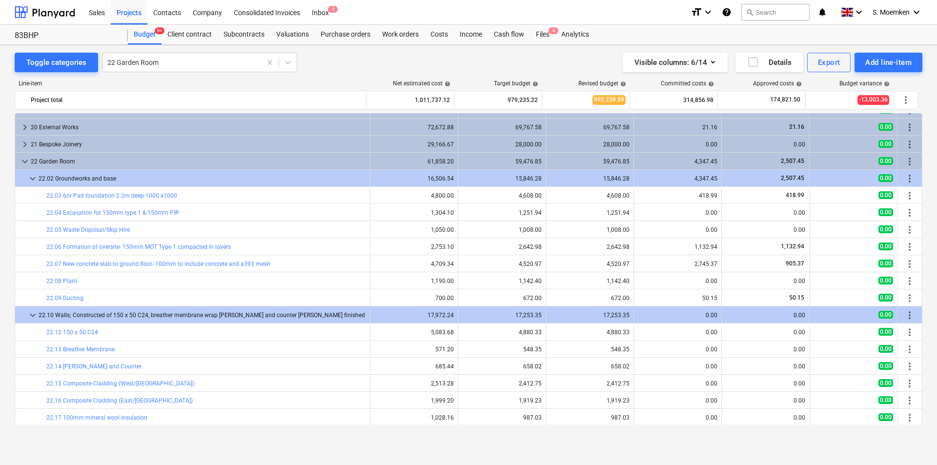
scroll to position [927, 0]
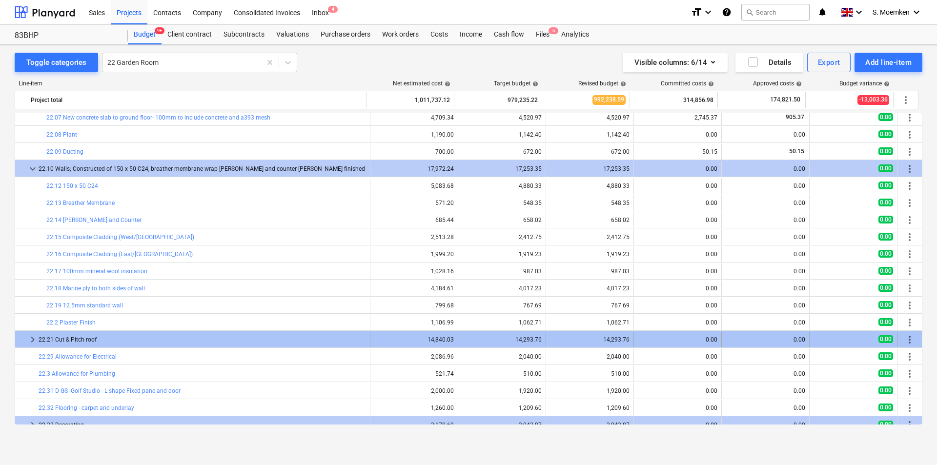
click at [31, 338] on span "keyboard_arrow_right" at bounding box center [33, 340] width 12 height 12
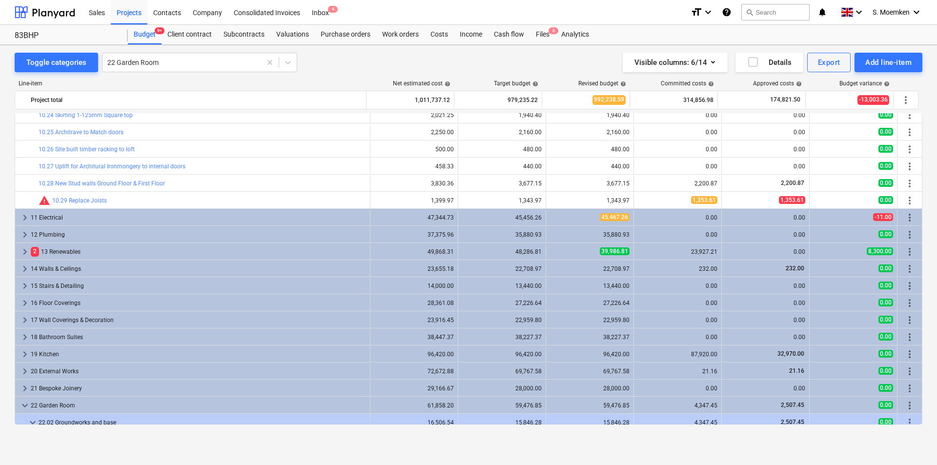
scroll to position [342, 0]
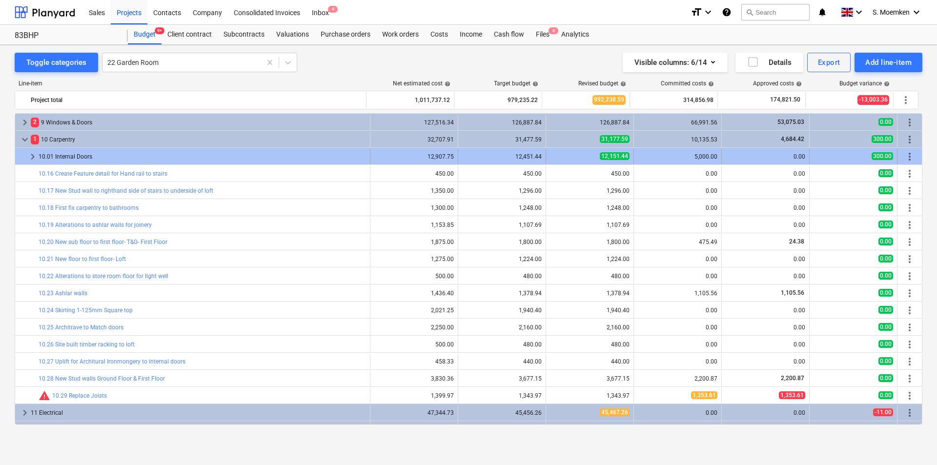
click at [30, 155] on span "keyboard_arrow_right" at bounding box center [33, 157] width 12 height 12
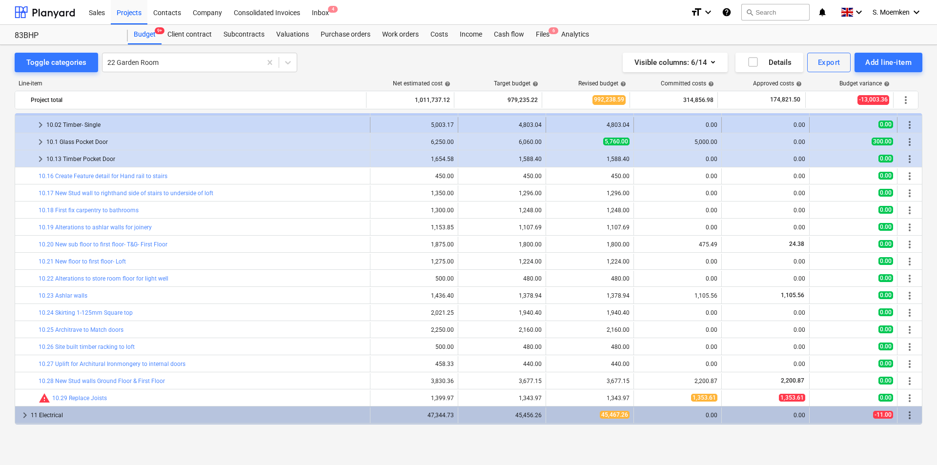
scroll to position [195, 0]
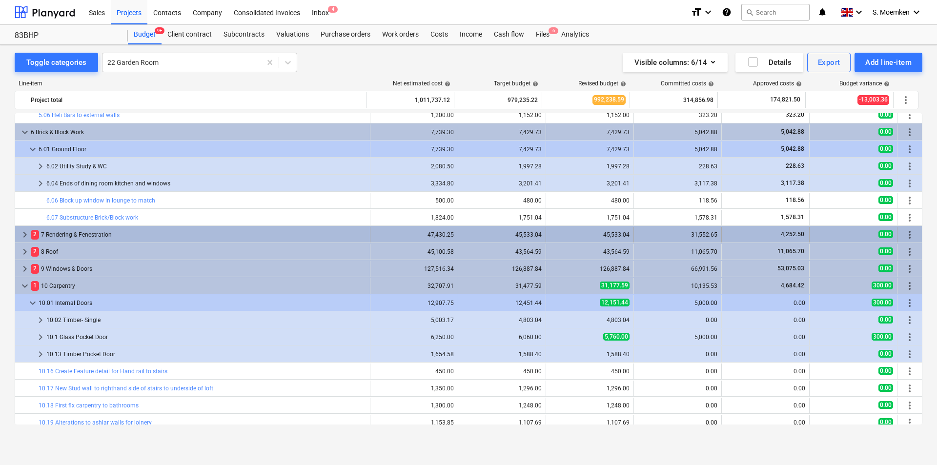
click at [24, 230] on span "keyboard_arrow_right" at bounding box center [25, 235] width 12 height 12
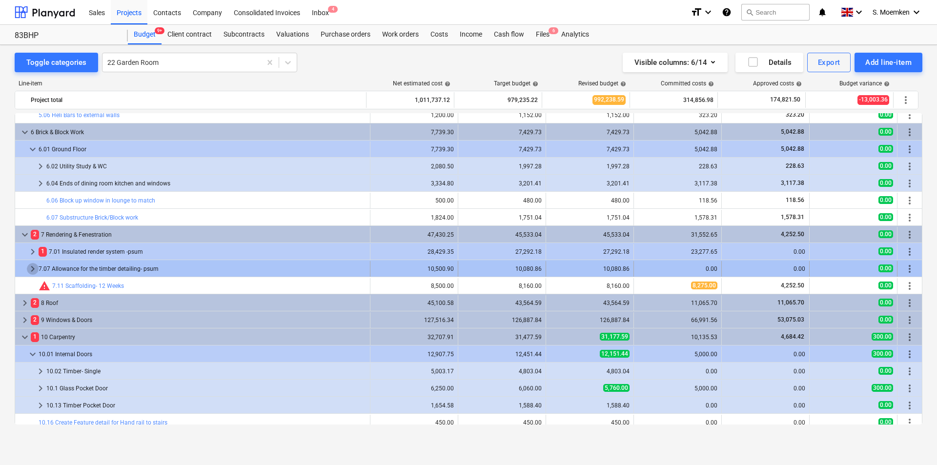
click at [32, 266] on span "keyboard_arrow_right" at bounding box center [33, 269] width 12 height 12
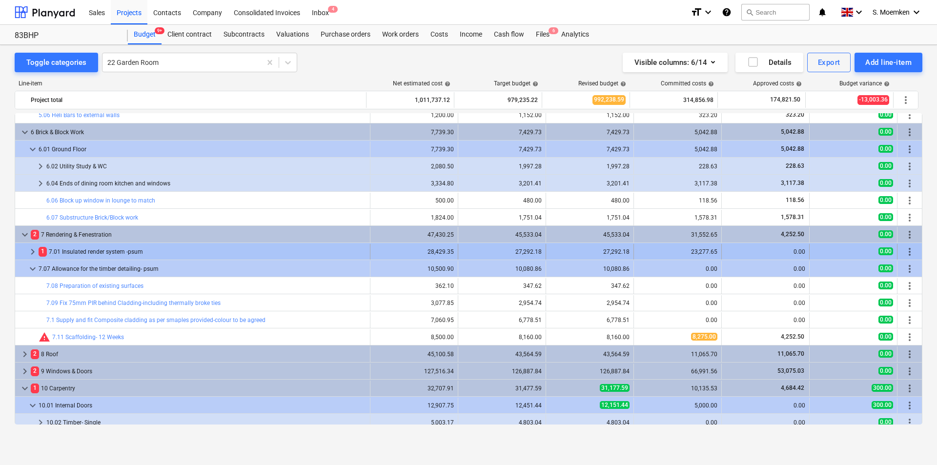
click at [31, 250] on span "keyboard_arrow_right" at bounding box center [33, 252] width 12 height 12
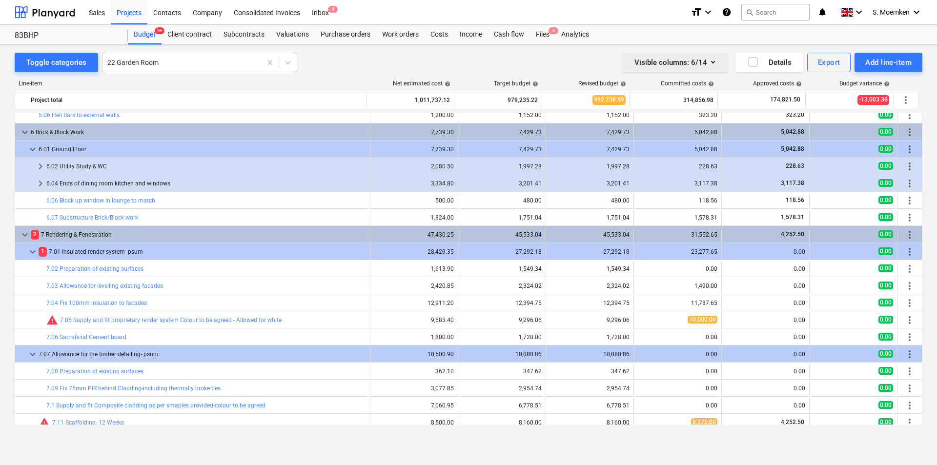
click at [712, 61] on icon "button" at bounding box center [713, 62] width 12 height 12
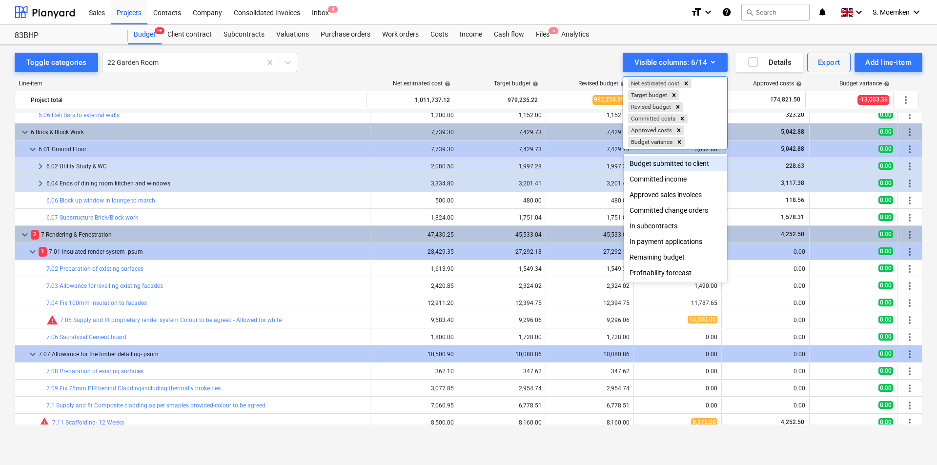
click at [667, 163] on div "Budget submitted to client" at bounding box center [675, 164] width 103 height 16
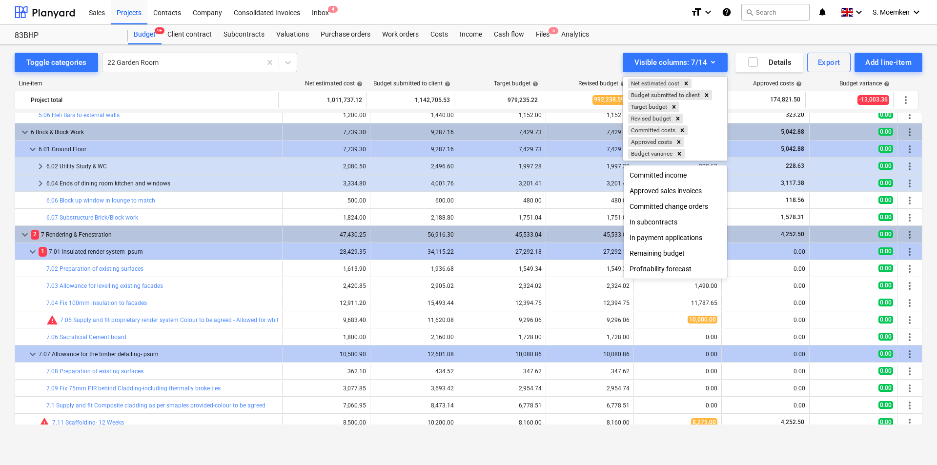
drag, startPoint x: 377, startPoint y: 79, endPoint x: 433, endPoint y: 82, distance: 56.7
click at [433, 82] on div at bounding box center [468, 232] width 937 height 465
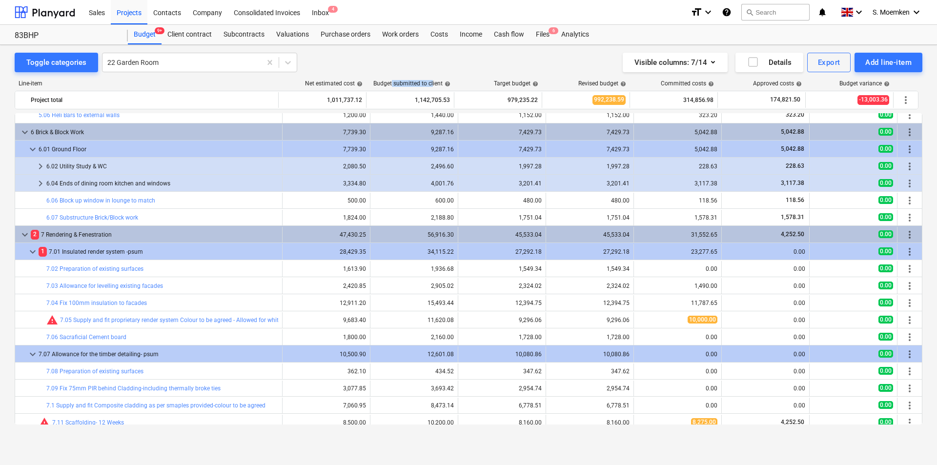
drag, startPoint x: 433, startPoint y: 82, endPoint x: 389, endPoint y: 81, distance: 44.0
click at [389, 81] on div "Budget submitted to client help" at bounding box center [411, 83] width 77 height 7
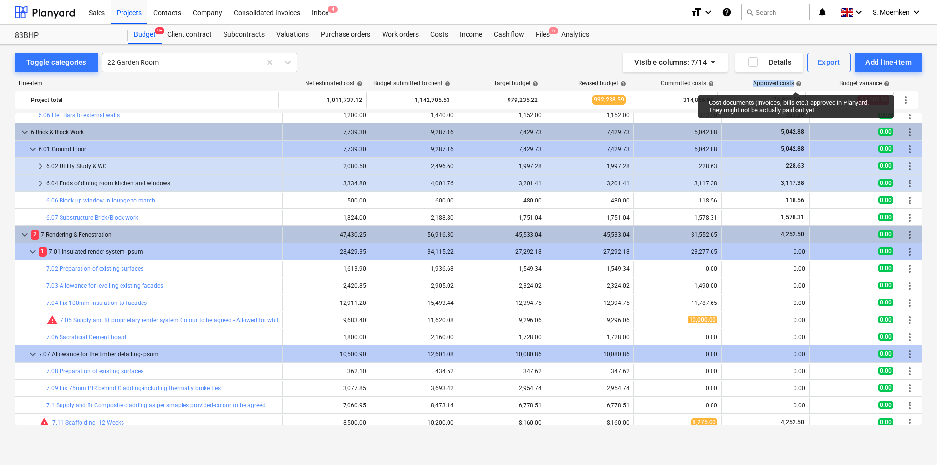
drag, startPoint x: 753, startPoint y: 81, endPoint x: 796, endPoint y: 83, distance: 43.0
click at [796, 83] on div "Approved costs help" at bounding box center [777, 83] width 49 height 7
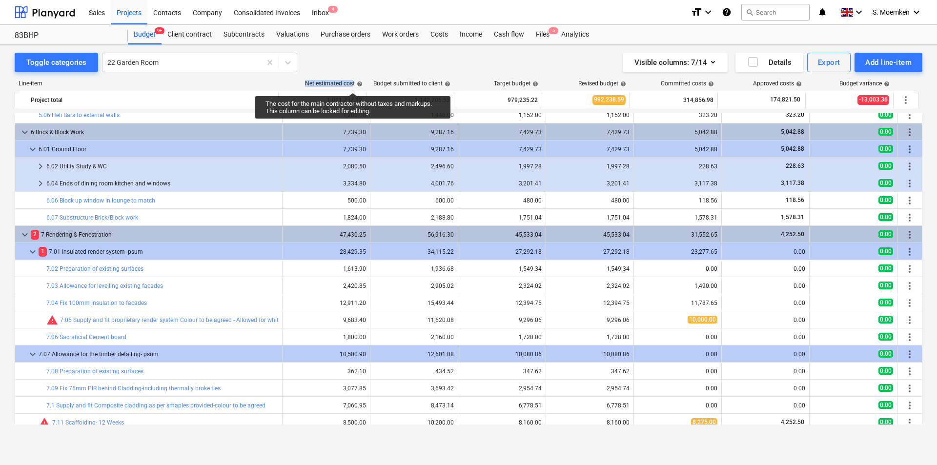
drag, startPoint x: 305, startPoint y: 83, endPoint x: 353, endPoint y: 84, distance: 48.3
click at [353, 84] on div "Net estimated cost help" at bounding box center [323, 83] width 88 height 7
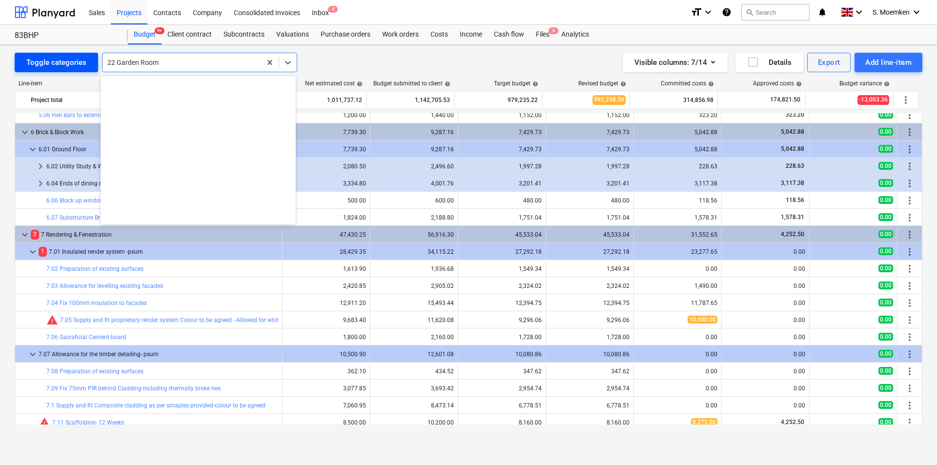
scroll to position [11172, 0]
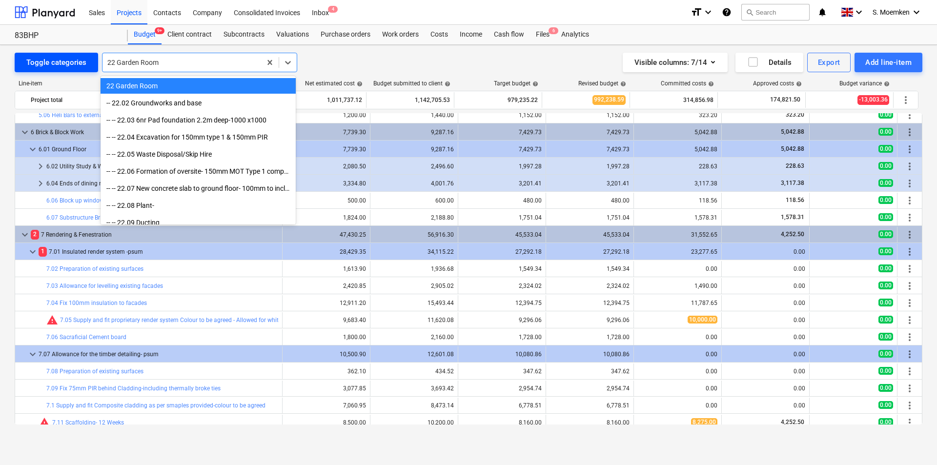
drag, startPoint x: 158, startPoint y: 59, endPoint x: 41, endPoint y: 59, distance: 117.1
click at [41, 59] on div "Toggle categories option 22 Garden Room selected, 655 of 750. 750 results avail…" at bounding box center [156, 63] width 283 height 20
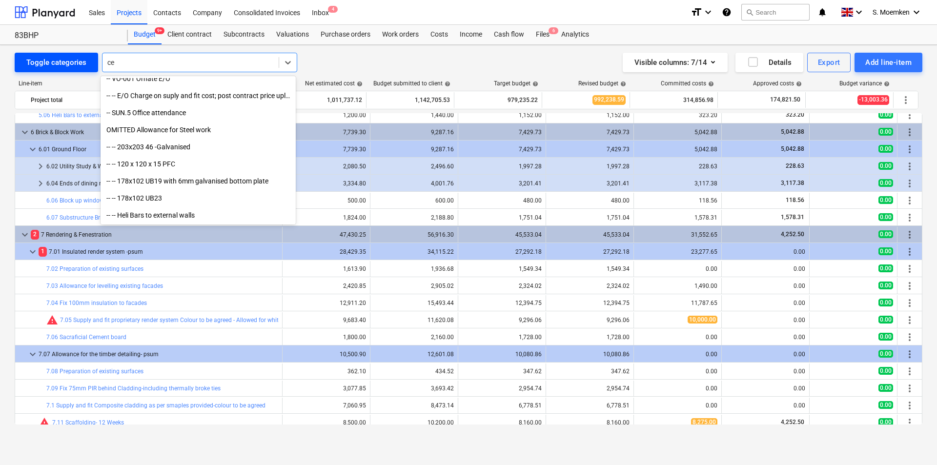
scroll to position [2450, 0]
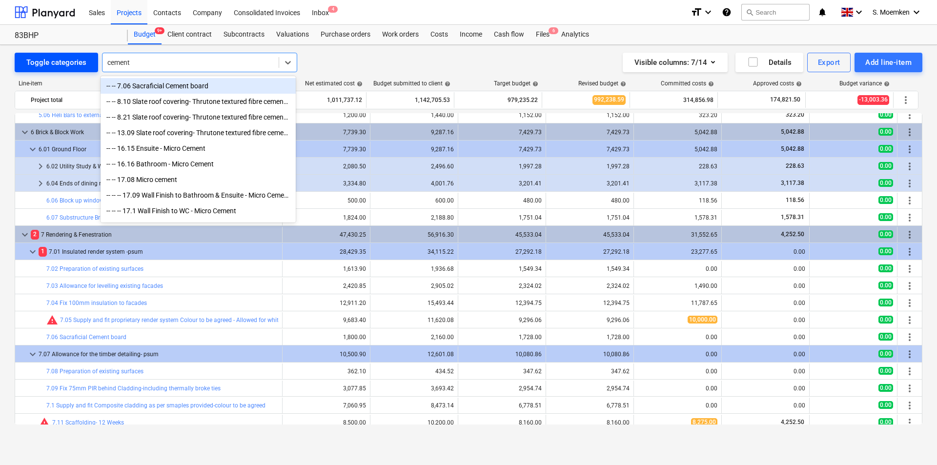
type input "cement b"
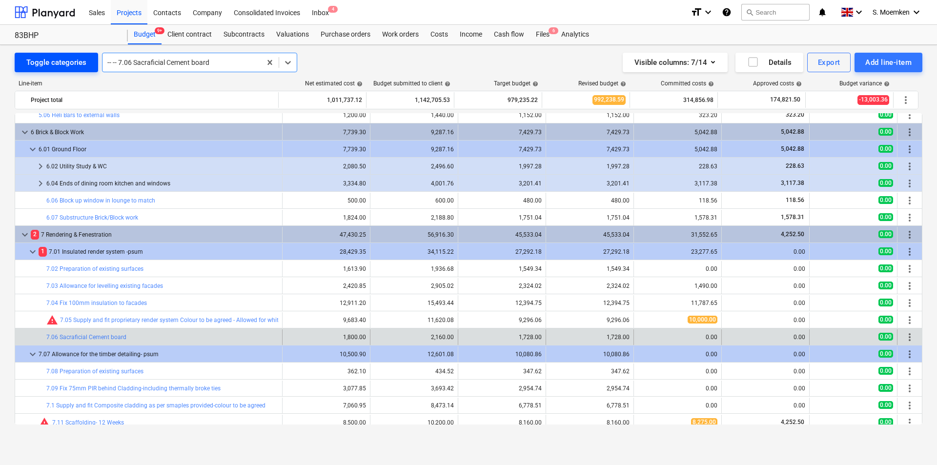
scroll to position [410, 0]
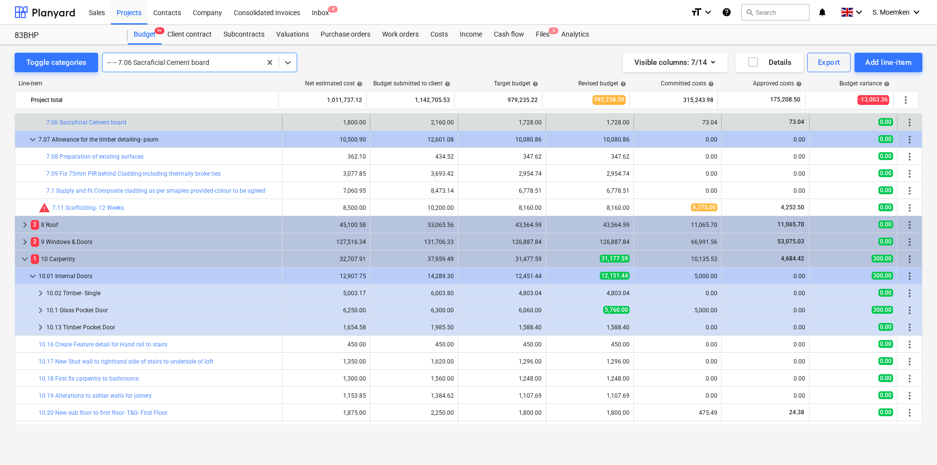
click at [216, 63] on div at bounding box center [181, 63] width 149 height 10
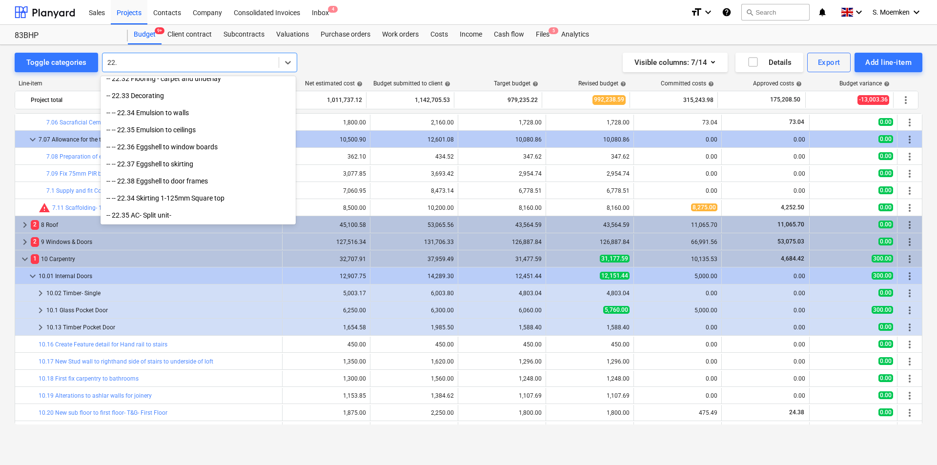
scroll to position [503, 0]
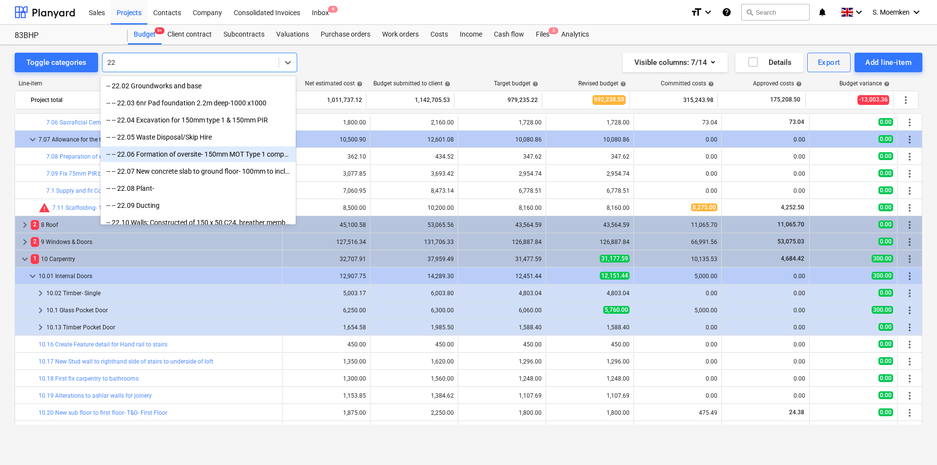
type input "2"
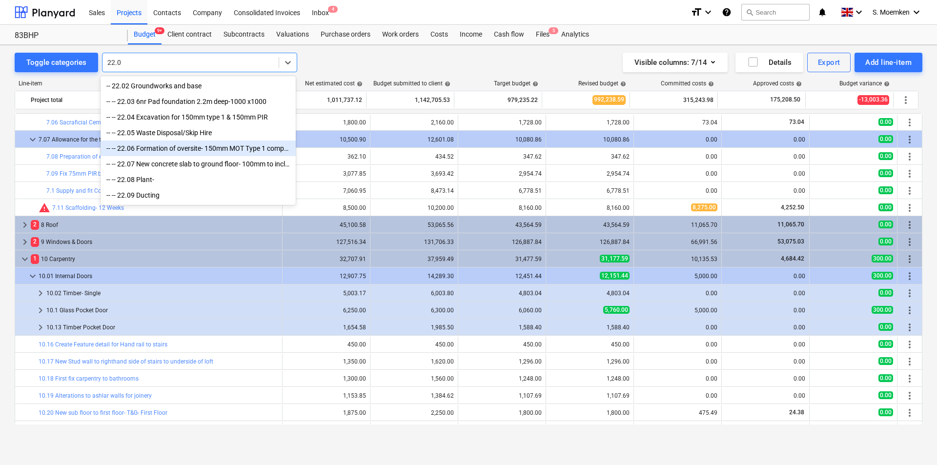
type input "22.07"
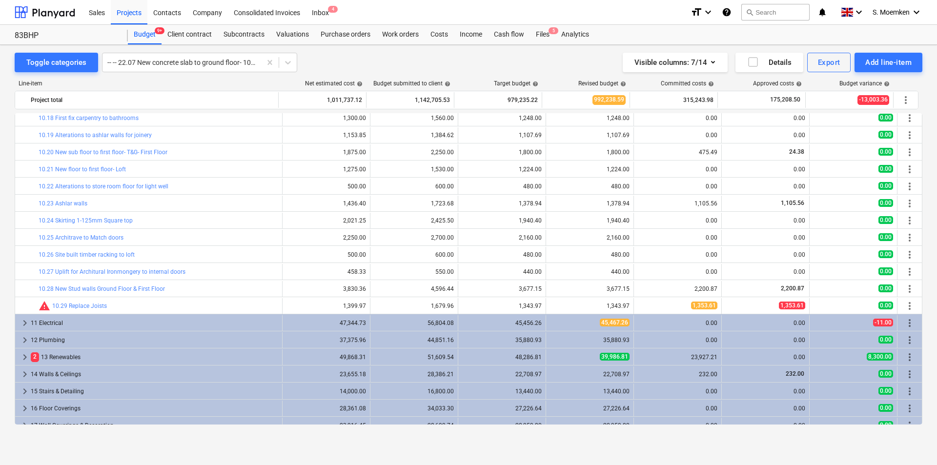
scroll to position [576, 0]
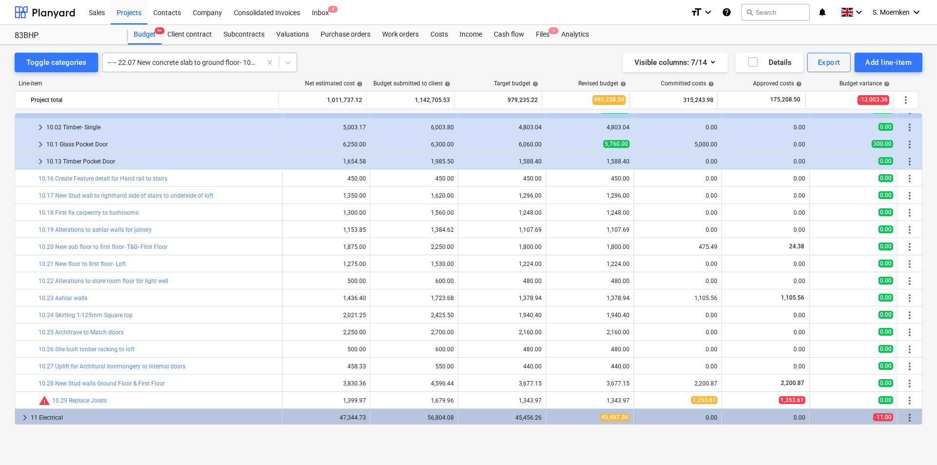
click at [166, 64] on div at bounding box center [181, 63] width 149 height 10
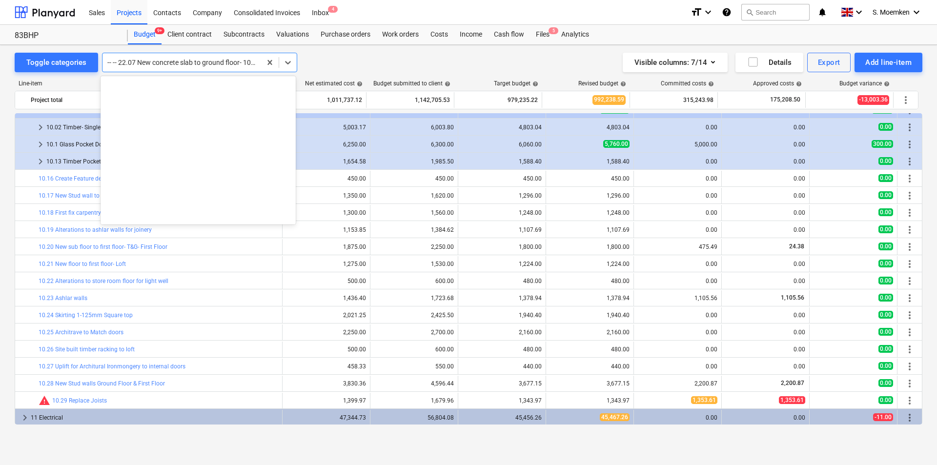
scroll to position [11274, 0]
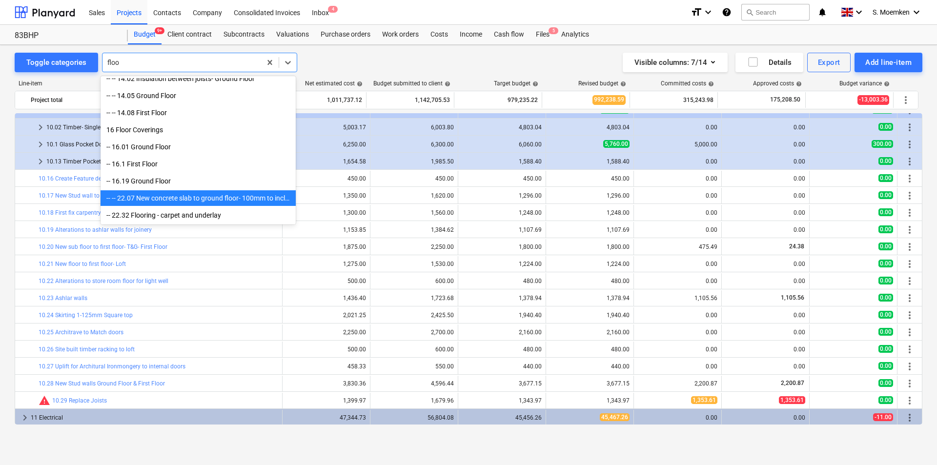
type input "floor"
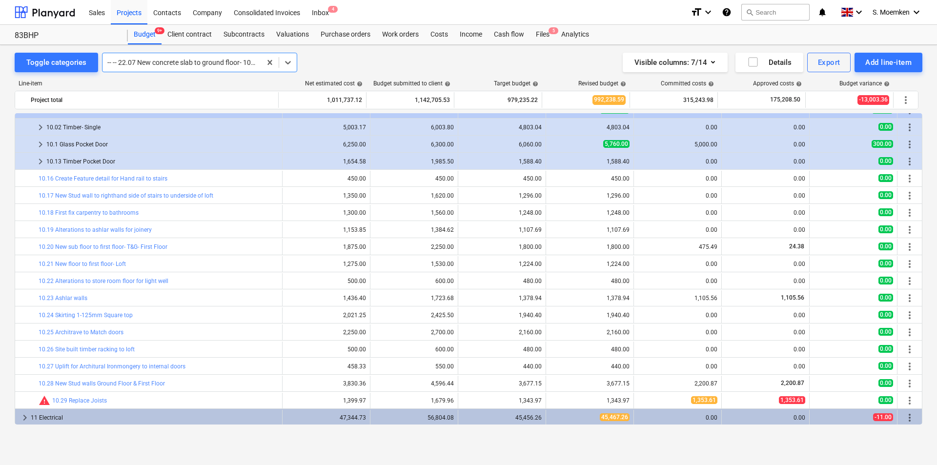
click at [169, 66] on div at bounding box center [181, 63] width 149 height 10
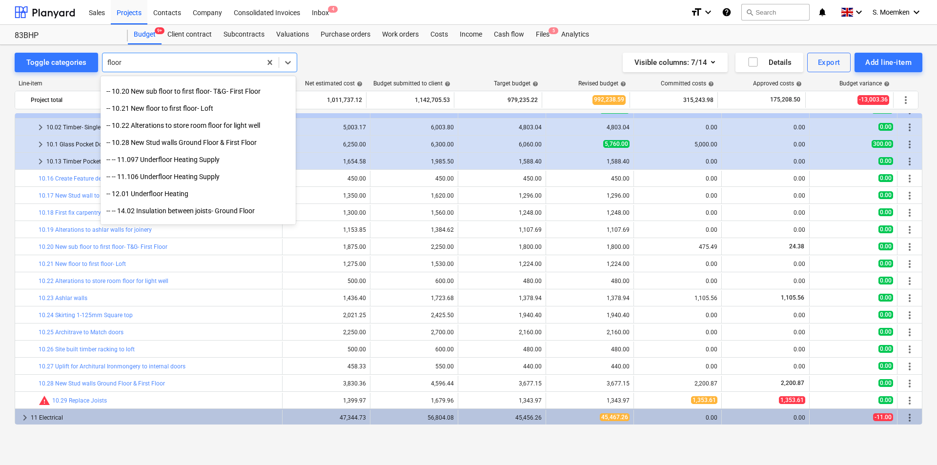
scroll to position [151, 0]
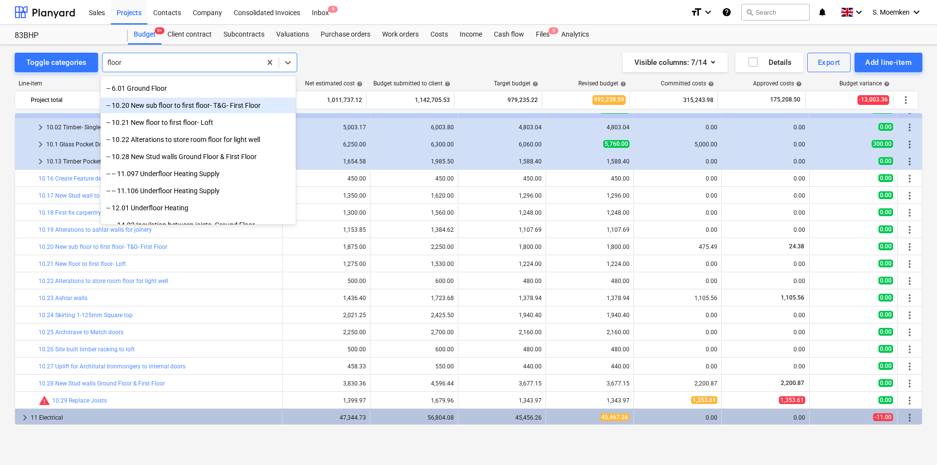
type input "floor"
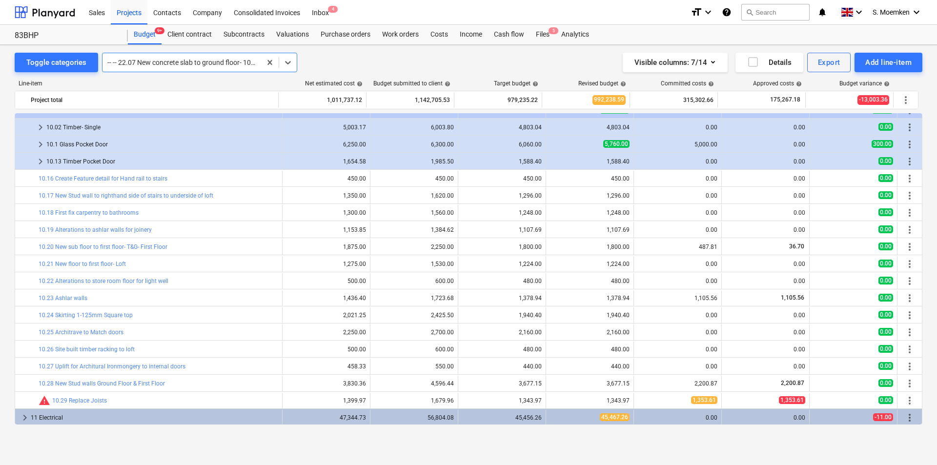
click at [157, 61] on div at bounding box center [181, 63] width 149 height 10
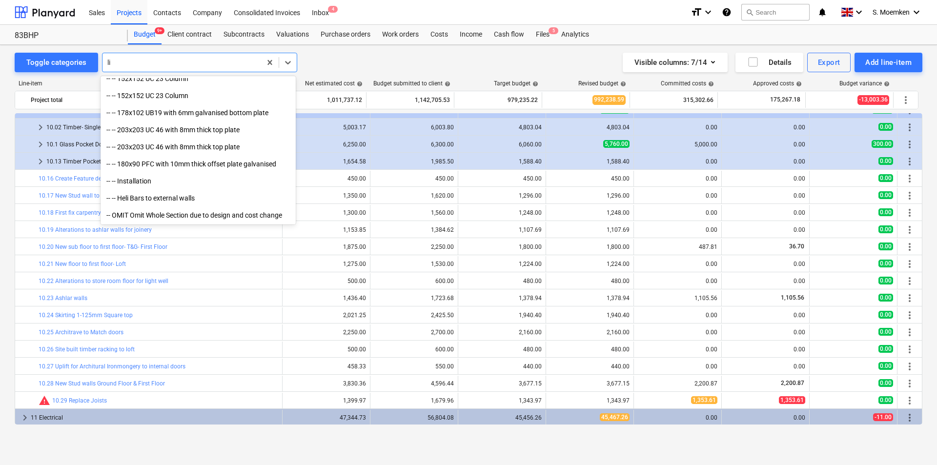
scroll to position [366, 0]
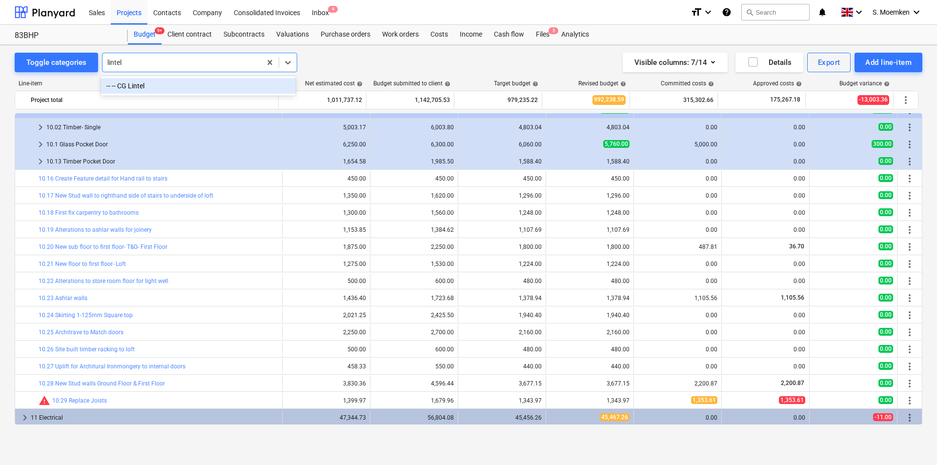
type input "linte"
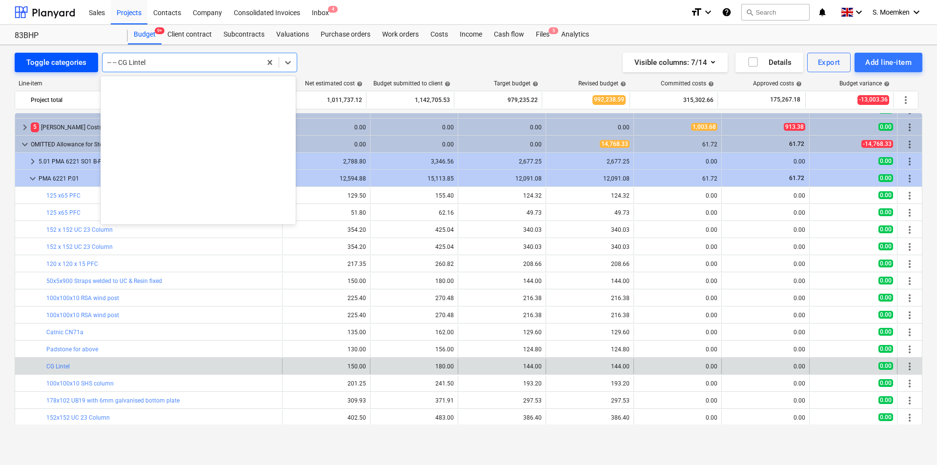
scroll to position [12470, 0]
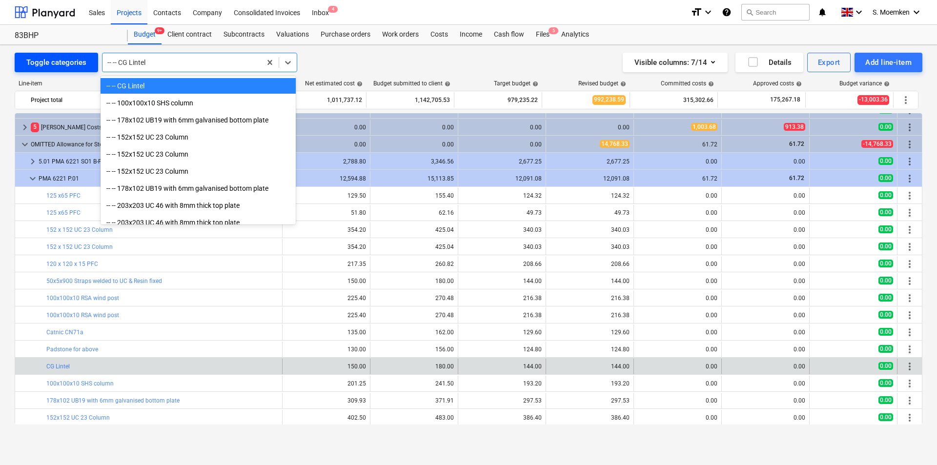
drag, startPoint x: 156, startPoint y: 61, endPoint x: 79, endPoint y: 57, distance: 77.7
click at [79, 57] on div "Toggle categories option -- -- CG Lintel selected, 731 of 750. 750 results avai…" at bounding box center [156, 63] width 283 height 20
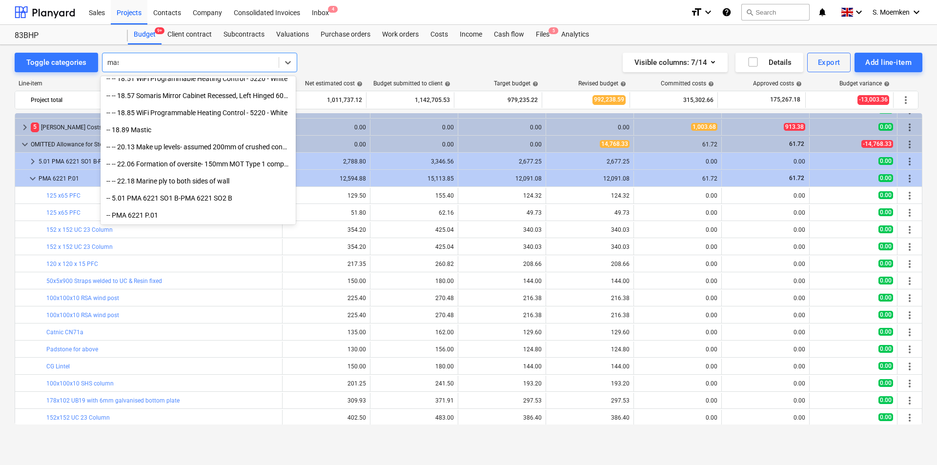
scroll to position [195, 0]
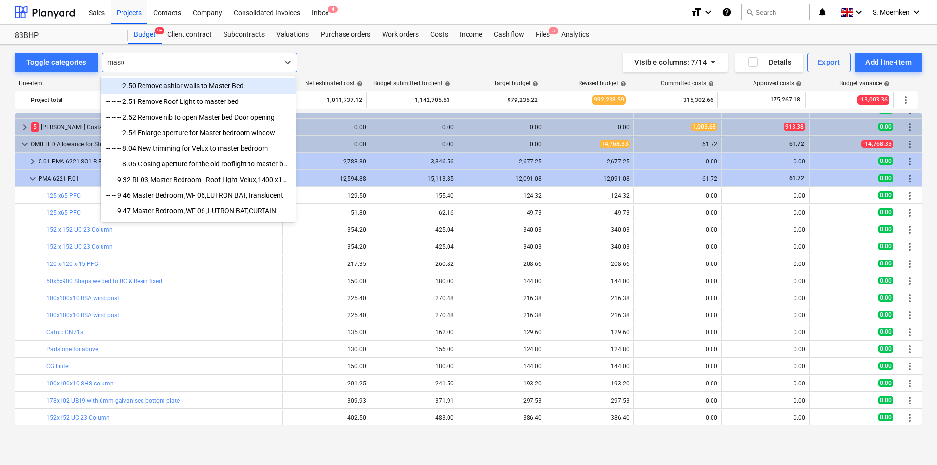
type input "master"
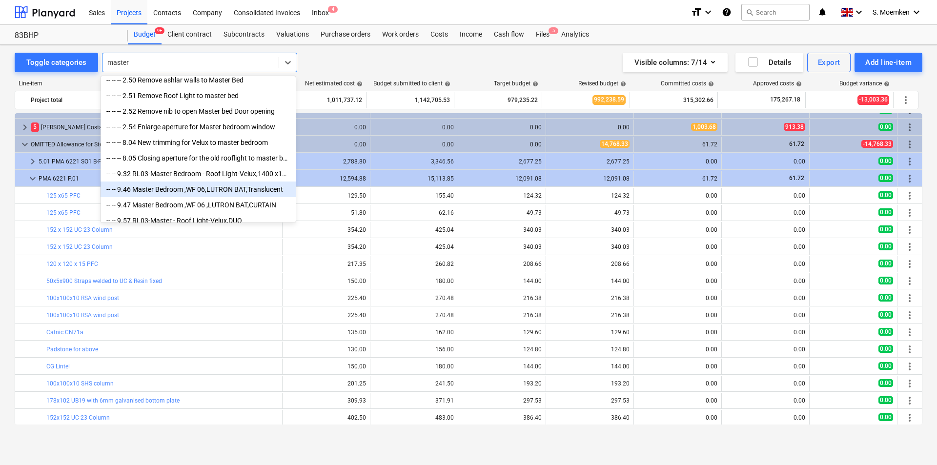
scroll to position [0, 0]
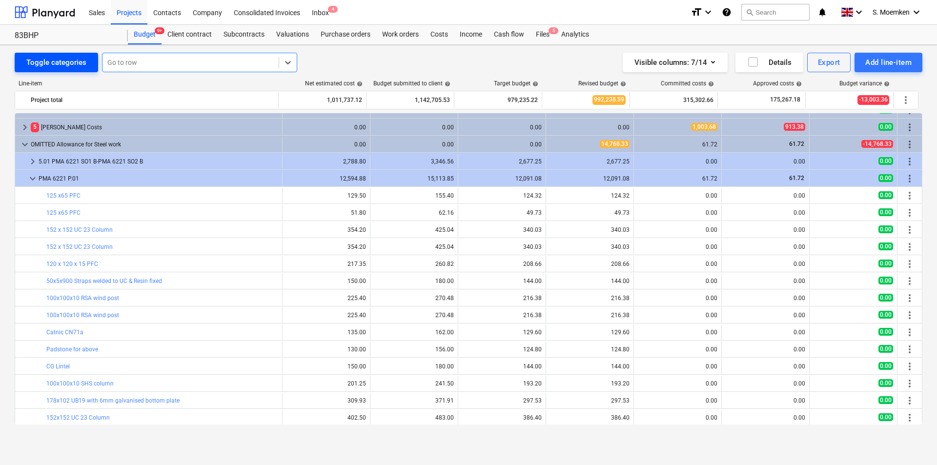
drag, startPoint x: 136, startPoint y: 63, endPoint x: 81, endPoint y: 61, distance: 55.2
click at [82, 61] on div "Toggle categories All selected options have been cleared. Select is focused ,ty…" at bounding box center [156, 63] width 283 height 20
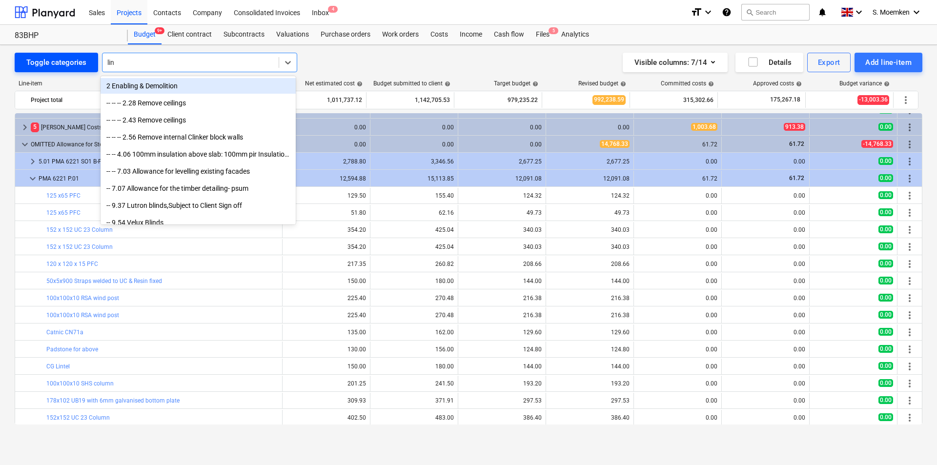
type input "lint"
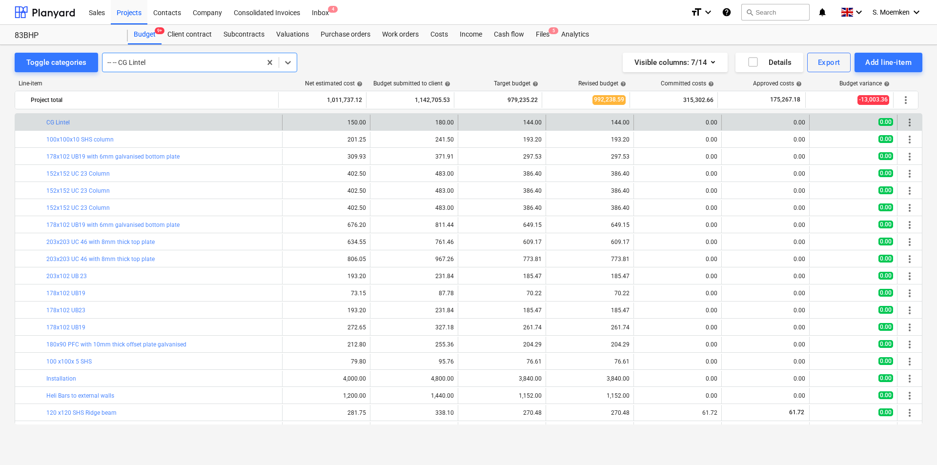
scroll to position [1652, 0]
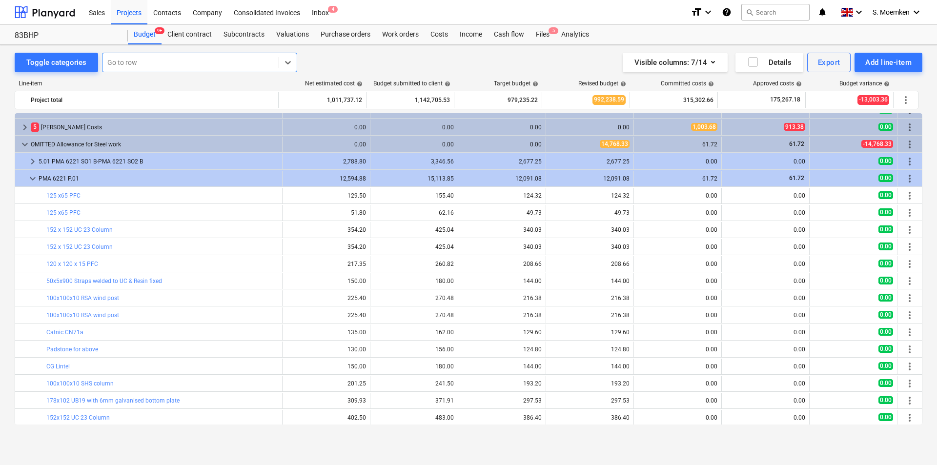
click at [128, 64] on div at bounding box center [190, 63] width 166 height 10
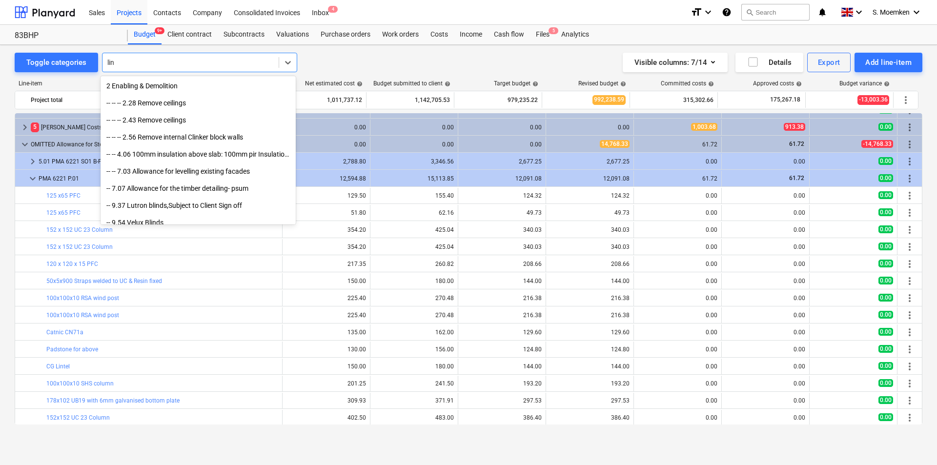
type input "lint"
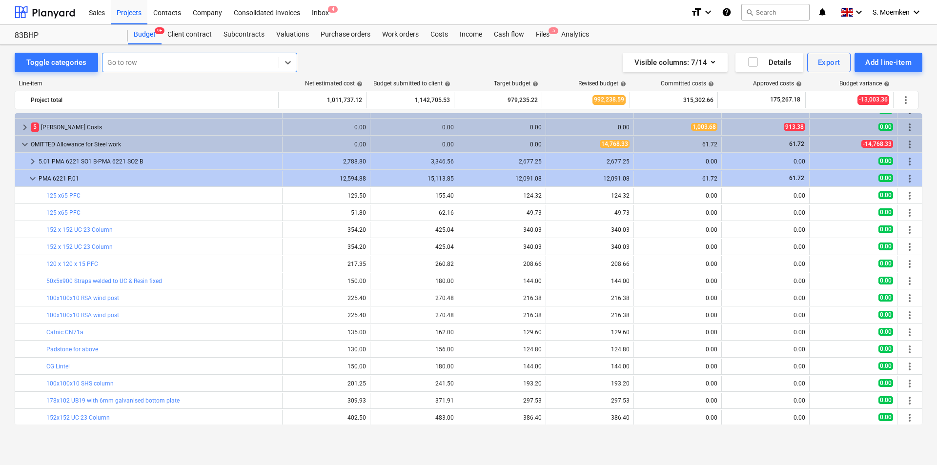
drag, startPoint x: 123, startPoint y: 60, endPoint x: 108, endPoint y: 60, distance: 14.2
click at [109, 60] on div at bounding box center [190, 63] width 166 height 10
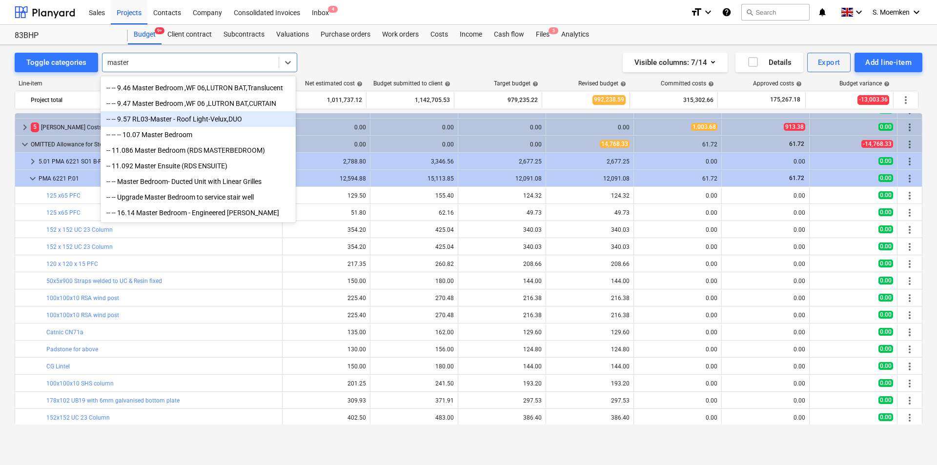
scroll to position [115, 0]
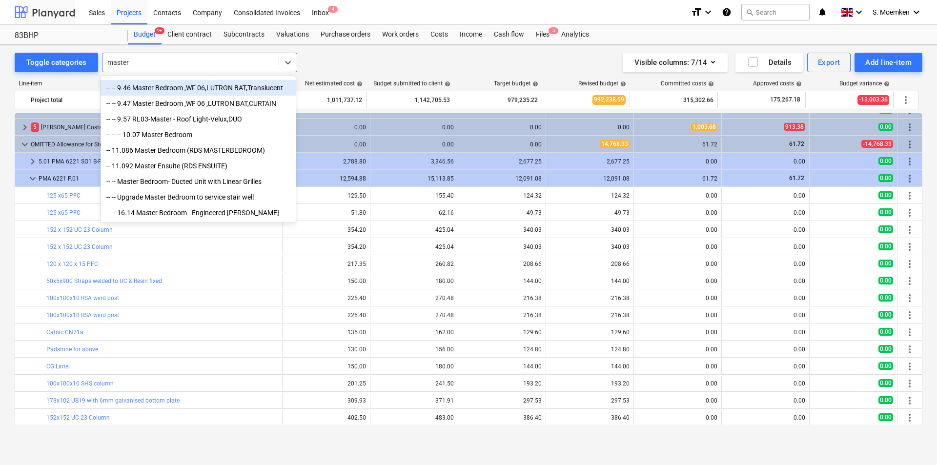
type input "master"
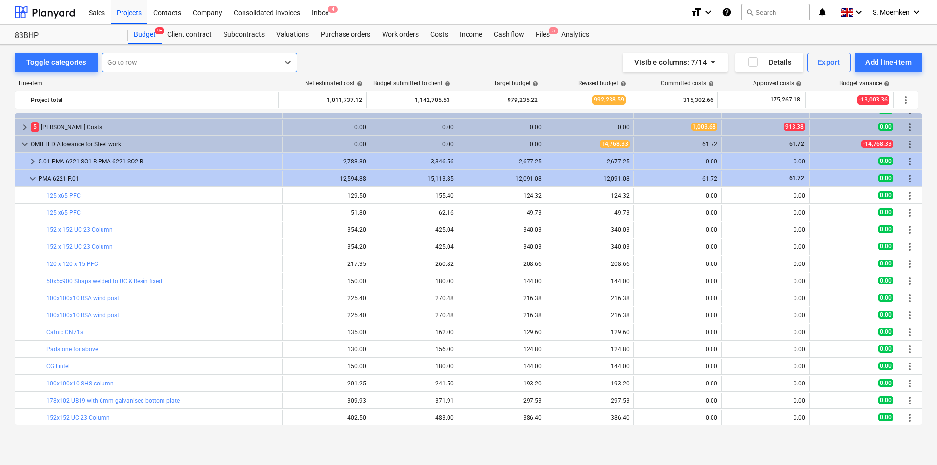
drag, startPoint x: 156, startPoint y: 60, endPoint x: 134, endPoint y: 61, distance: 22.0
click at [134, 61] on div at bounding box center [190, 63] width 166 height 10
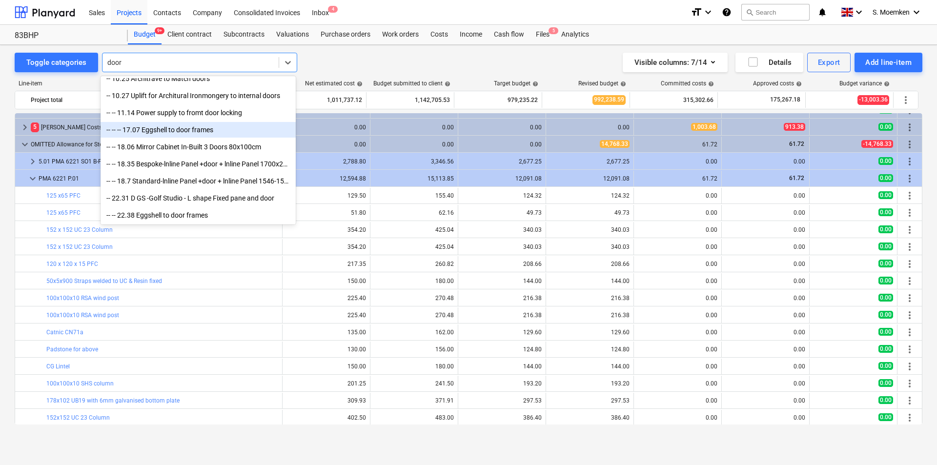
scroll to position [83, 0]
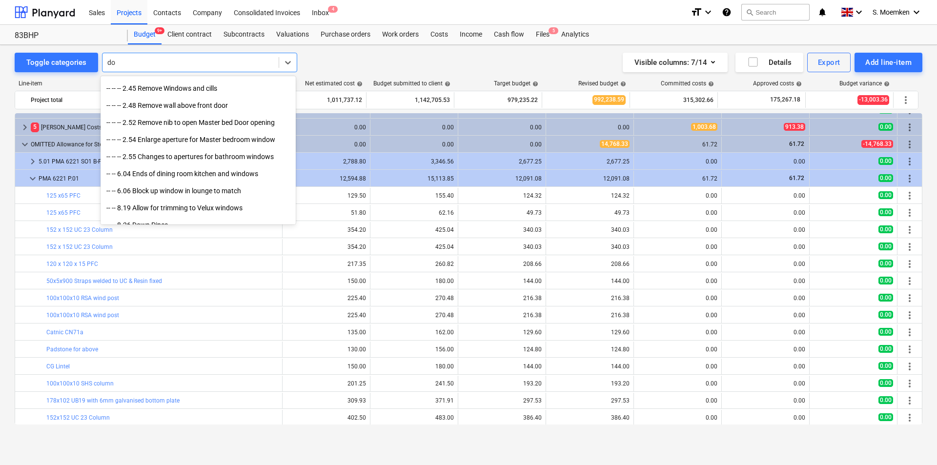
type input "d"
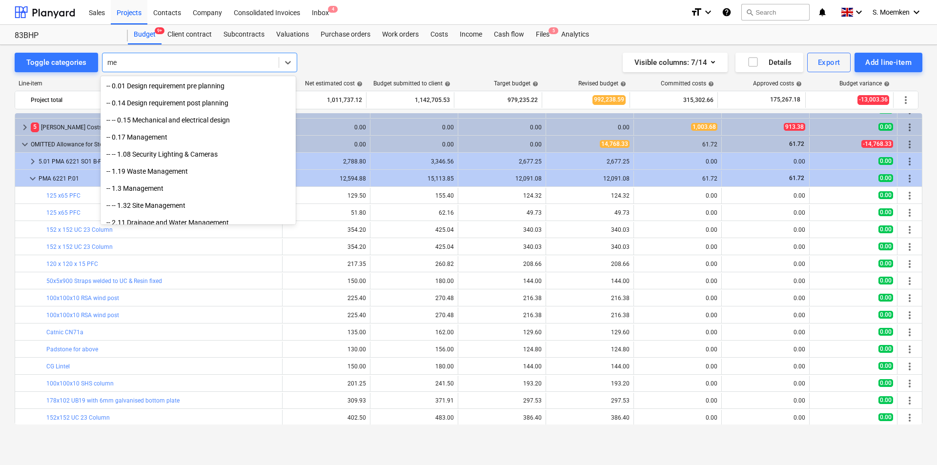
type input "m"
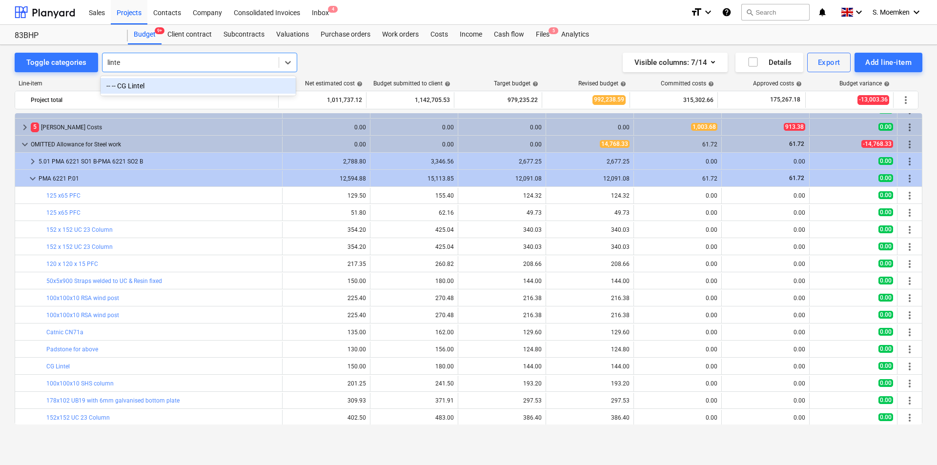
type input "lintel"
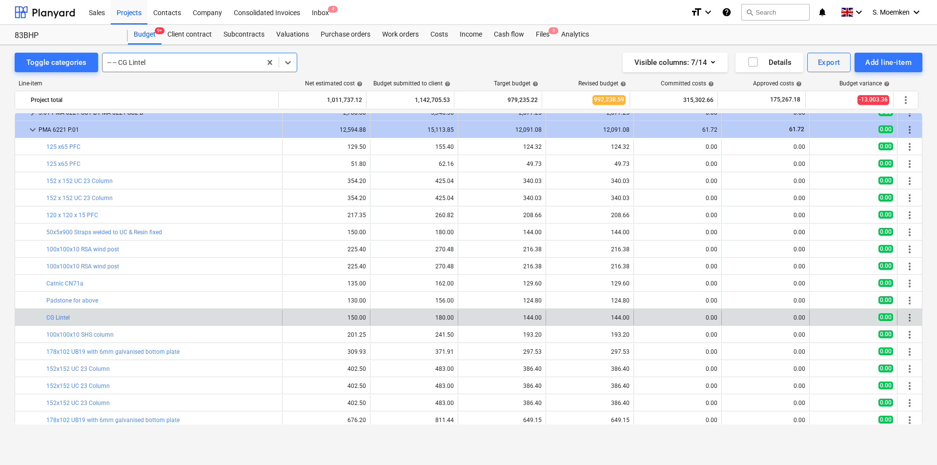
scroll to position [1555, 0]
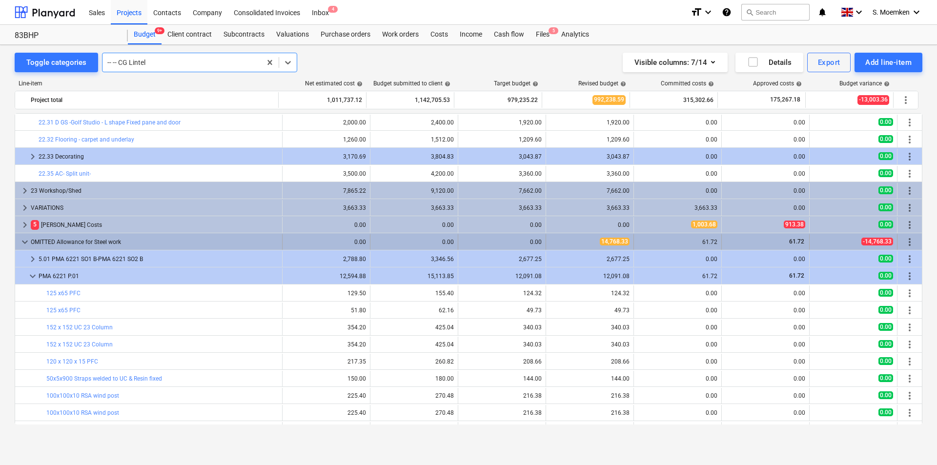
click at [25, 243] on span "keyboard_arrow_down" at bounding box center [25, 242] width 12 height 12
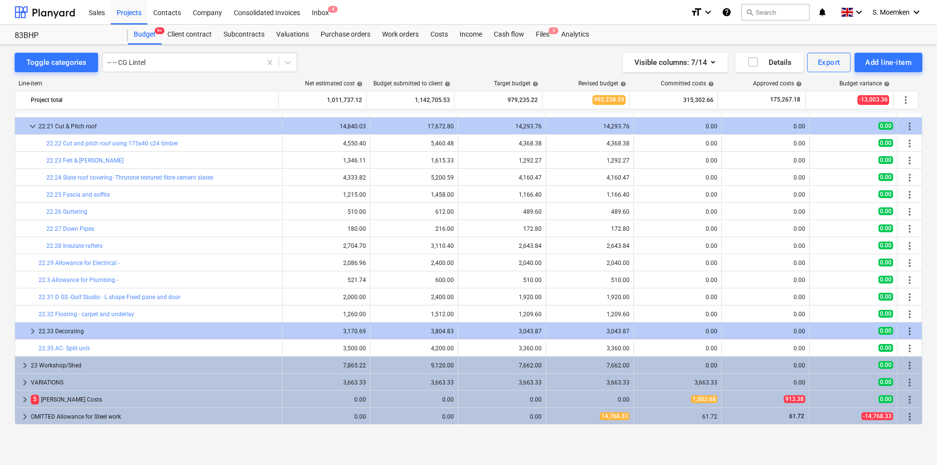
scroll to position [1380, 0]
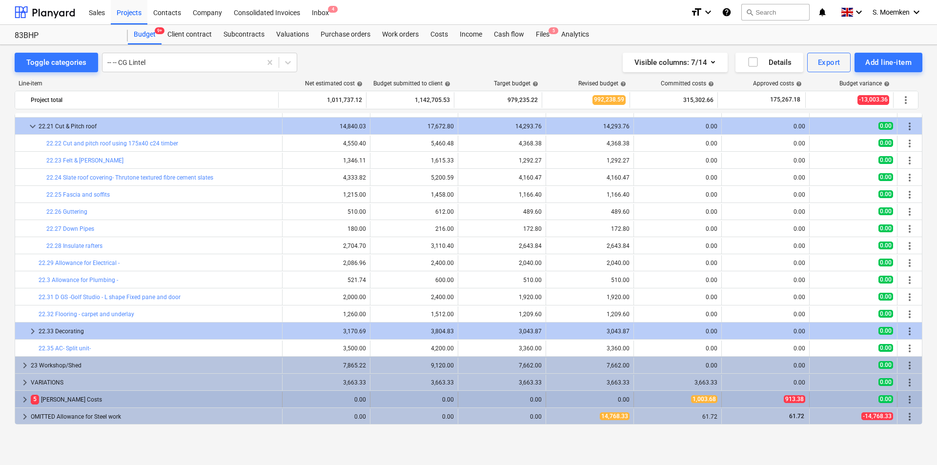
click at [26, 398] on span "keyboard_arrow_right" at bounding box center [25, 400] width 12 height 12
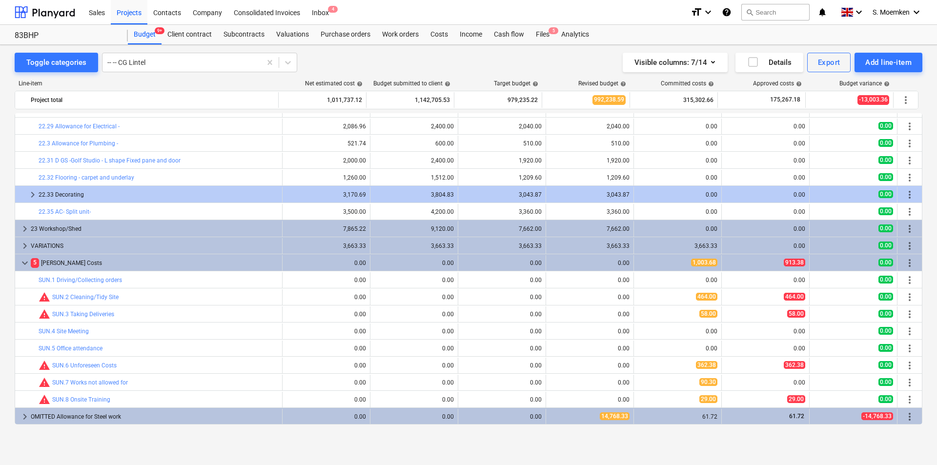
scroll to position [1321, 0]
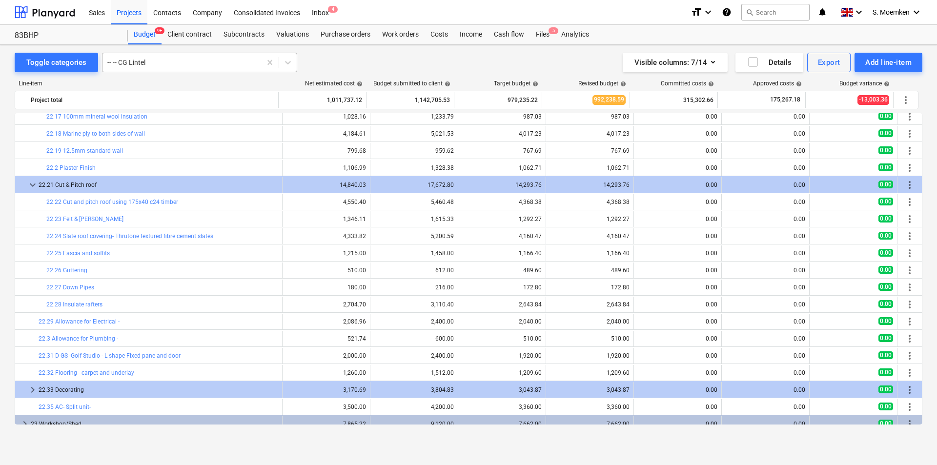
click at [102, 70] on div "-- -- CG Lintel" at bounding box center [199, 63] width 195 height 20
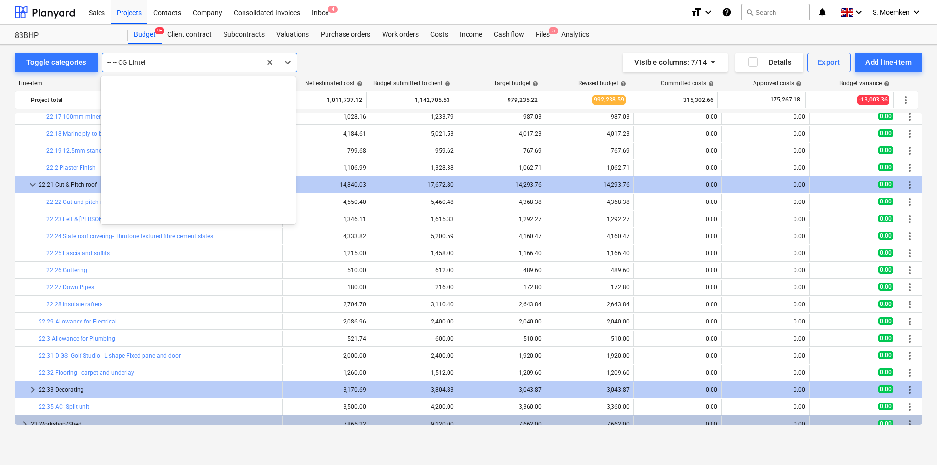
scroll to position [12470, 0]
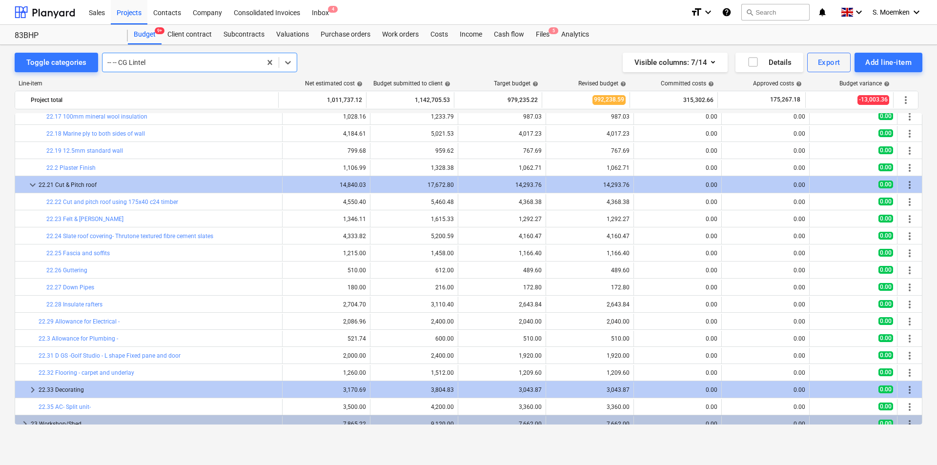
click at [105, 65] on div "-- -- CG Lintel" at bounding box center [181, 63] width 159 height 14
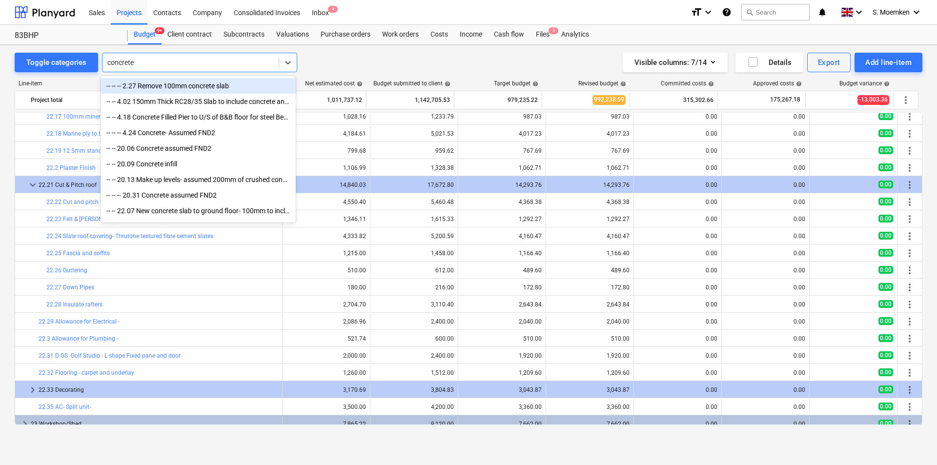
type input "concrete"
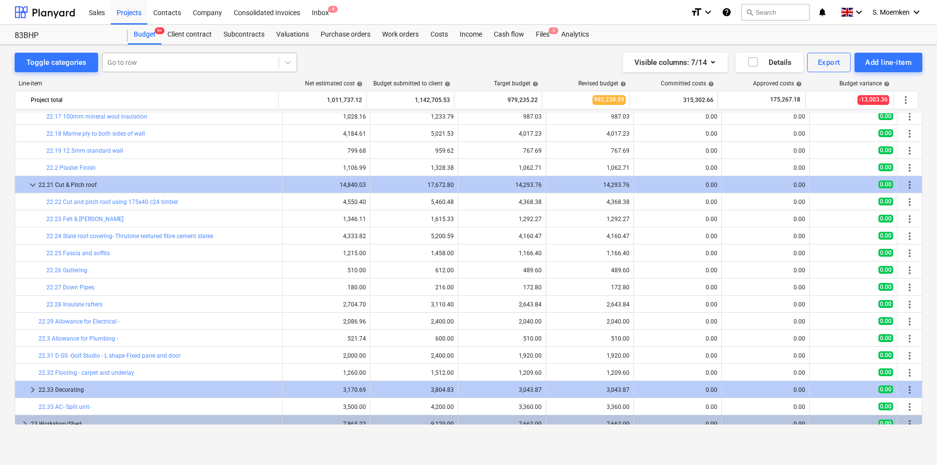
click at [162, 57] on div "Go to row" at bounding box center [190, 63] width 176 height 14
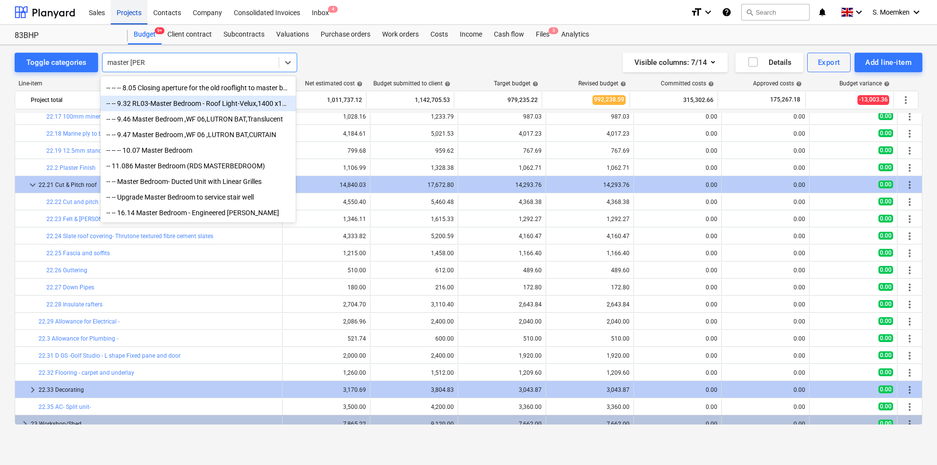
scroll to position [0, 0]
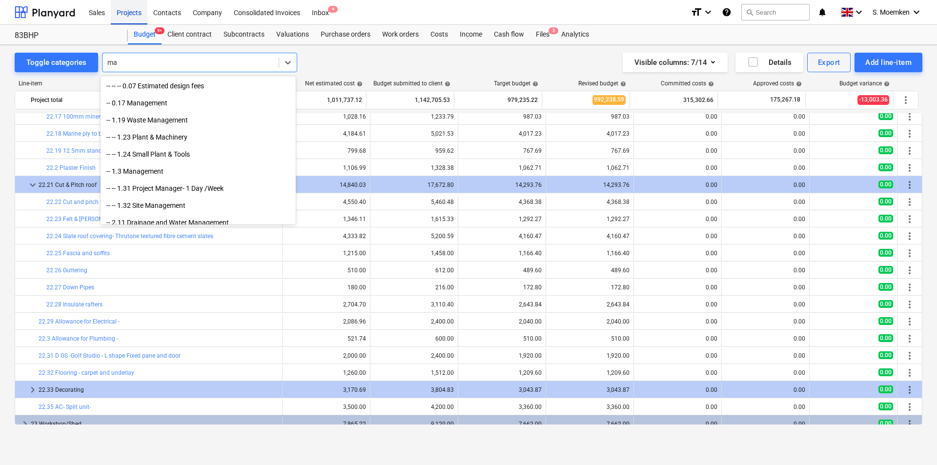
type input "m"
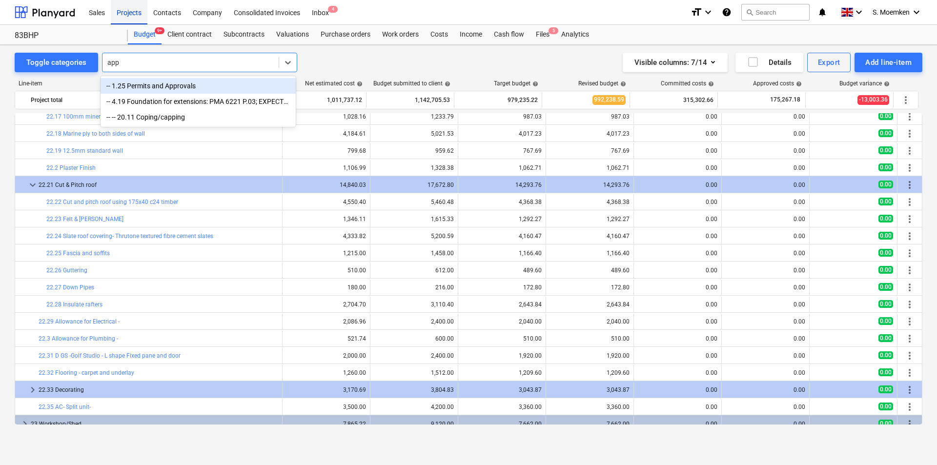
type input "ap"
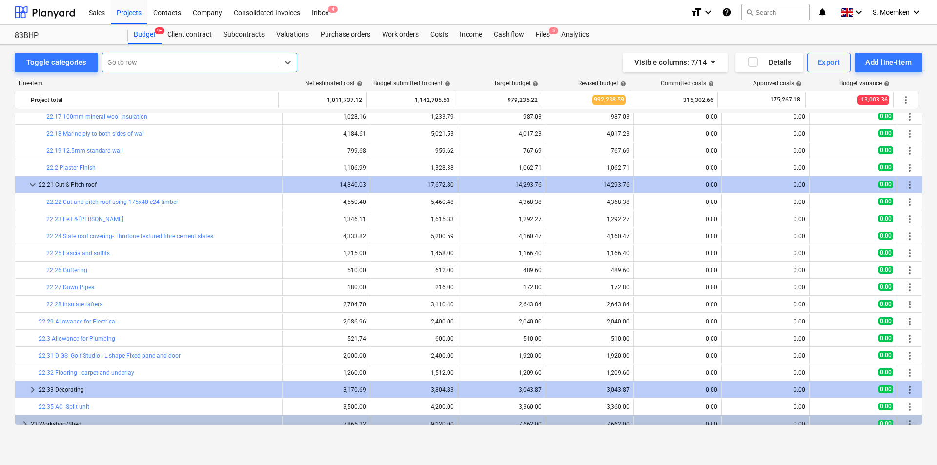
drag, startPoint x: 128, startPoint y: 64, endPoint x: 104, endPoint y: 61, distance: 24.1
click at [104, 61] on div "Go to row" at bounding box center [190, 63] width 176 height 14
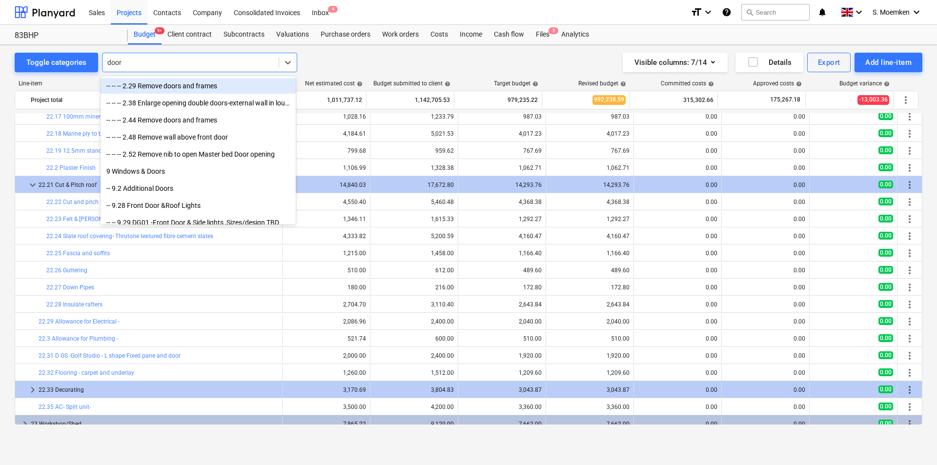
type input "doors"
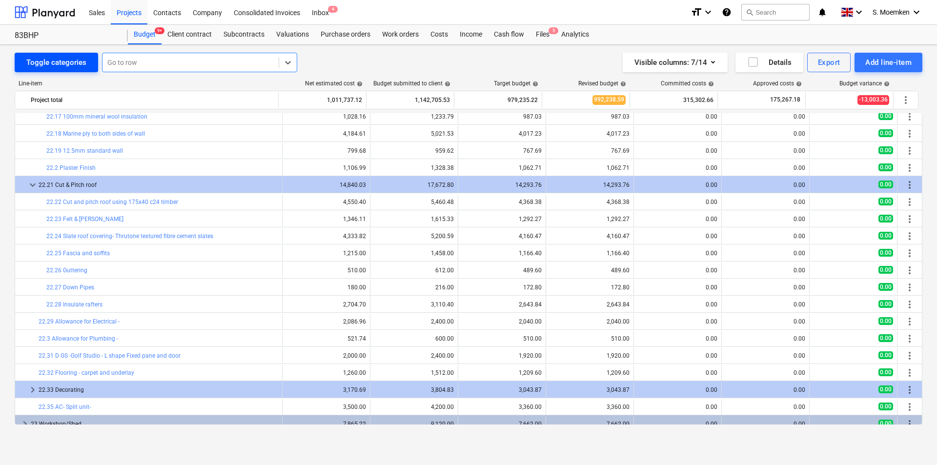
drag, startPoint x: 137, startPoint y: 62, endPoint x: 94, endPoint y: 61, distance: 42.5
click at [96, 58] on div "Toggle categories Select is focused ,type to refine list, press Down to open th…" at bounding box center [156, 63] width 283 height 20
type input "conc"
drag, startPoint x: 136, startPoint y: 58, endPoint x: 81, endPoint y: 59, distance: 55.6
click at [82, 59] on div "Toggle categories Select is focused ,type to refine list, press Down to open th…" at bounding box center [156, 63] width 283 height 20
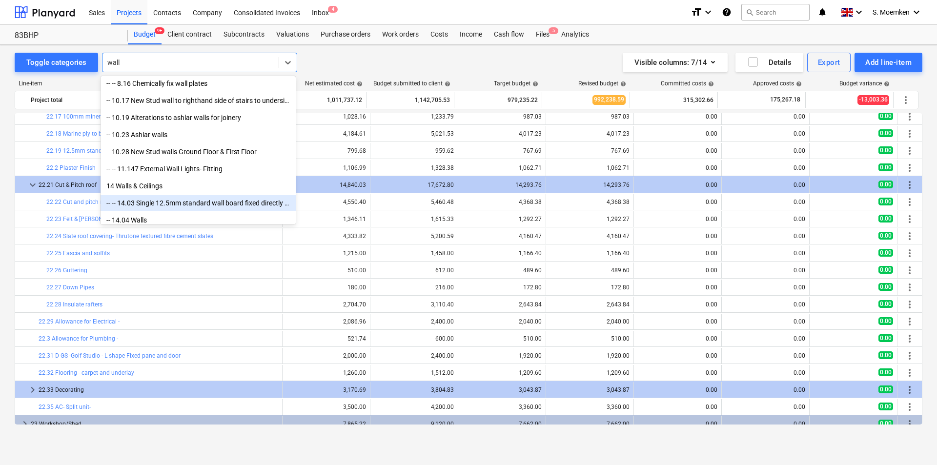
scroll to position [342, 0]
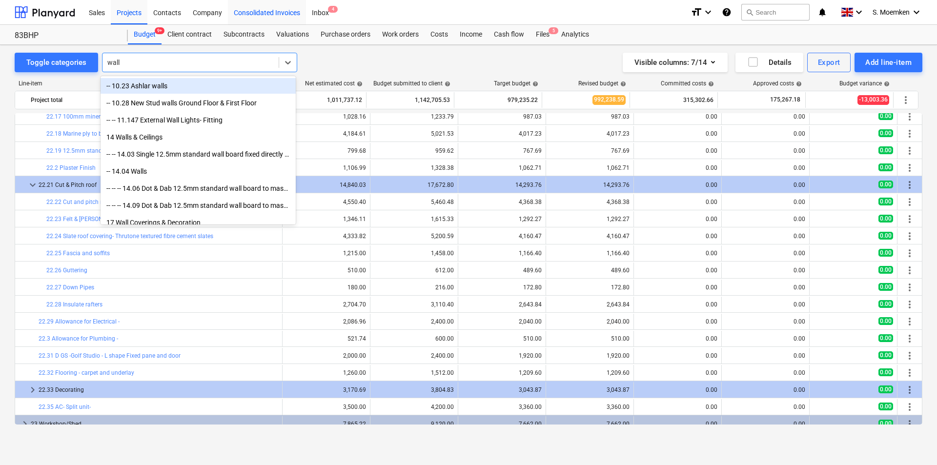
type input "wall"
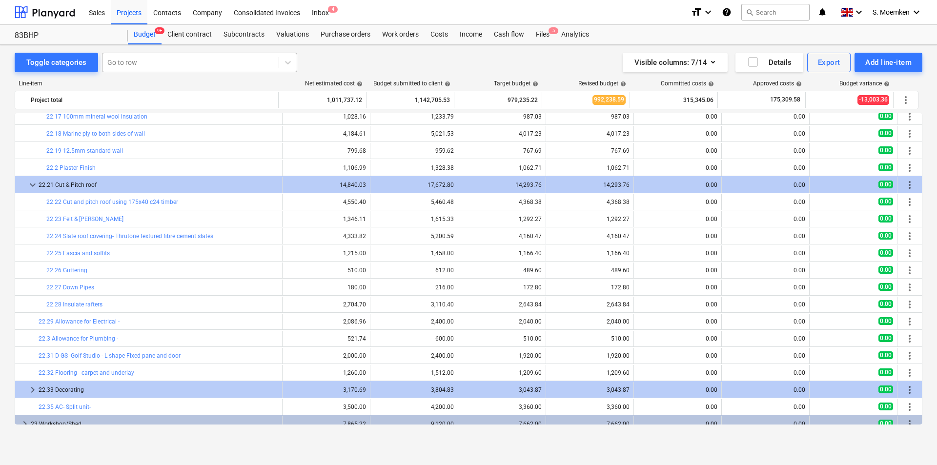
click at [178, 64] on div at bounding box center [190, 63] width 166 height 10
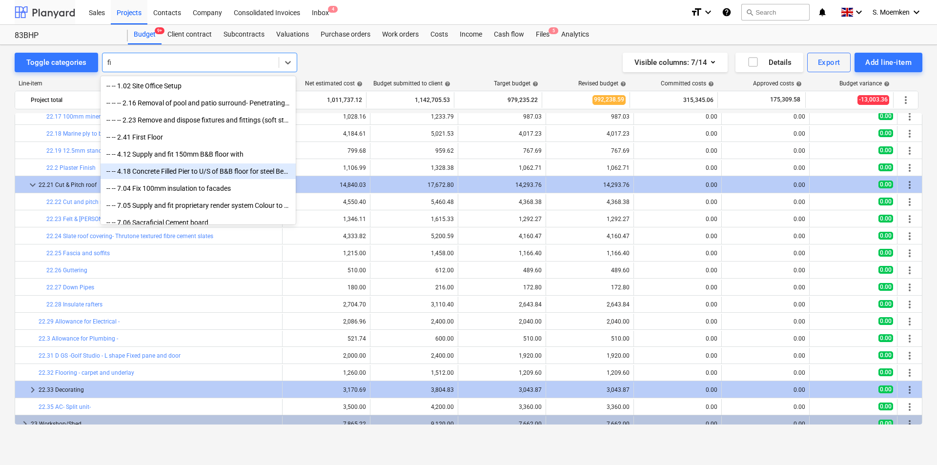
type input "fi"
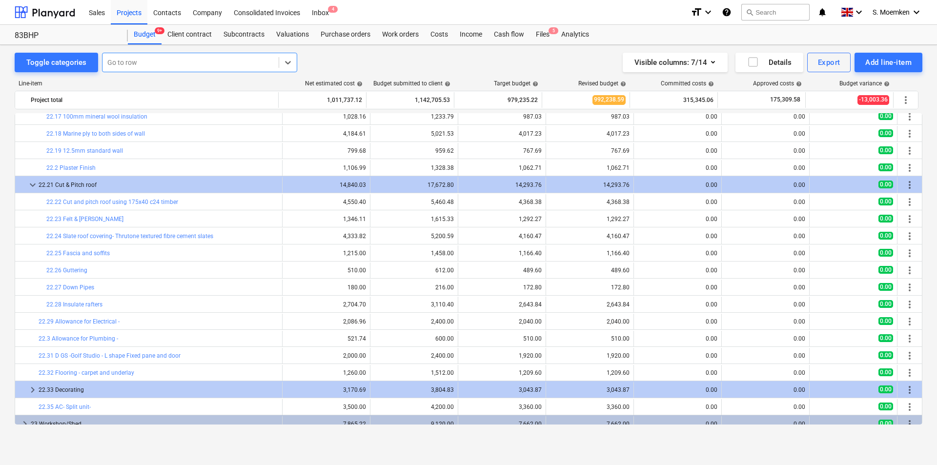
click at [151, 62] on div at bounding box center [190, 63] width 166 height 10
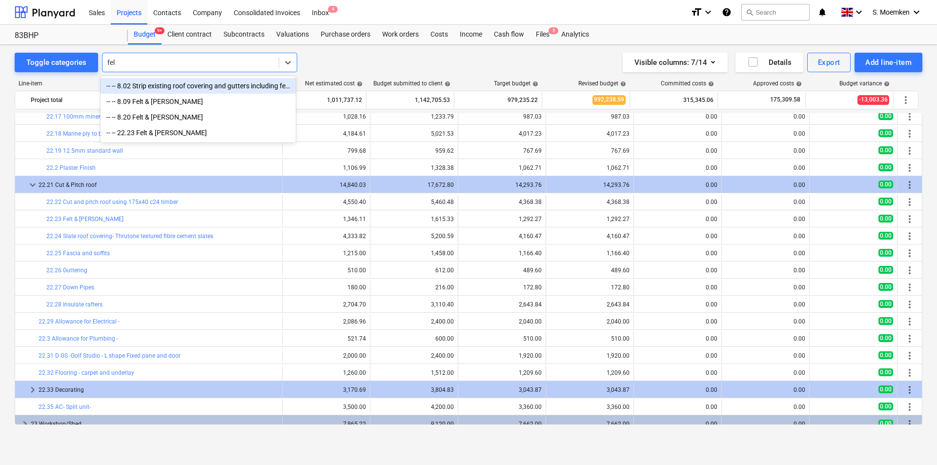
type input "felt"
click at [163, 100] on div "-- -- 8.09 Felt & [PERSON_NAME]" at bounding box center [198, 102] width 195 height 16
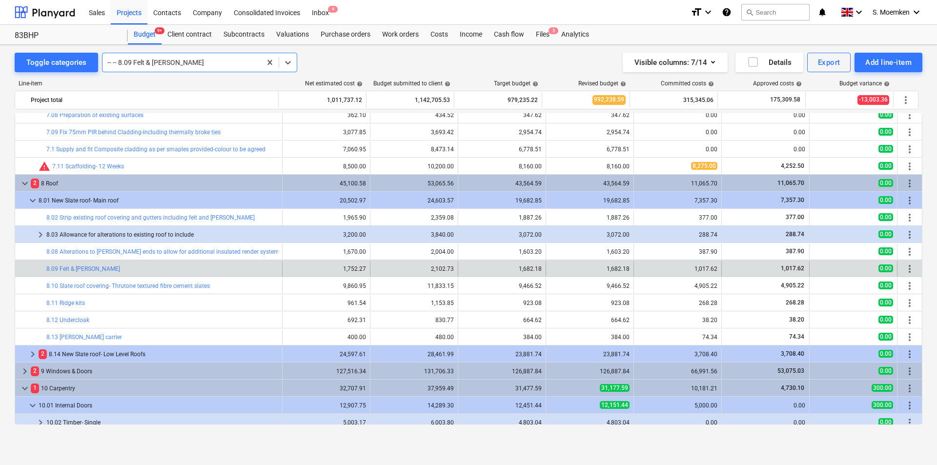
scroll to position [500, 0]
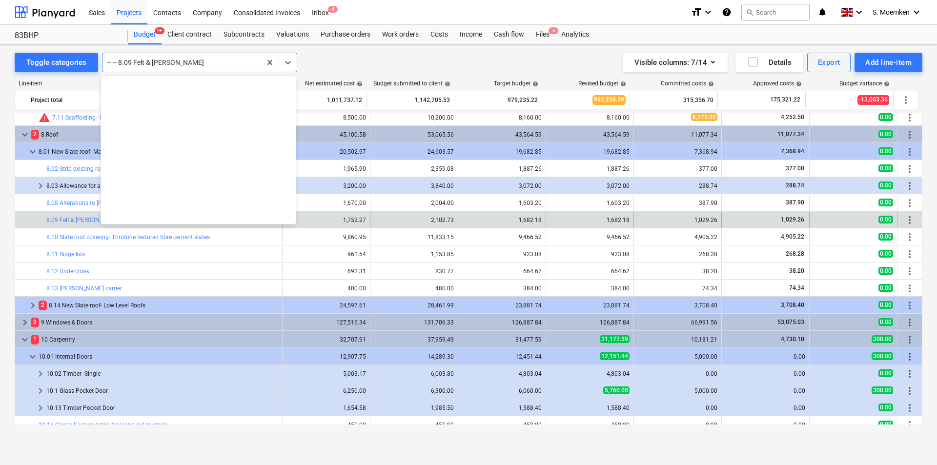
click at [174, 63] on div at bounding box center [181, 63] width 149 height 10
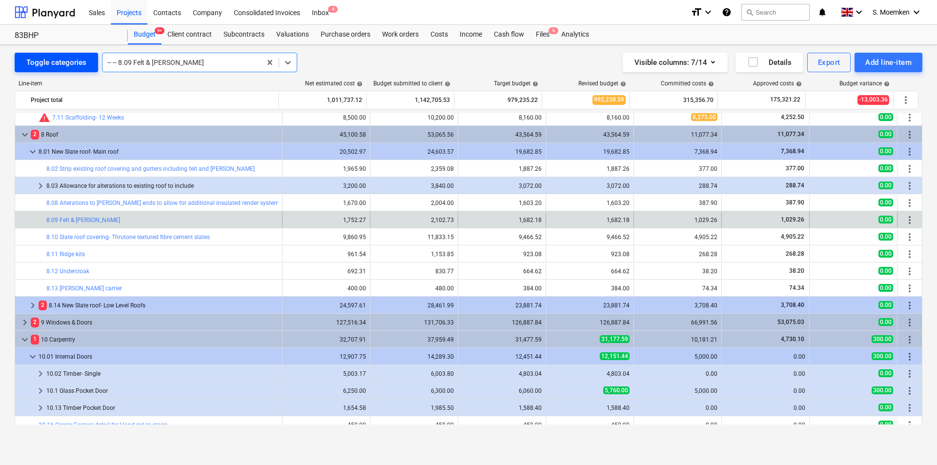
drag, startPoint x: 176, startPoint y: 61, endPoint x: 73, endPoint y: 59, distance: 102.5
click at [73, 59] on div "Toggle categories Select is focused ,type to refine list, press Down to open th…" at bounding box center [156, 63] width 283 height 20
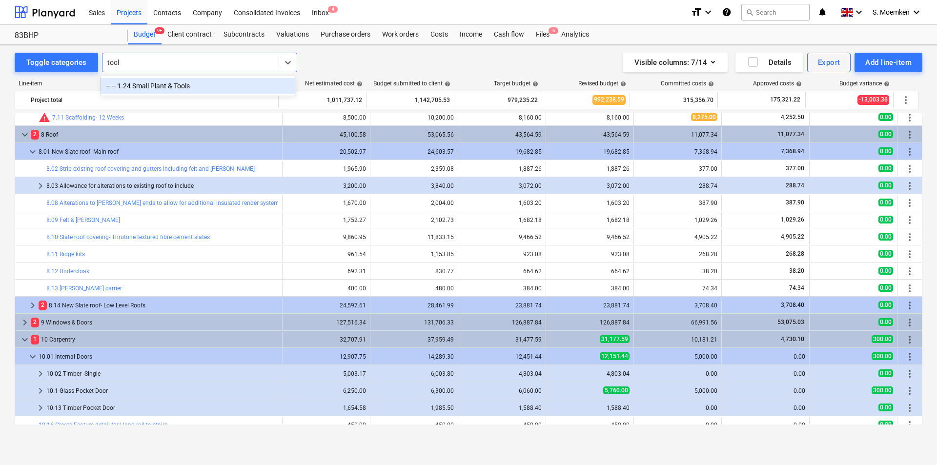
type input "tools"
click at [201, 86] on div "-- -- 1.24 Small Plant & Tools" at bounding box center [198, 86] width 195 height 16
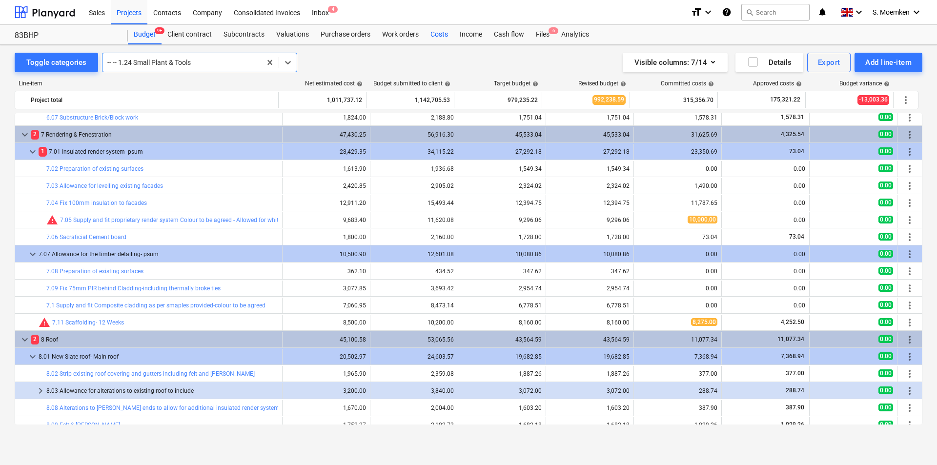
scroll to position [171, 0]
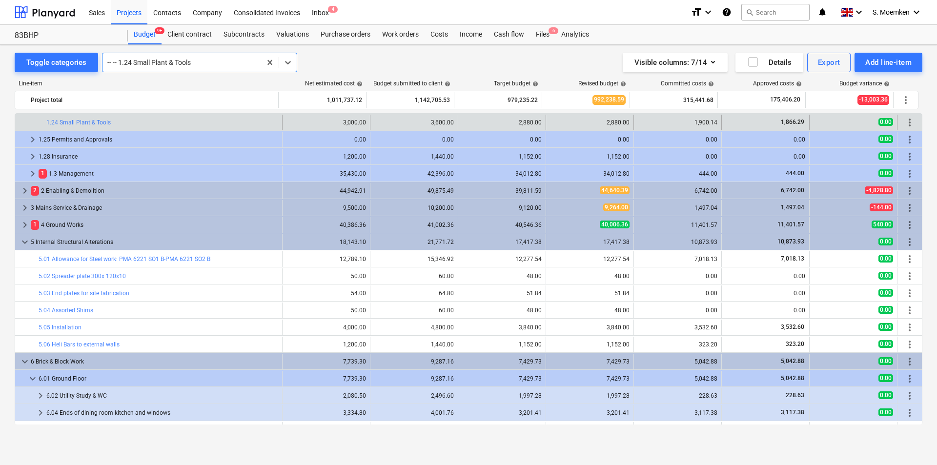
click at [175, 61] on div at bounding box center [181, 63] width 149 height 10
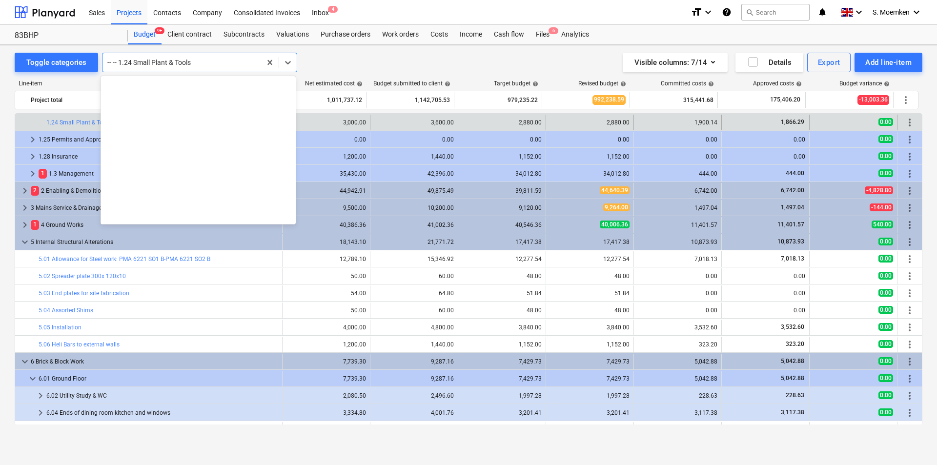
scroll to position [752, 0]
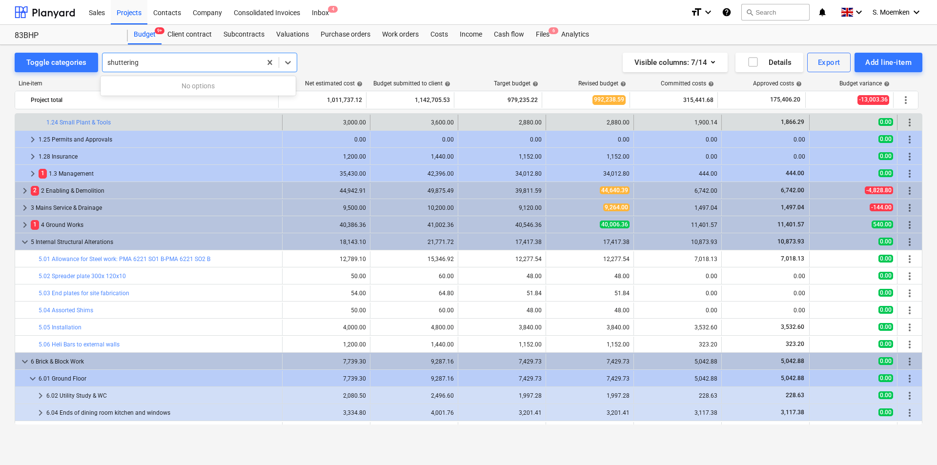
type input "shuttering"
click at [173, 64] on div at bounding box center [181, 63] width 149 height 10
click at [172, 64] on div at bounding box center [181, 63] width 149 height 10
type input "shutt"
click at [172, 64] on div at bounding box center [181, 63] width 149 height 10
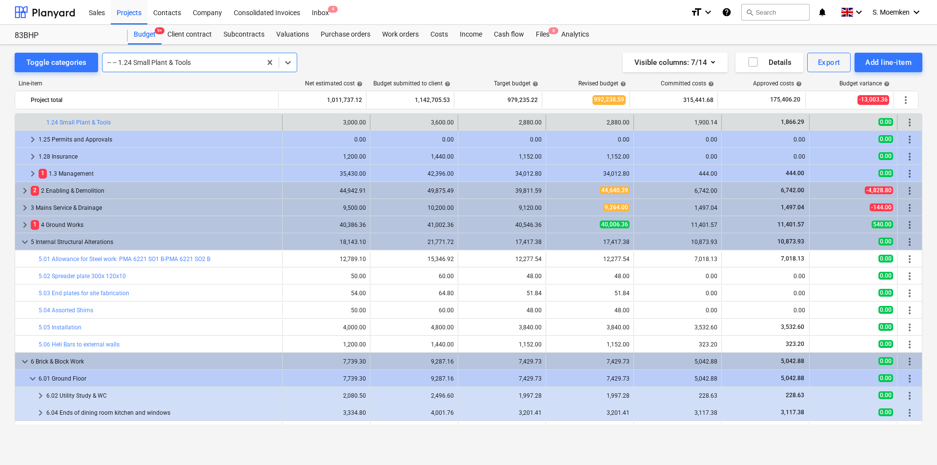
click at [172, 64] on div at bounding box center [181, 63] width 149 height 10
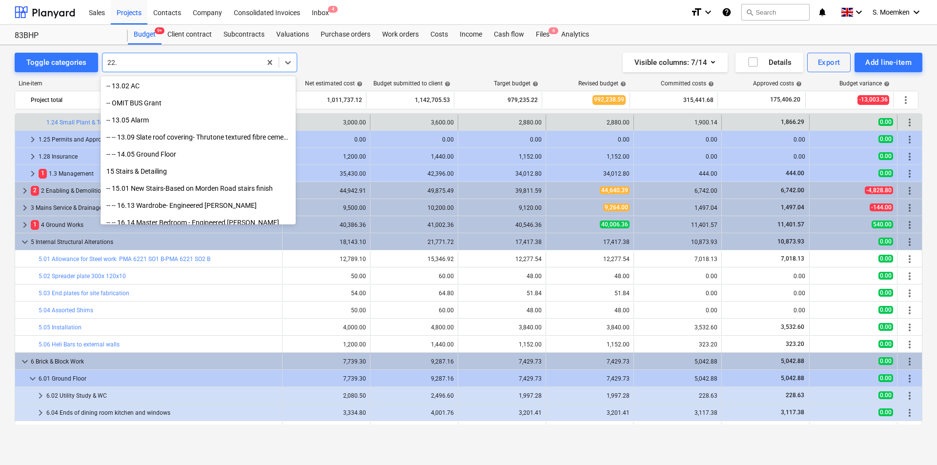
scroll to position [503, 0]
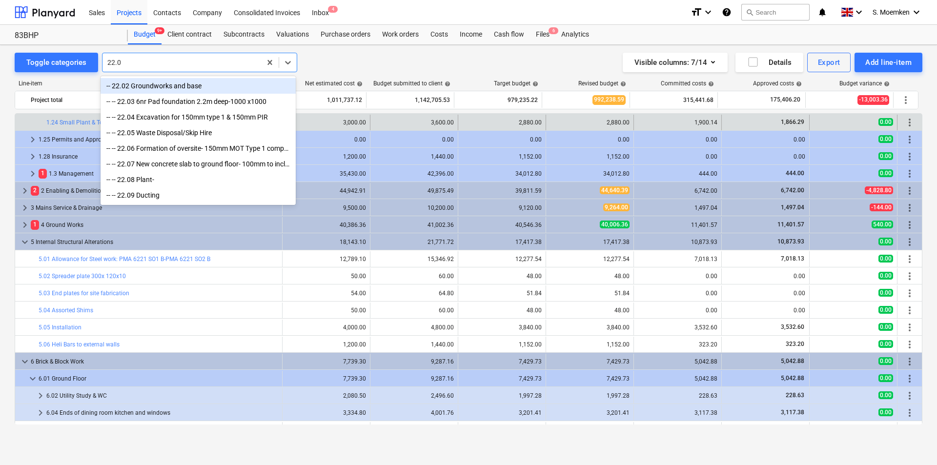
type input "22.07"
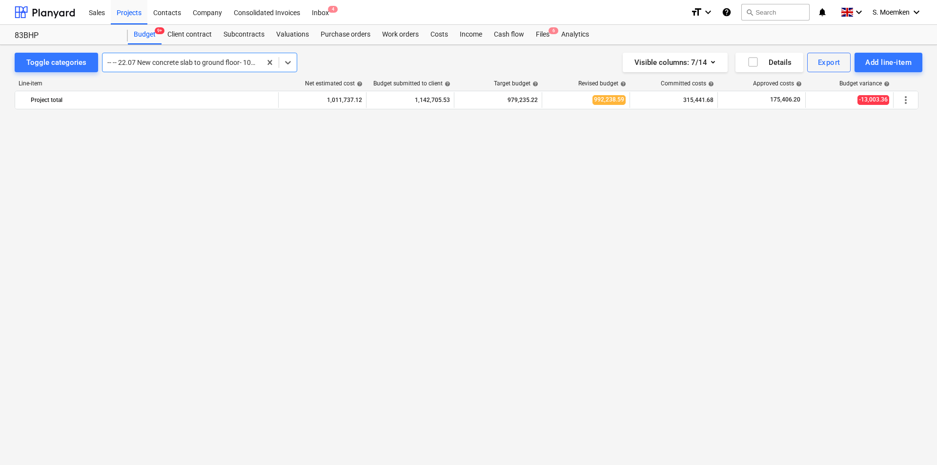
scroll to position [1537, 0]
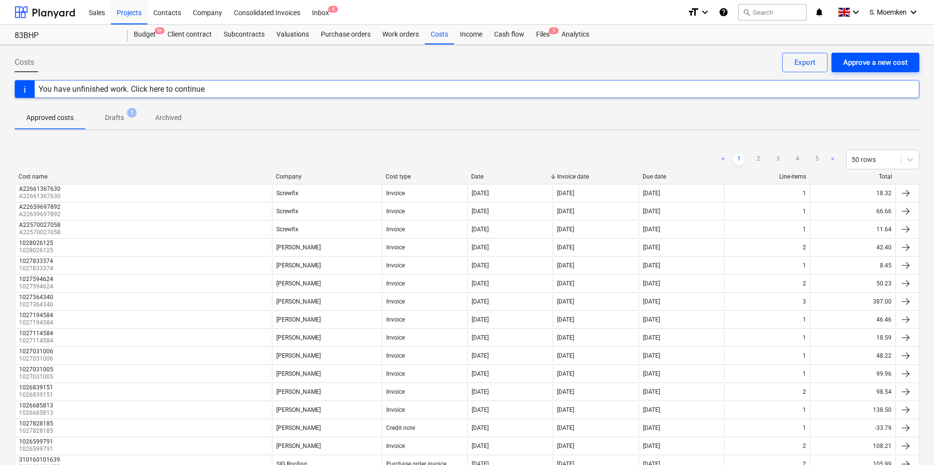
click at [880, 60] on div "Approve a new cost" at bounding box center [875, 62] width 64 height 13
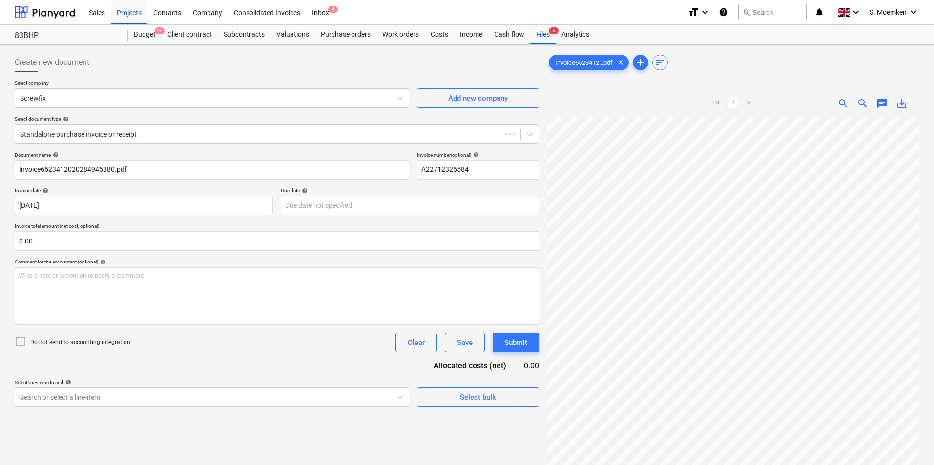
type input "A22712326584"
type input "[DATE]"
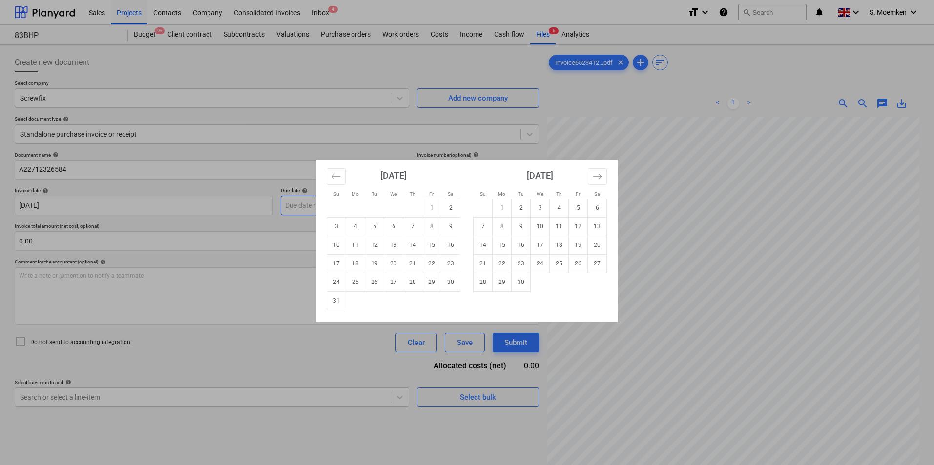
click at [348, 208] on body "Sales Projects Contacts Company Consolidated Invoices Inbox 4 format_size keybo…" at bounding box center [467, 232] width 934 height 465
click at [520, 284] on td "30" at bounding box center [520, 282] width 19 height 19
type input "[DATE]"
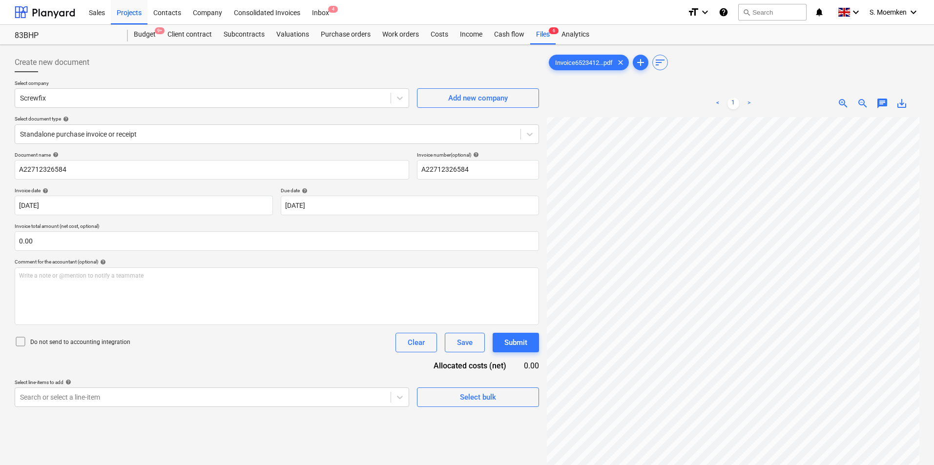
click at [18, 342] on icon at bounding box center [21, 342] width 12 height 12
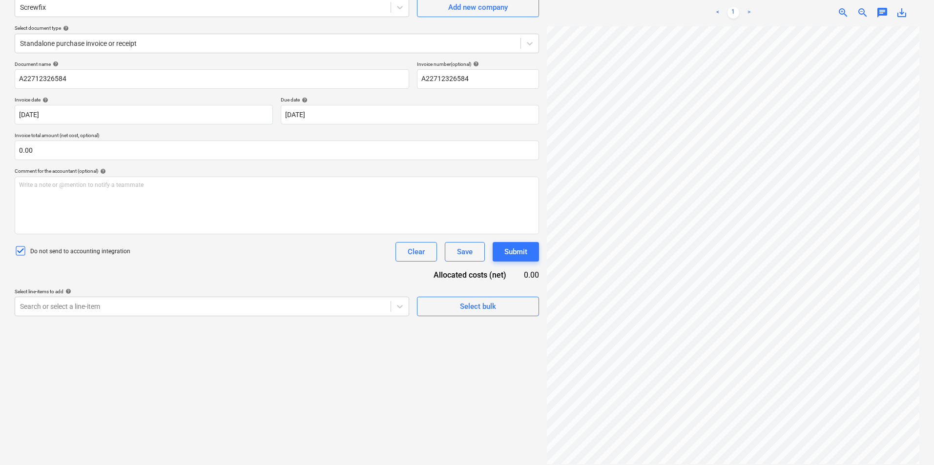
scroll to position [98, 0]
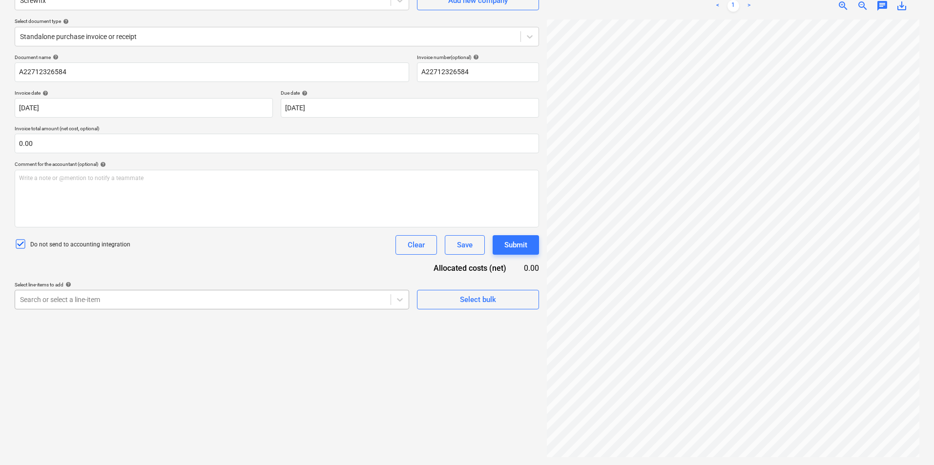
click at [204, 300] on div at bounding box center [203, 300] width 366 height 10
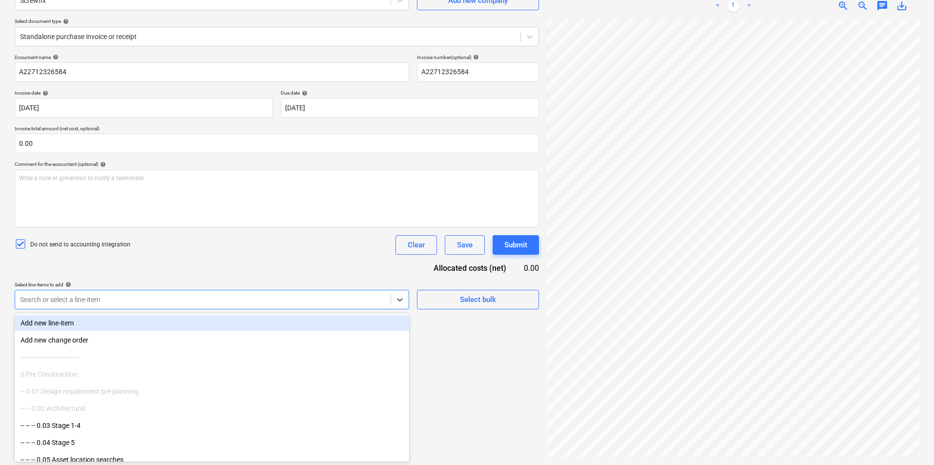
click at [186, 318] on div "Add new line-item" at bounding box center [212, 323] width 394 height 16
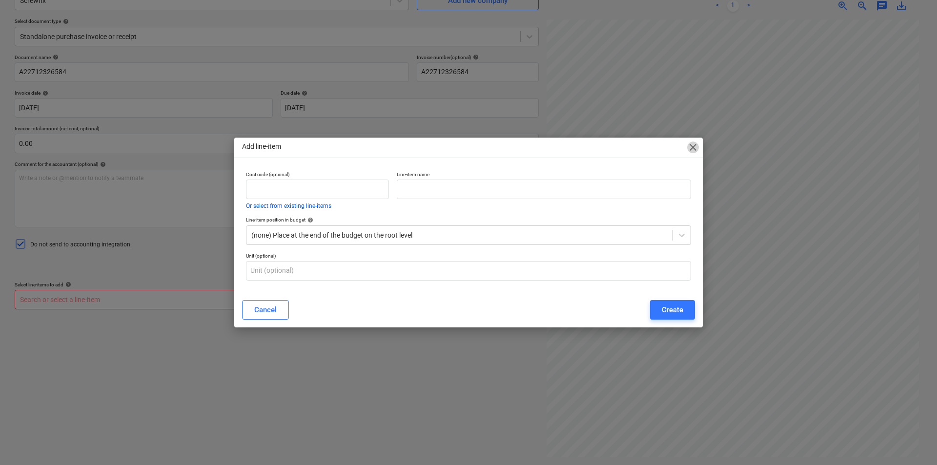
click at [691, 146] on span "close" at bounding box center [693, 148] width 12 height 12
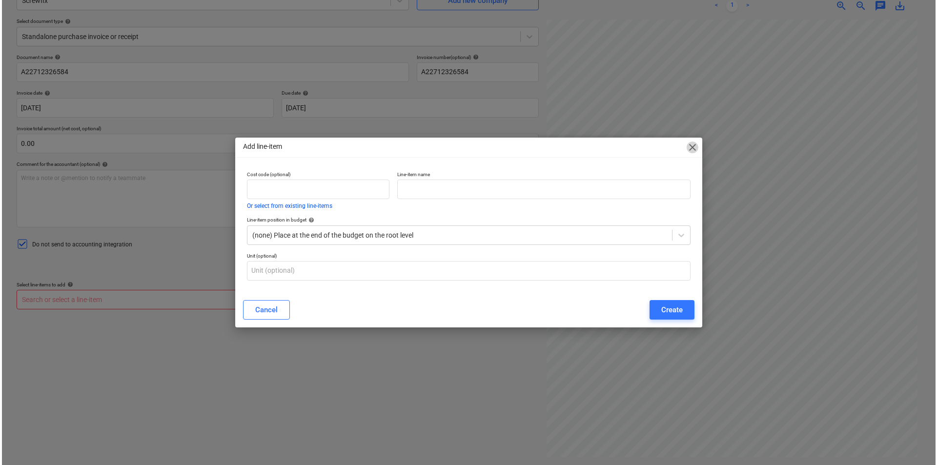
scroll to position [9, 67]
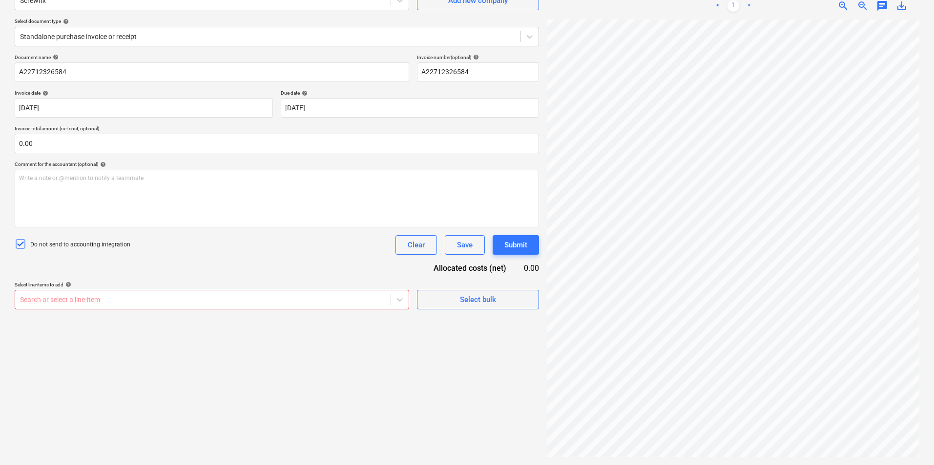
click at [97, 297] on div at bounding box center [203, 300] width 366 height 10
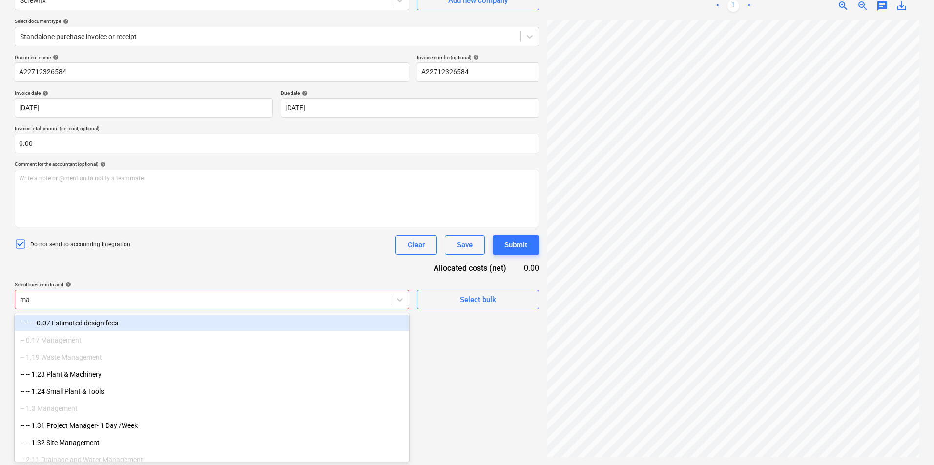
type input "m"
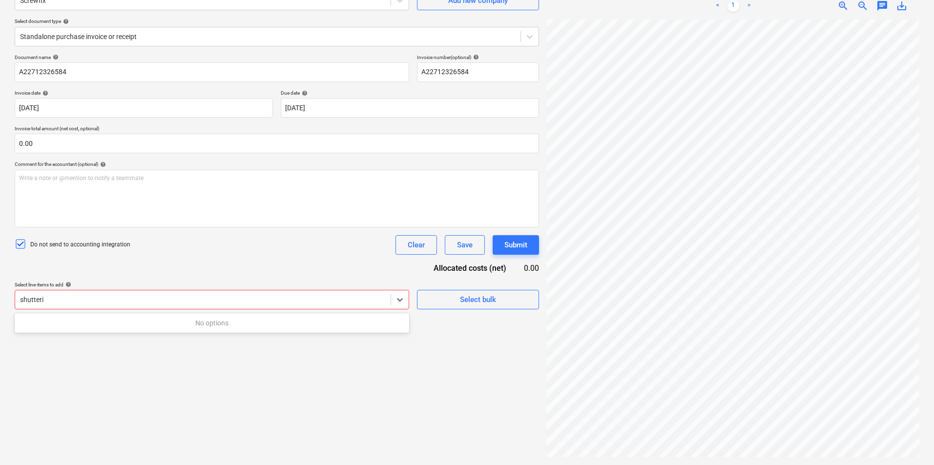
type input "shuttering"
click at [398, 298] on icon at bounding box center [400, 300] width 10 height 10
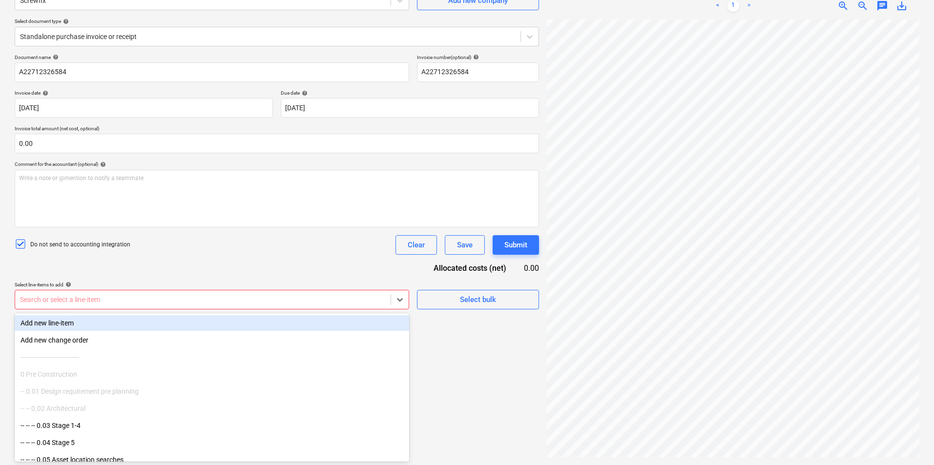
click at [362, 301] on div at bounding box center [203, 300] width 366 height 10
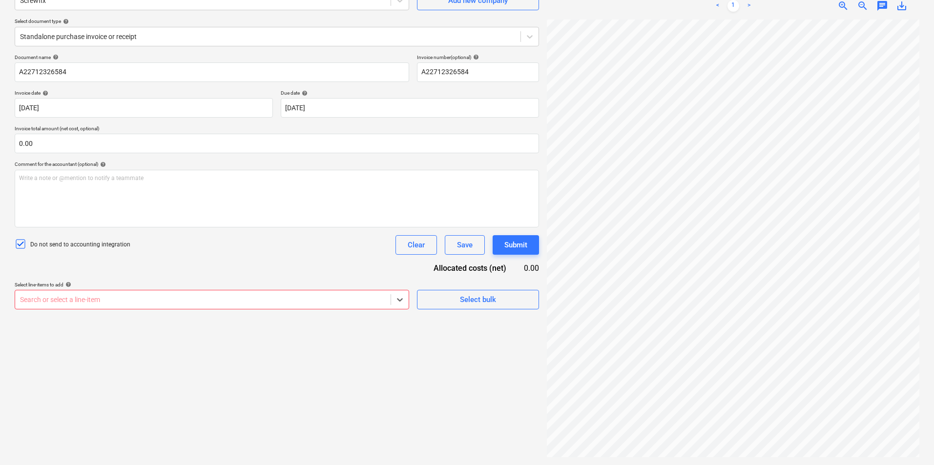
click at [143, 296] on div at bounding box center [203, 300] width 366 height 10
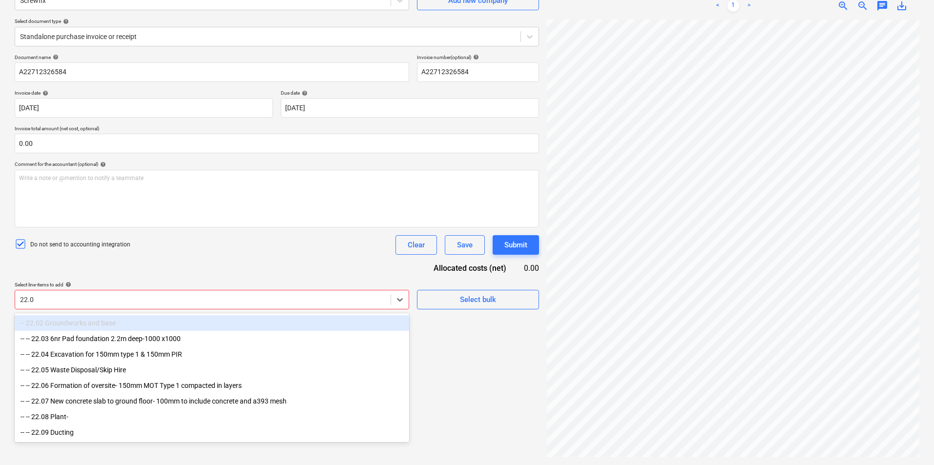
type input "22.07"
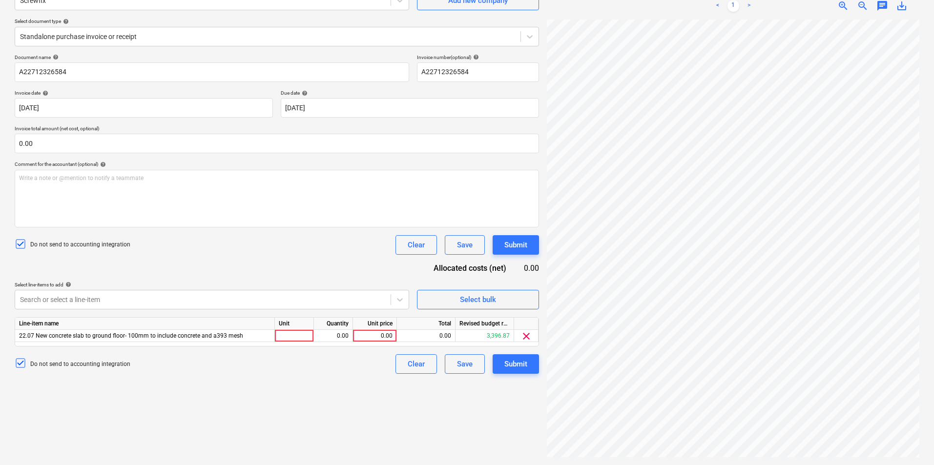
drag, startPoint x: 213, startPoint y: 237, endPoint x: 222, endPoint y: 237, distance: 8.3
click at [222, 237] on div "Do not send to accounting integration Clear Save Submit" at bounding box center [277, 245] width 524 height 20
click at [296, 332] on div at bounding box center [294, 336] width 39 height 12
type input "Item"
type input "25.11"
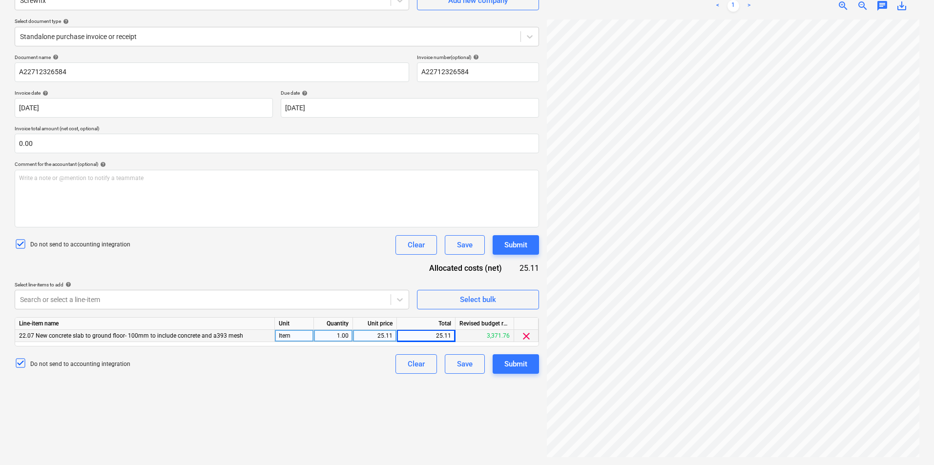
click at [325, 251] on div "Do not send to accounting integration Clear Save Submit" at bounding box center [277, 245] width 524 height 20
click at [522, 364] on div "Submit" at bounding box center [515, 364] width 23 height 13
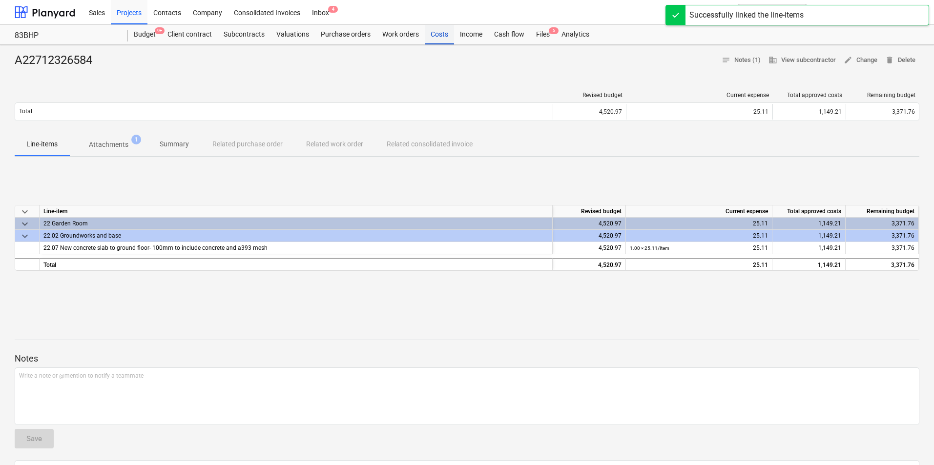
click at [436, 34] on div "Costs" at bounding box center [439, 35] width 29 height 20
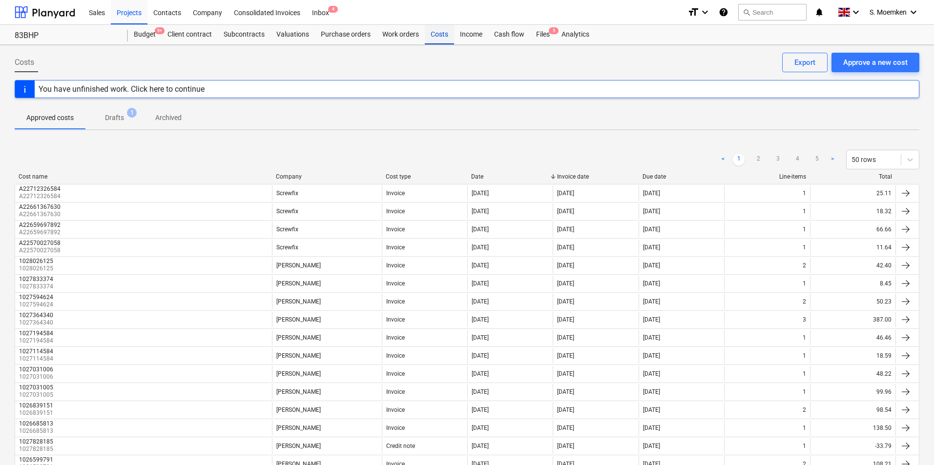
click at [438, 32] on div "Costs" at bounding box center [439, 35] width 29 height 20
click at [758, 8] on button "search Search" at bounding box center [772, 12] width 68 height 17
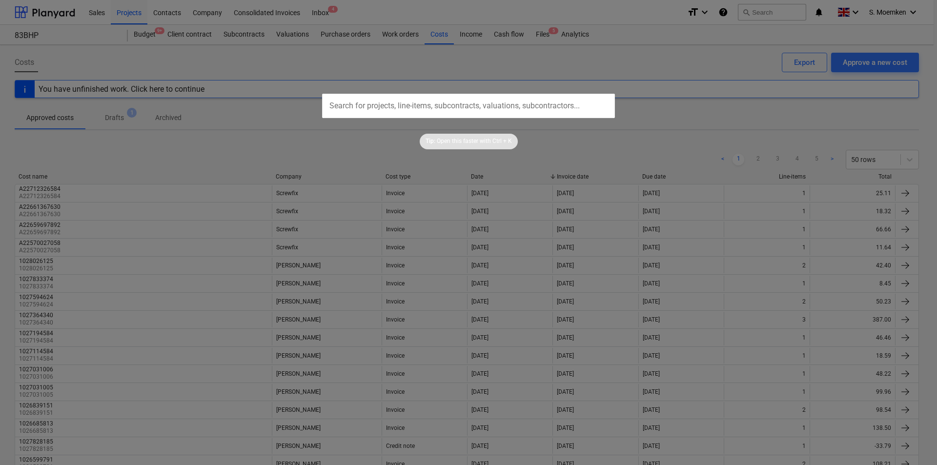
drag, startPoint x: 758, startPoint y: 8, endPoint x: 725, endPoint y: 39, distance: 44.9
click at [724, 40] on div at bounding box center [468, 232] width 937 height 465
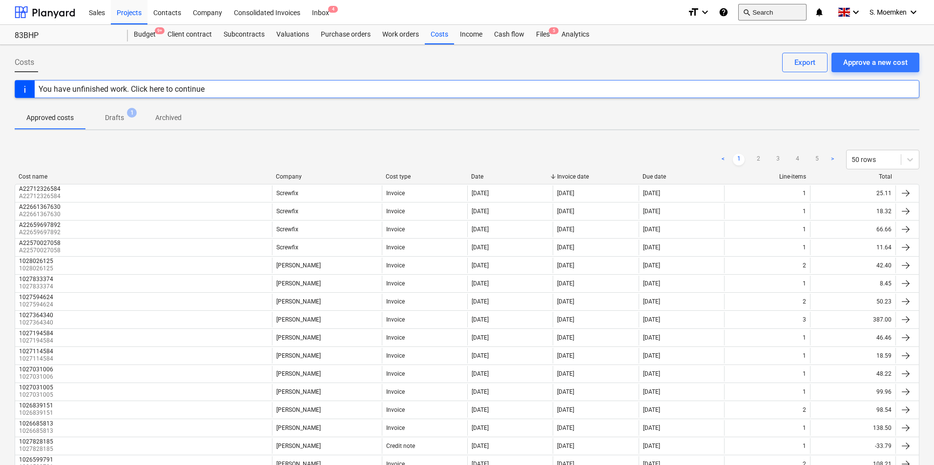
click at [762, 10] on button "search Search" at bounding box center [772, 12] width 68 height 17
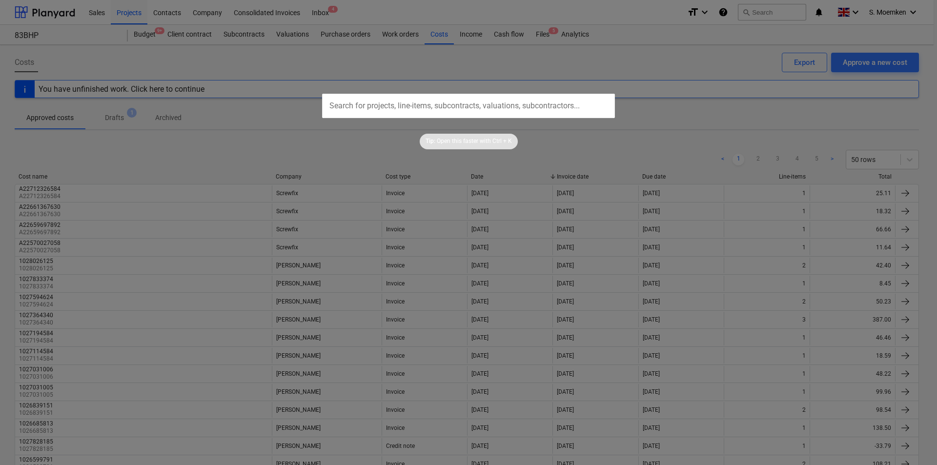
click at [475, 105] on input "text" at bounding box center [468, 106] width 293 height 24
type input "A22746627583"
click at [475, 105] on input "A22746627583" at bounding box center [468, 106] width 293 height 24
click at [588, 127] on div "Tip: Open this faster with Ctrl + K" at bounding box center [468, 133] width 937 height 31
click at [557, 103] on input "A22746627583" at bounding box center [468, 106] width 293 height 24
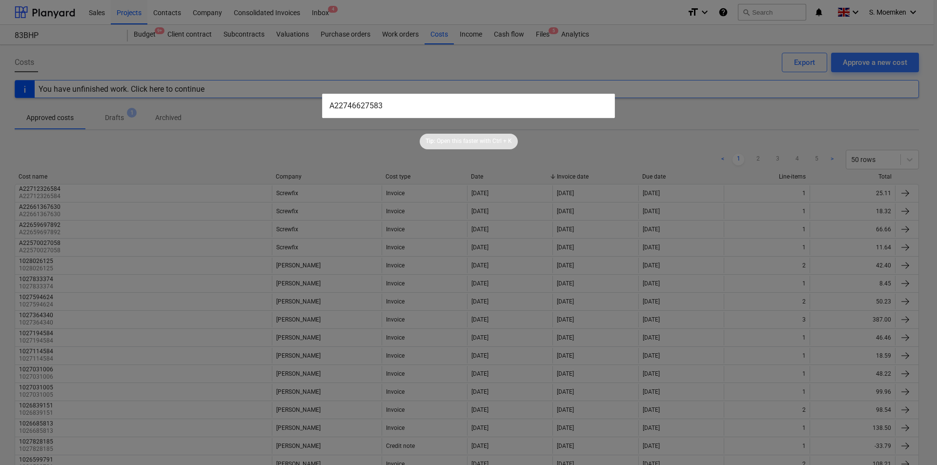
click at [646, 91] on div at bounding box center [468, 232] width 937 height 465
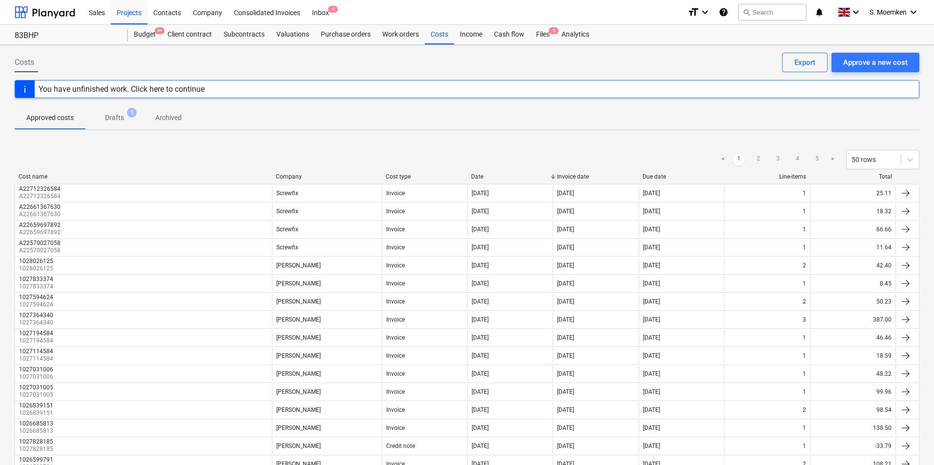
click at [602, 104] on div at bounding box center [467, 102] width 904 height 8
click at [761, 17] on button "search Search" at bounding box center [772, 12] width 68 height 17
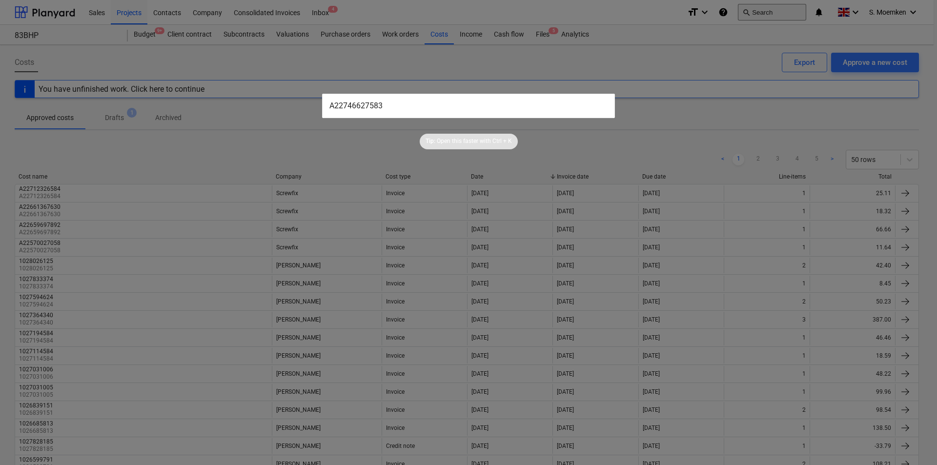
type input "A22746627583"
click at [634, 57] on div at bounding box center [468, 232] width 937 height 465
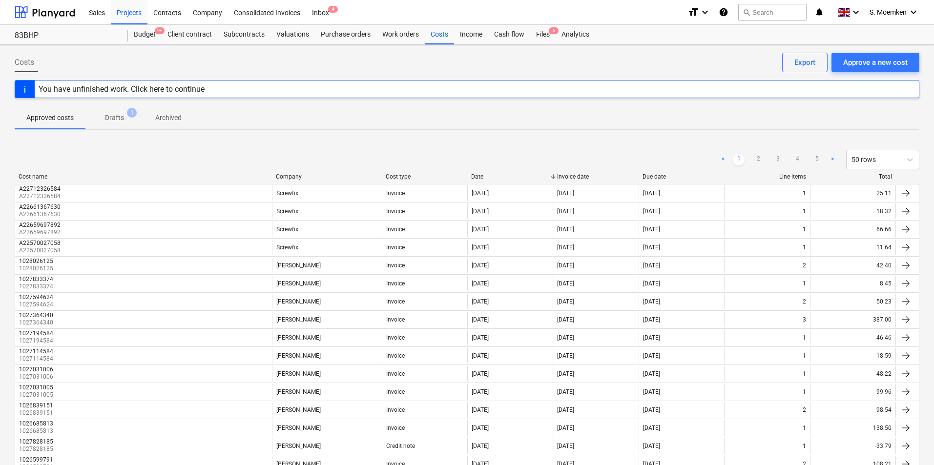
click at [183, 57] on div "Costs Approve a new cost Export" at bounding box center [467, 66] width 904 height 27
click at [436, 32] on div "Costs" at bounding box center [439, 35] width 29 height 20
click at [335, 30] on div "Purchase orders" at bounding box center [345, 35] width 61 height 20
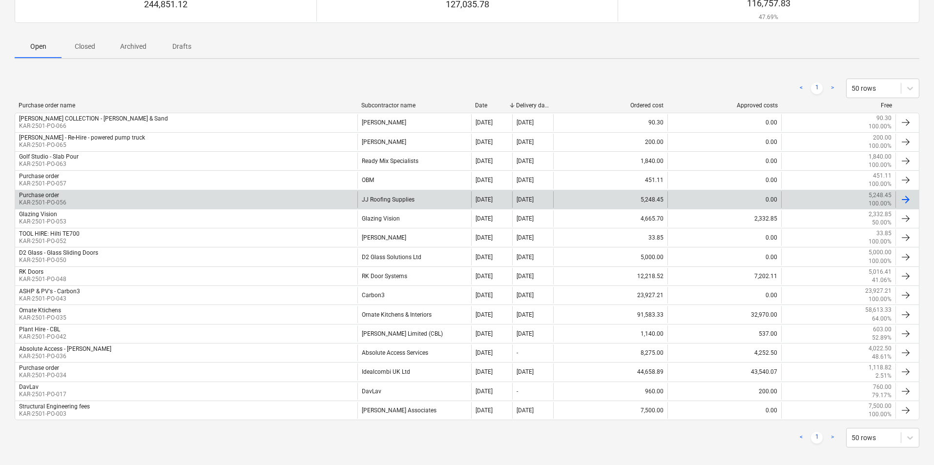
scroll to position [118, 0]
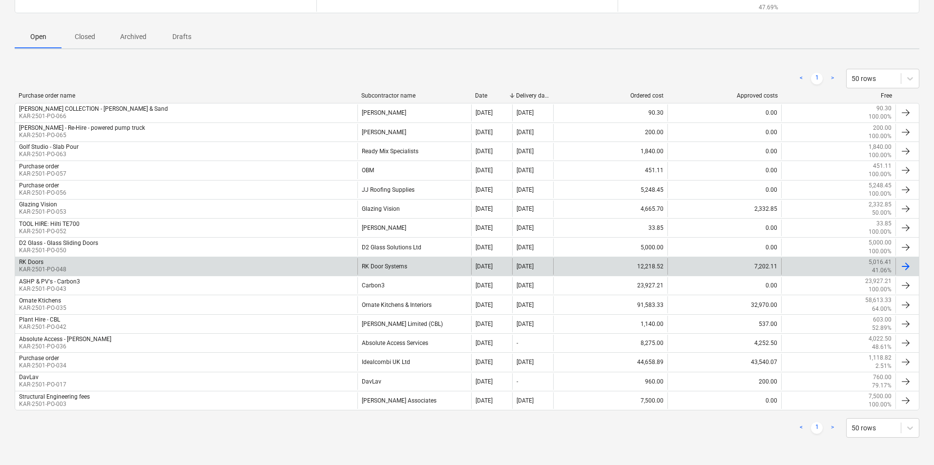
click at [97, 266] on div "RK Doors KAR-2501-PO-048" at bounding box center [186, 266] width 342 height 17
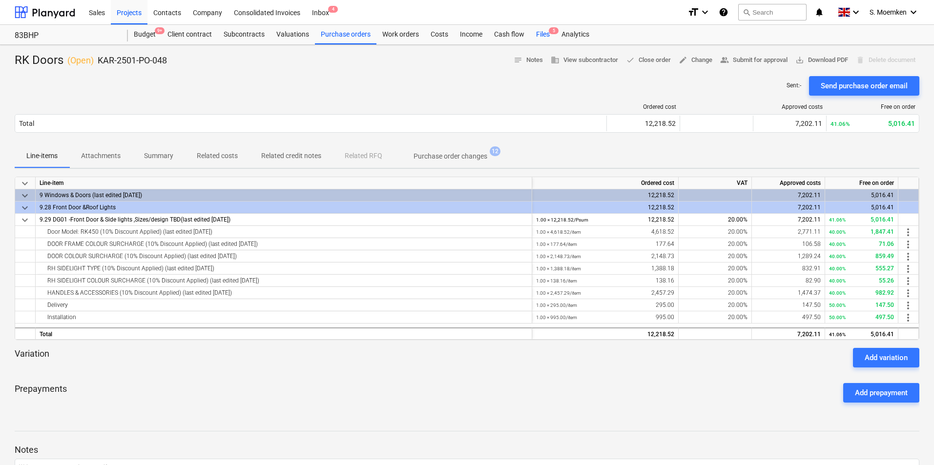
click at [543, 34] on div "Files 5" at bounding box center [542, 35] width 25 height 20
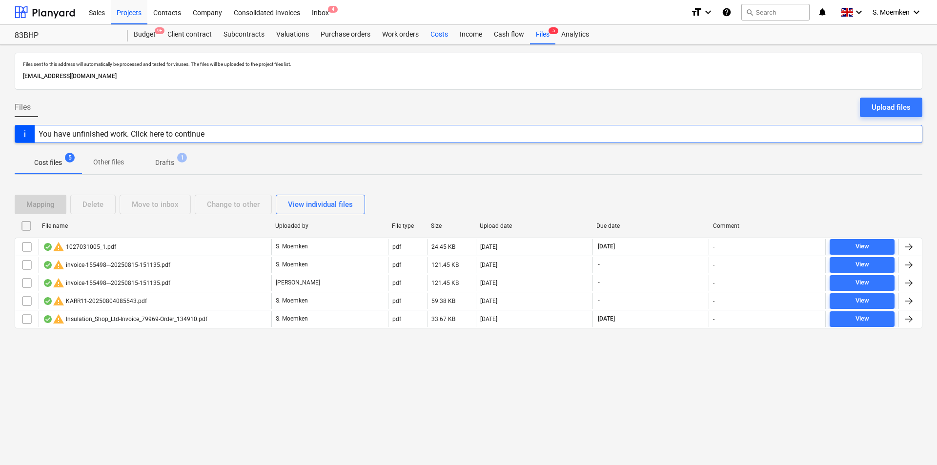
click at [440, 29] on div "Costs" at bounding box center [439, 35] width 29 height 20
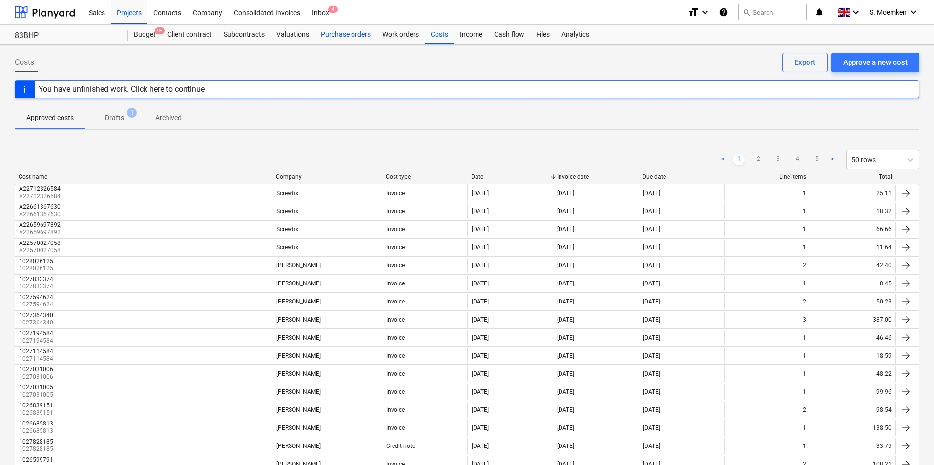
click at [333, 30] on div "Purchase orders" at bounding box center [345, 35] width 61 height 20
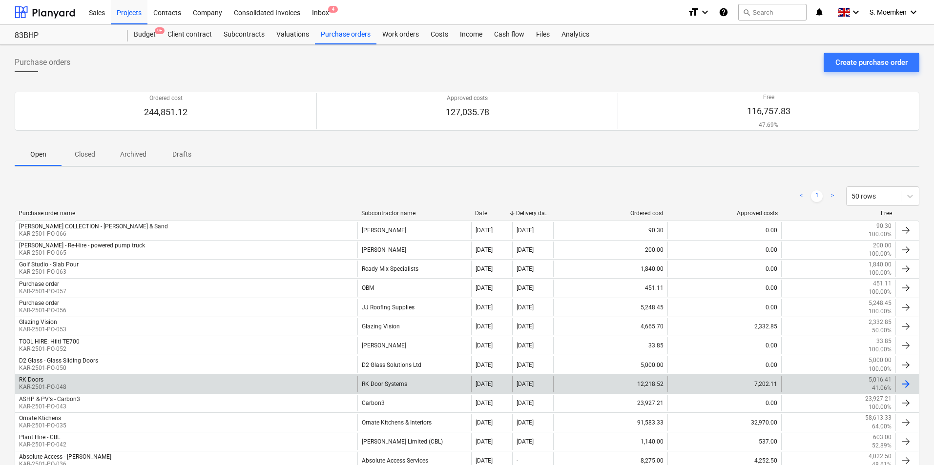
click at [138, 382] on div "RK Doors KAR-2501-PO-048" at bounding box center [186, 384] width 342 height 17
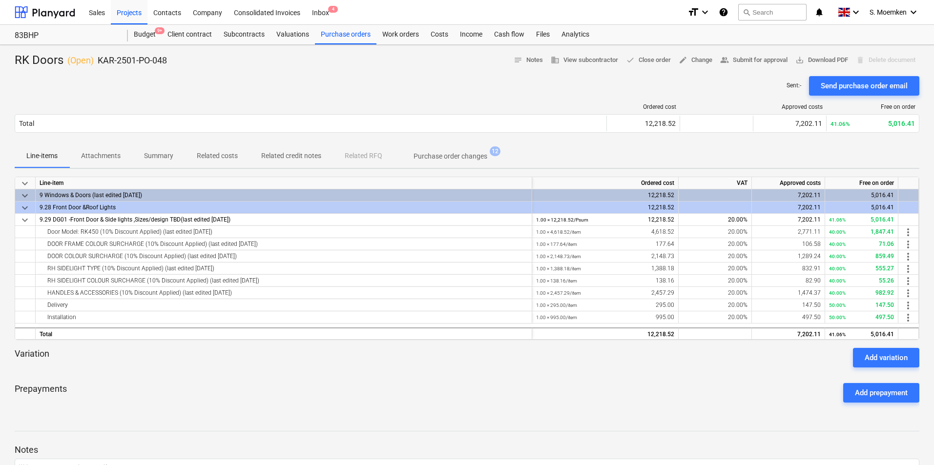
click at [315, 89] on div "Sent : - Send purchase order email" at bounding box center [467, 86] width 904 height 20
click at [439, 34] on div "Costs" at bounding box center [439, 35] width 29 height 20
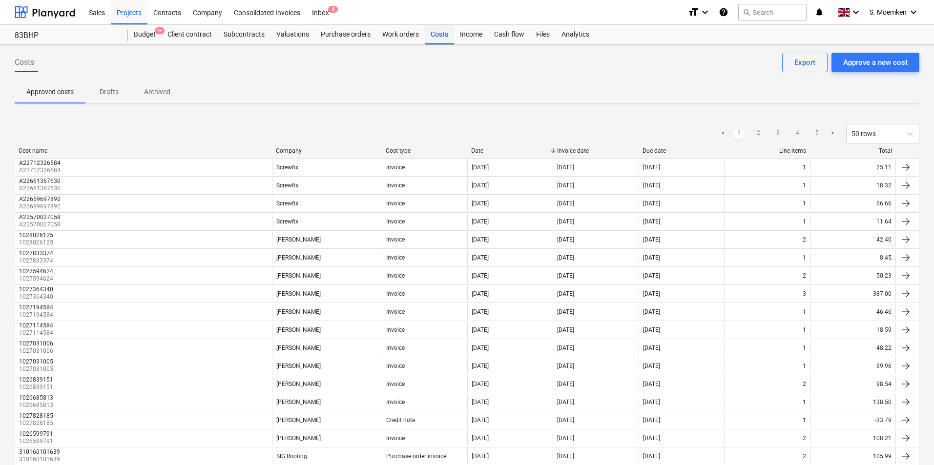
click at [438, 35] on div "Costs" at bounding box center [439, 35] width 29 height 20
click at [343, 32] on div "Purchase orders" at bounding box center [345, 35] width 61 height 20
